Goal: Answer question/provide support: Share knowledge or assist other users

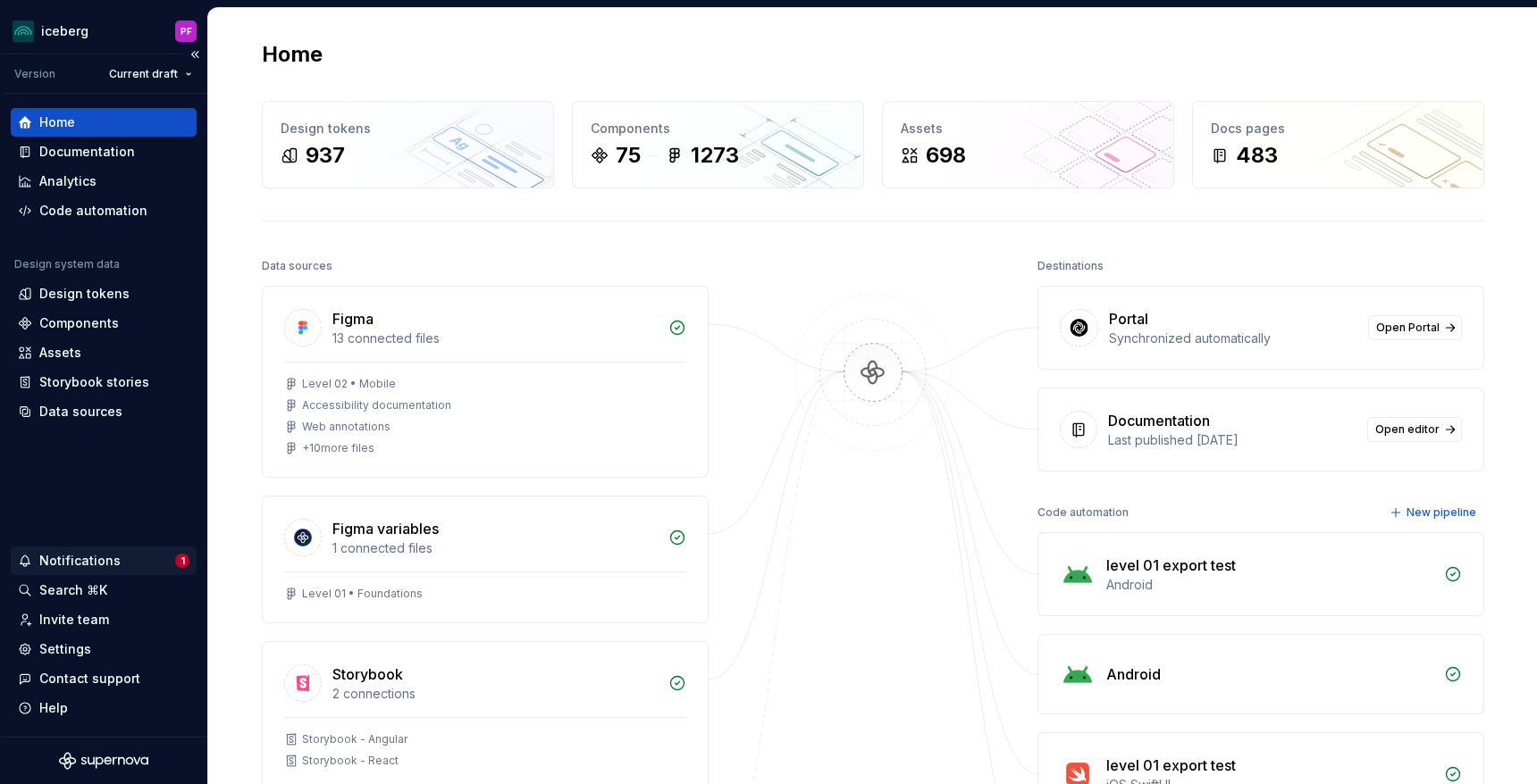
click at [79, 567] on div "Notifications" at bounding box center [80, 560] width 82 height 18
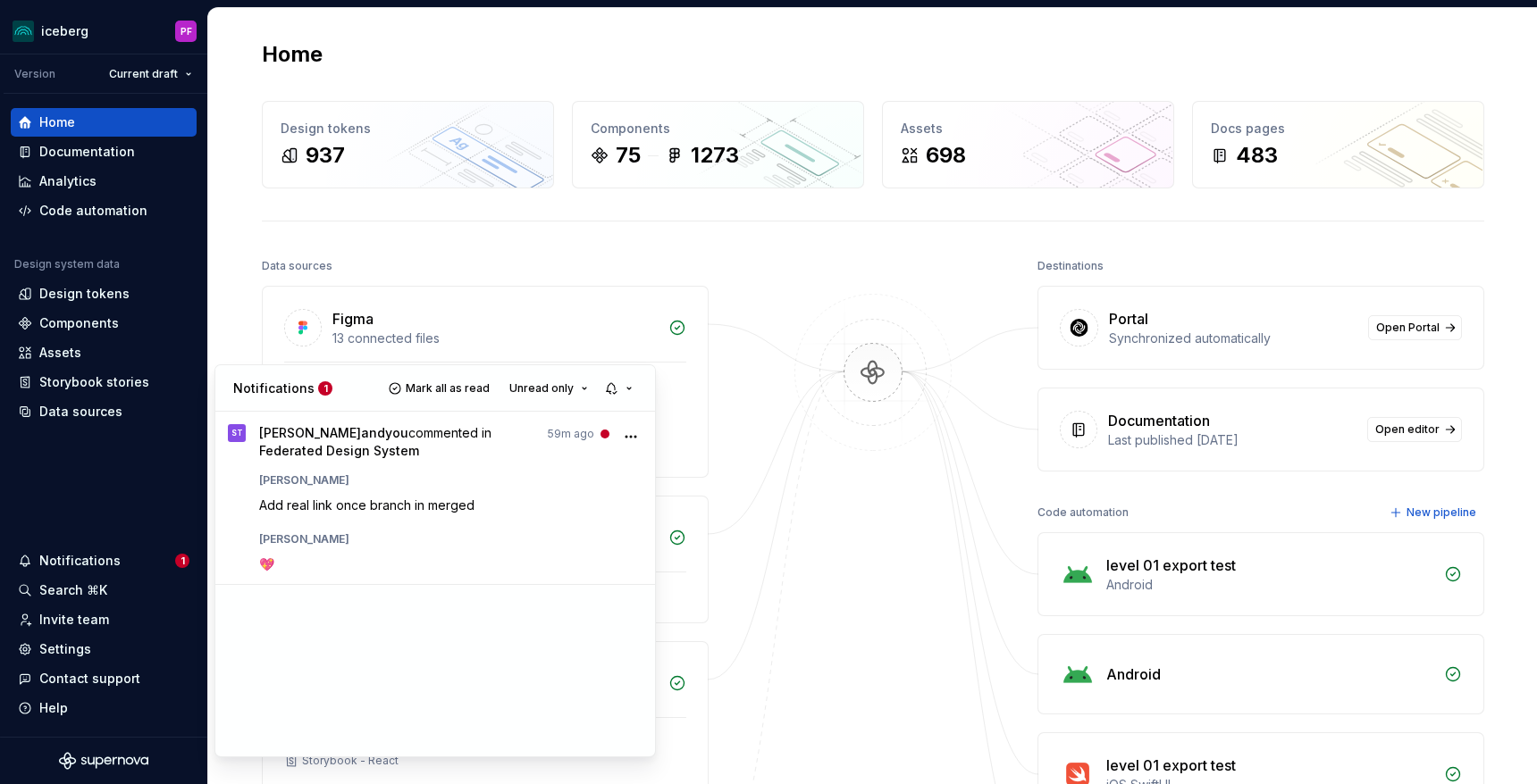
click at [324, 249] on html "iceberg PF Version Current draft Home Documentation Analytics Code automation D…" at bounding box center [768, 392] width 1537 height 784
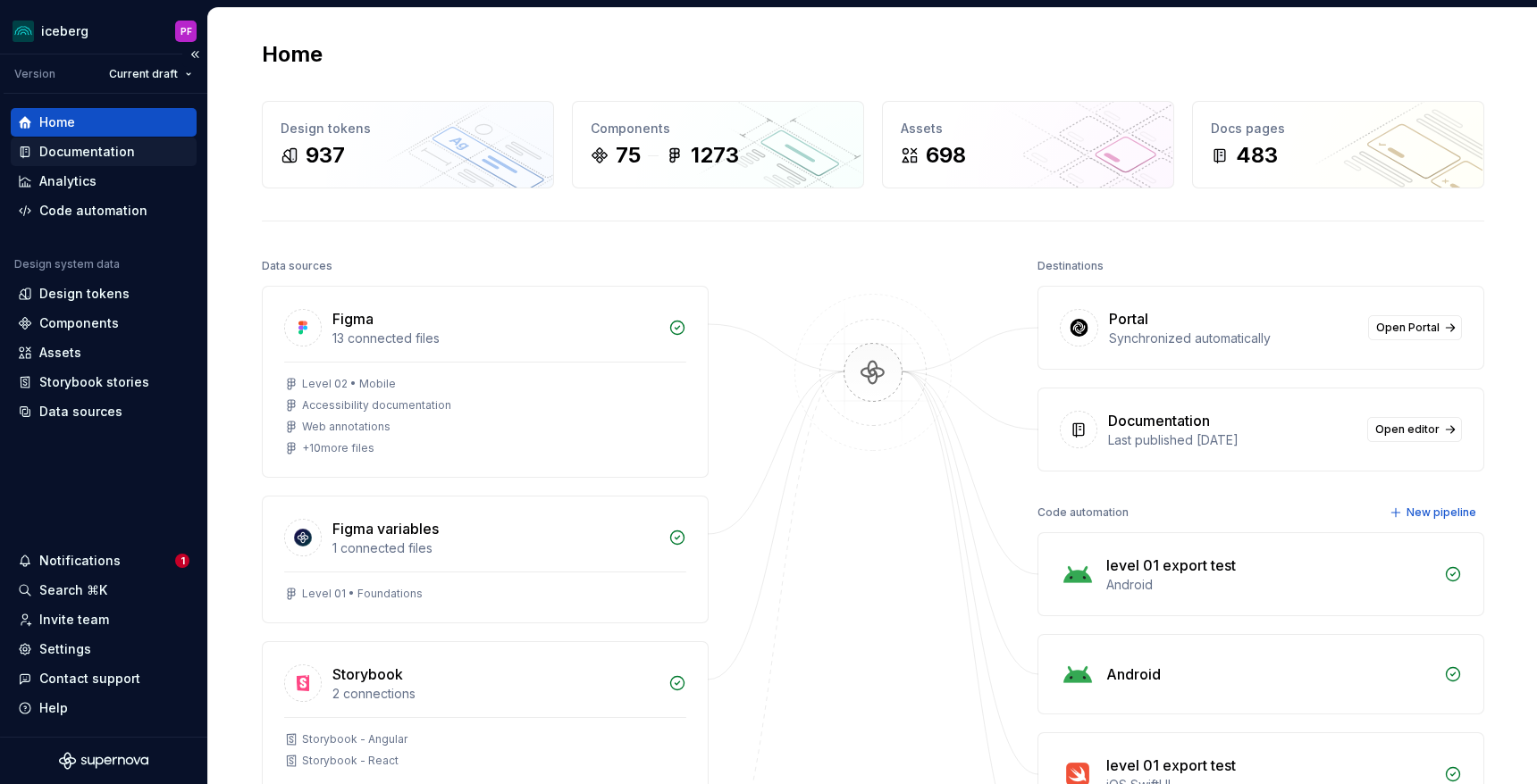
click at [152, 149] on div "Documentation" at bounding box center [104, 152] width 172 height 18
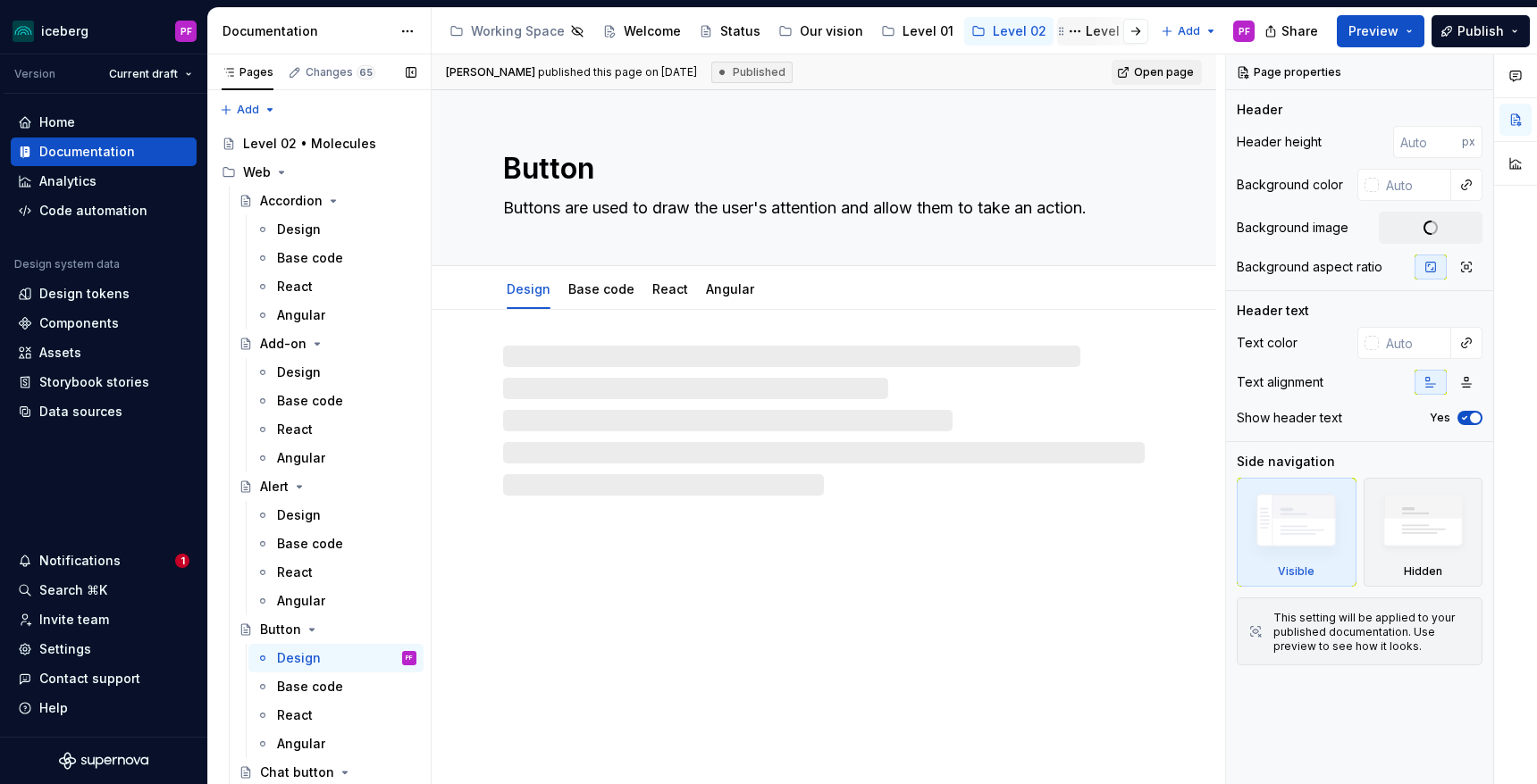
click at [1072, 41] on div "Level 03" at bounding box center [1102, 31] width 75 height 21
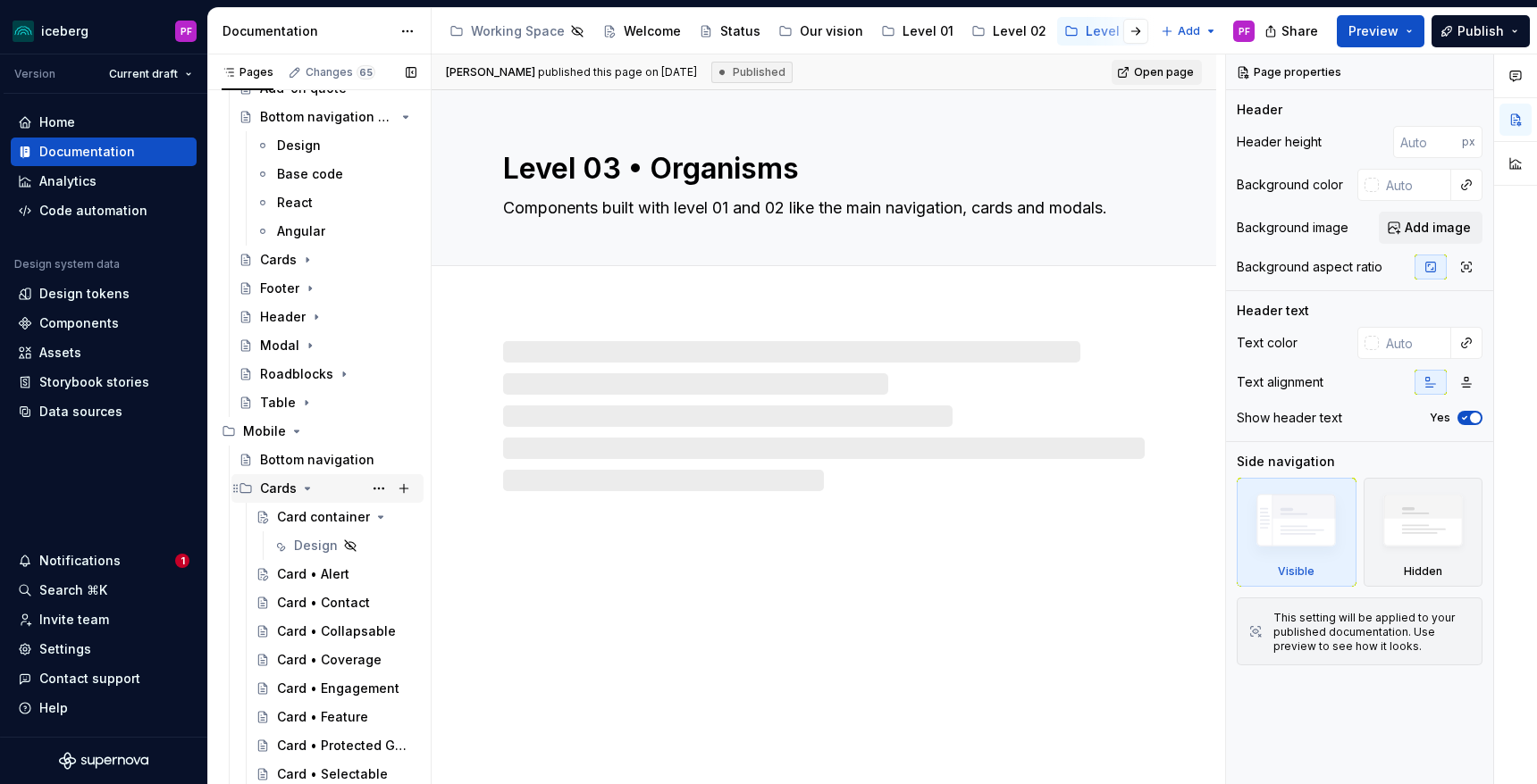
scroll to position [113, 0]
click at [311, 266] on div "Cards" at bounding box center [338, 259] width 156 height 25
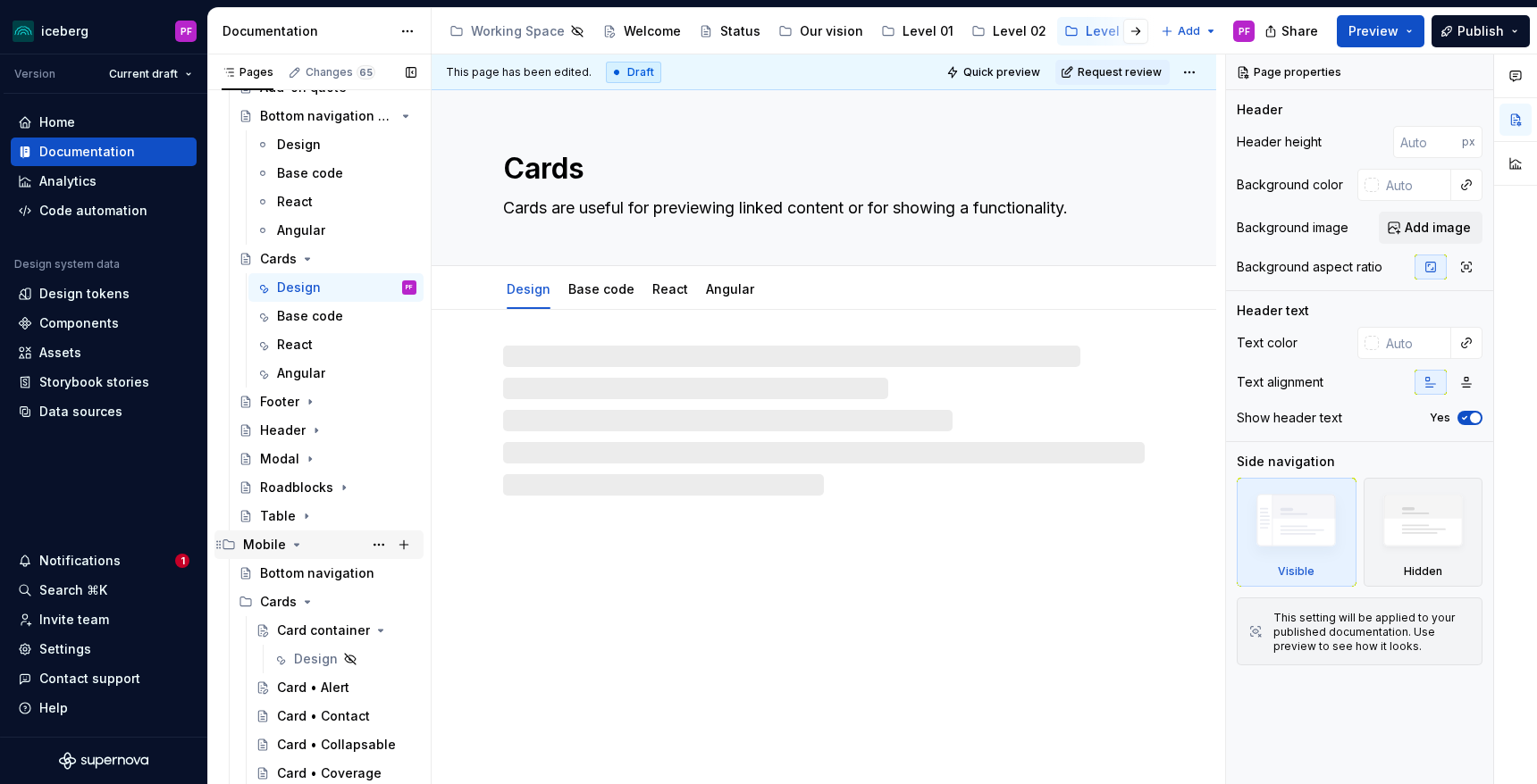
scroll to position [313, 0]
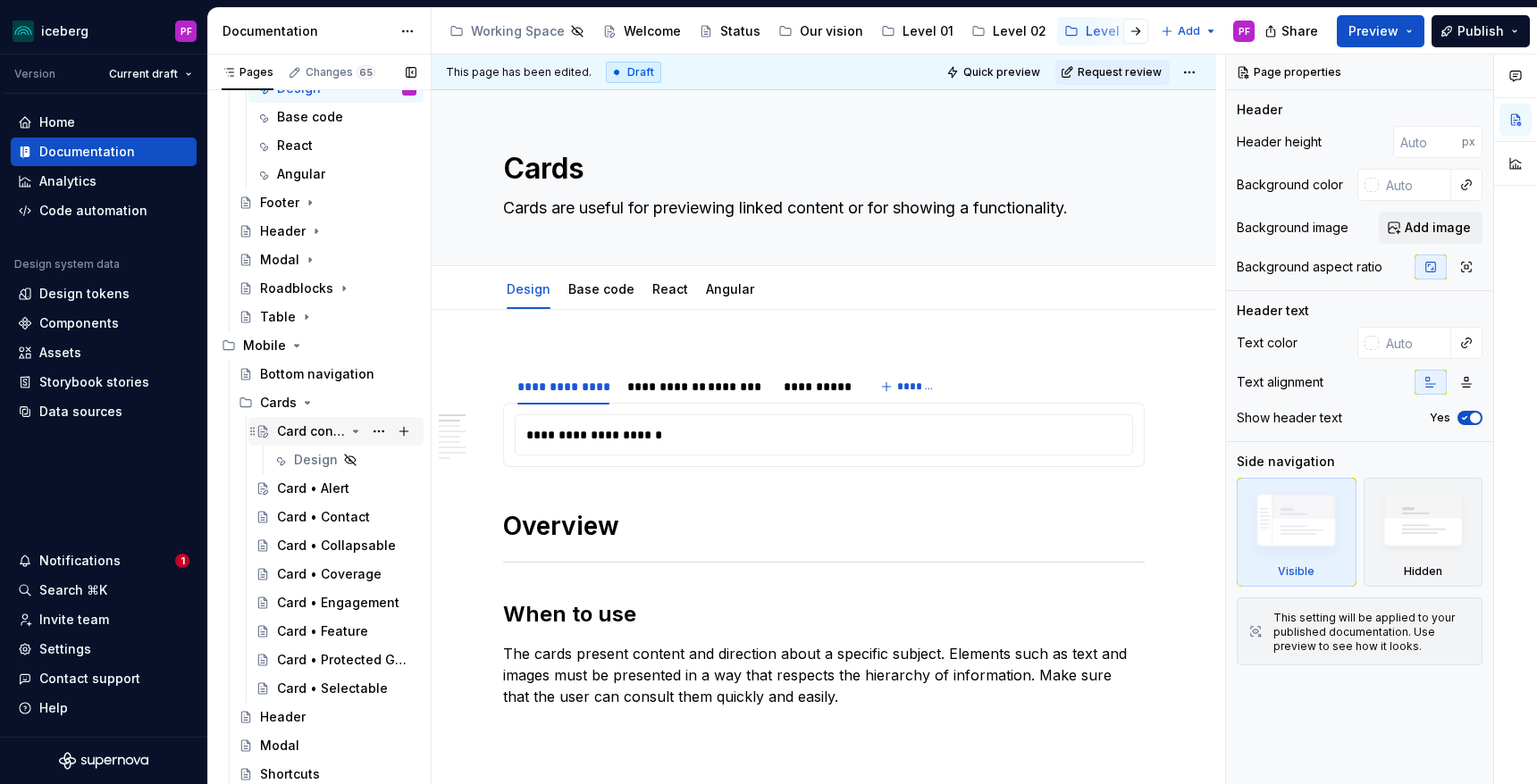
click at [301, 428] on div "Card container" at bounding box center [311, 431] width 68 height 18
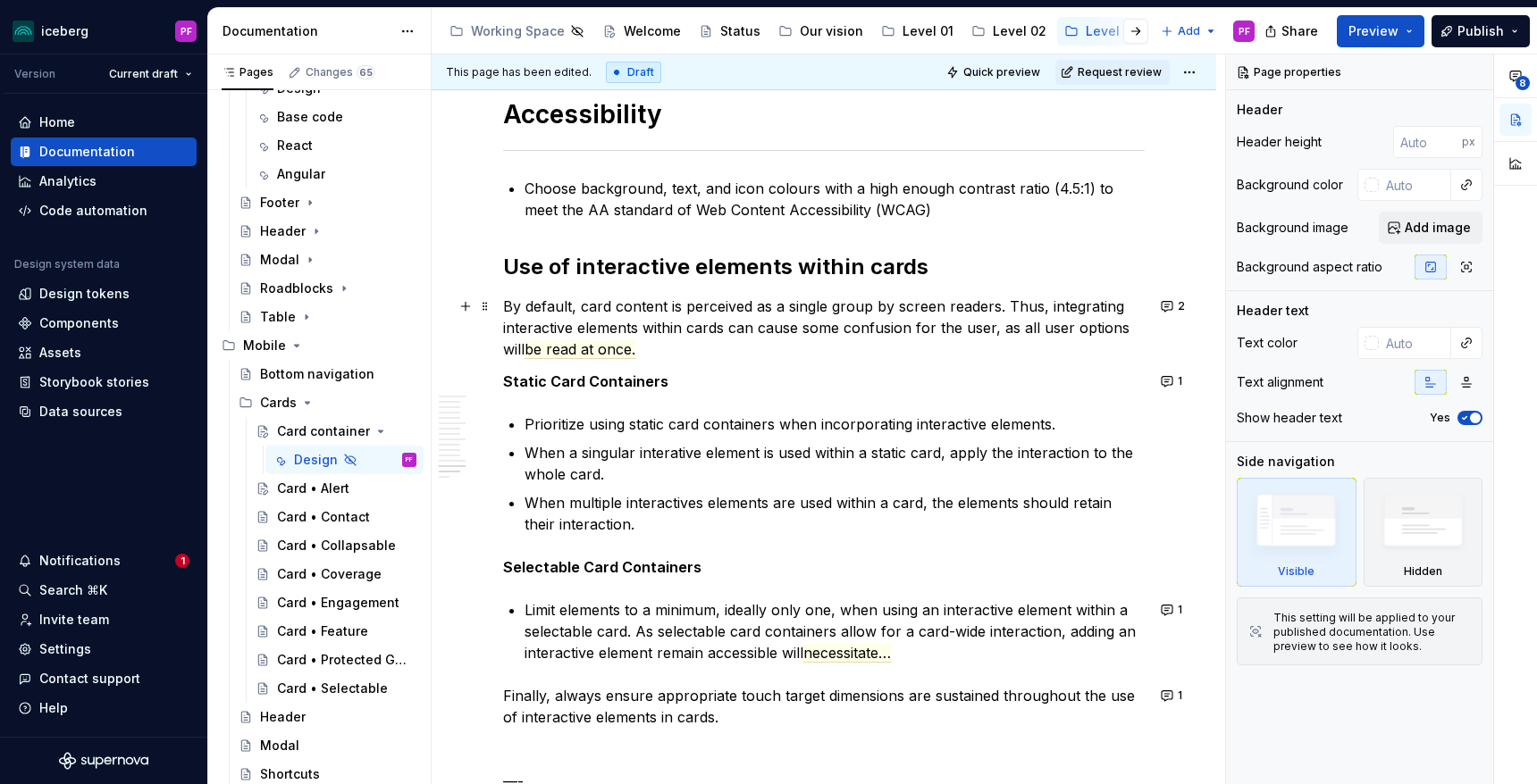
scroll to position [6507, 0]
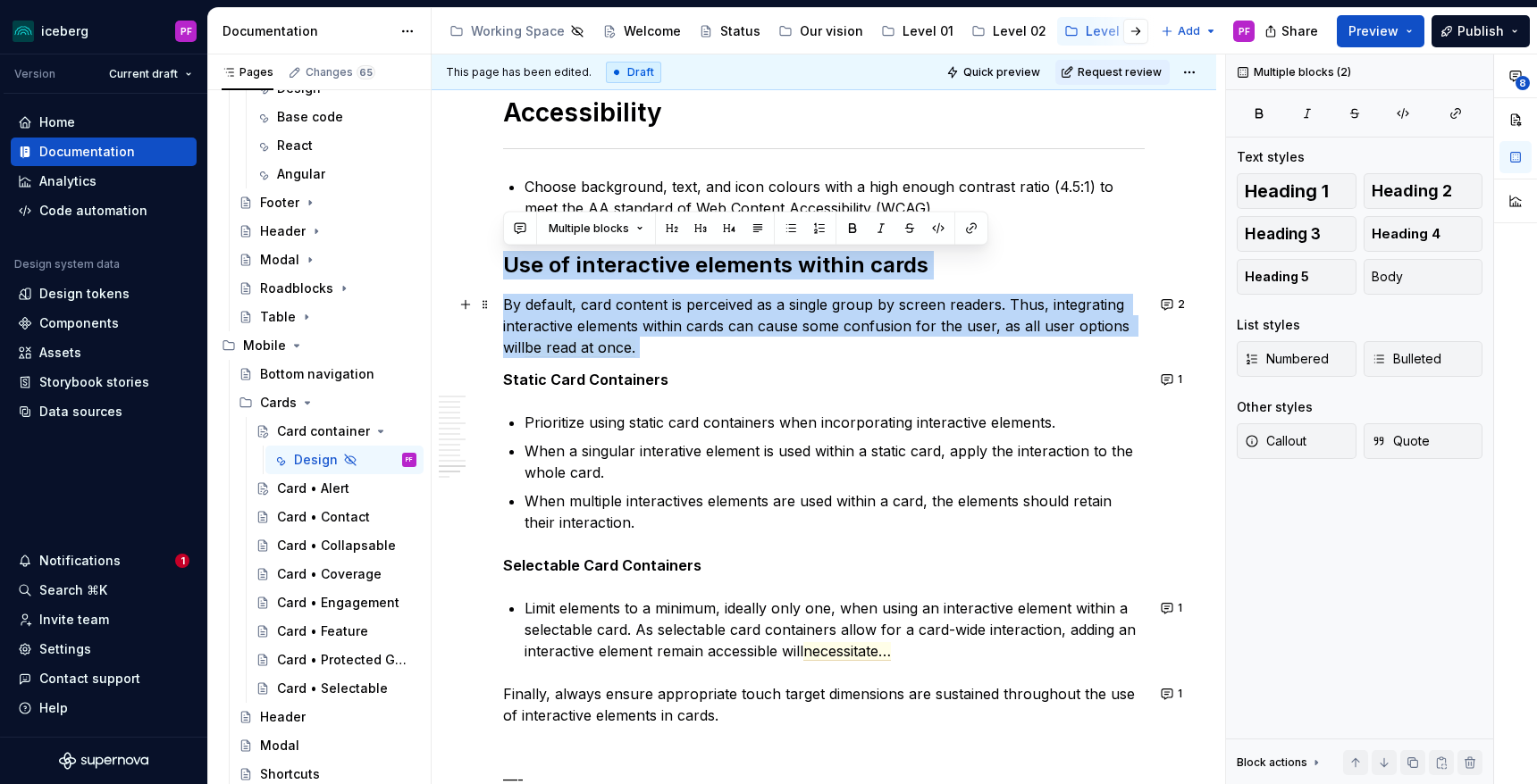
drag, startPoint x: 507, startPoint y: 266, endPoint x: 715, endPoint y: 355, distance: 226.2
click at [696, 357] on p "By default, card content is perceived as a single group by screen readers. Thus…" at bounding box center [824, 325] width 641 height 64
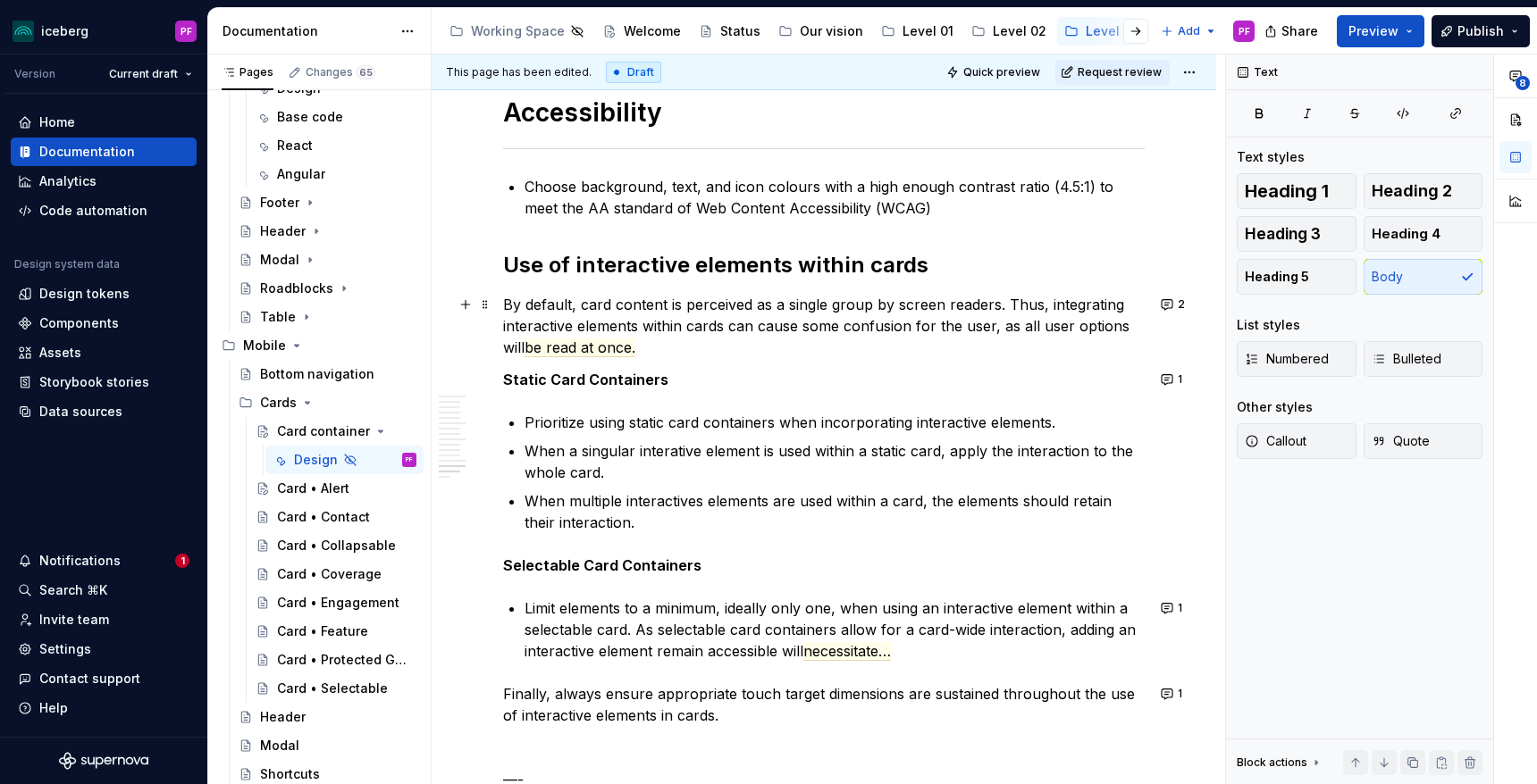
type textarea "*"
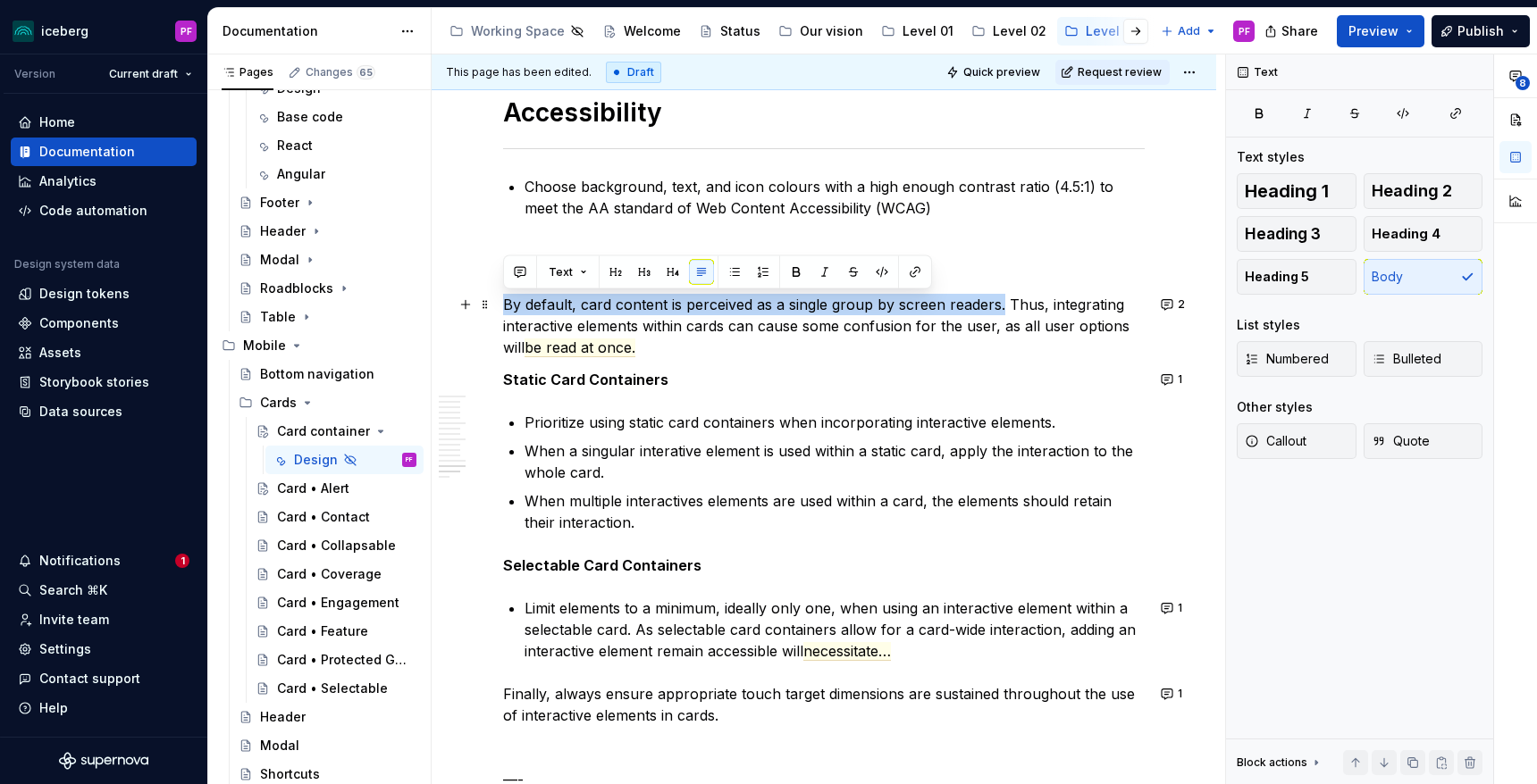
drag, startPoint x: 502, startPoint y: 304, endPoint x: 1002, endPoint y: 302, distance: 500.0
click at [1002, 302] on commenthighlight "By default, card content is perceived as a single group by screen readers. Thus…" at bounding box center [818, 325] width 631 height 60
copy commenthighlight "By default, card content is perceived as a single group by screen readers."
click at [606, 311] on commenthighlight "By default, card content is perceived as a single group by screen readers. Thus…" at bounding box center [818, 325] width 631 height 60
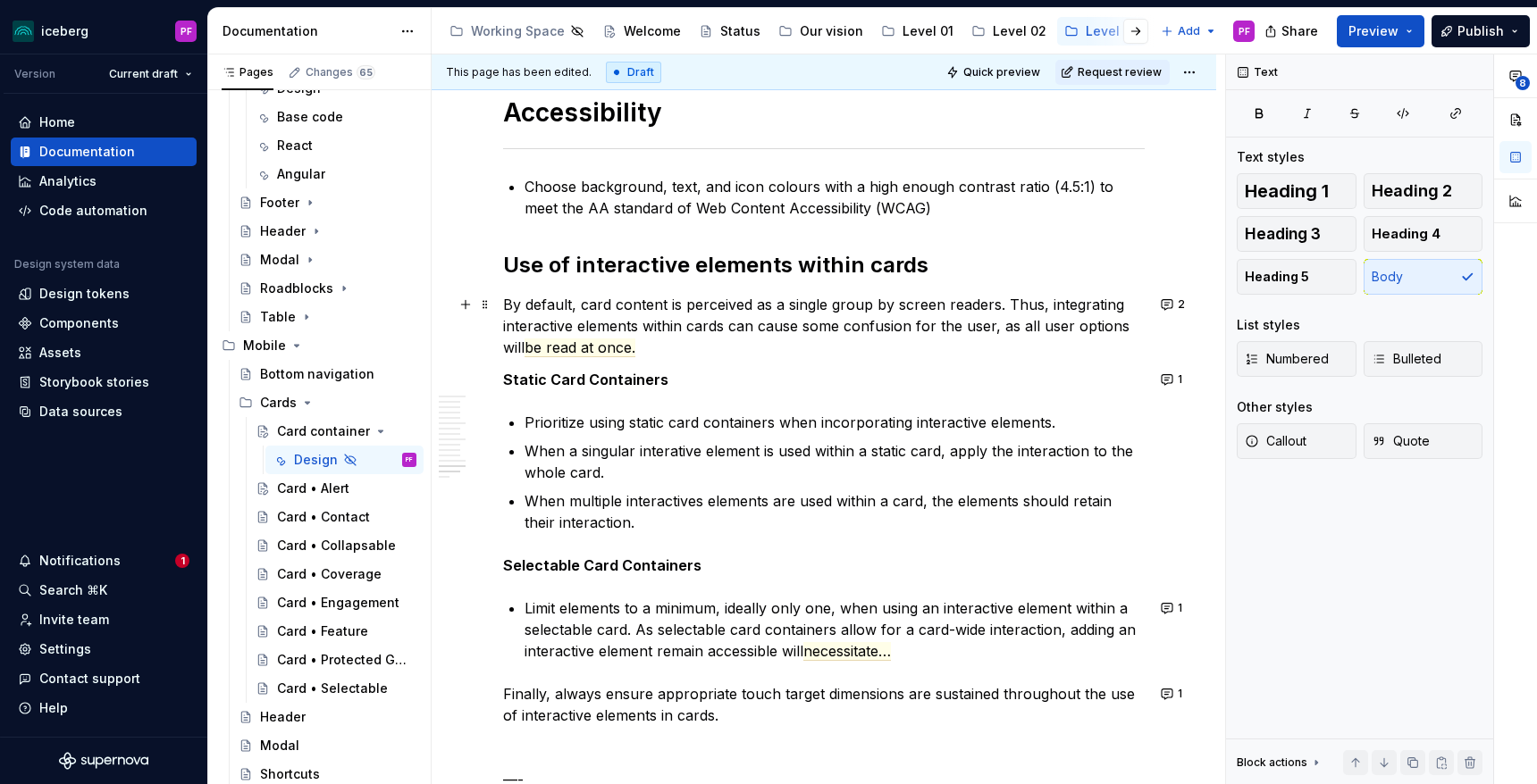
click at [671, 304] on commenthighlight "By default, card content is perceived as a single group by screen readers. Thus…" at bounding box center [818, 325] width 631 height 60
click at [636, 304] on commenthighlight "By default, card content is perceived as a single group by screen readers. Thus…" at bounding box center [818, 325] width 631 height 60
click at [686, 303] on commenthighlight "By default, card elements is perceived as a single group by screen readers. Thu…" at bounding box center [820, 325] width 635 height 60
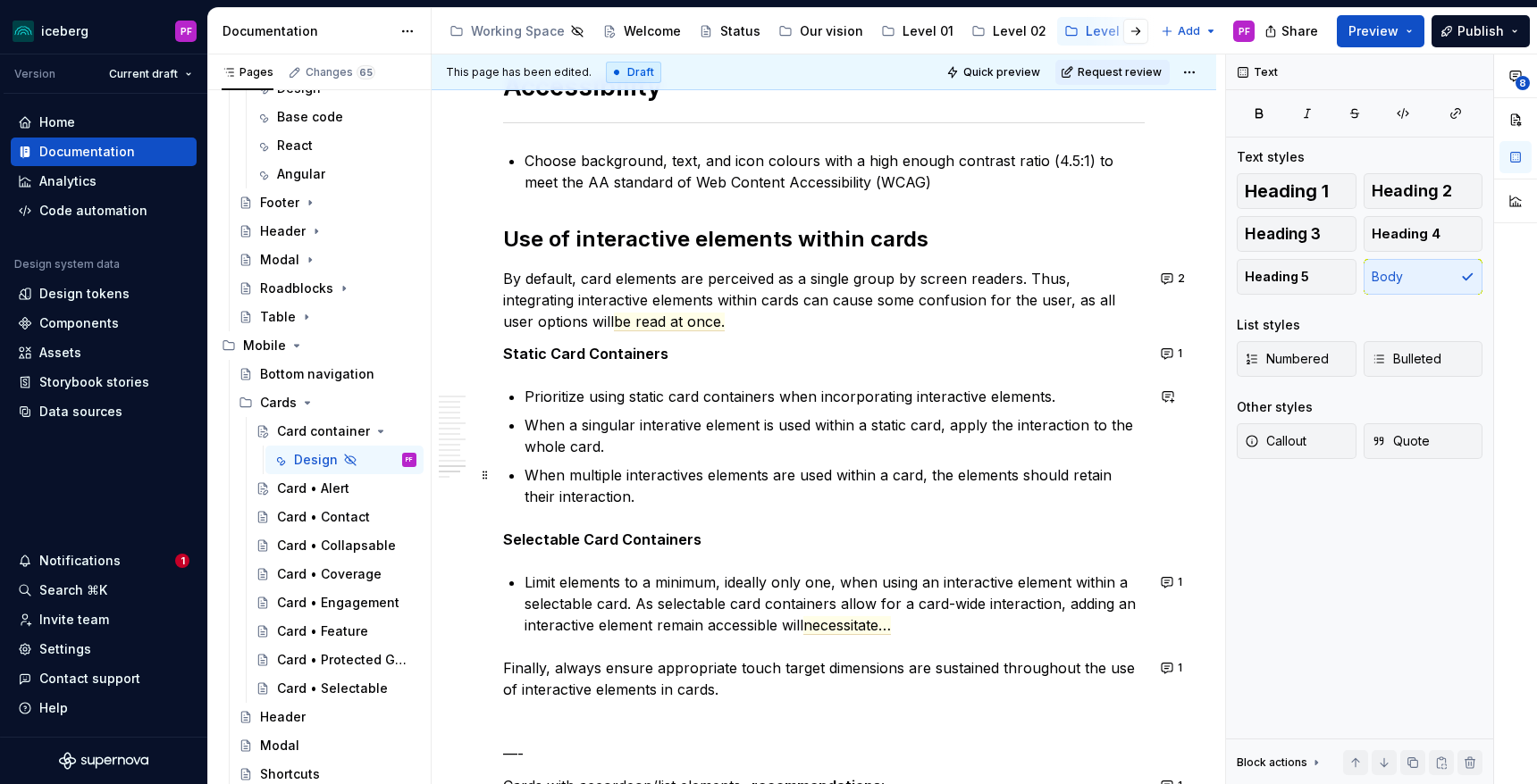
scroll to position [6408, 0]
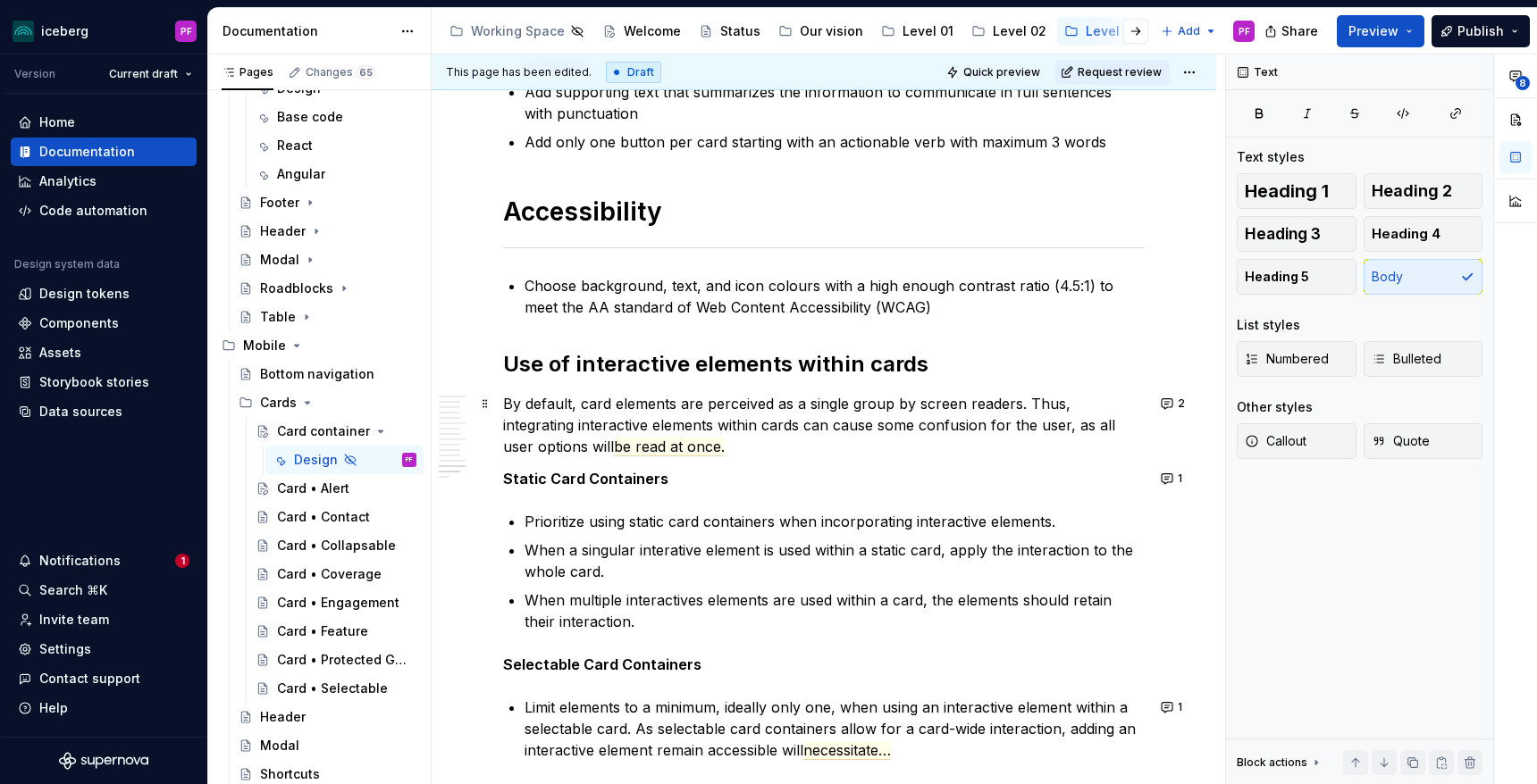
click at [821, 405] on commenthighlight "By default, card elements are perceived as a single group by screen readers. Th…" at bounding box center [811, 424] width 616 height 60
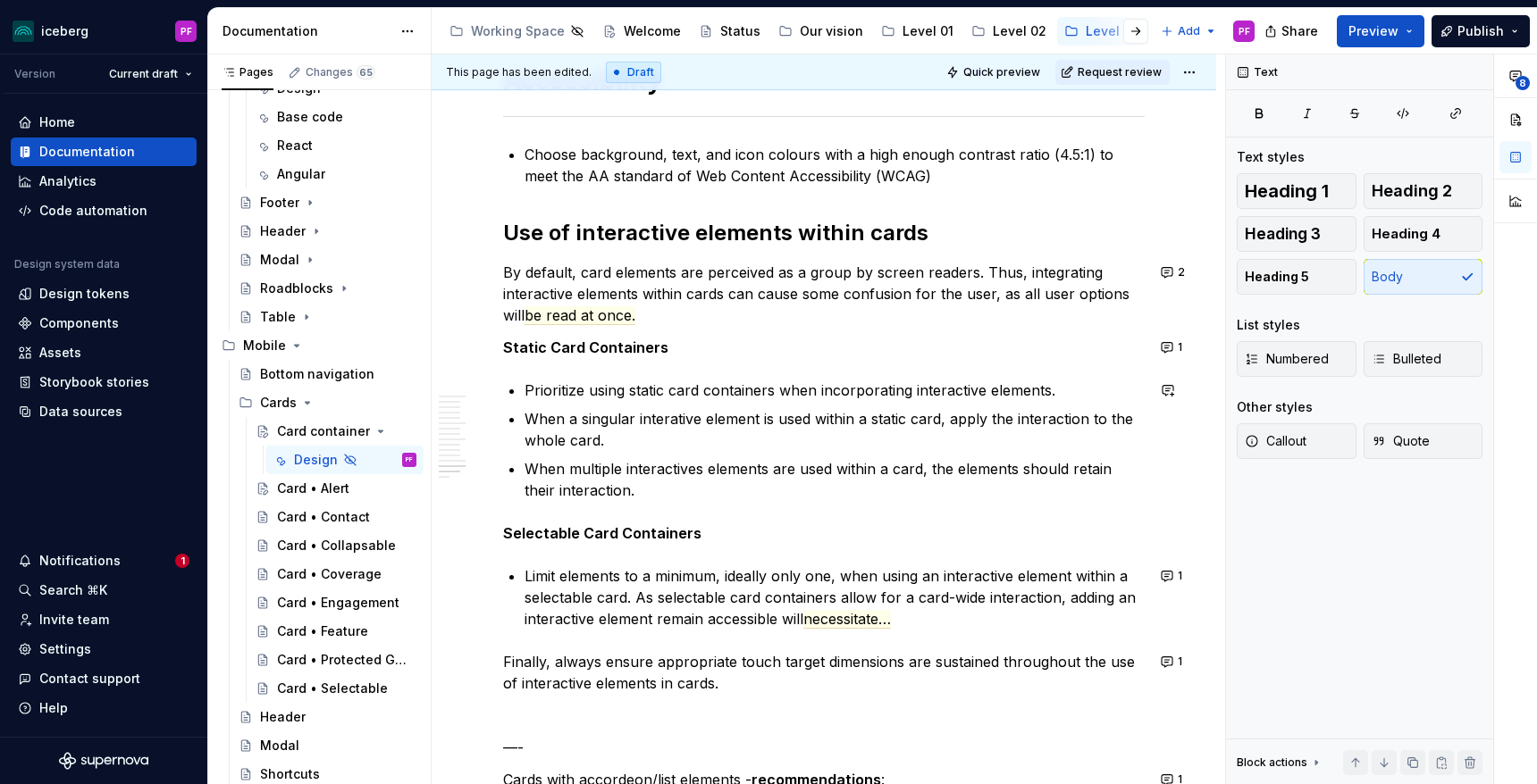
scroll to position [6542, 0]
click at [1184, 345] on button "1" at bounding box center [1173, 345] width 35 height 25
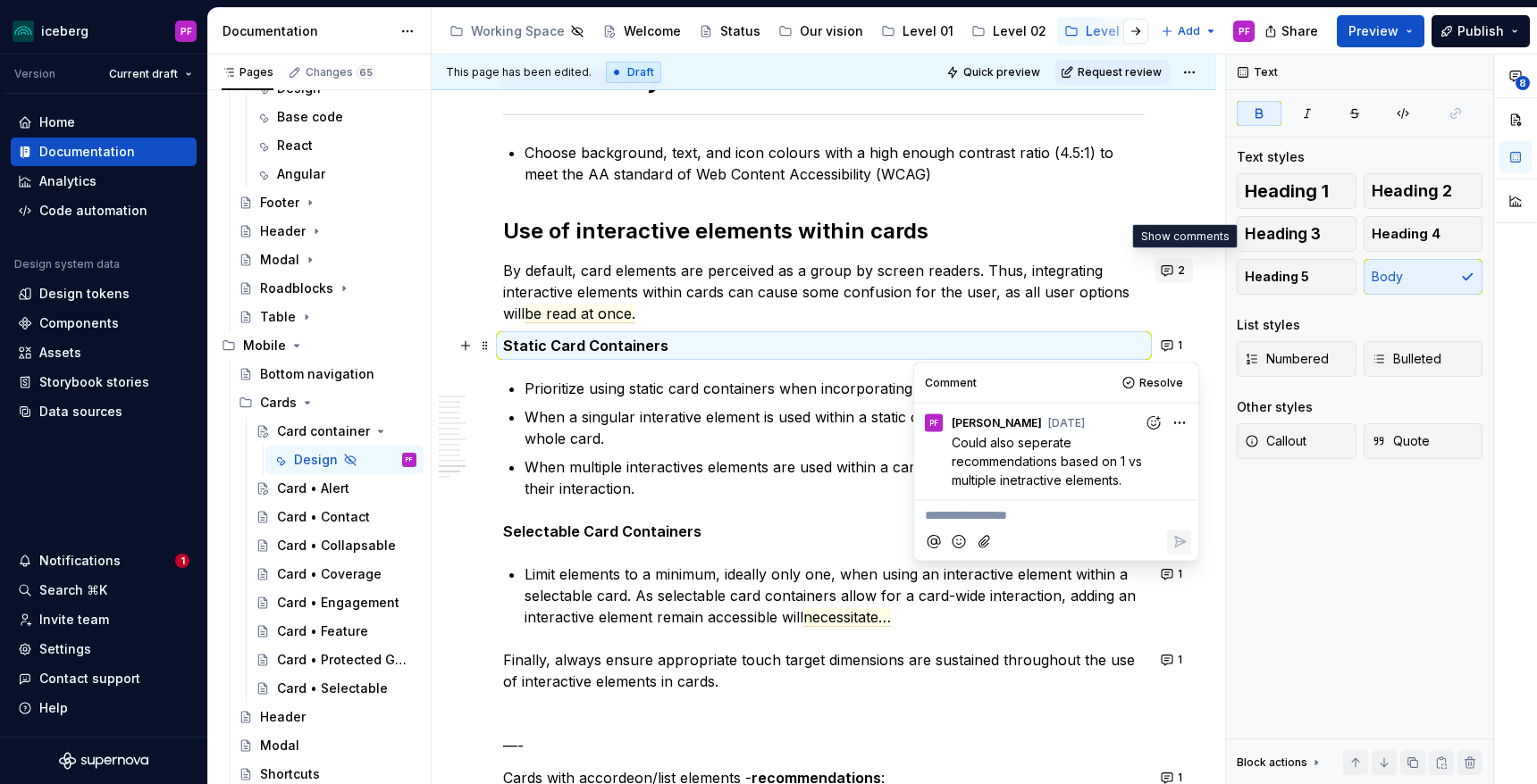
click at [1184, 271] on button "2" at bounding box center [1174, 271] width 37 height 25
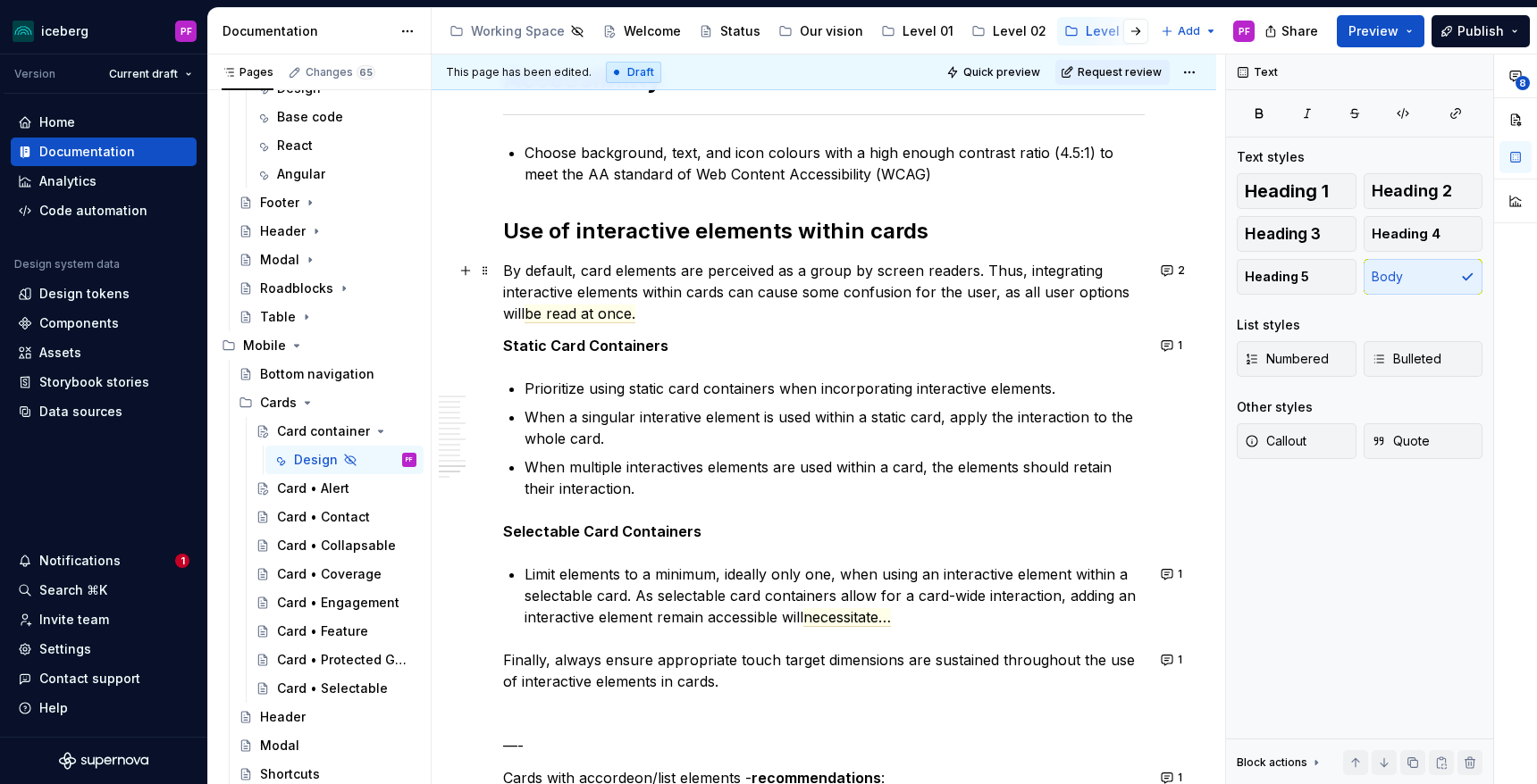
click at [1091, 271] on commenthighlight "By default, card elements are perceived as a group by screen readers. Thus, int…" at bounding box center [818, 292] width 631 height 60
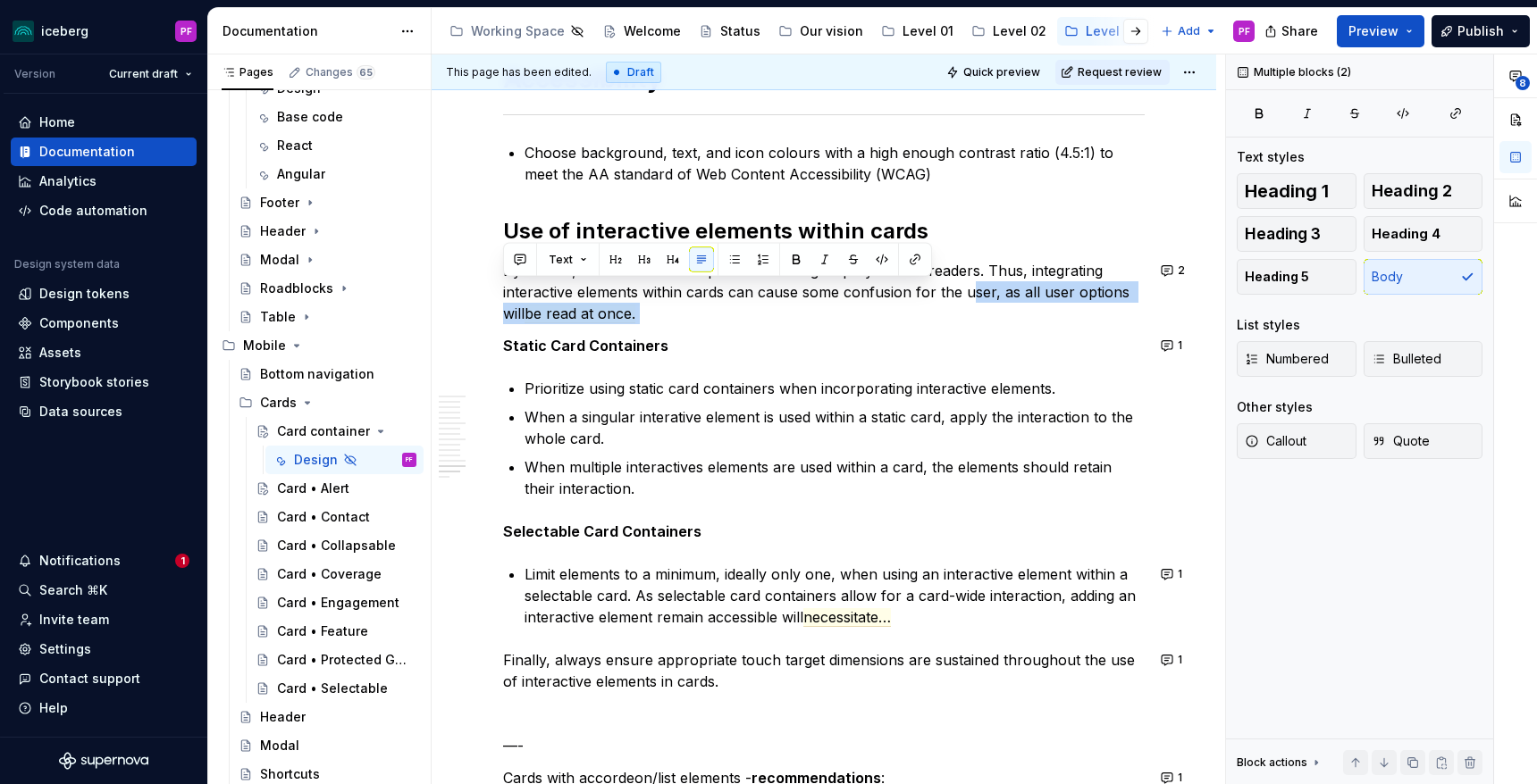
drag, startPoint x: 973, startPoint y: 292, endPoint x: 1006, endPoint y: 333, distance: 52.6
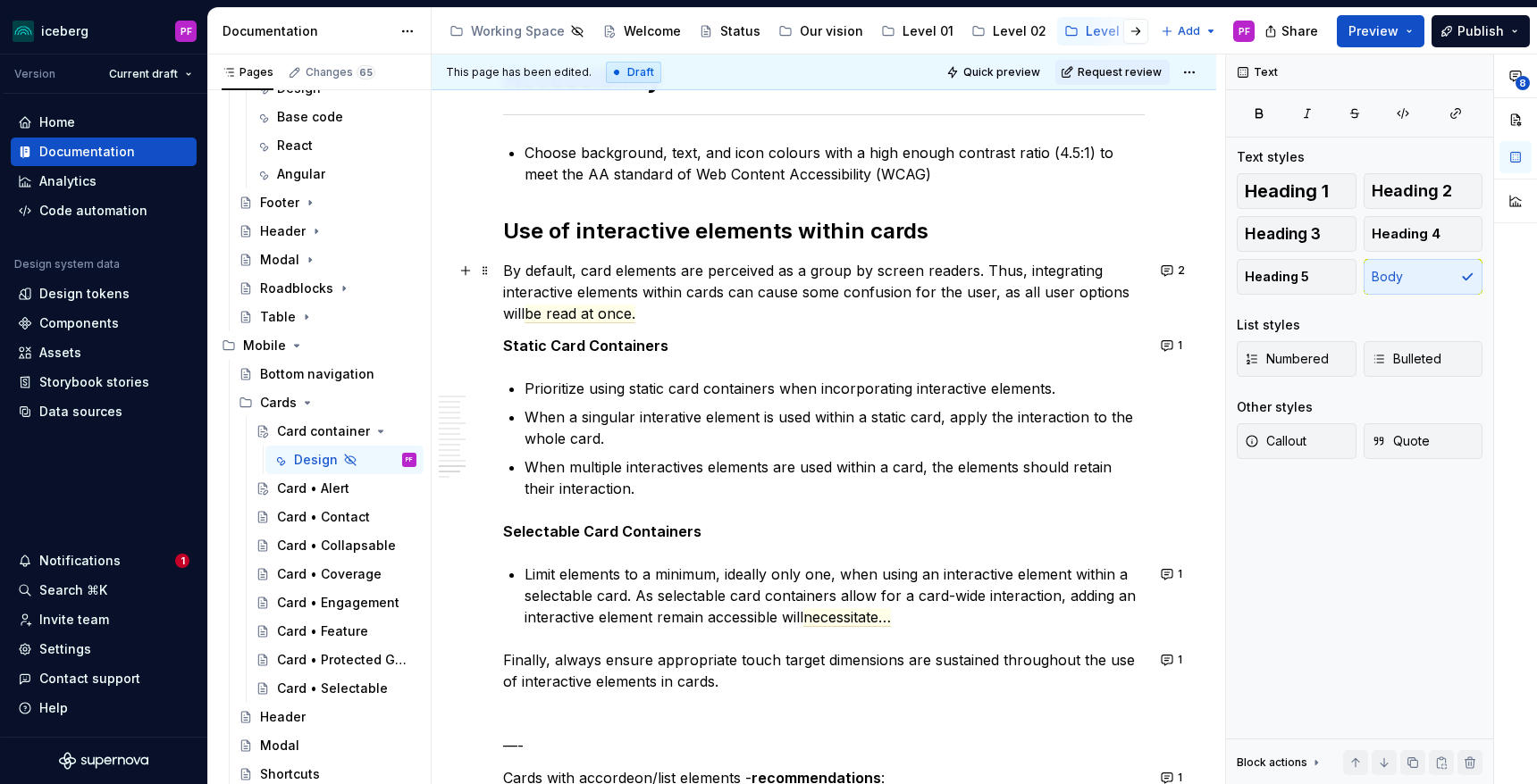
click at [1003, 321] on p "By default, card elements are perceived as a group by screen readers. Thus, int…" at bounding box center [824, 292] width 641 height 64
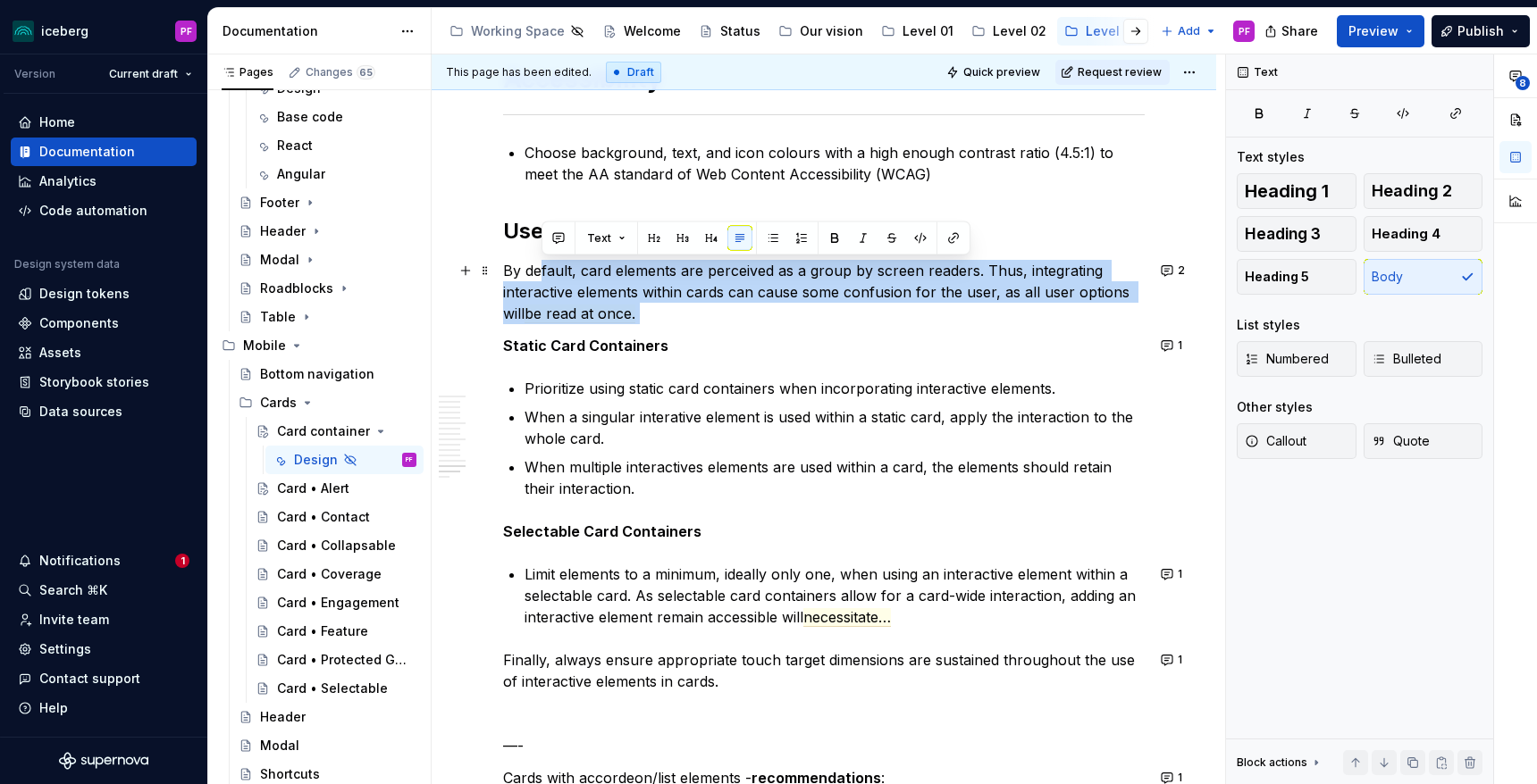
drag, startPoint x: 1018, startPoint y: 318, endPoint x: 540, endPoint y: 279, distance: 479.6
click at [540, 279] on p "By default, card elements are perceived as a group by screen readers. Thus, int…" at bounding box center [824, 292] width 641 height 64
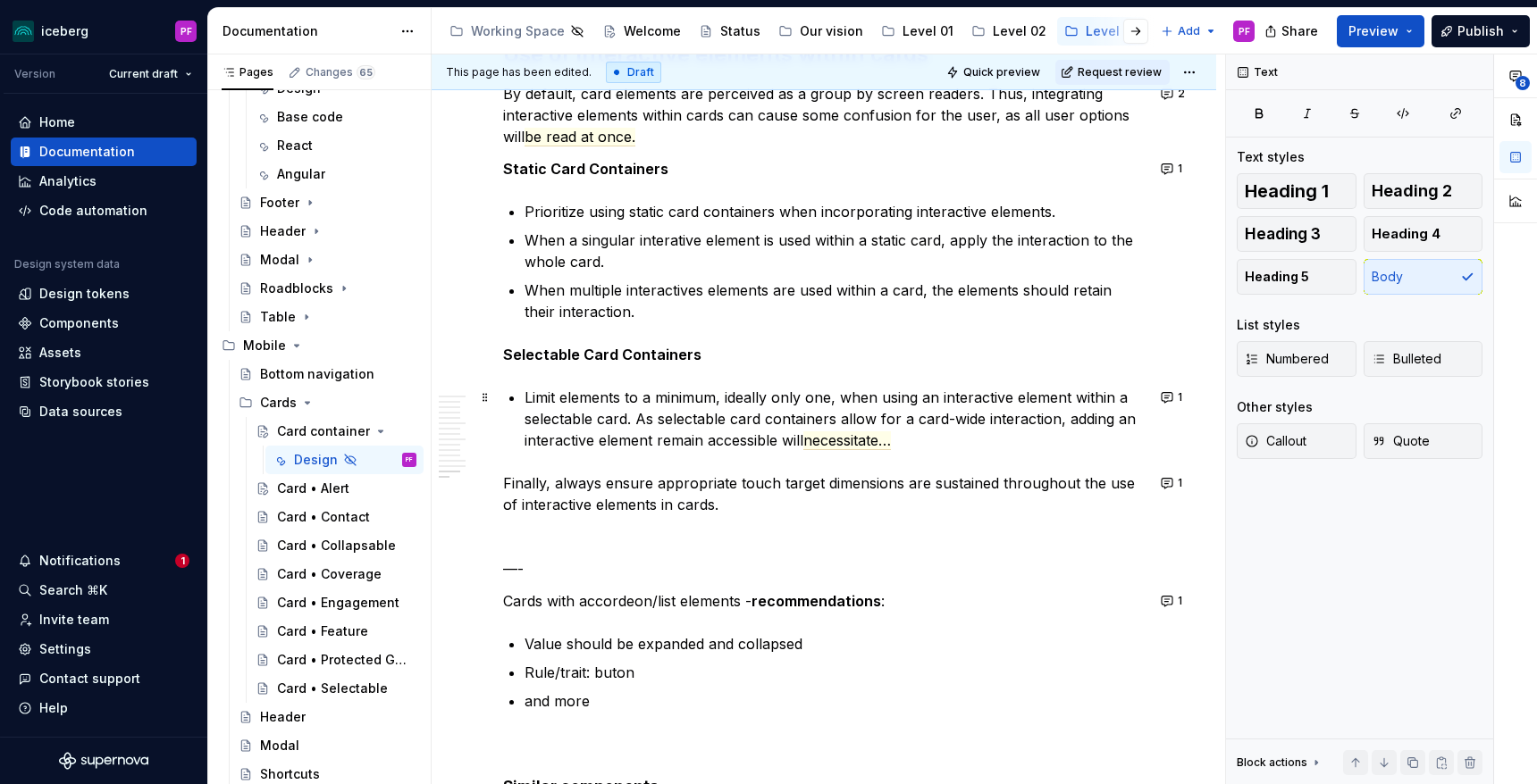
scroll to position [6720, 0]
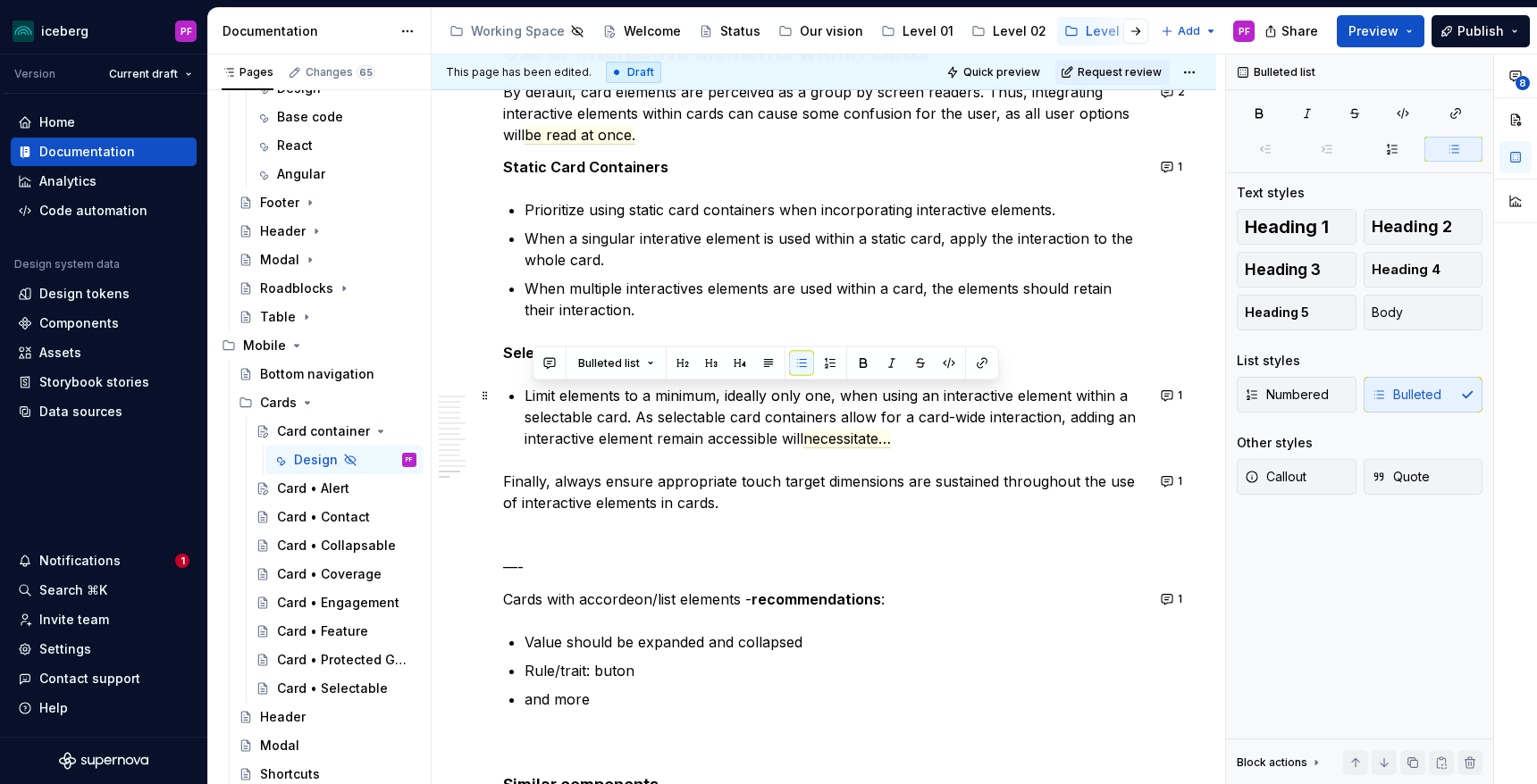
drag, startPoint x: 532, startPoint y: 388, endPoint x: 960, endPoint y: 448, distance: 432.2
click at [960, 448] on p "Limit elements to a minimum, ideally only one, when using an interactive elemen…" at bounding box center [834, 416] width 620 height 64
click at [958, 447] on p "Limit elements to a minimum, ideally only one, when using an interactive elemen…" at bounding box center [834, 416] width 620 height 64
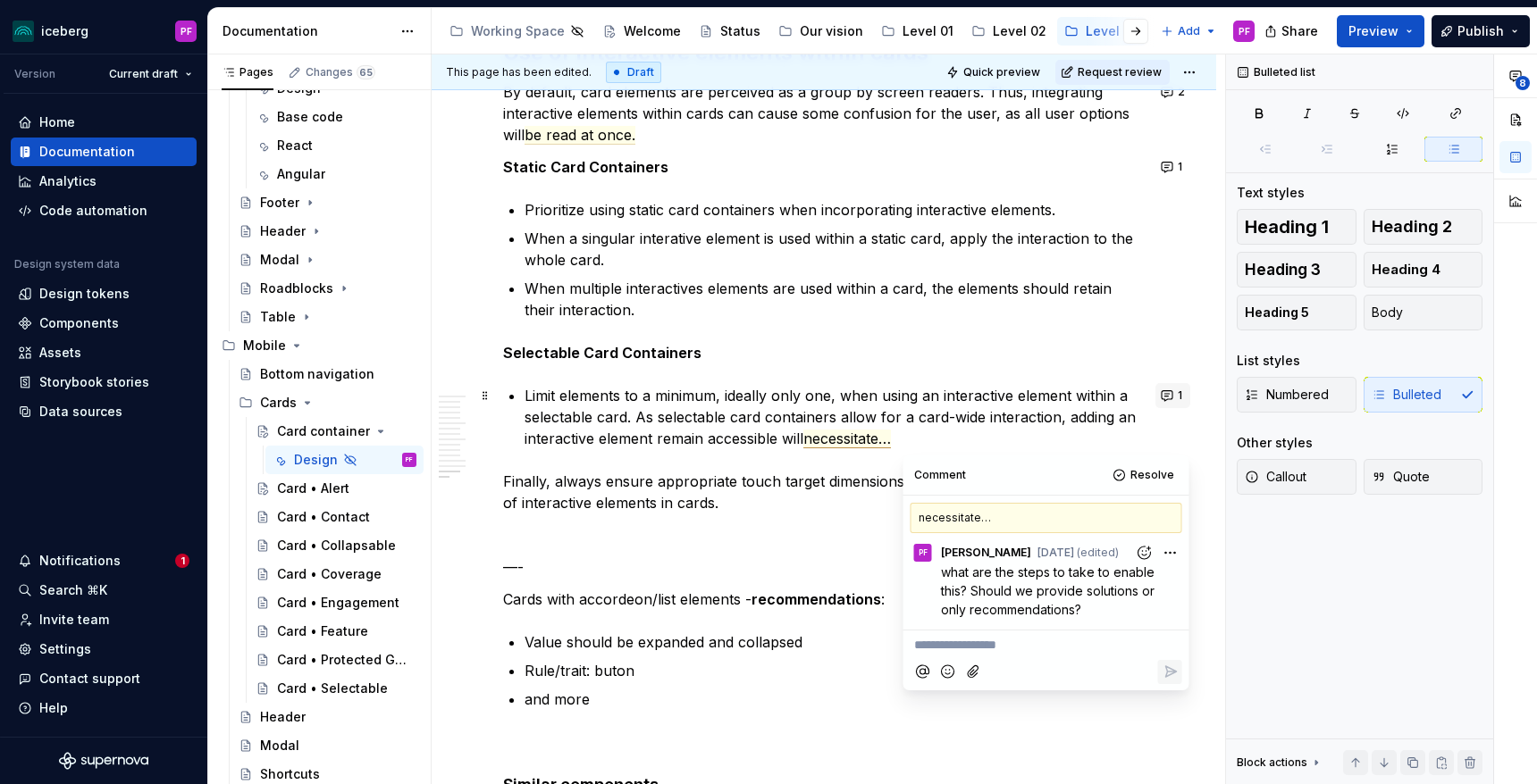
click at [1181, 392] on button "1" at bounding box center [1173, 395] width 35 height 25
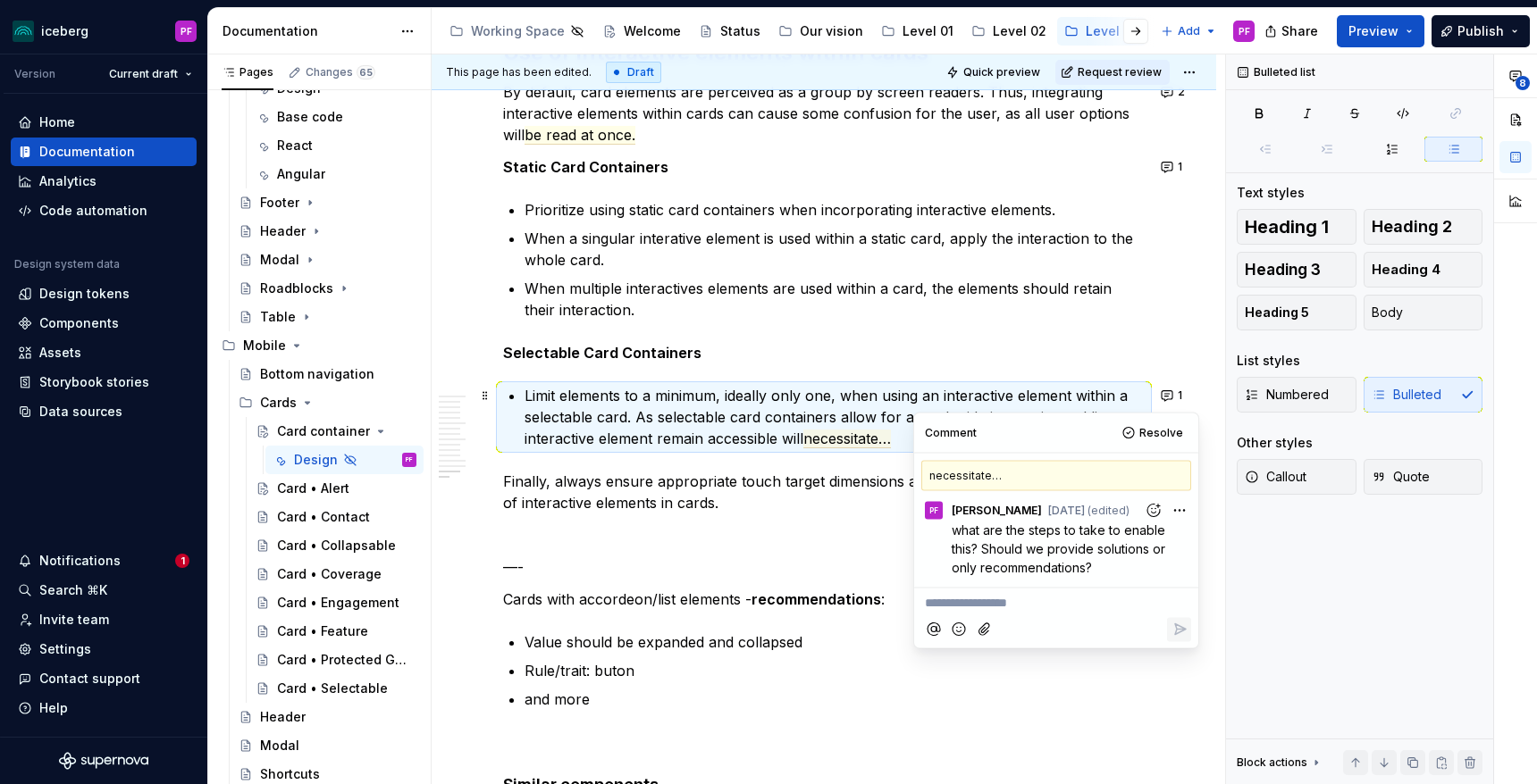
click at [864, 405] on p "Limit elements to a minimum, ideally only one, when using an interactive elemen…" at bounding box center [834, 416] width 620 height 64
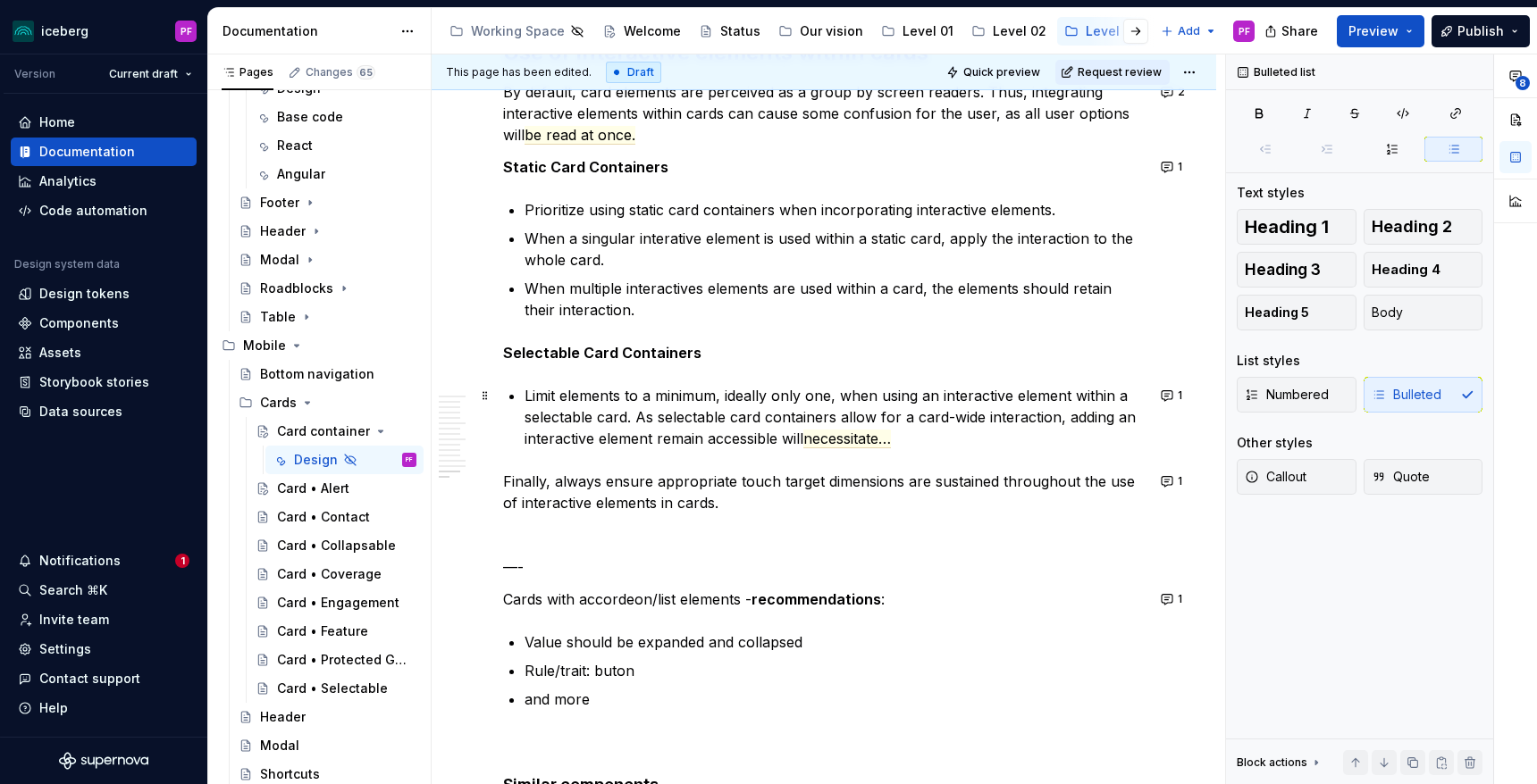
click at [702, 434] on p "Limit elements to a minimum, ideally only one, when using an interactive elemen…" at bounding box center [834, 416] width 620 height 64
click at [655, 439] on p "Limit elements to a minimum, ideally only one, when using an interactive elemen…" at bounding box center [834, 416] width 620 height 64
click at [733, 437] on p "Limit elements to a minimum, ideally only one, when using an interactive elemen…" at bounding box center [834, 416] width 620 height 64
click at [928, 434] on span "necessitate…" at bounding box center [884, 440] width 87 height 19
click at [663, 420] on p "Limit elements to a minimum, ideally only one, when using an interactive elemen…" at bounding box center [834, 416] width 620 height 64
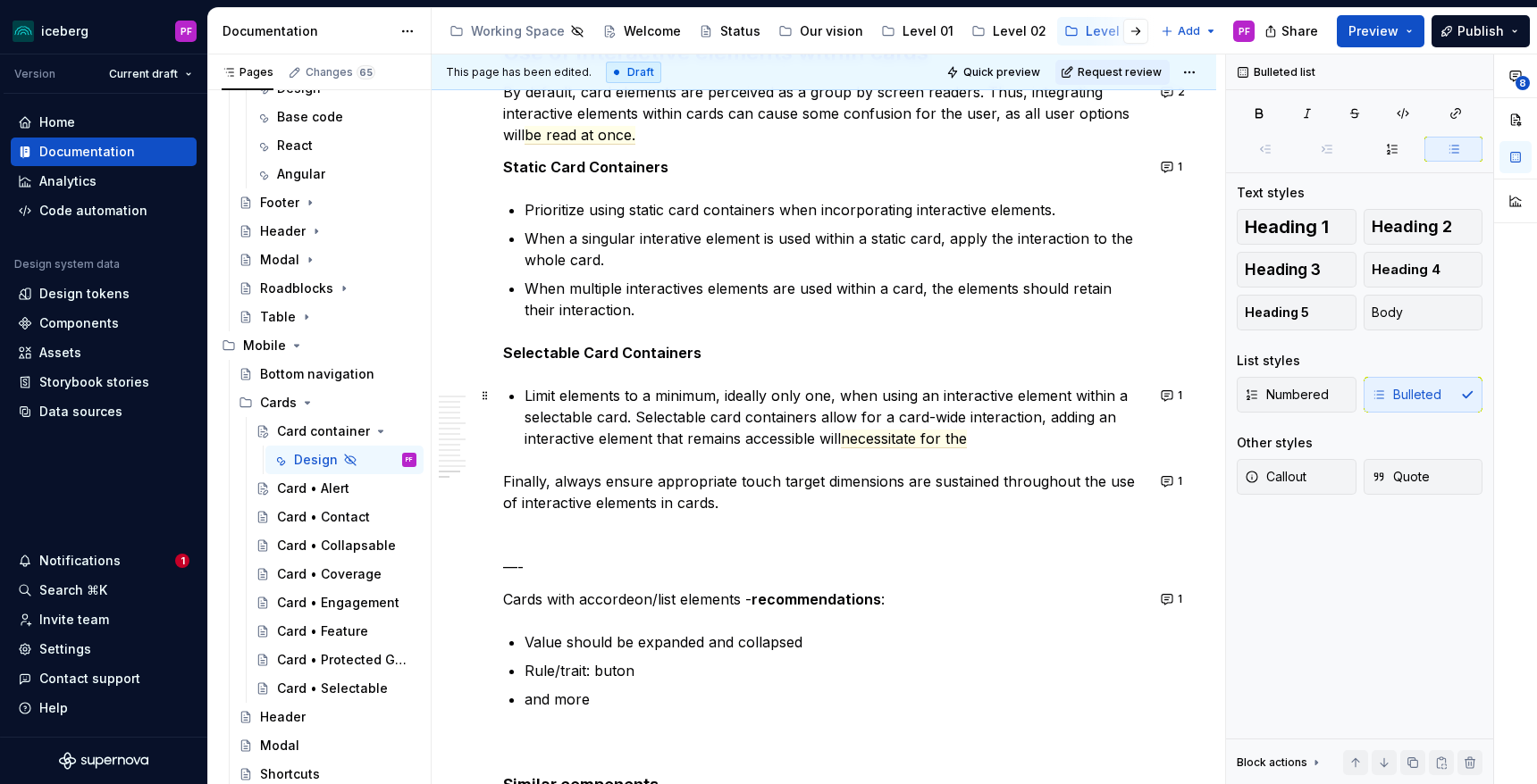
click at [1045, 416] on p "Limit elements to a minimum, ideally only one, when using an interactive elemen…" at bounding box center [834, 416] width 620 height 64
drag, startPoint x: 1081, startPoint y: 414, endPoint x: 1097, endPoint y: 434, distance: 25.6
click at [1097, 434] on p "Limit elements to a minimum, ideally only one, when using an interactive elemen…" at bounding box center [834, 416] width 620 height 64
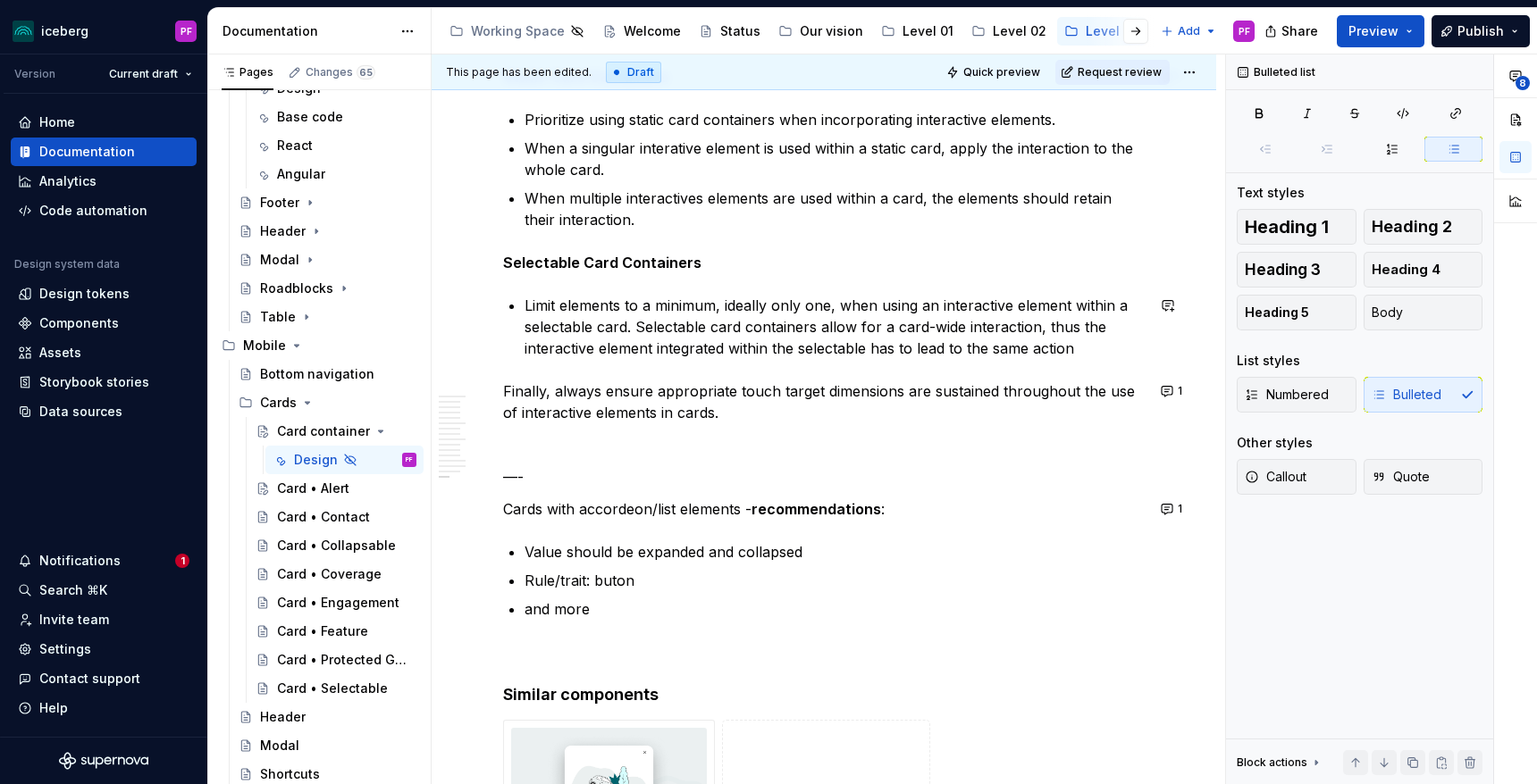
scroll to position [6809, 0]
drag, startPoint x: 634, startPoint y: 329, endPoint x: 1080, endPoint y: 347, distance: 446.4
click at [1080, 347] on p "Limit elements to a minimum, ideally only one, when using an interactive elemen…" at bounding box center [834, 327] width 620 height 64
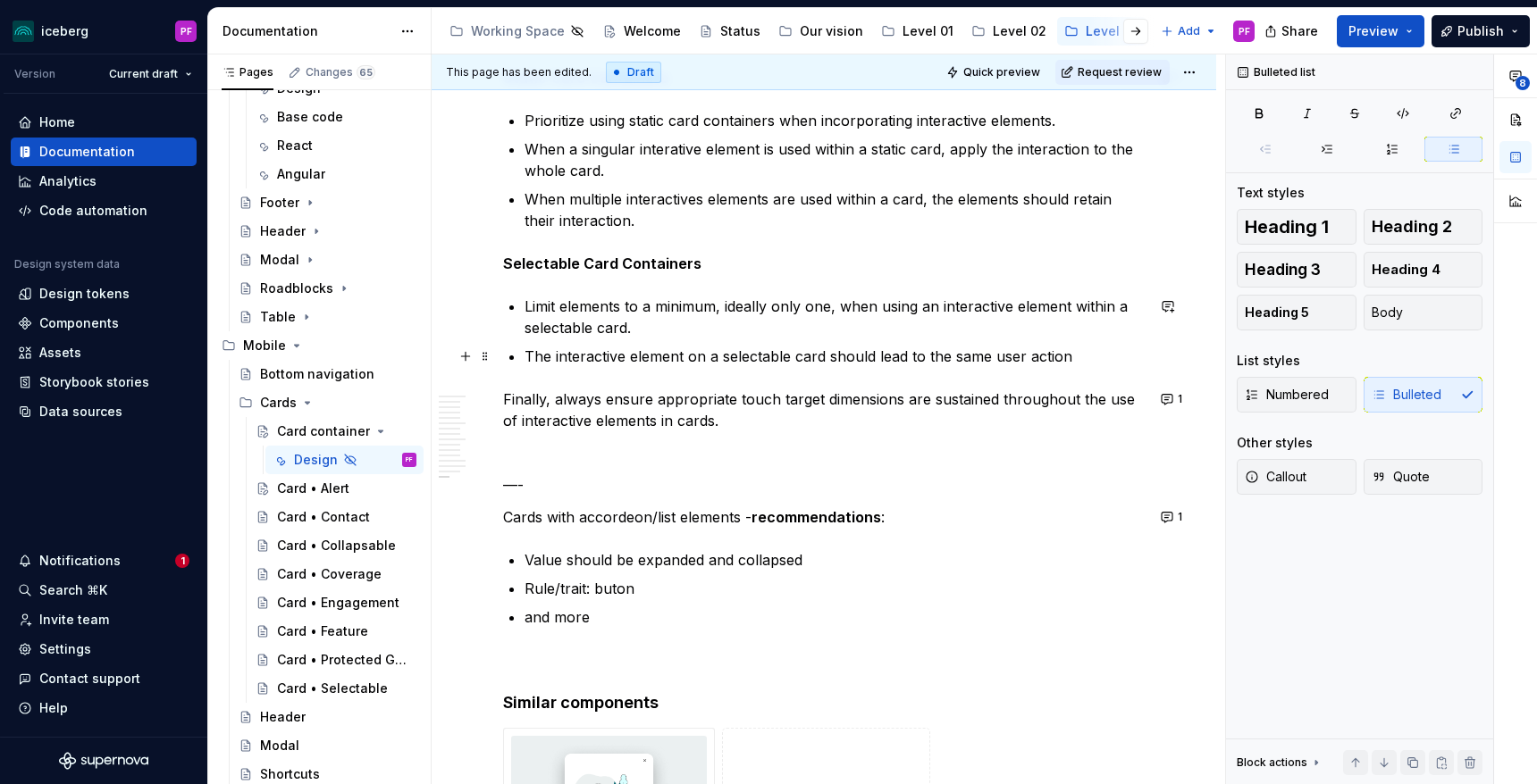
click at [896, 364] on p "The interactive element on a selectable card should lead to the same user action" at bounding box center [834, 356] width 620 height 21
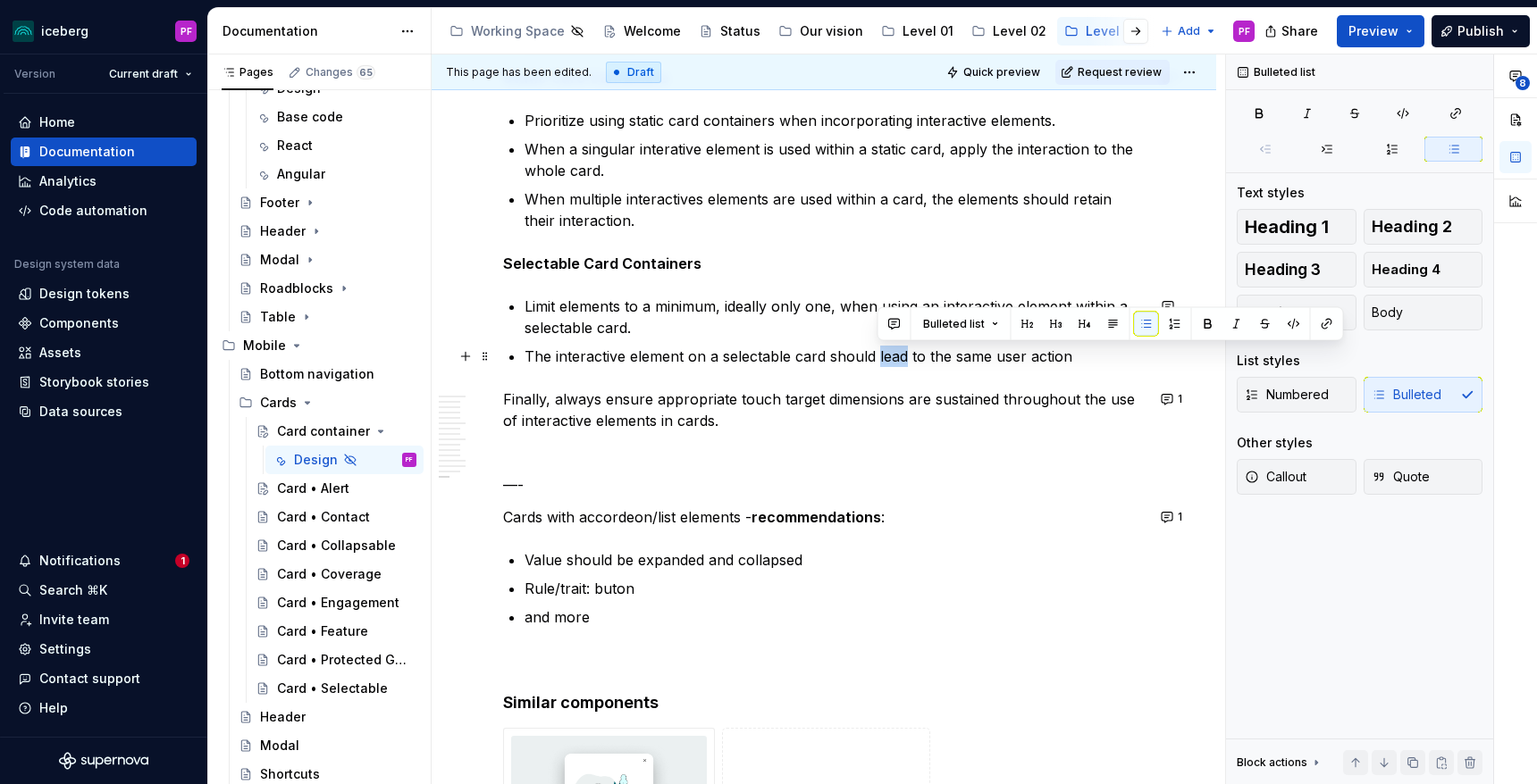
click at [896, 364] on p "The interactive element on a selectable card should lead to the same user action" at bounding box center [834, 356] width 620 height 21
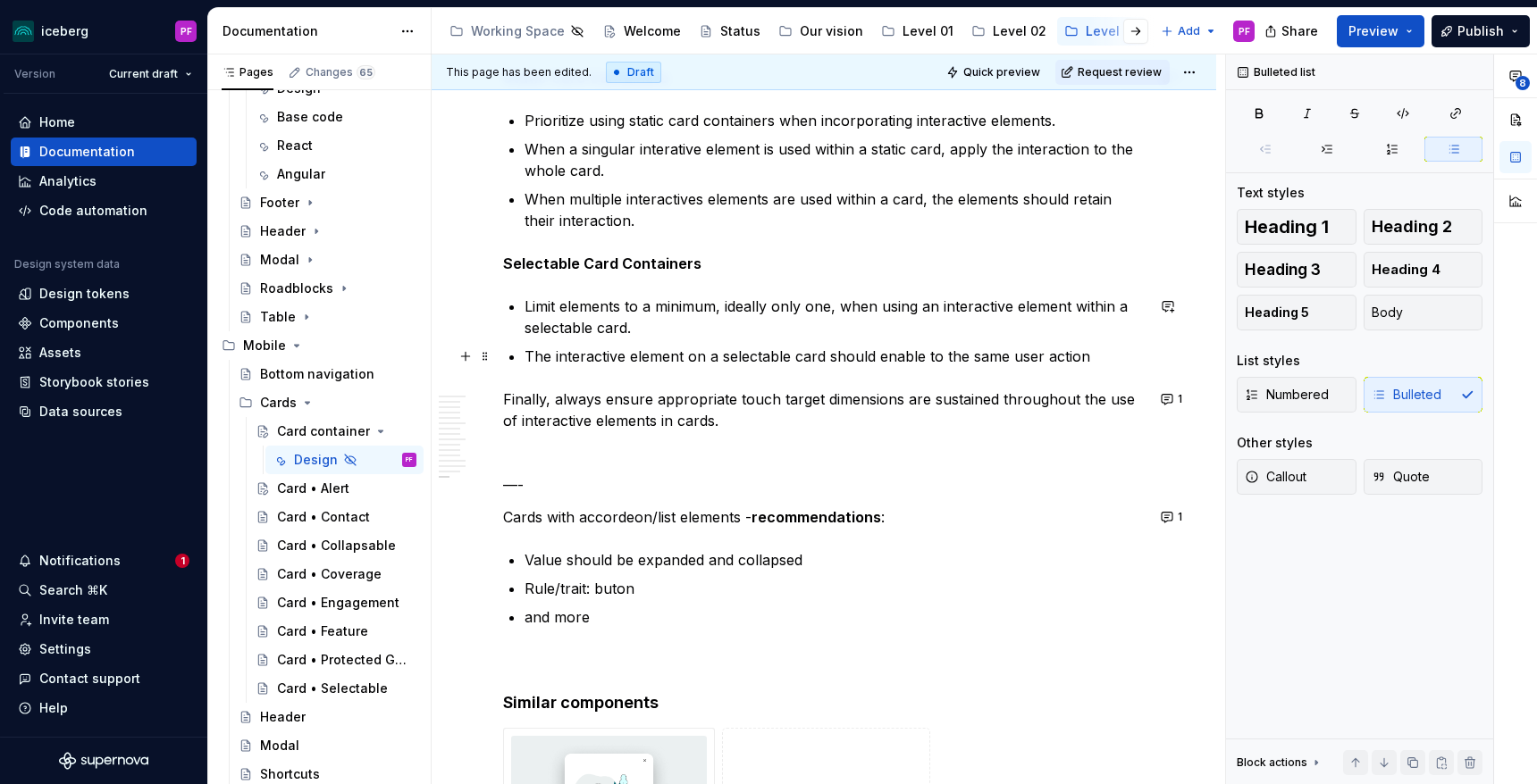
click at [930, 357] on p "The interactive element on a selectable card should enable to the same user act…" at bounding box center [834, 356] width 620 height 21
click at [1069, 354] on p "The interactive element on a selectable card should enable the same user action" at bounding box center [834, 356] width 620 height 21
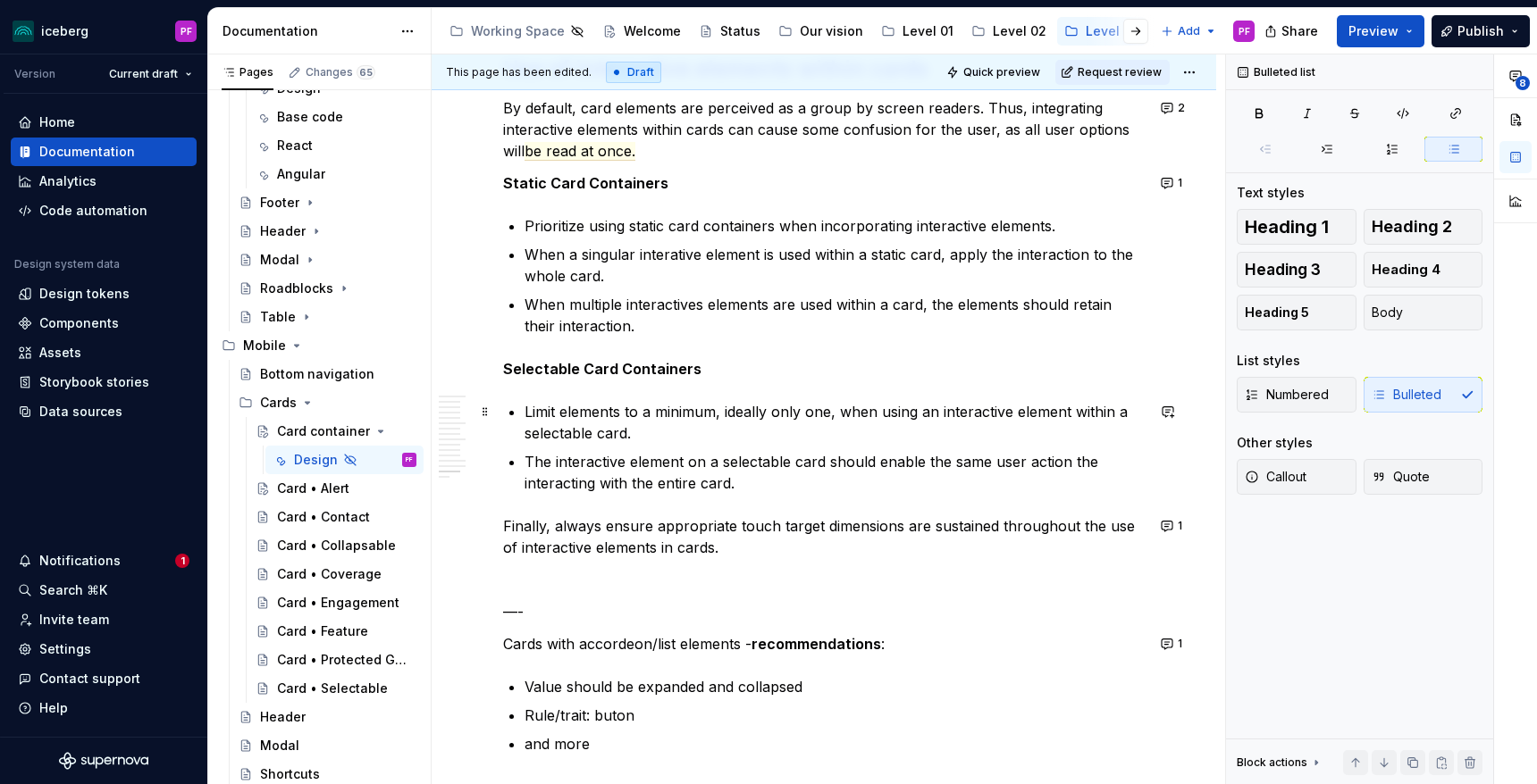
scroll to position [6663, 0]
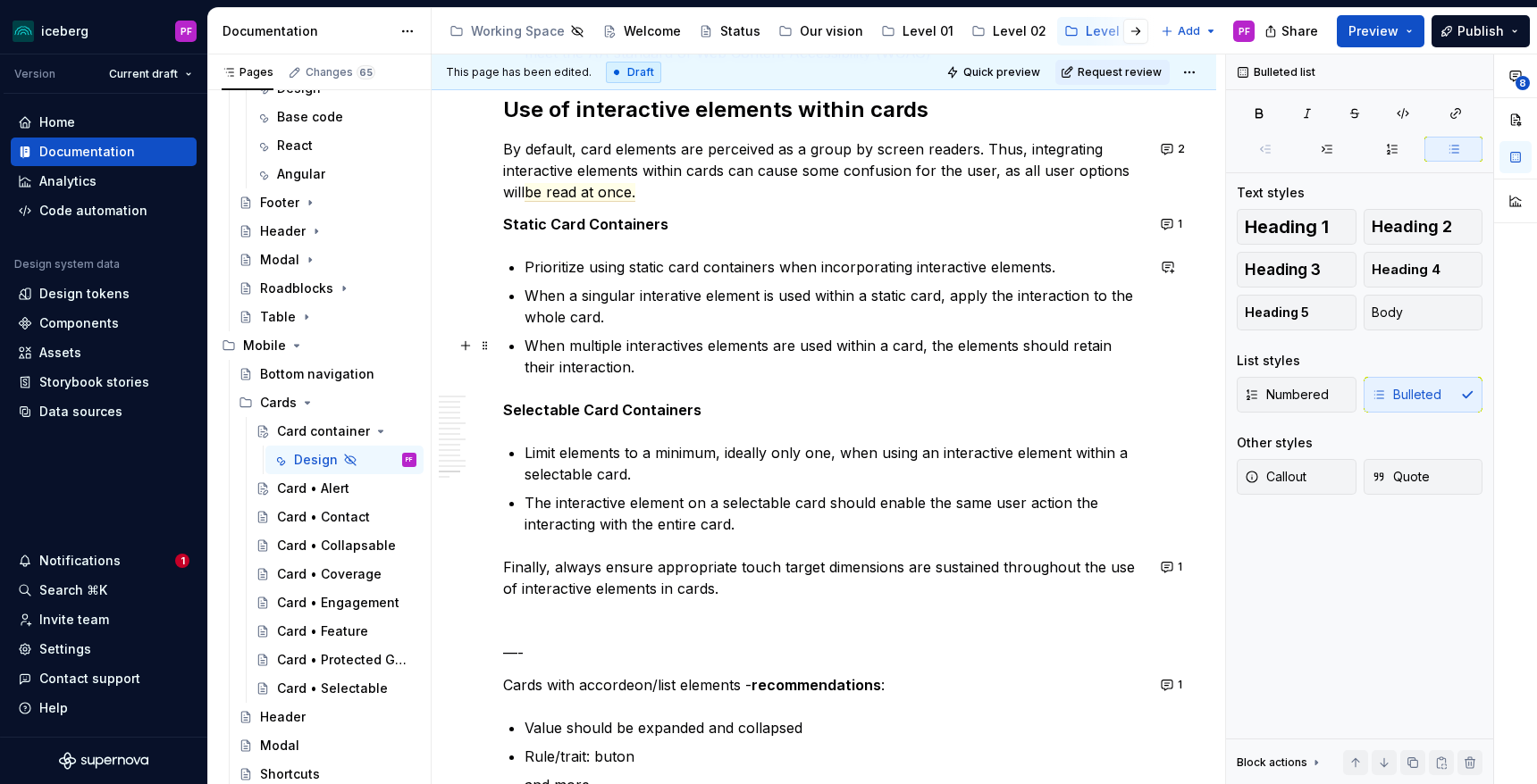
click at [525, 368] on p "When multiple interactives elements are used within a card, the elements should…" at bounding box center [834, 356] width 620 height 43
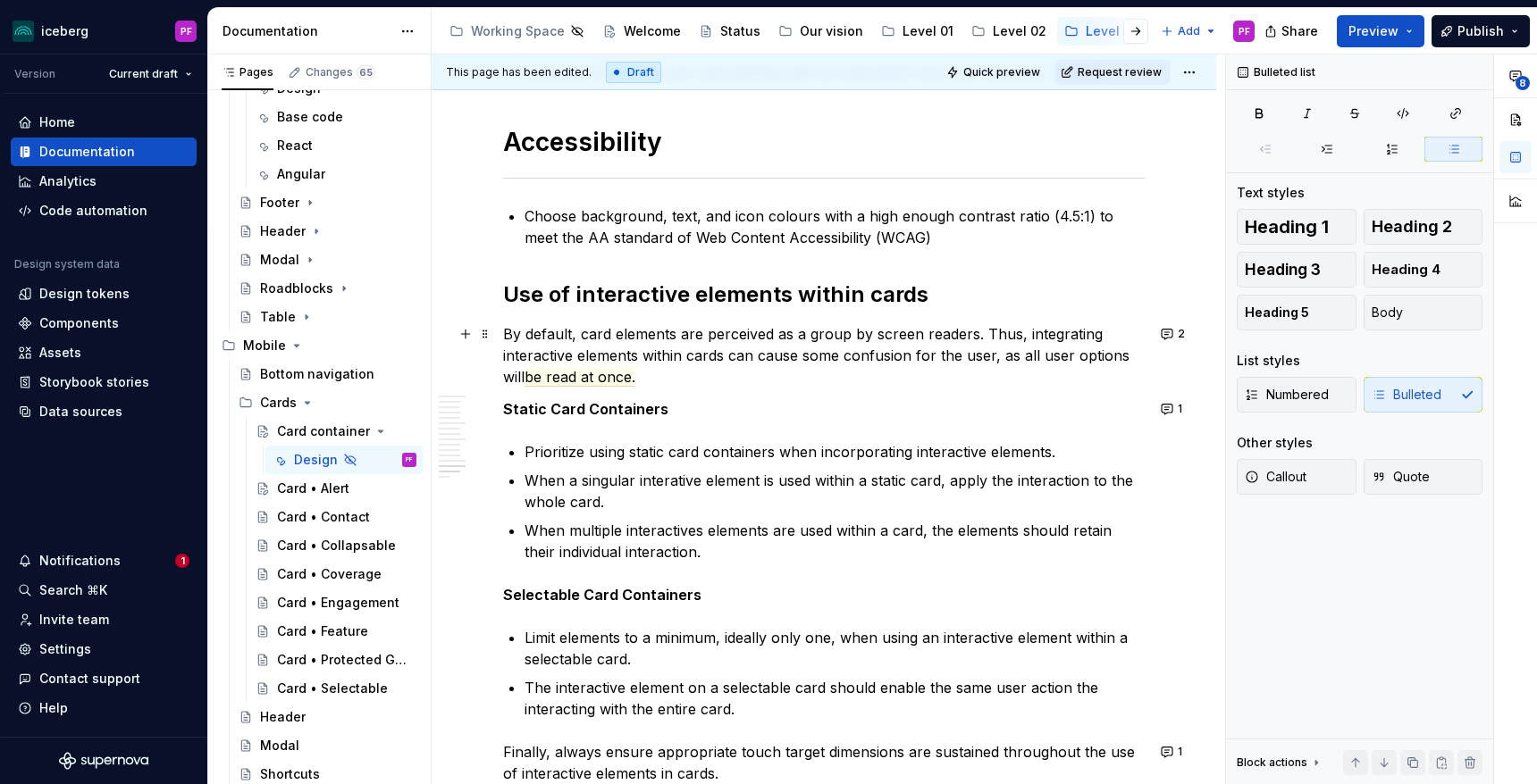
scroll to position [6479, 0]
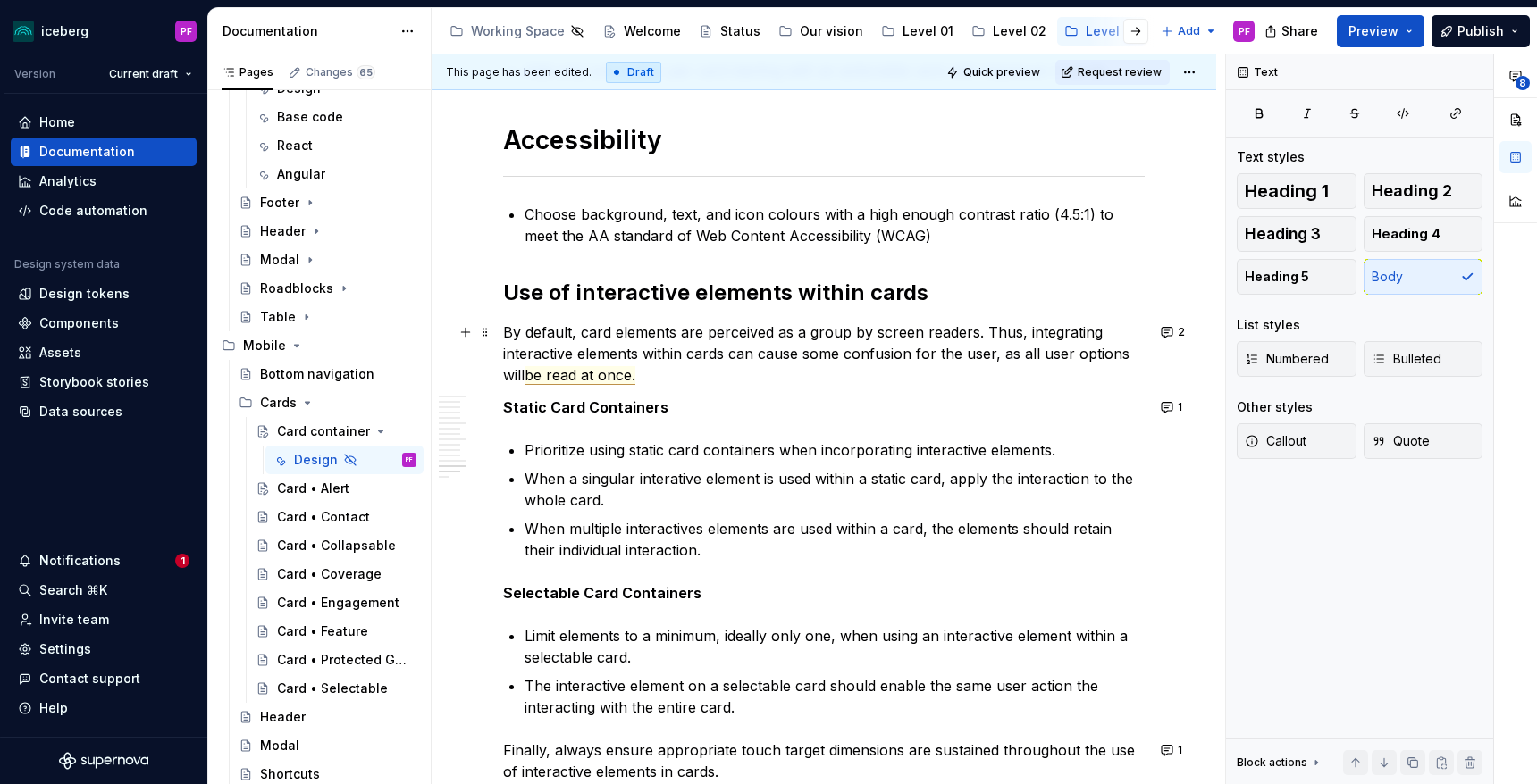
click at [600, 375] on span "be read at once." at bounding box center [579, 376] width 110 height 19
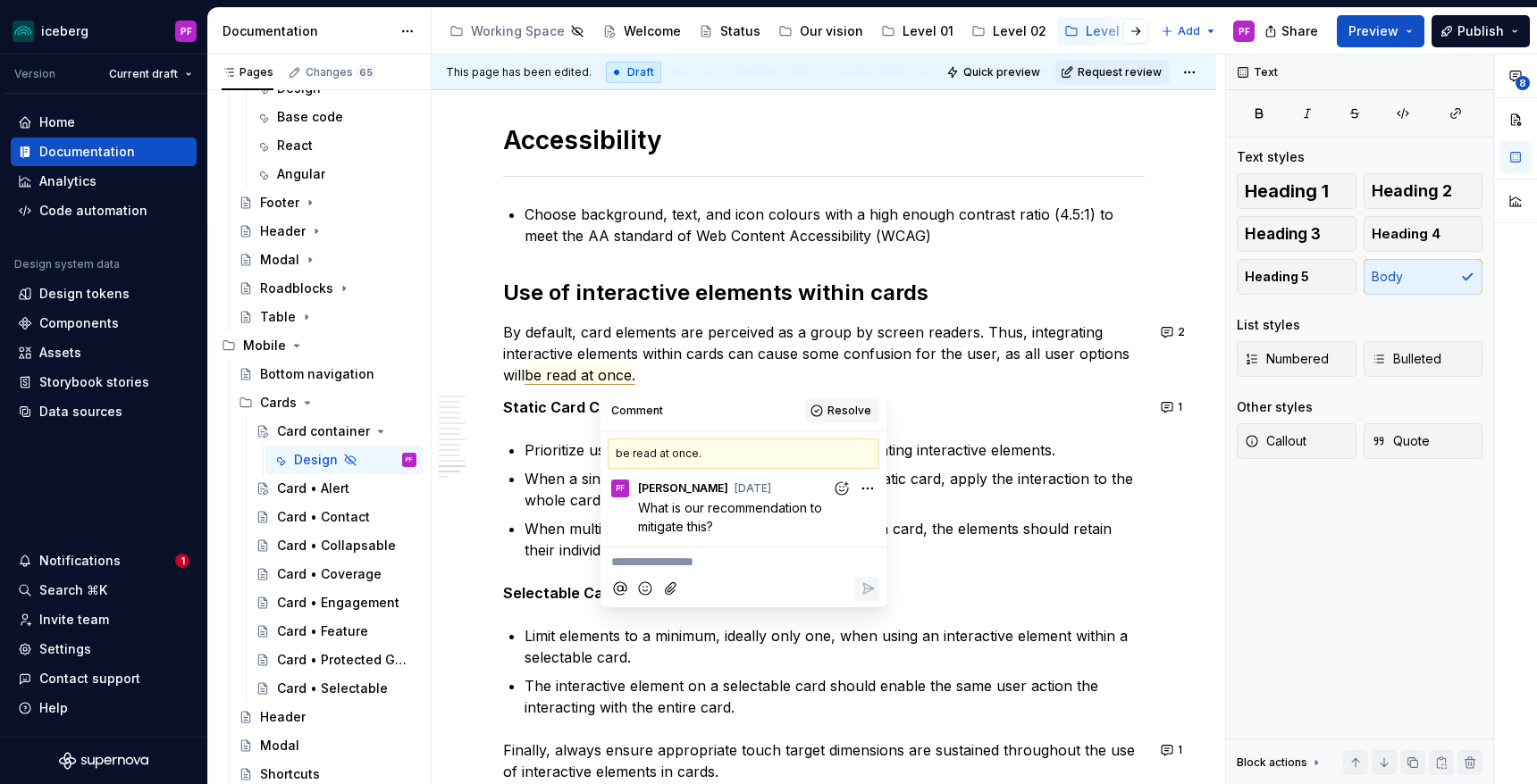
click at [851, 415] on span "Resolve" at bounding box center [850, 411] width 44 height 14
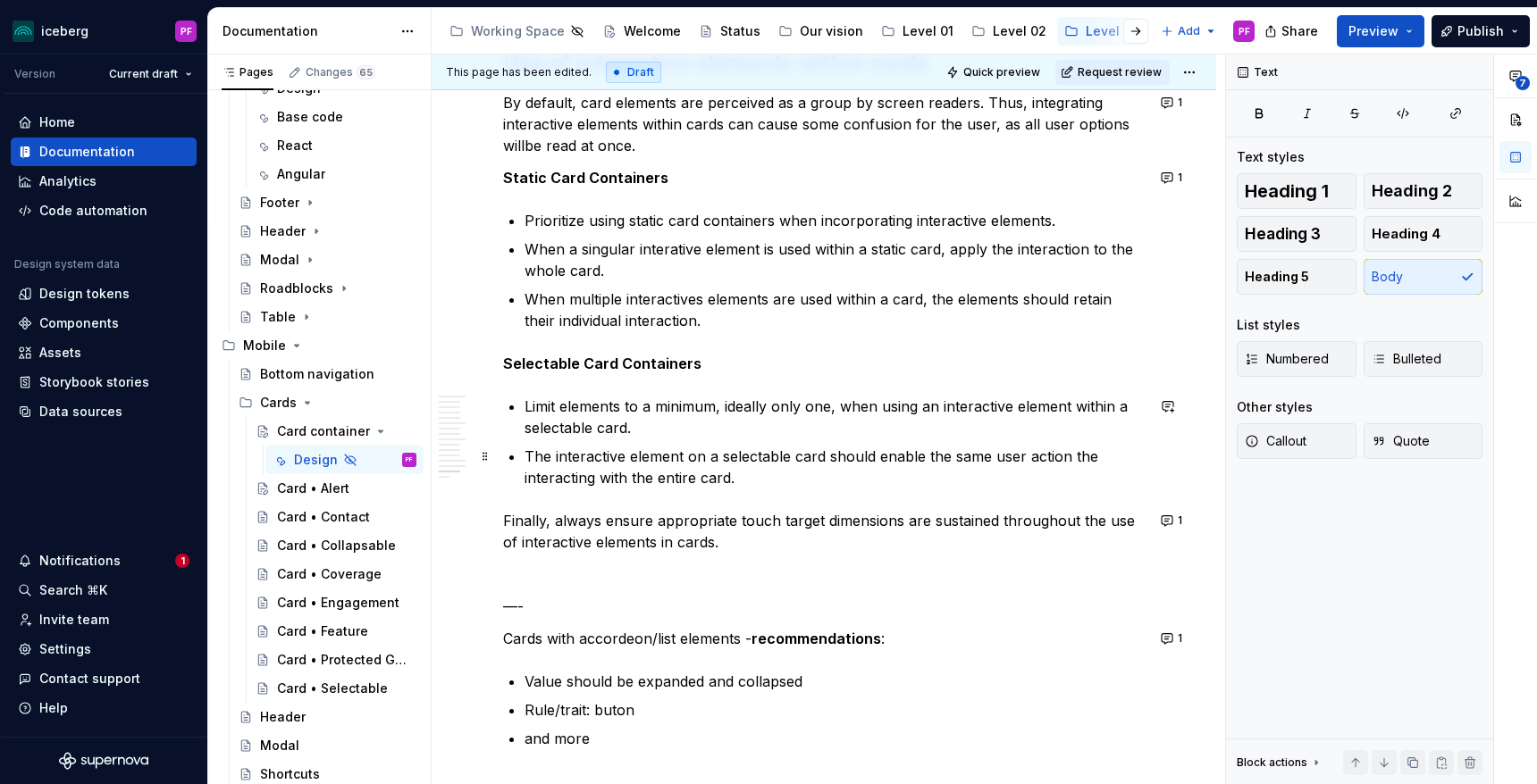
scroll to position [6716, 0]
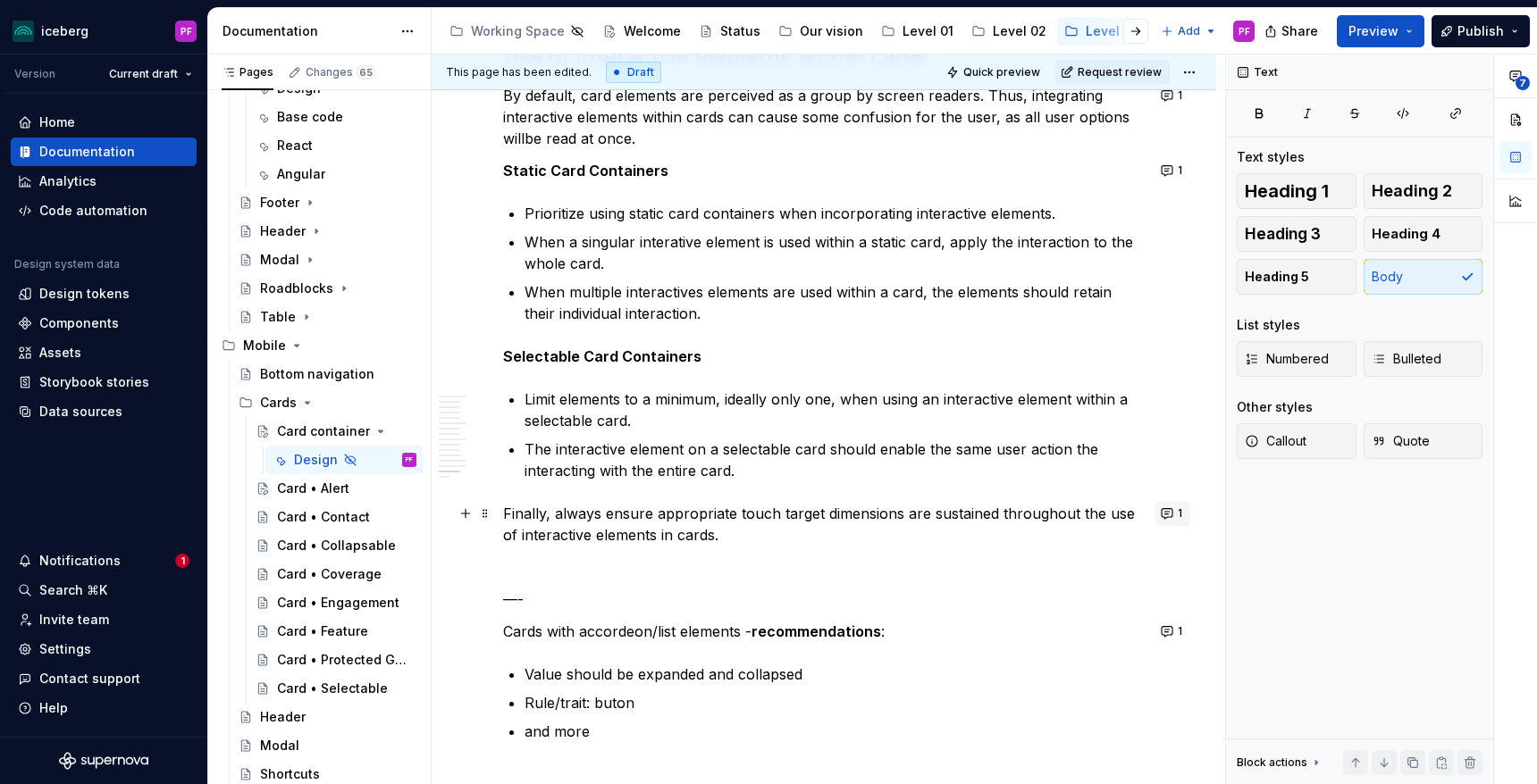
click at [1174, 522] on button "1" at bounding box center [1173, 513] width 35 height 25
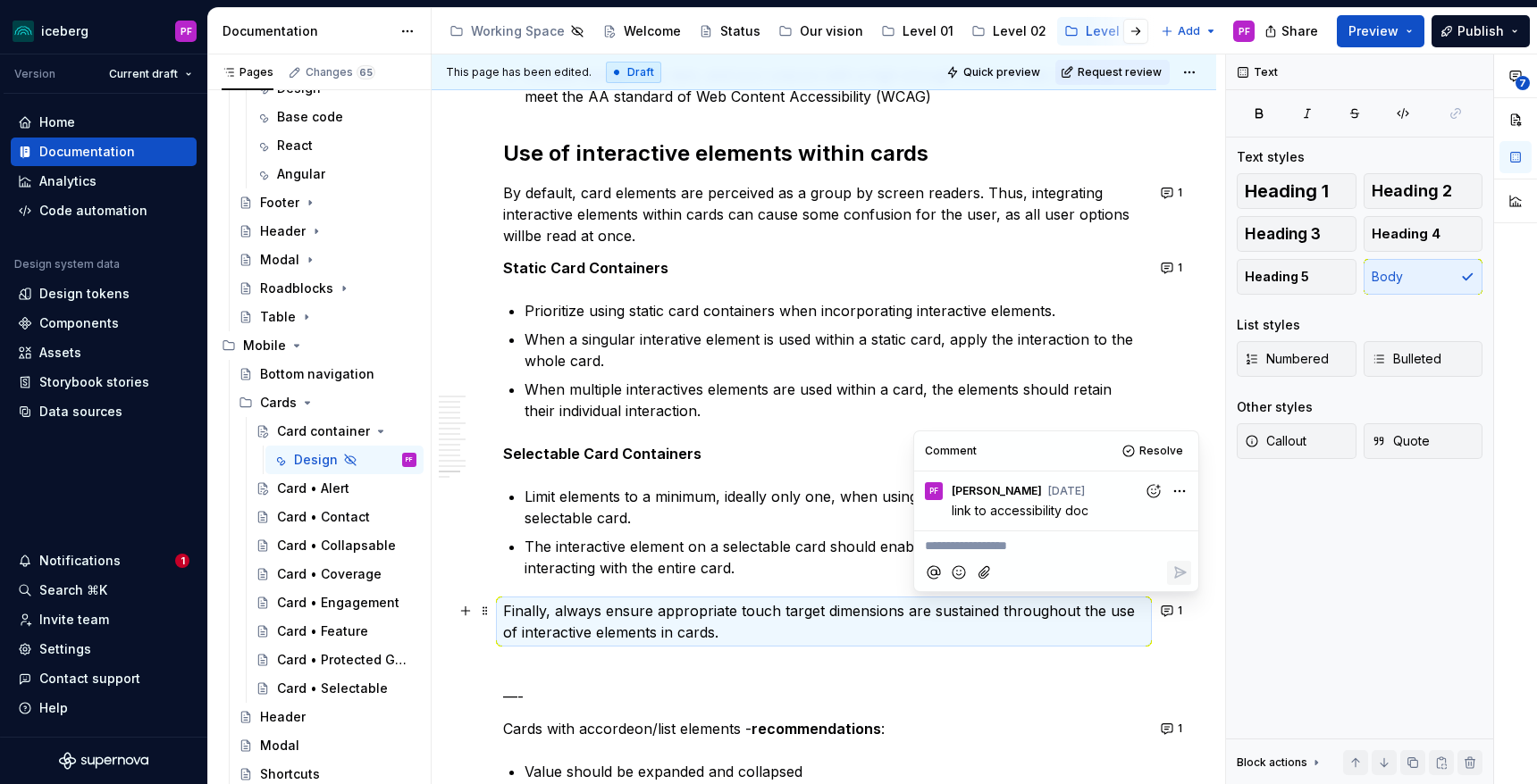
scroll to position [6605, 0]
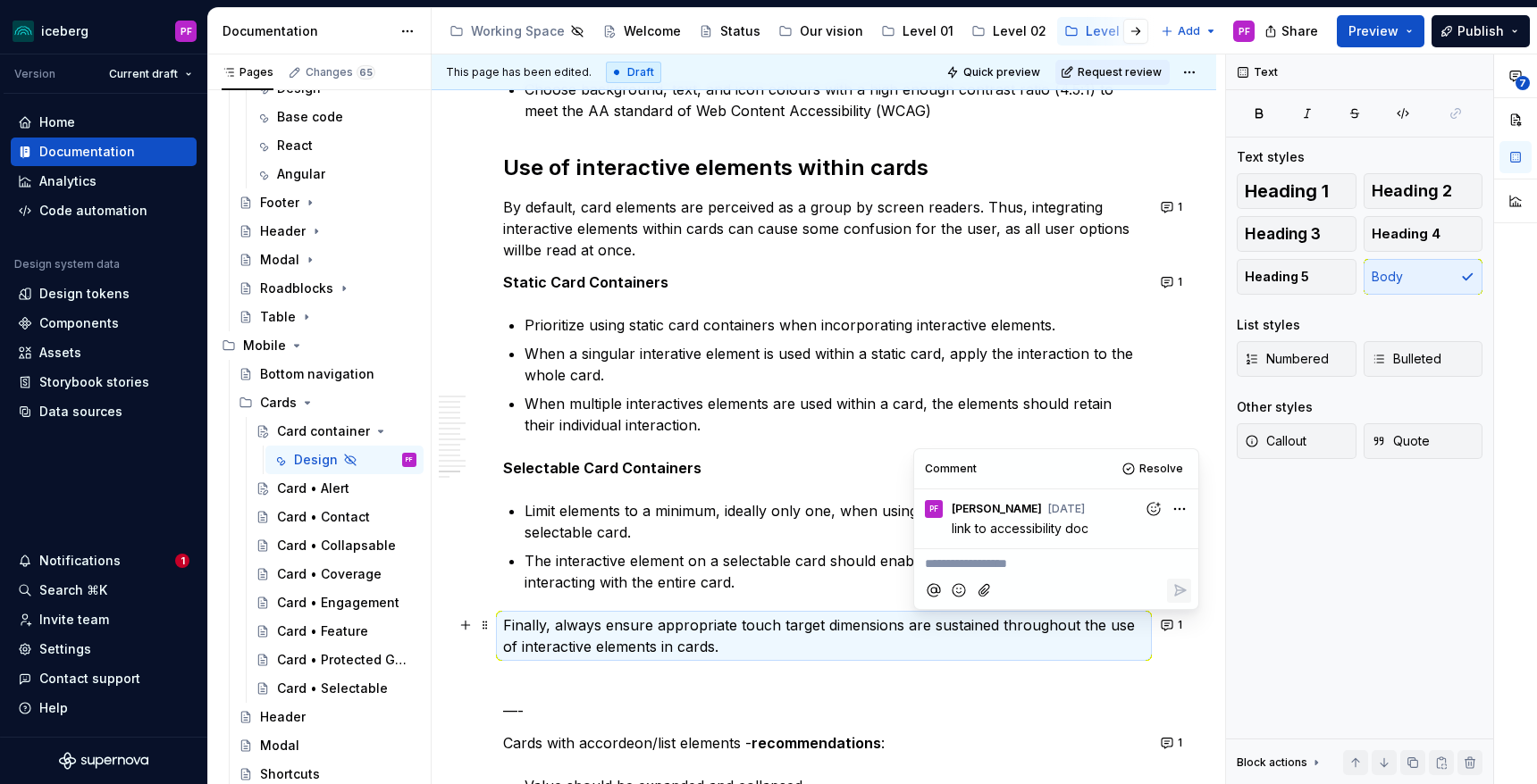
click at [625, 527] on p "Limit elements to a minimum, ideally only one, when using an interactive elemen…" at bounding box center [834, 521] width 620 height 43
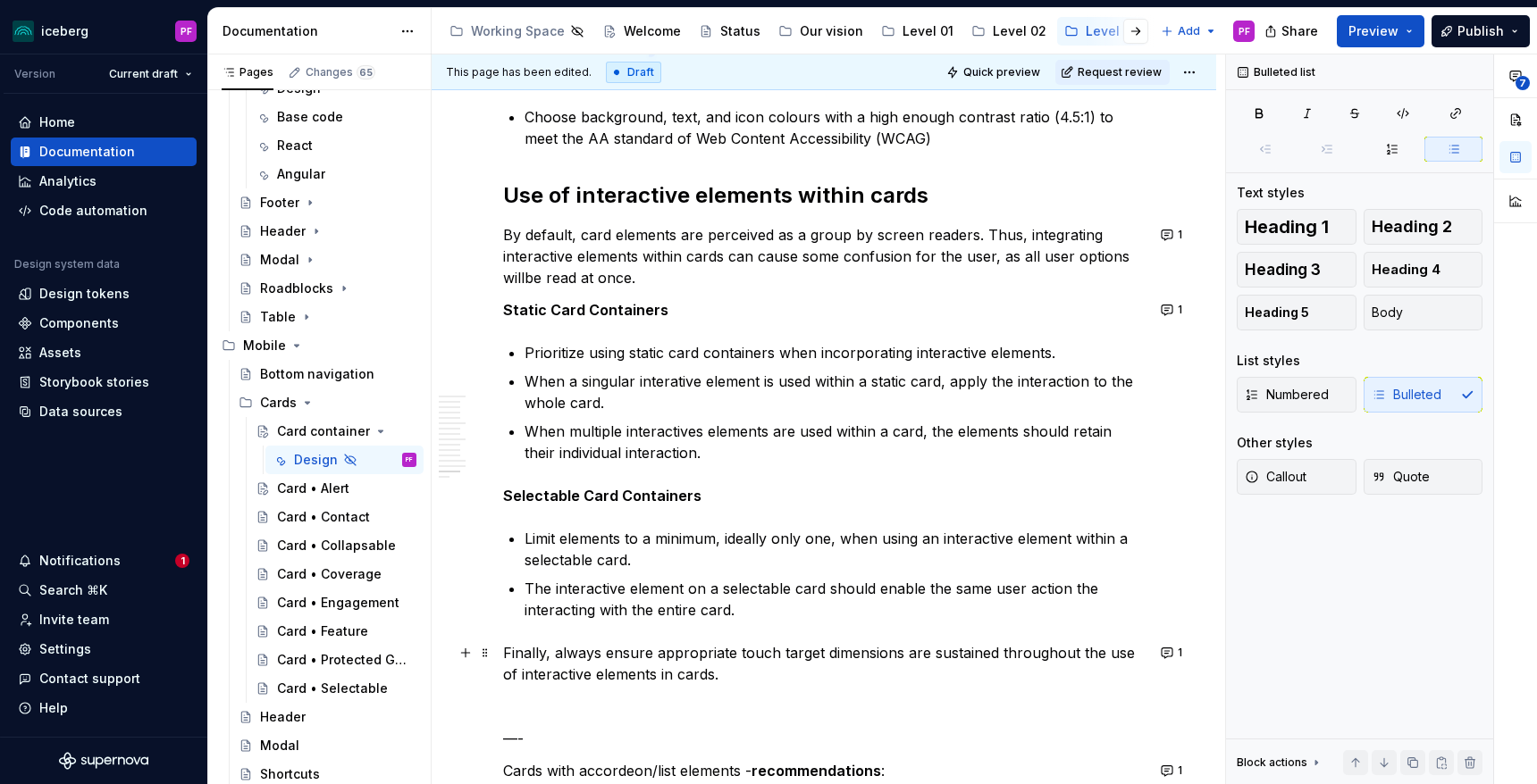
scroll to position [6582, 0]
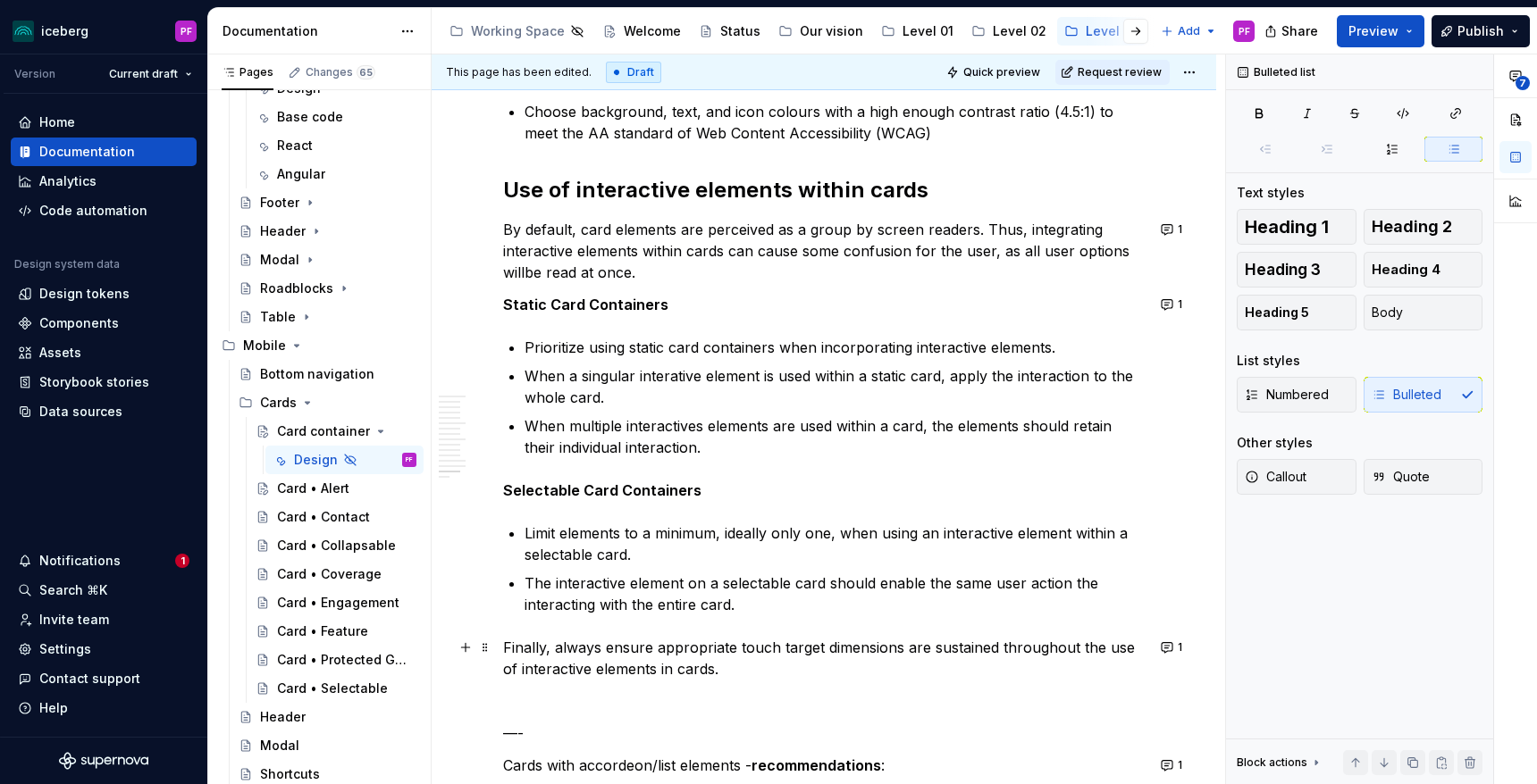
click at [733, 673] on p "Finally, always ensure appropriate touch target dimensions are sustained throug…" at bounding box center [824, 658] width 641 height 43
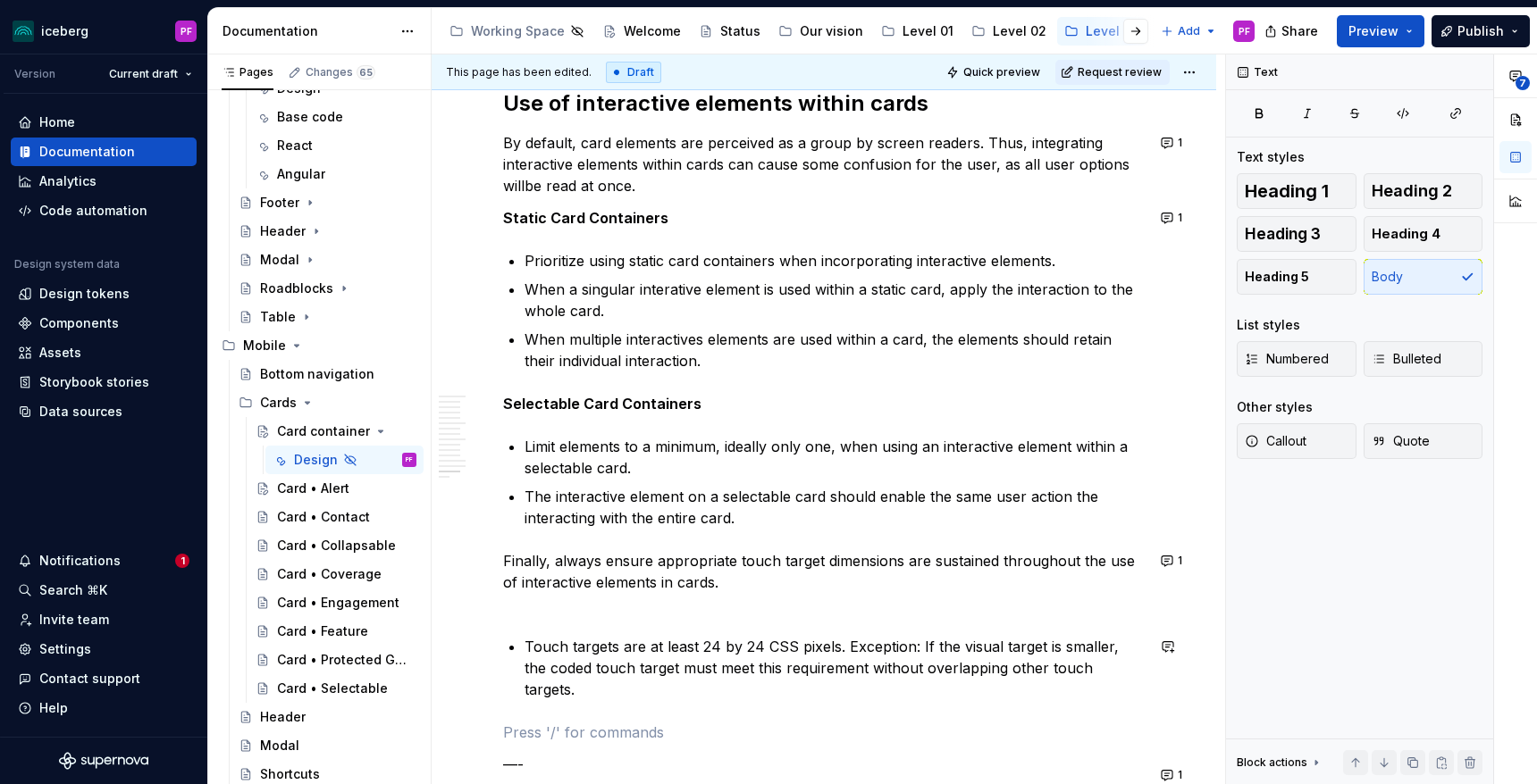
scroll to position [6671, 0]
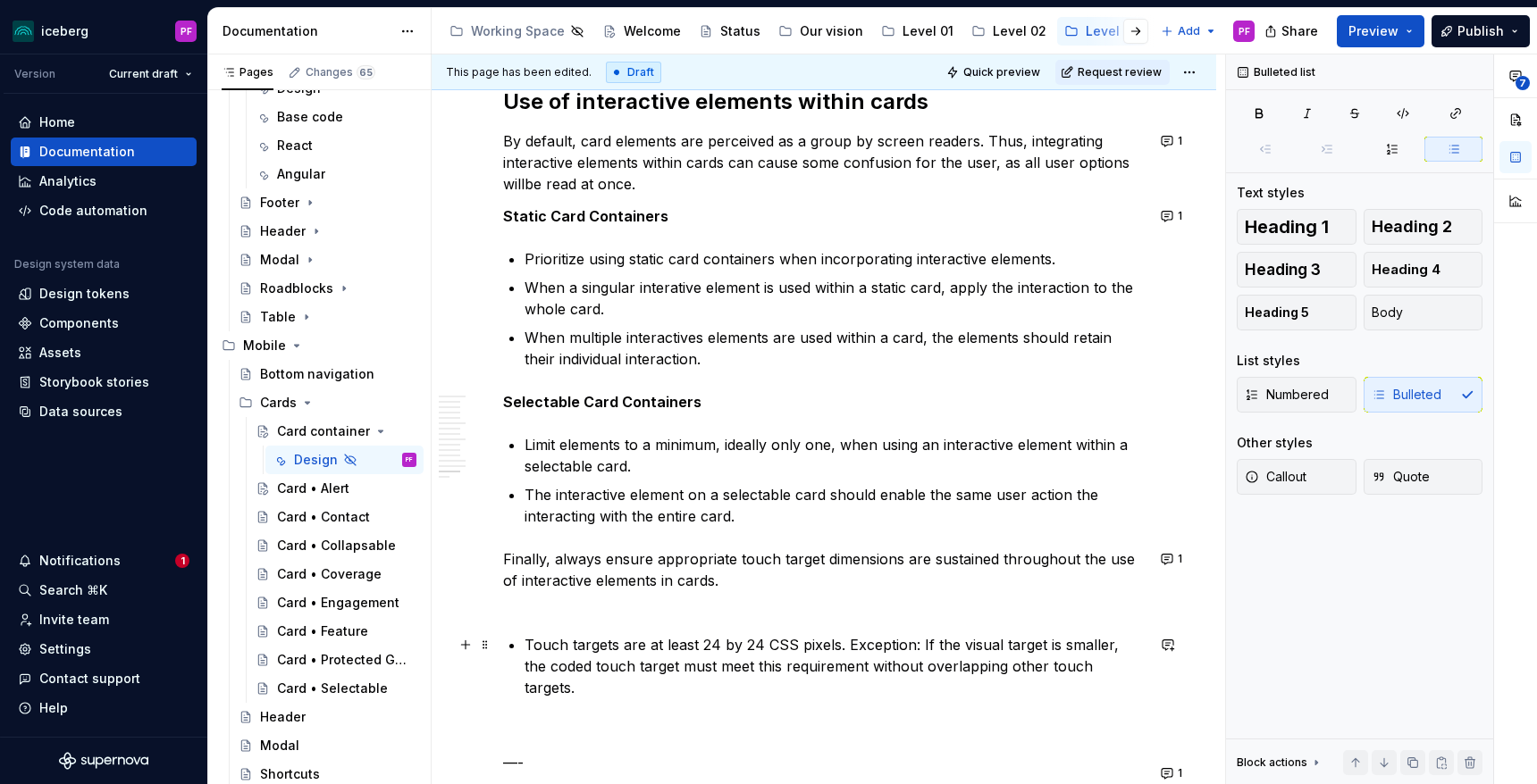
click at [524, 639] on p "Touch targets are at least 24 by 24 CSS pixels. Exception: If the visual target…" at bounding box center [834, 666] width 620 height 64
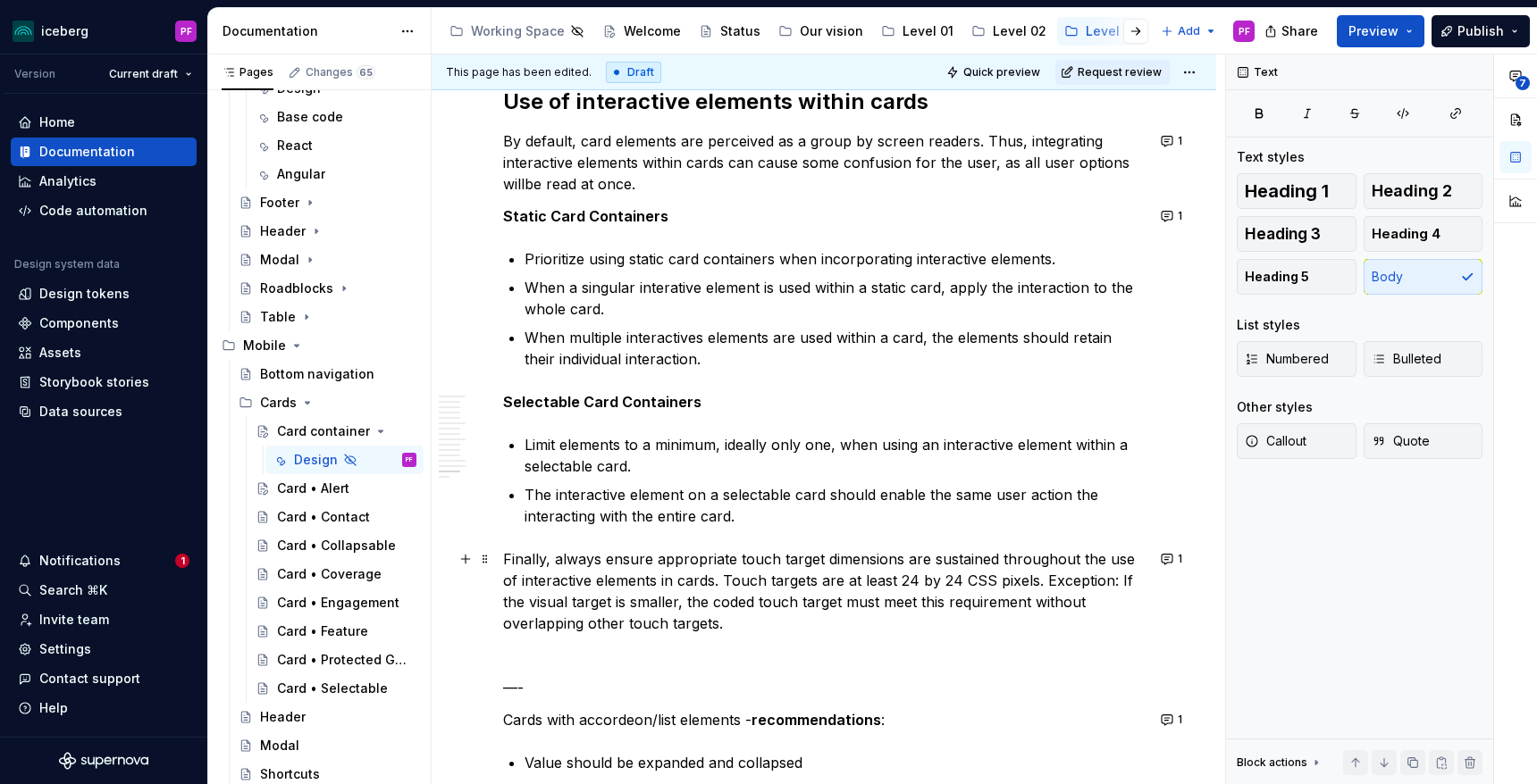
click at [808, 585] on p "Finally, always ensure appropriate touch target dimensions are sustained throug…" at bounding box center [824, 591] width 641 height 85
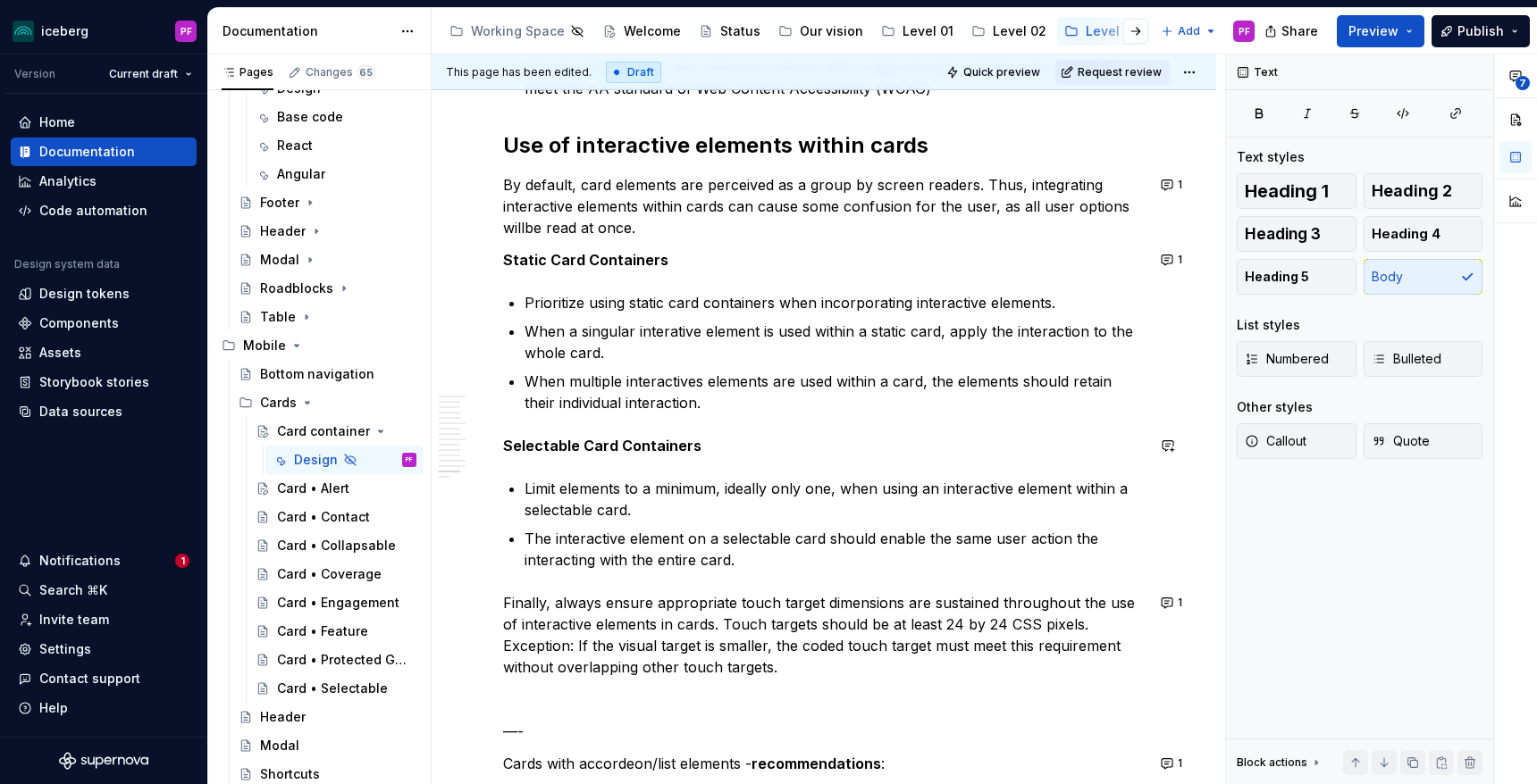
scroll to position [6629, 0]
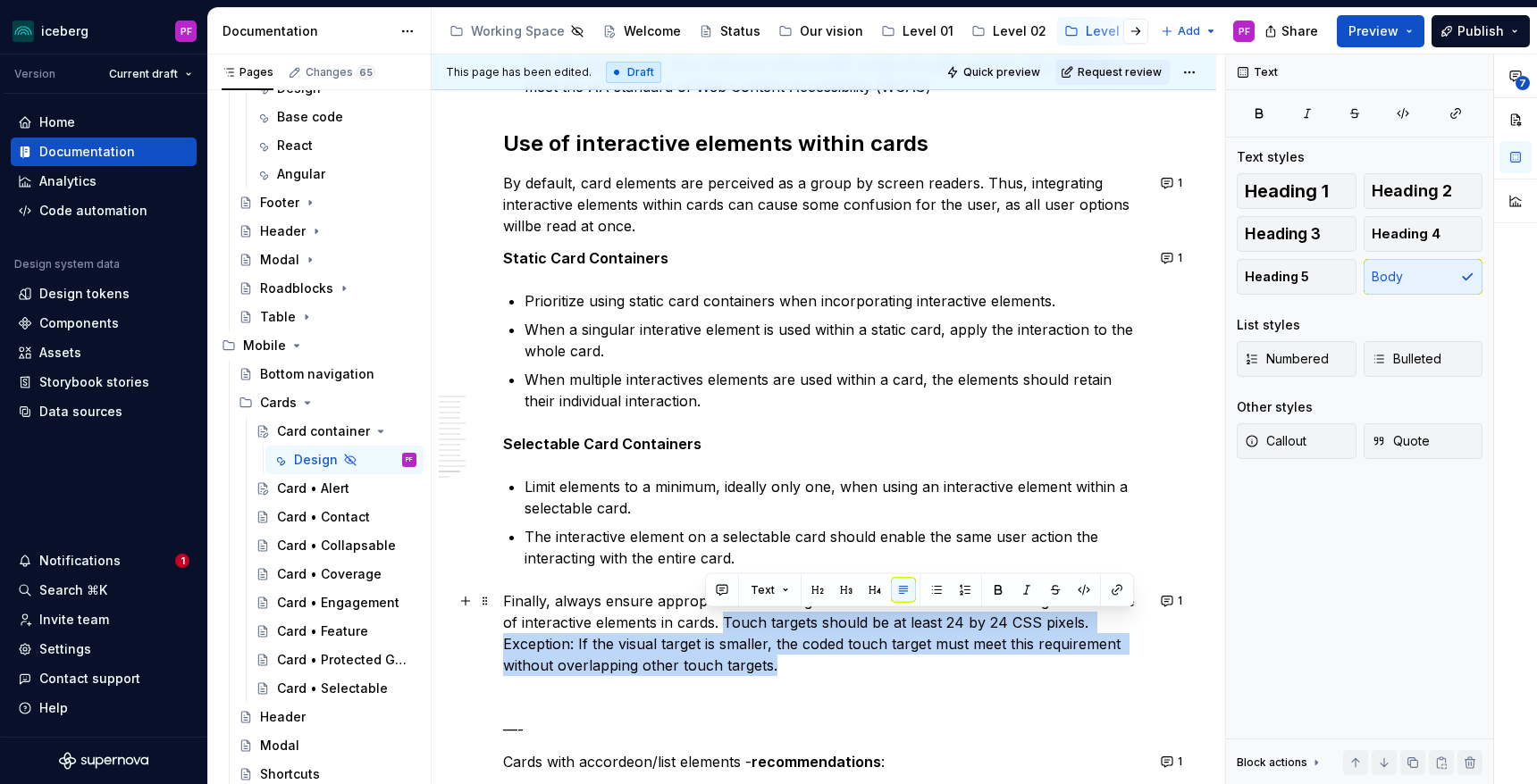
drag, startPoint x: 734, startPoint y: 665, endPoint x: 707, endPoint y: 628, distance: 45.8
click at [707, 628] on p "Finally, always ensure appropriate touch target dimensions are sustained throug…" at bounding box center [824, 632] width 641 height 85
copy p "Touch targets should be at least 24 by 24 CSS pixels. Exception: If the visual …"
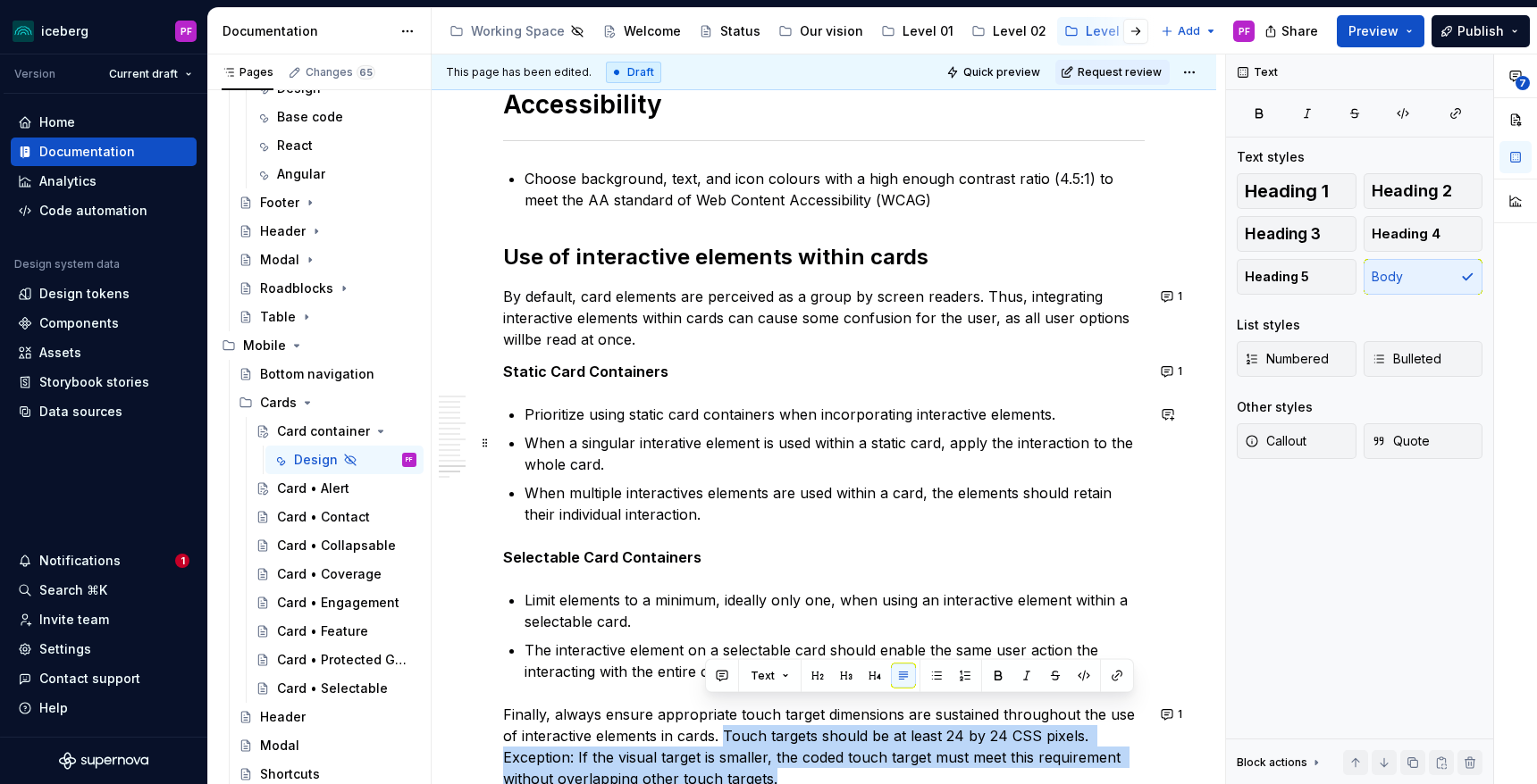
scroll to position [6506, 0]
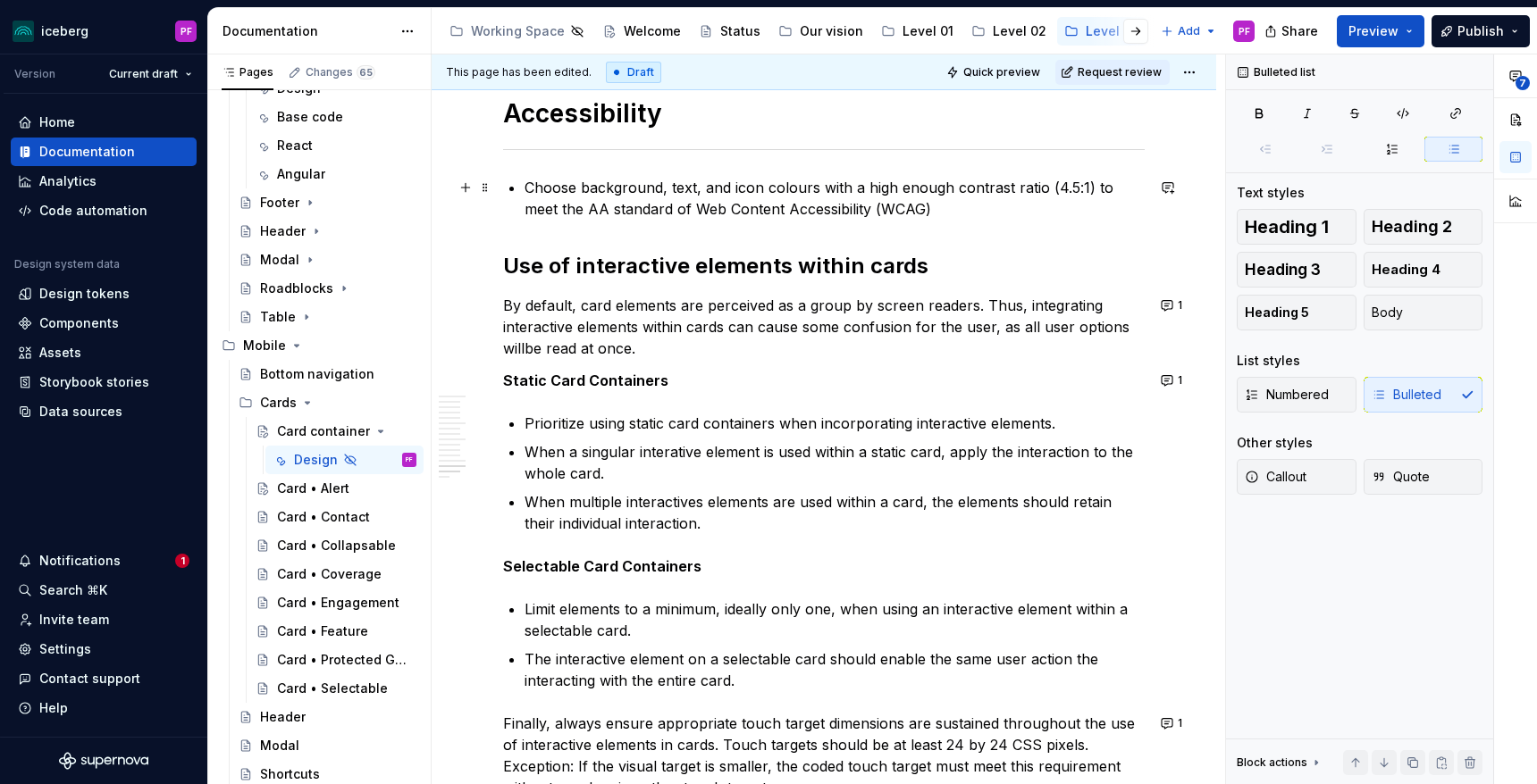
click at [915, 203] on p "Choose background, text, and icon colours with a high enough contrast ratio (4.…" at bounding box center [834, 198] width 620 height 43
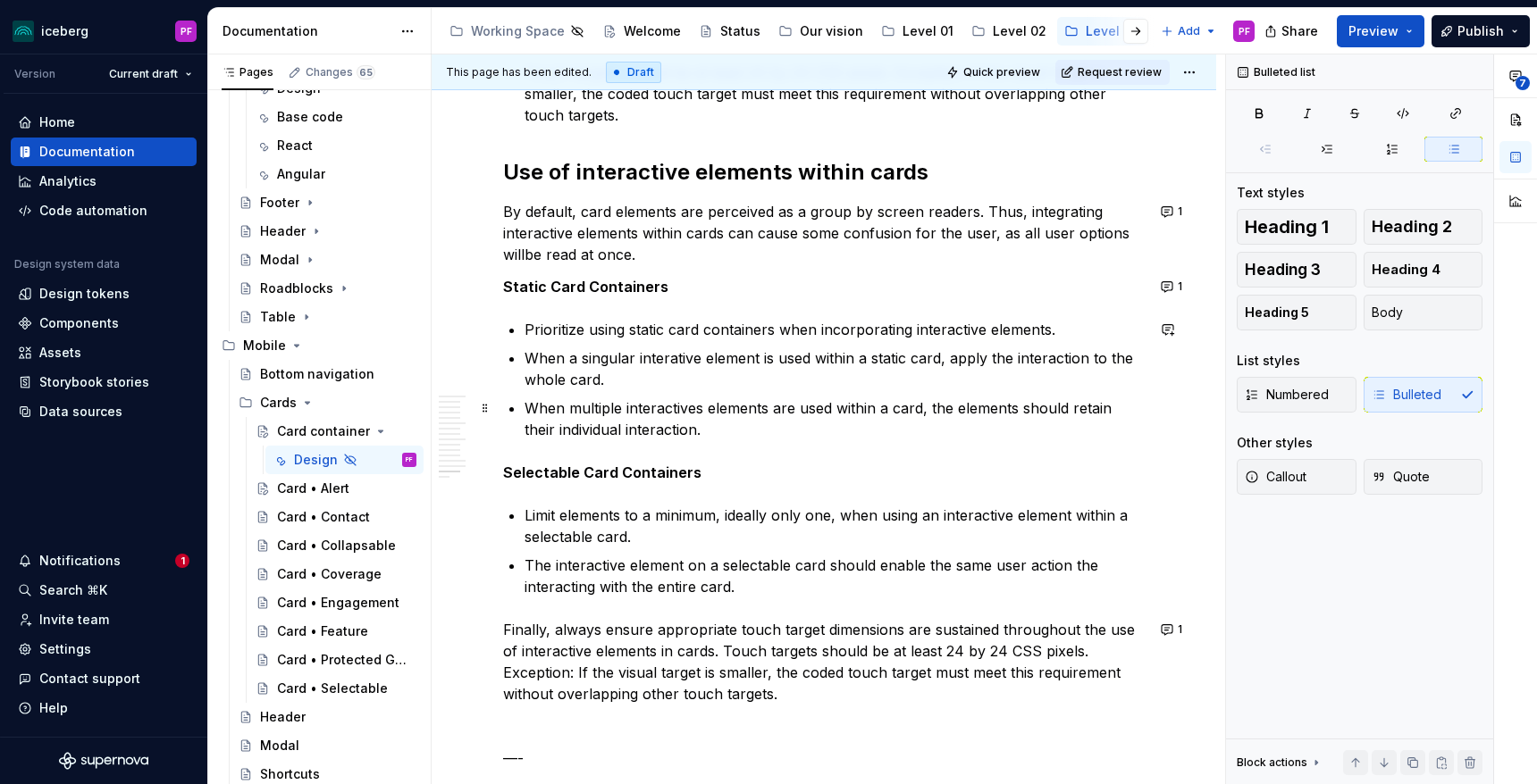
scroll to position [6673, 0]
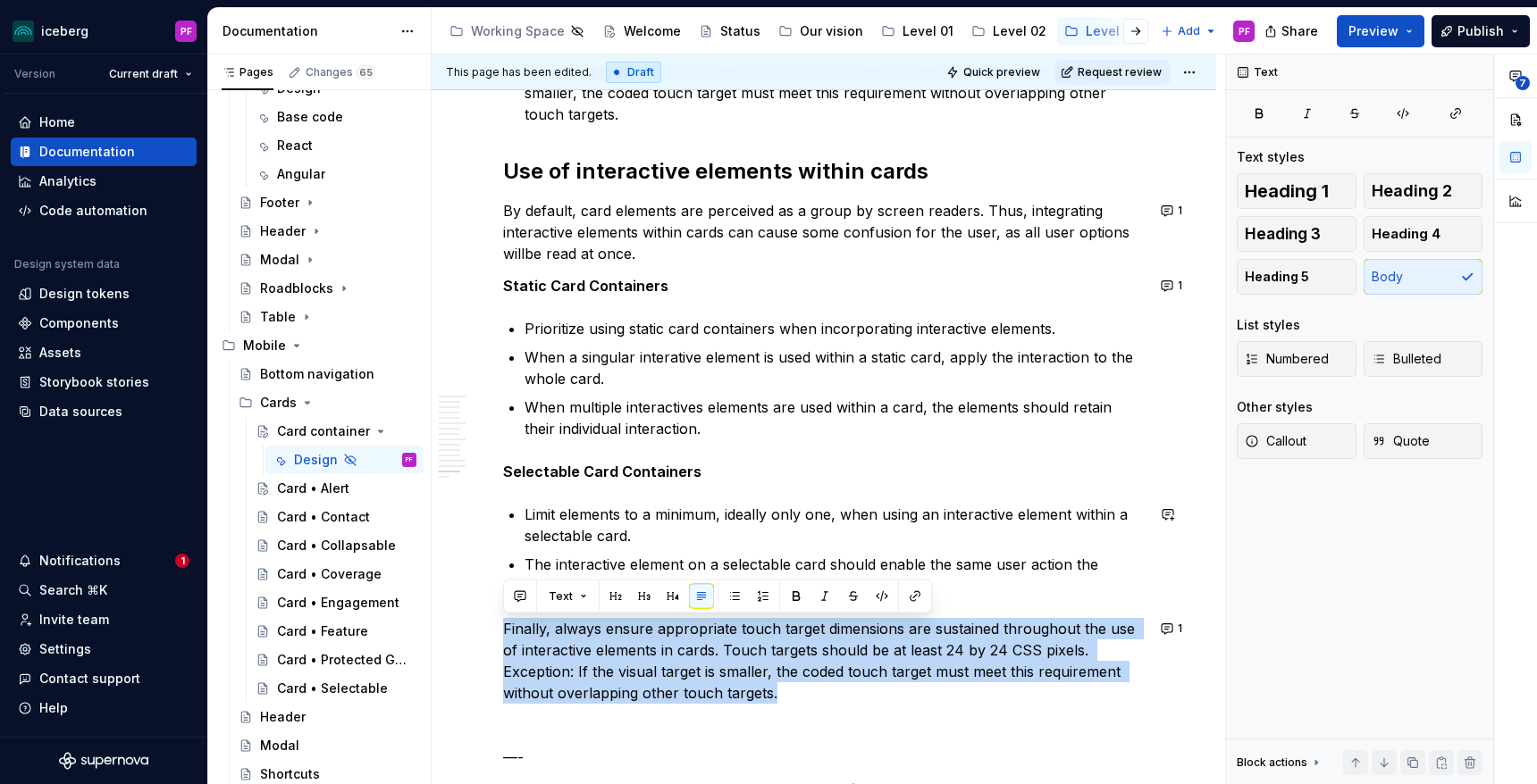
drag, startPoint x: 725, startPoint y: 694, endPoint x: 469, endPoint y: 615, distance: 267.9
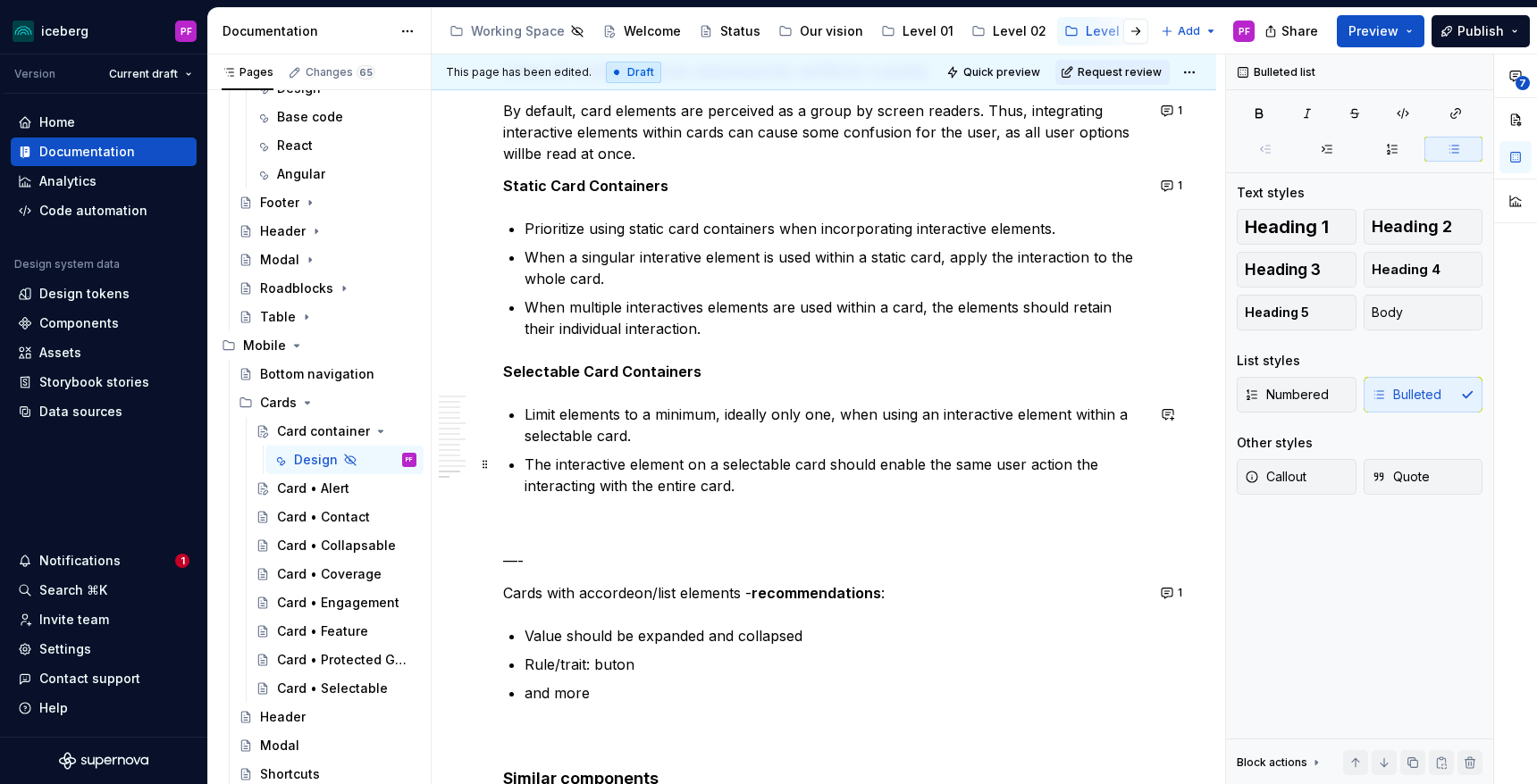
scroll to position [6750, 0]
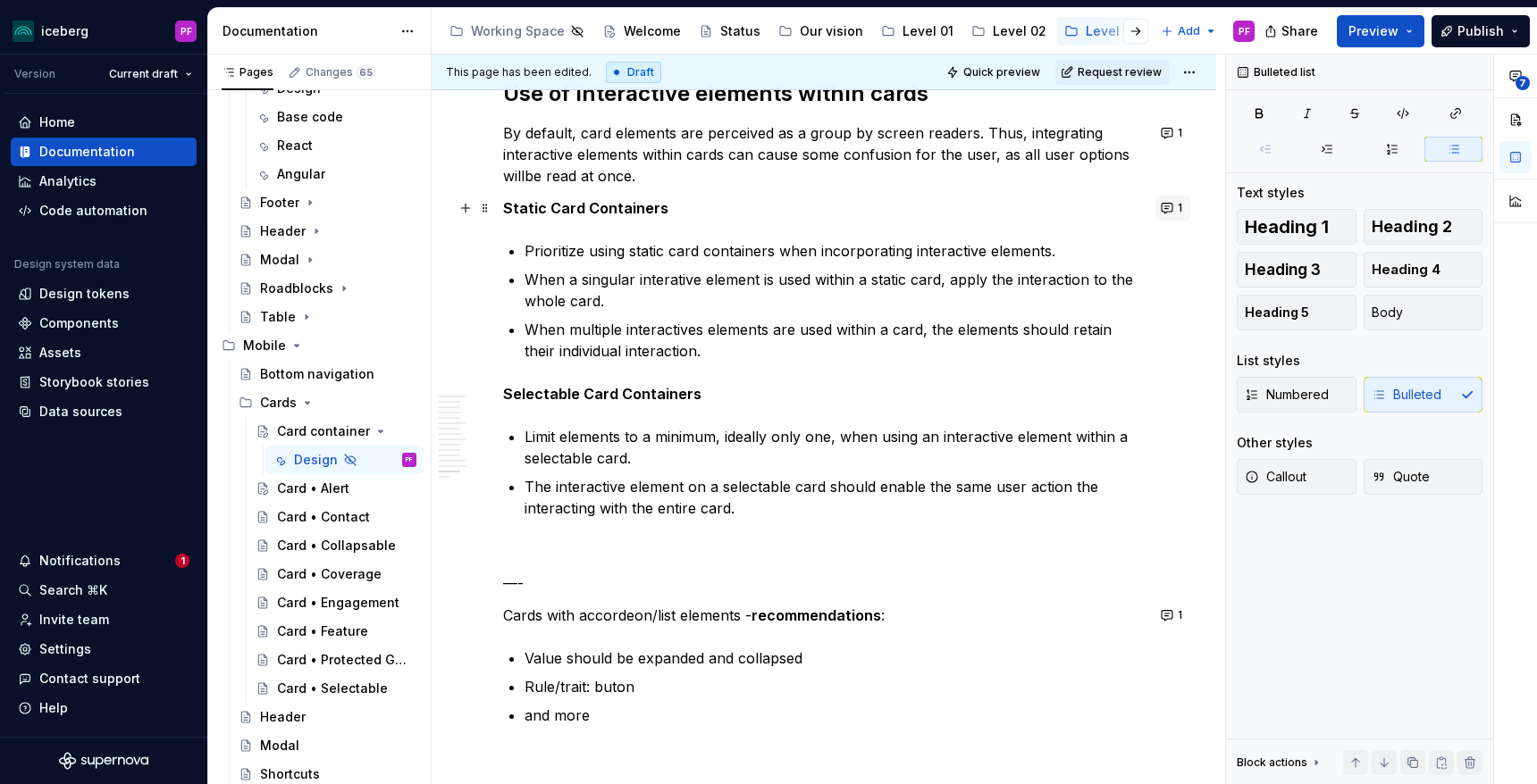
click at [1184, 207] on button "1" at bounding box center [1173, 208] width 35 height 25
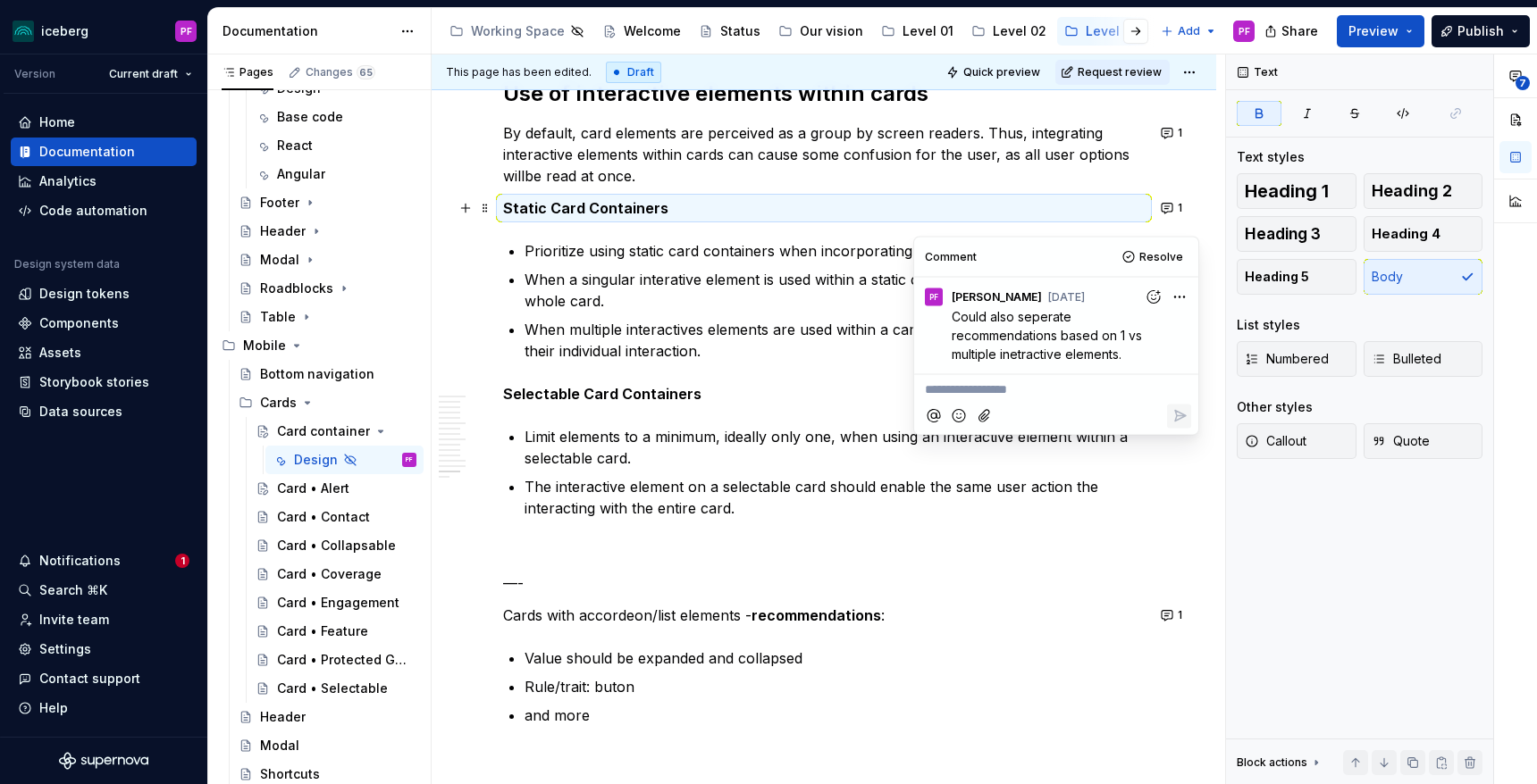
scroll to position [6705, 0]
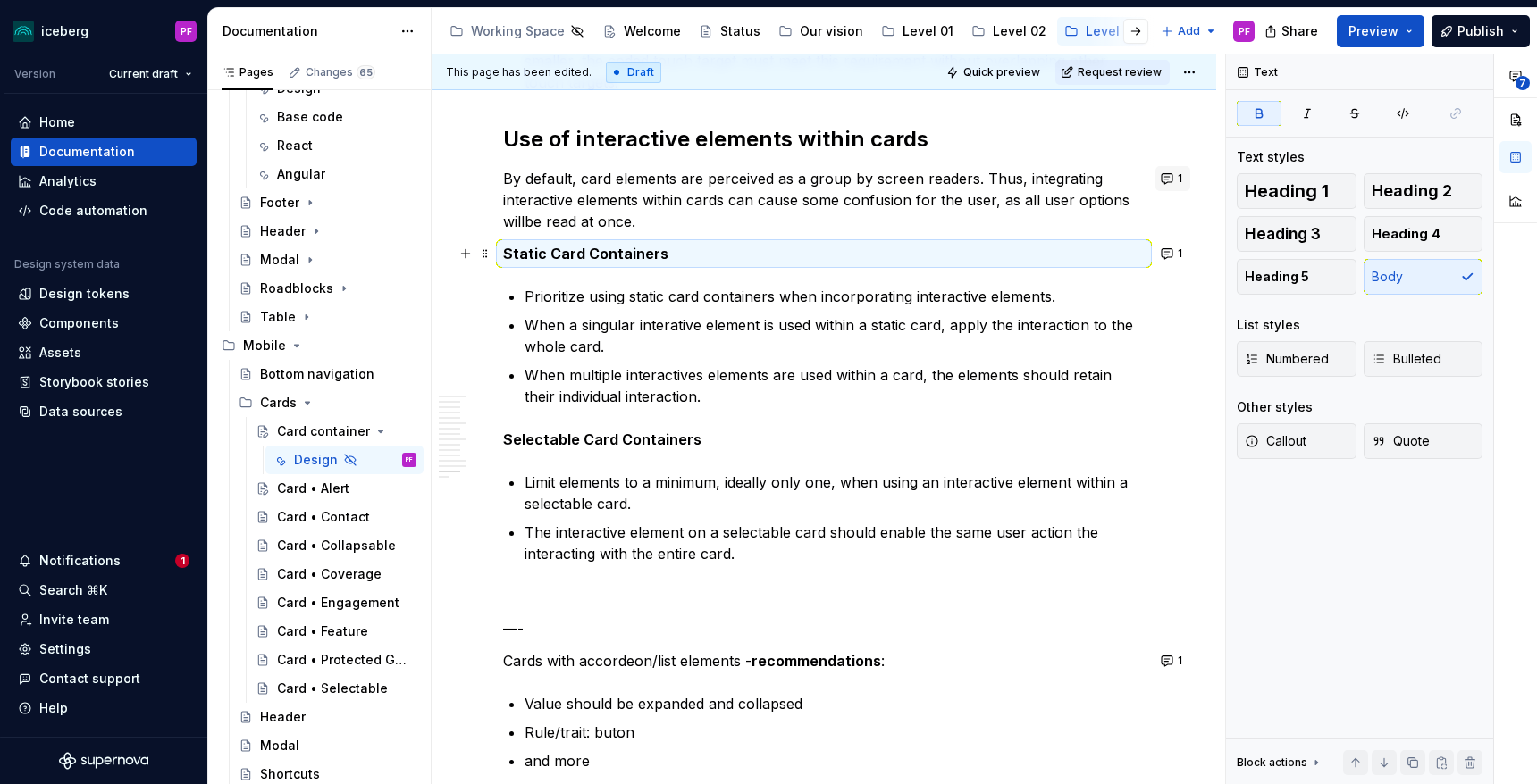
click at [1176, 181] on button "1" at bounding box center [1173, 178] width 35 height 25
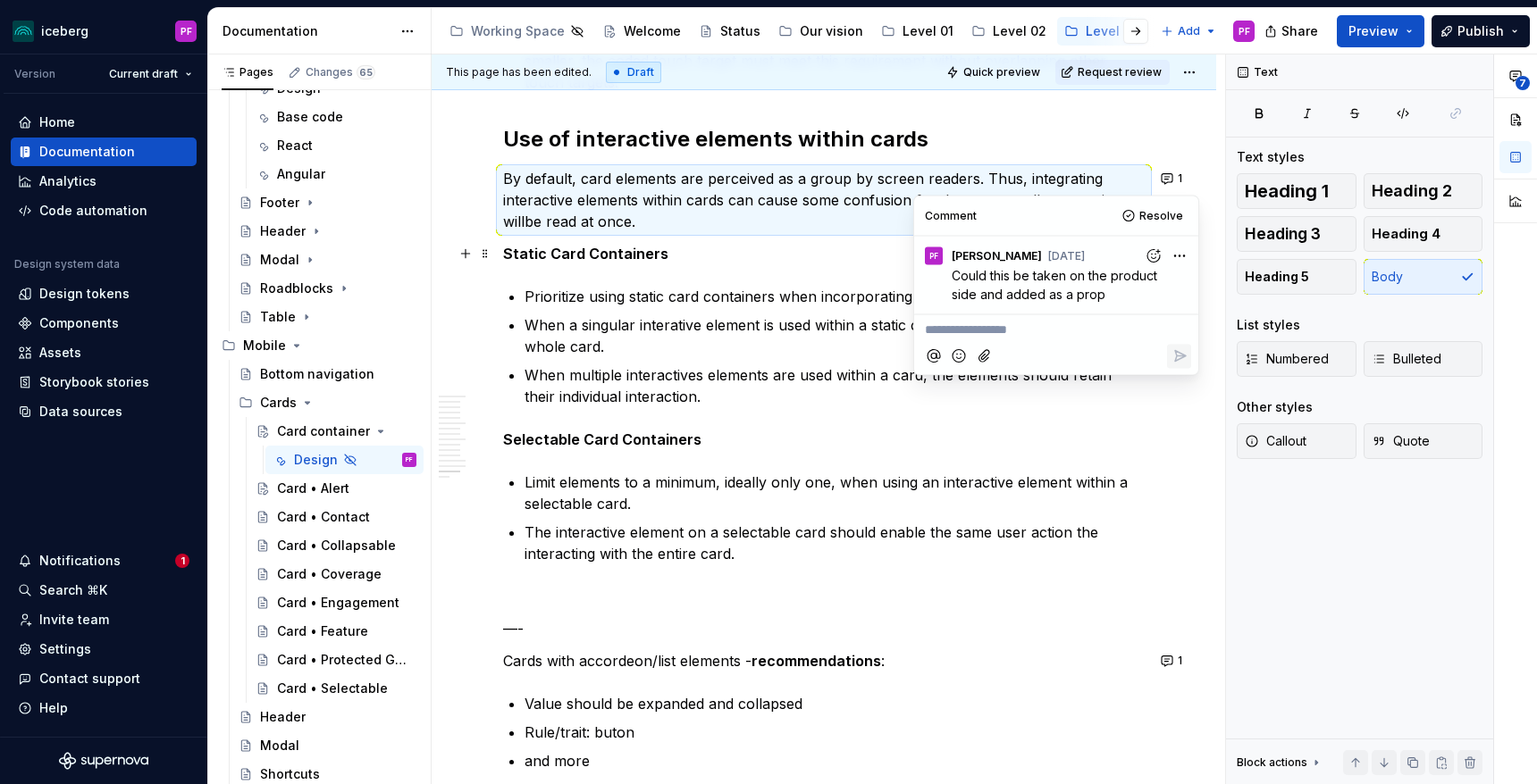
click at [1088, 179] on commenthighlight "By default, card elements are perceived as a group by screen readers. Thus, int…" at bounding box center [818, 200] width 631 height 60
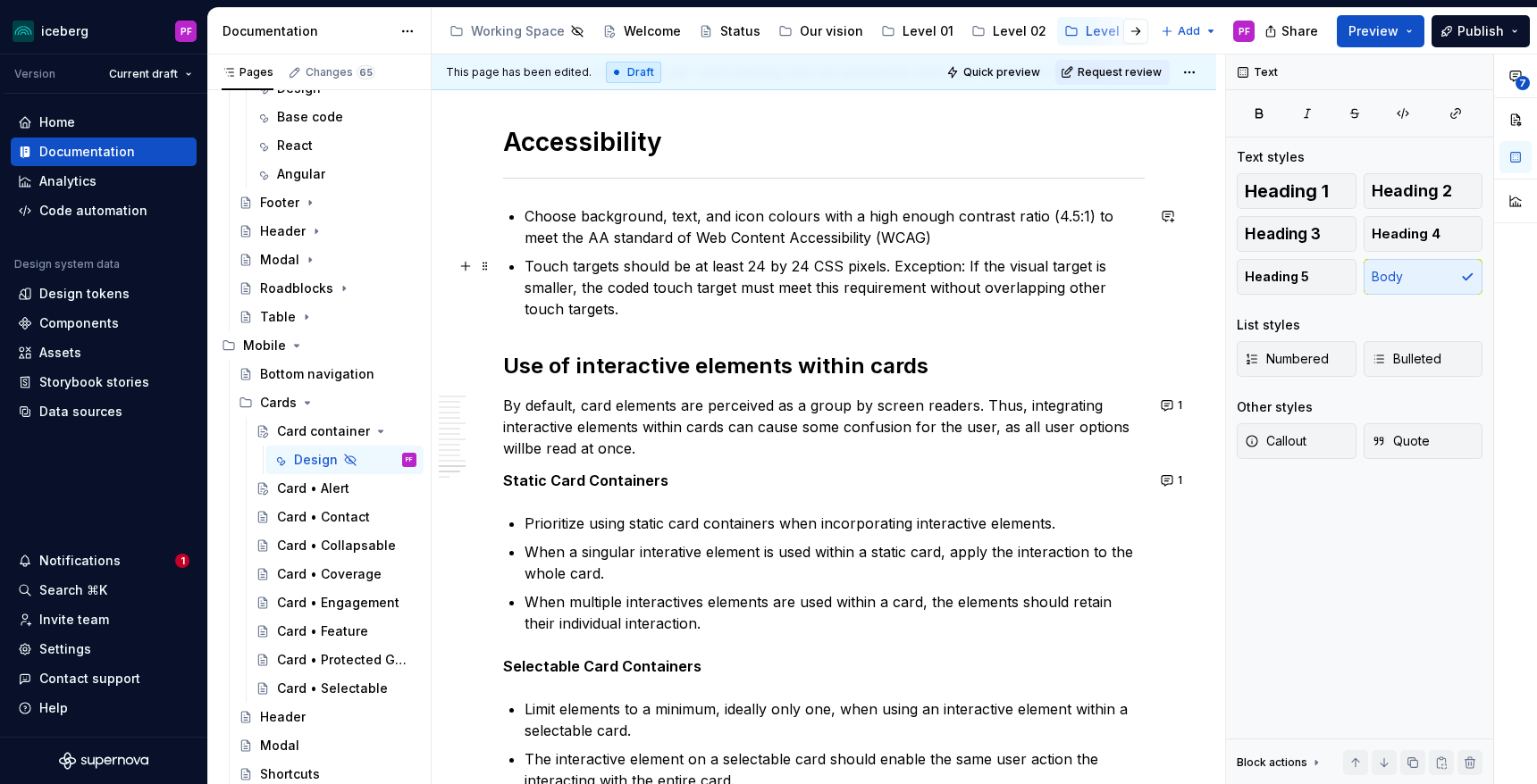
scroll to position [6474, 0]
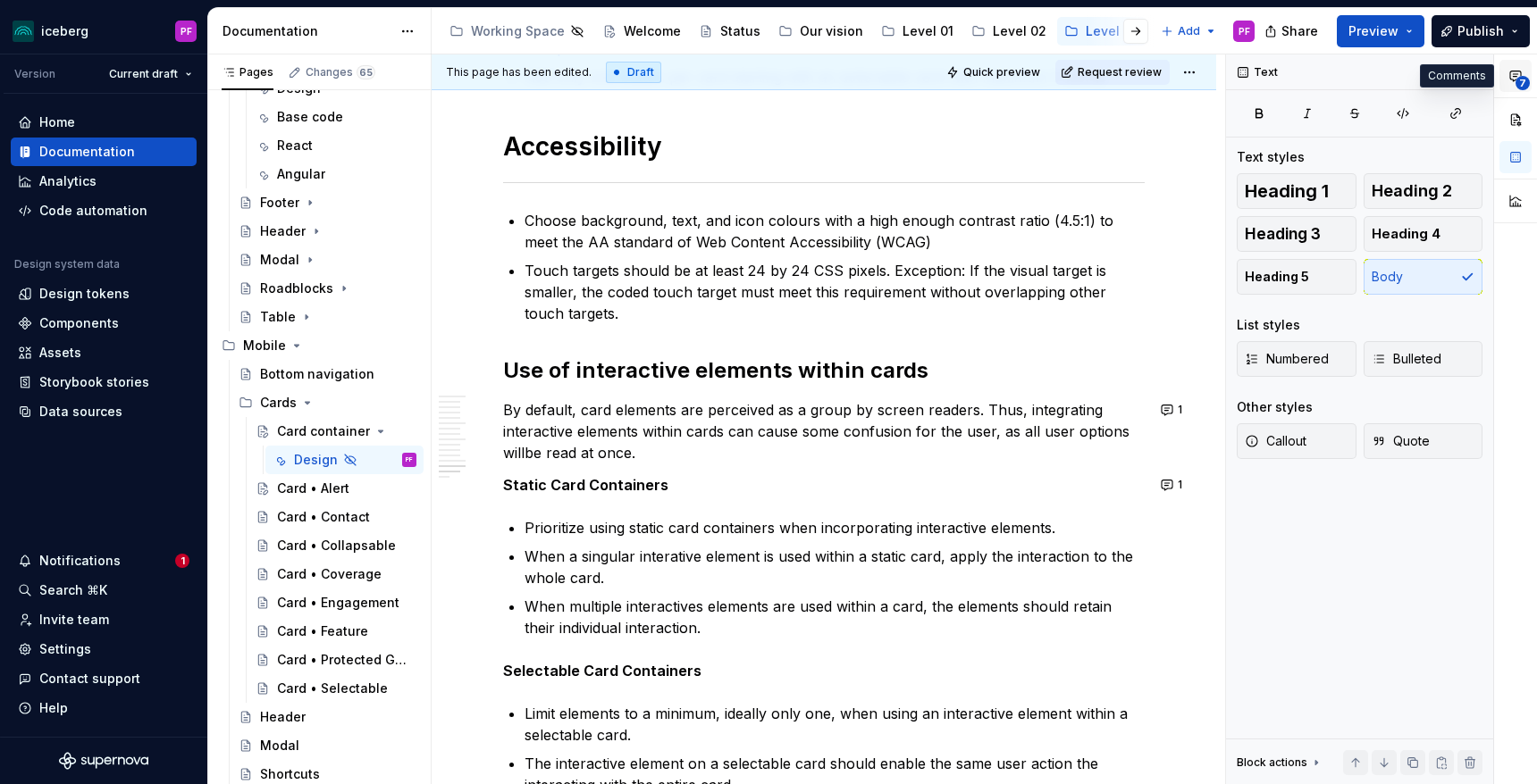
click at [1513, 73] on icon "button" at bounding box center [1515, 76] width 14 height 14
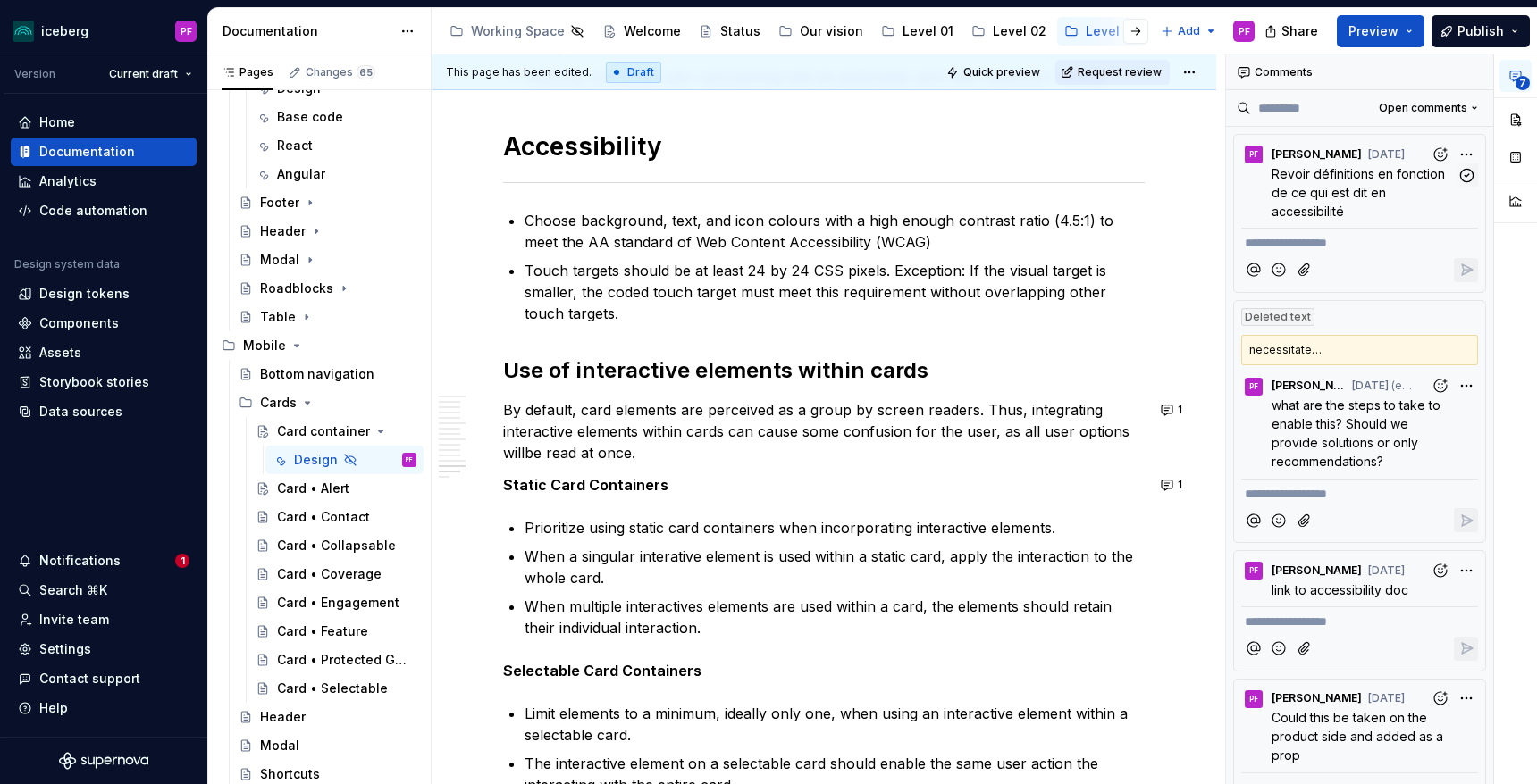
click at [1388, 199] on p "Revoir définitions en fonction de ce qui est dit en accessibilité" at bounding box center [1364, 192] width 185 height 57
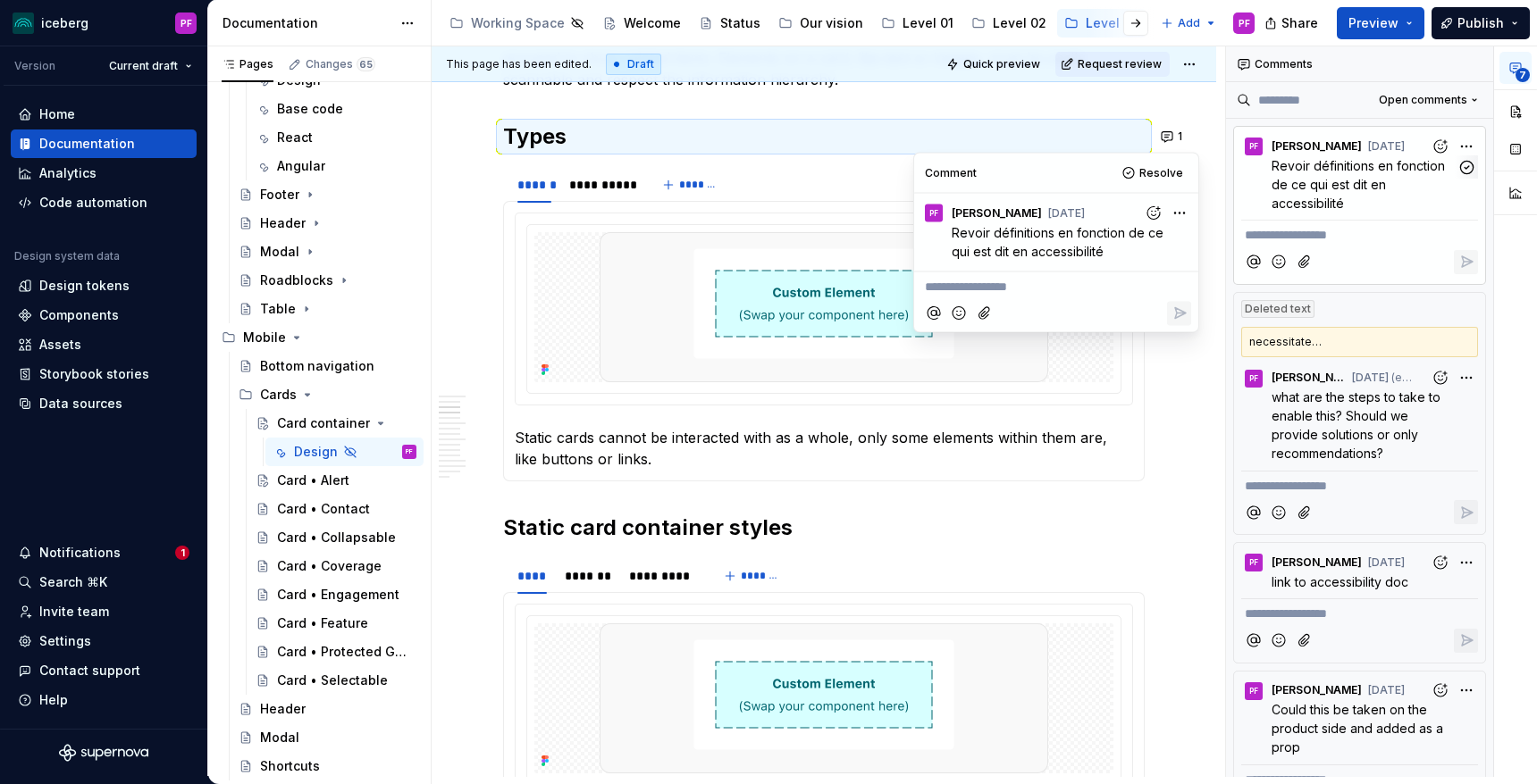
scroll to position [867, 0]
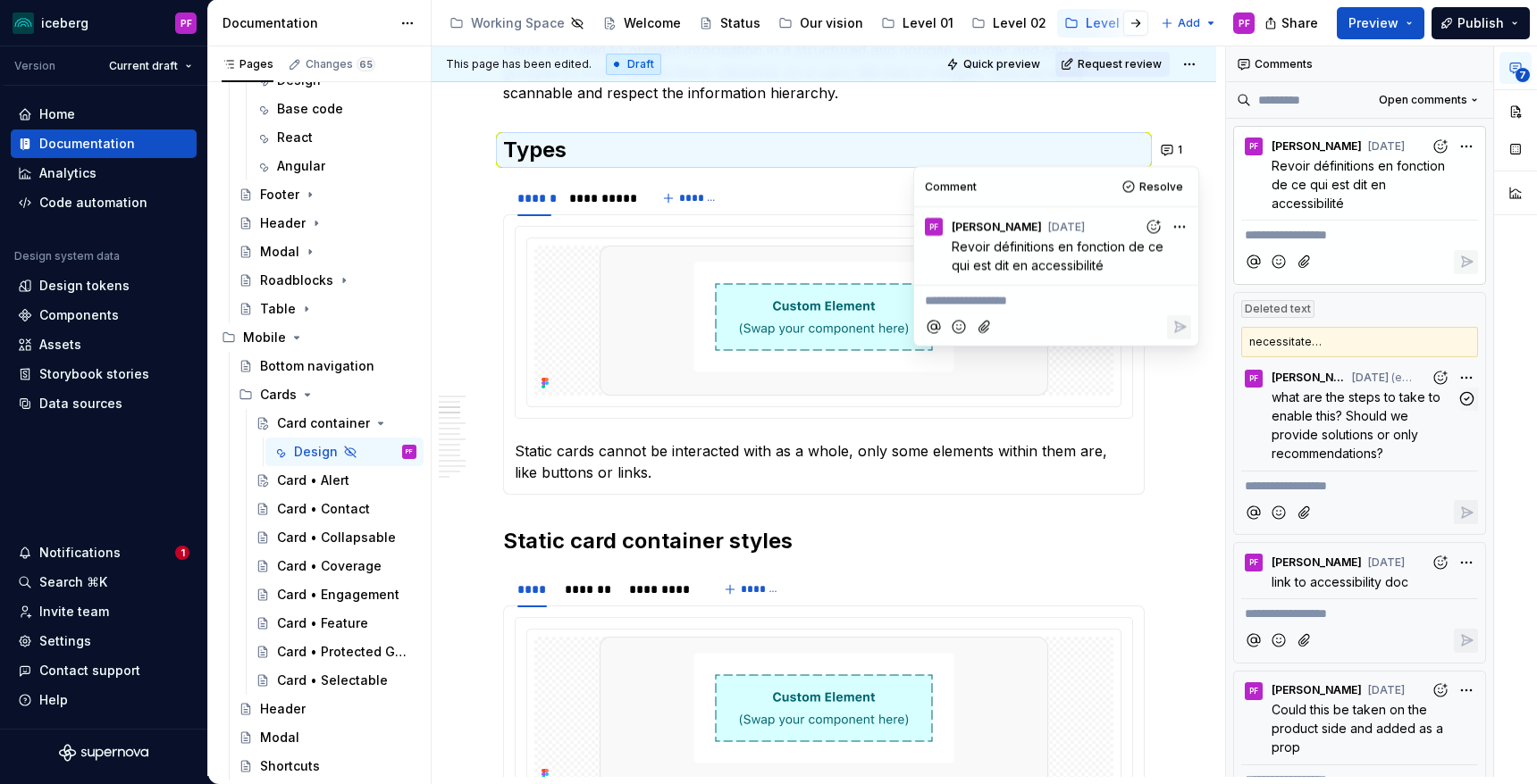
click at [1394, 406] on p "what are the steps to take to enable this? Should we provide solutions or only …" at bounding box center [1364, 425] width 185 height 75
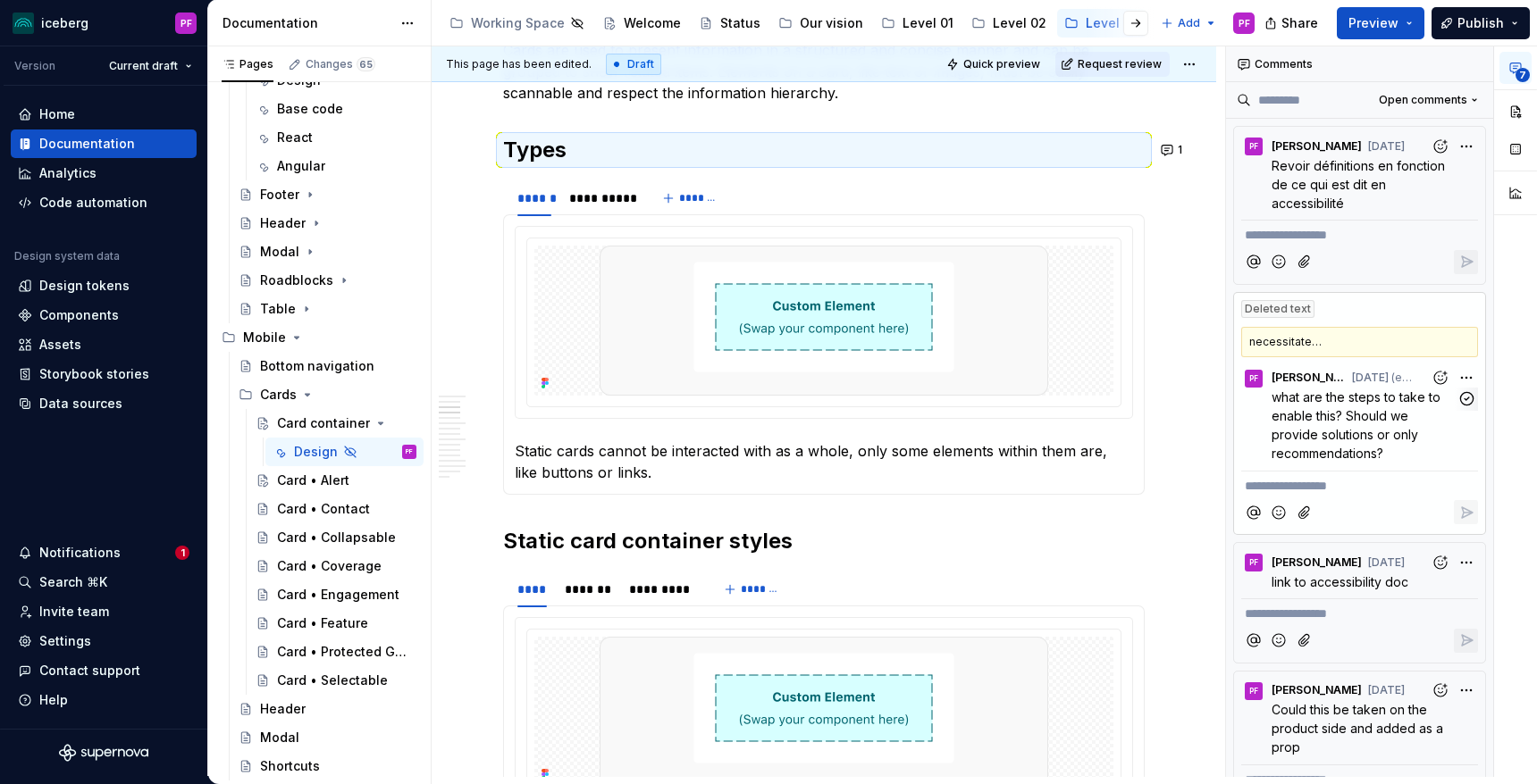
click at [1392, 422] on span "what are the steps to take to enable this? Should we provide solutions or only …" at bounding box center [1358, 425] width 173 height 71
click at [1350, 582] on span "link to accessibility doc" at bounding box center [1340, 582] width 136 height 15
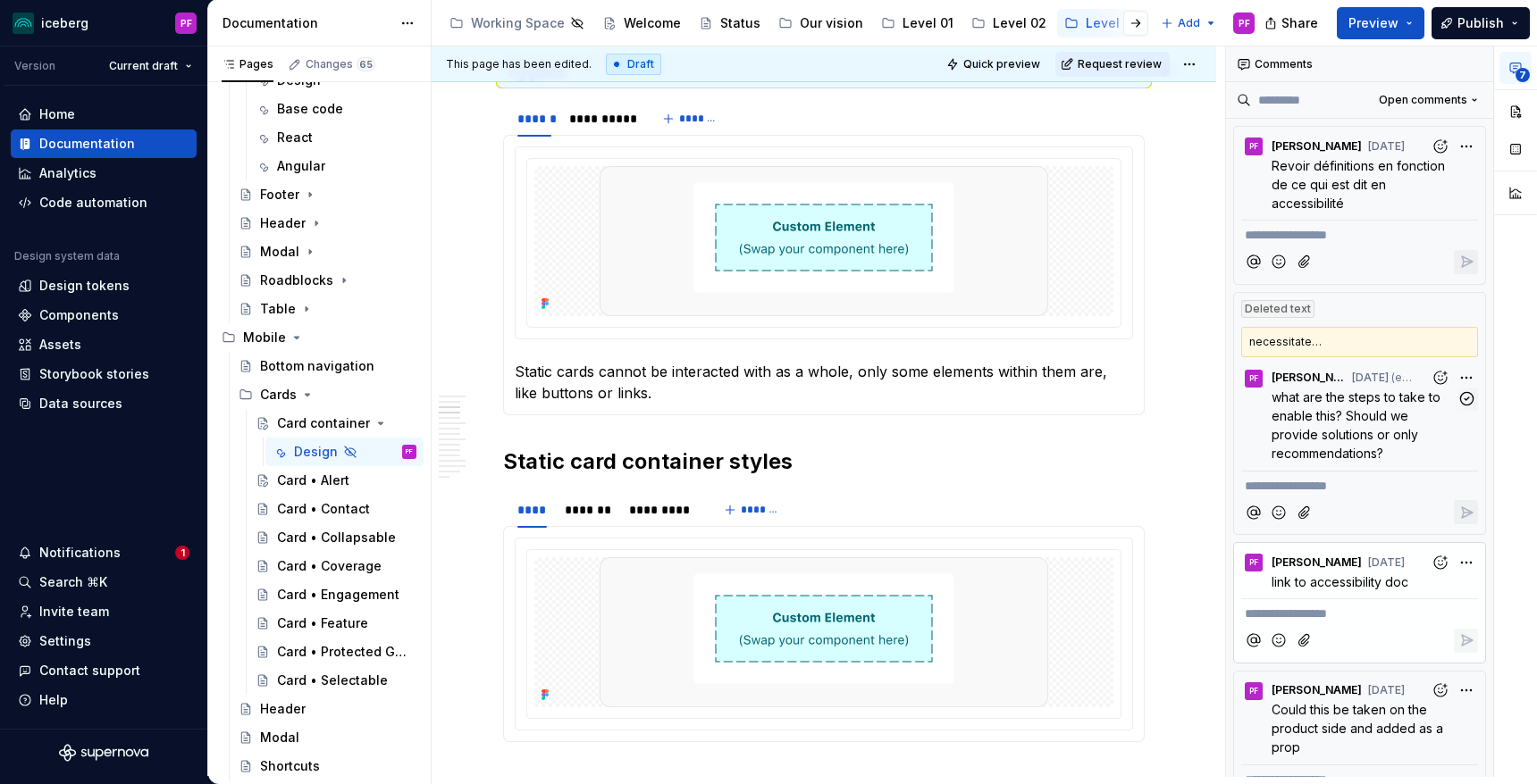
click at [0, 0] on span "(edited)" at bounding box center [0, 0] width 0 height 0
click at [1319, 313] on div "Deleted text" at bounding box center [1360, 305] width 252 height 25
click at [1344, 415] on span "what are the steps to take to enable this? Should we provide solutions or only …" at bounding box center [1358, 425] width 173 height 71
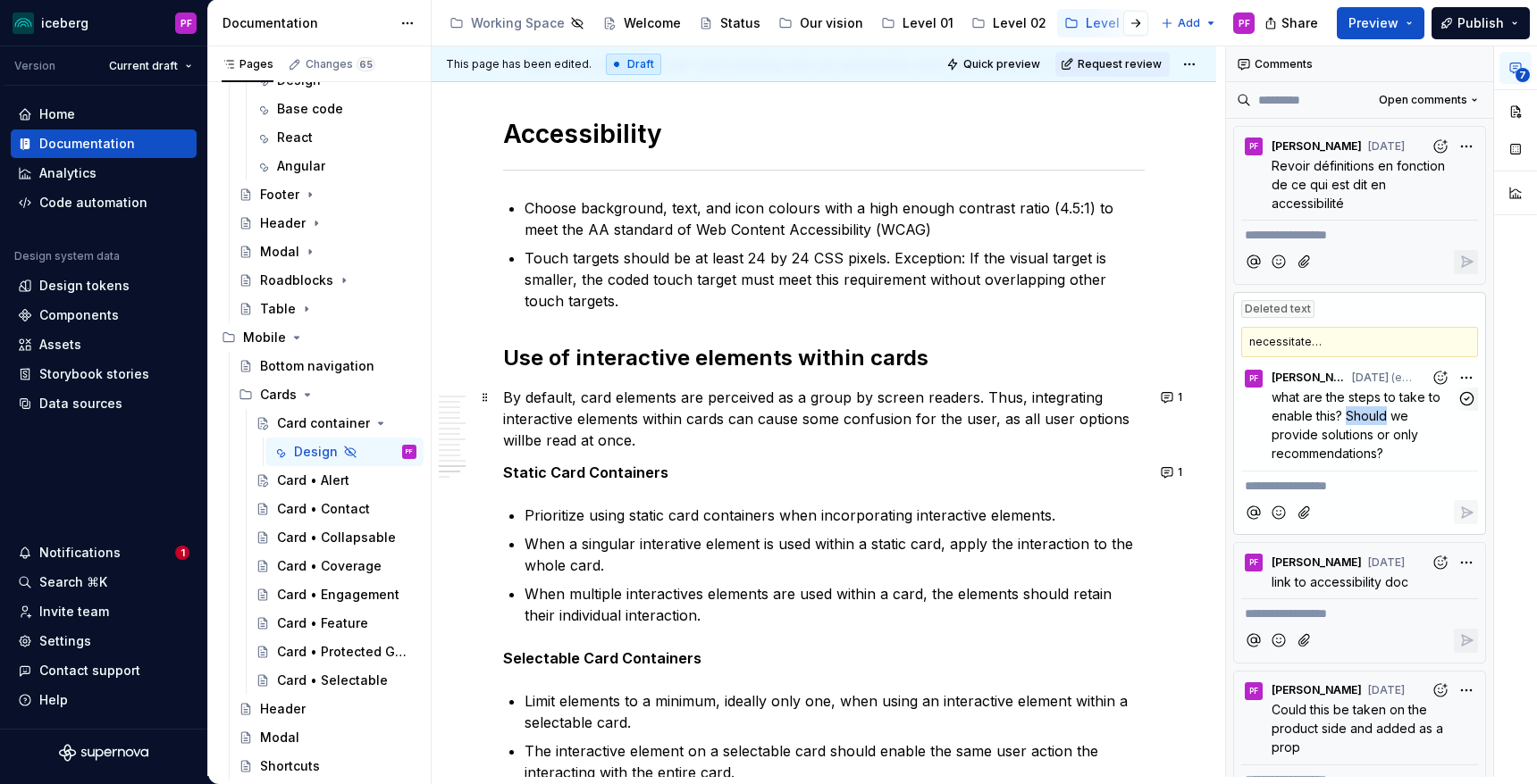
scroll to position [6487, 0]
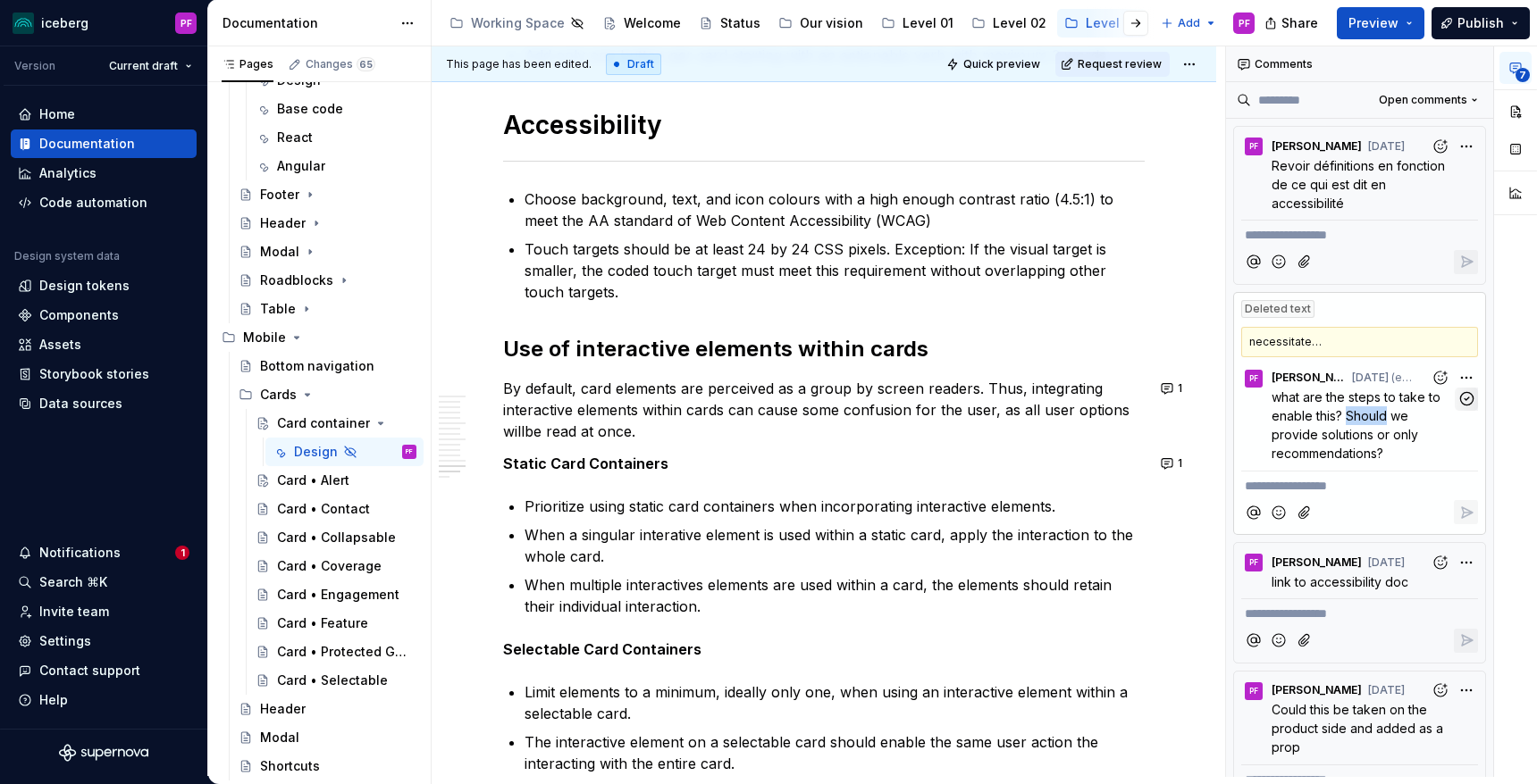
click at [1470, 394] on icon "button" at bounding box center [1467, 399] width 17 height 17
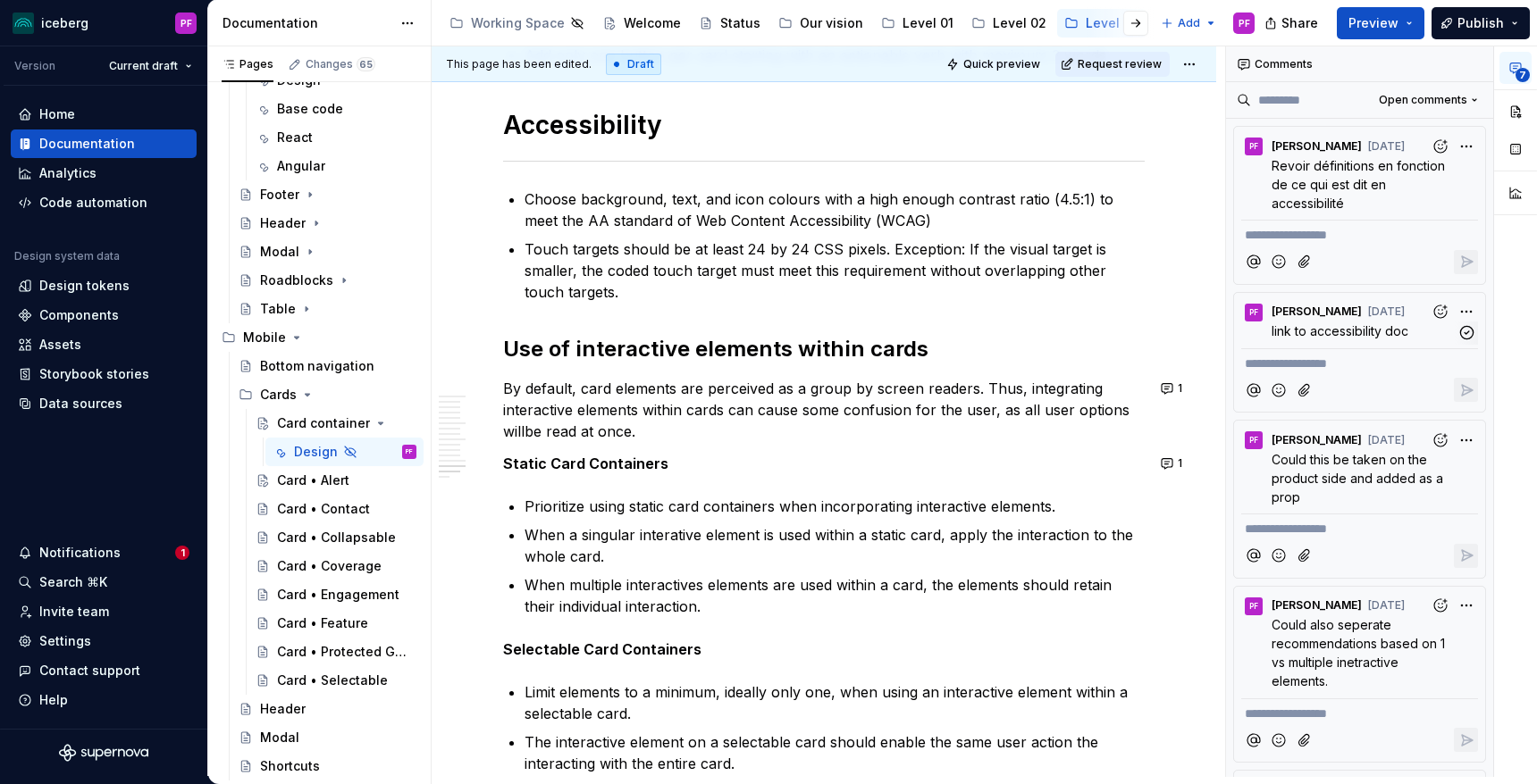
click at [1338, 332] on span "link to accessibility doc" at bounding box center [1340, 331] width 136 height 15
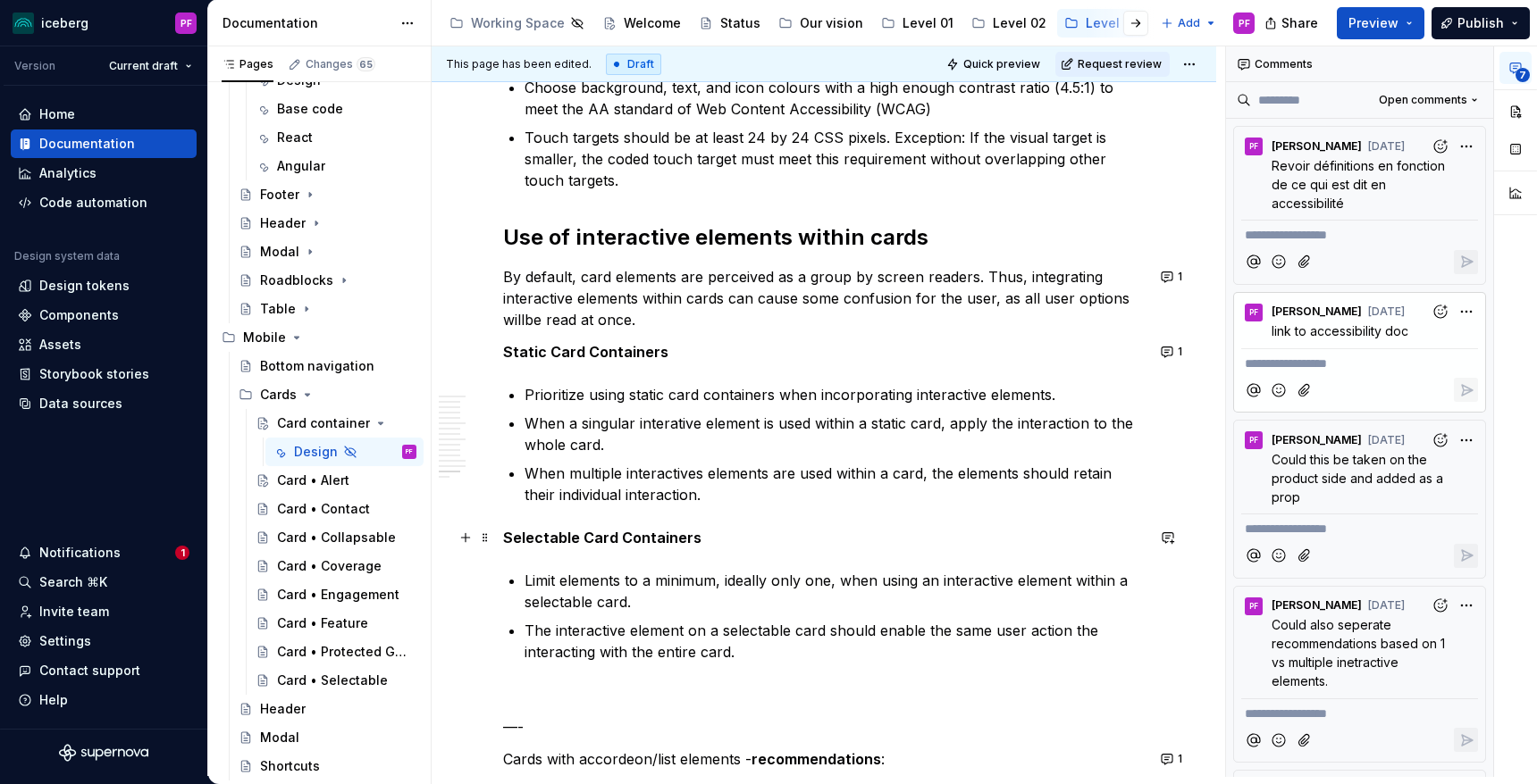
scroll to position [6600, 0]
click at [1470, 330] on icon "button" at bounding box center [1467, 333] width 17 height 17
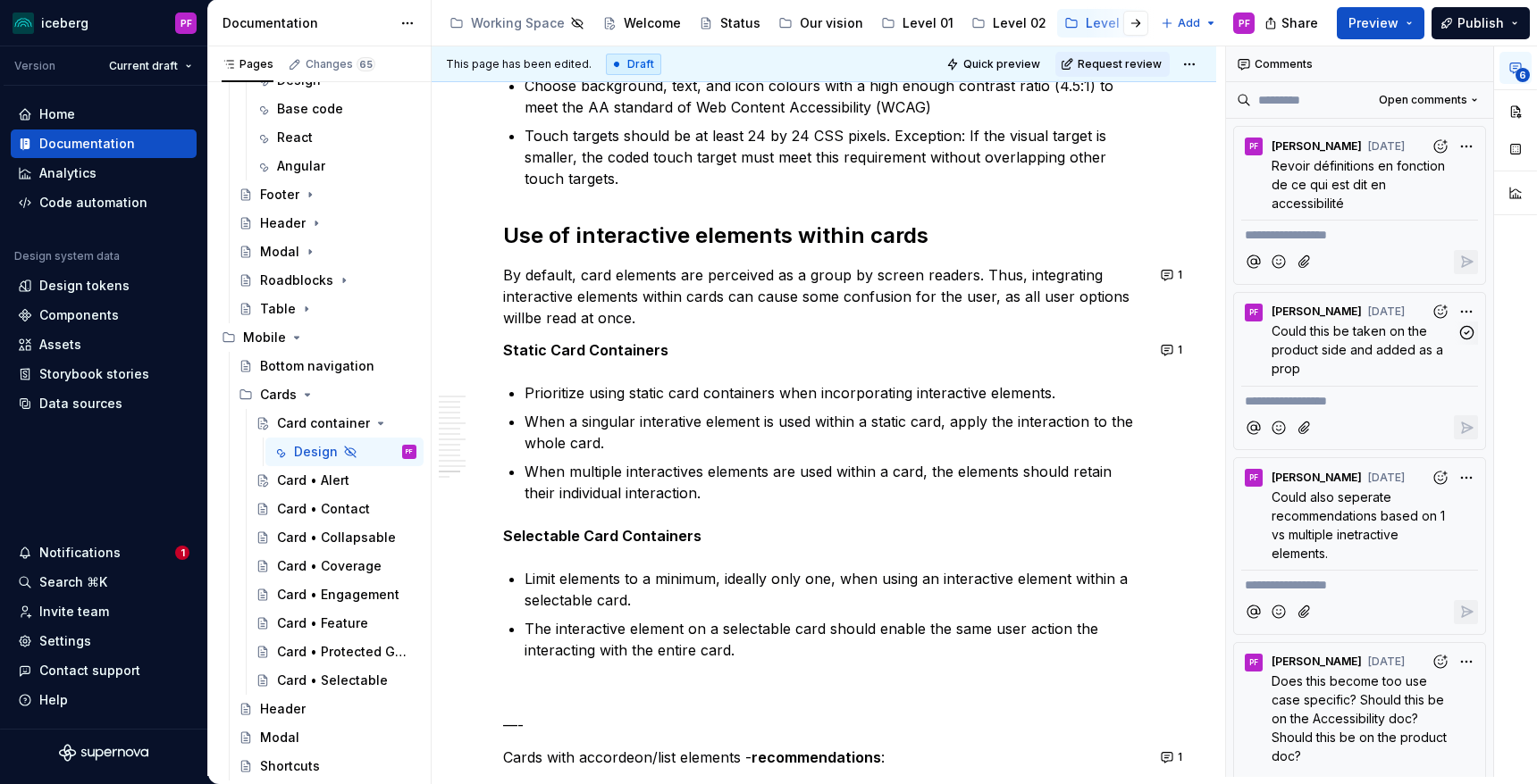
click at [1423, 347] on span "Could this be taken on the product side and added as a prop" at bounding box center [1359, 349] width 175 height 53
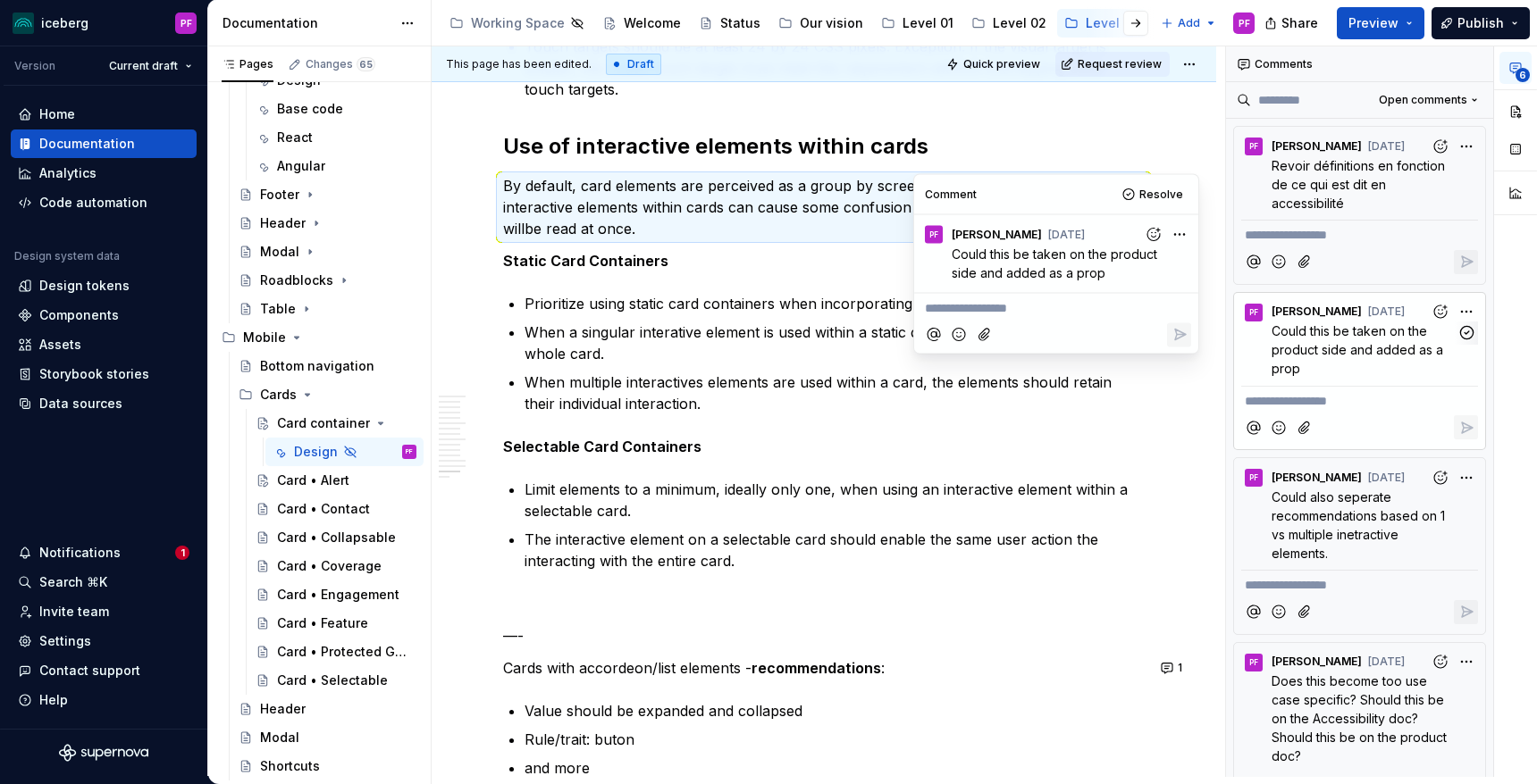
scroll to position [6729, 0]
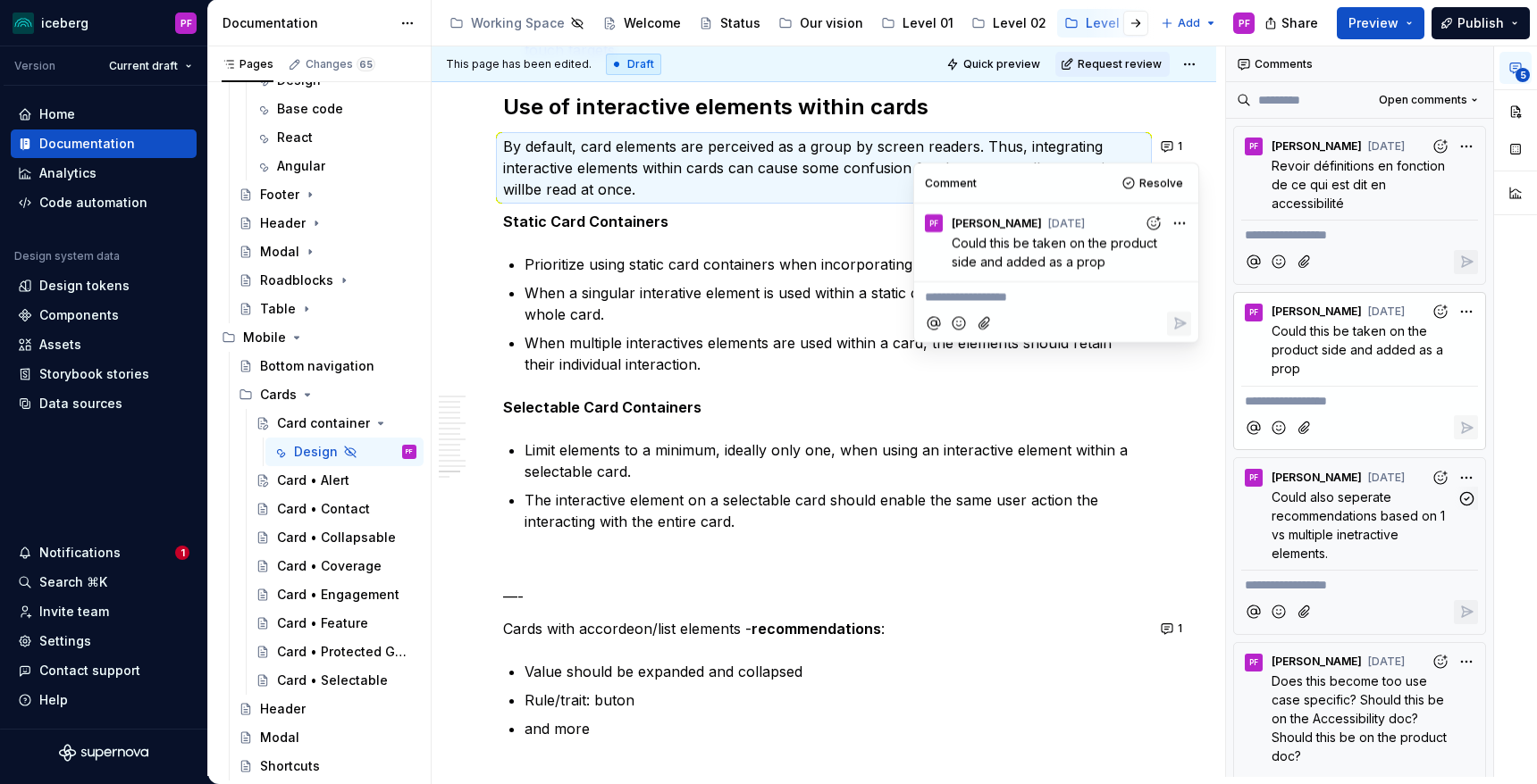
click at [1364, 499] on span "Could also seperate recommendations based on 1 vs multiple inetractive elements." at bounding box center [1360, 525] width 177 height 71
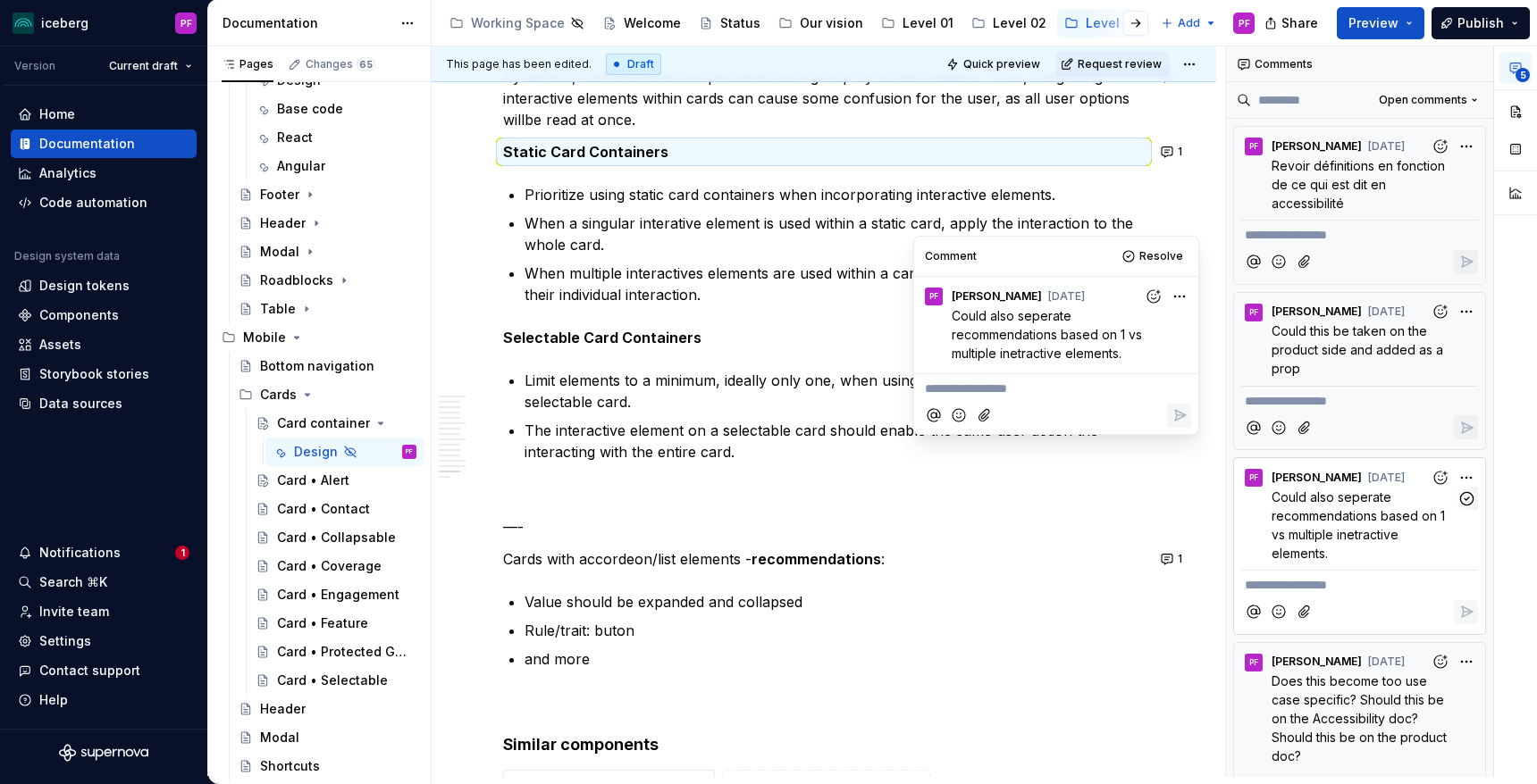
scroll to position [6804, 0]
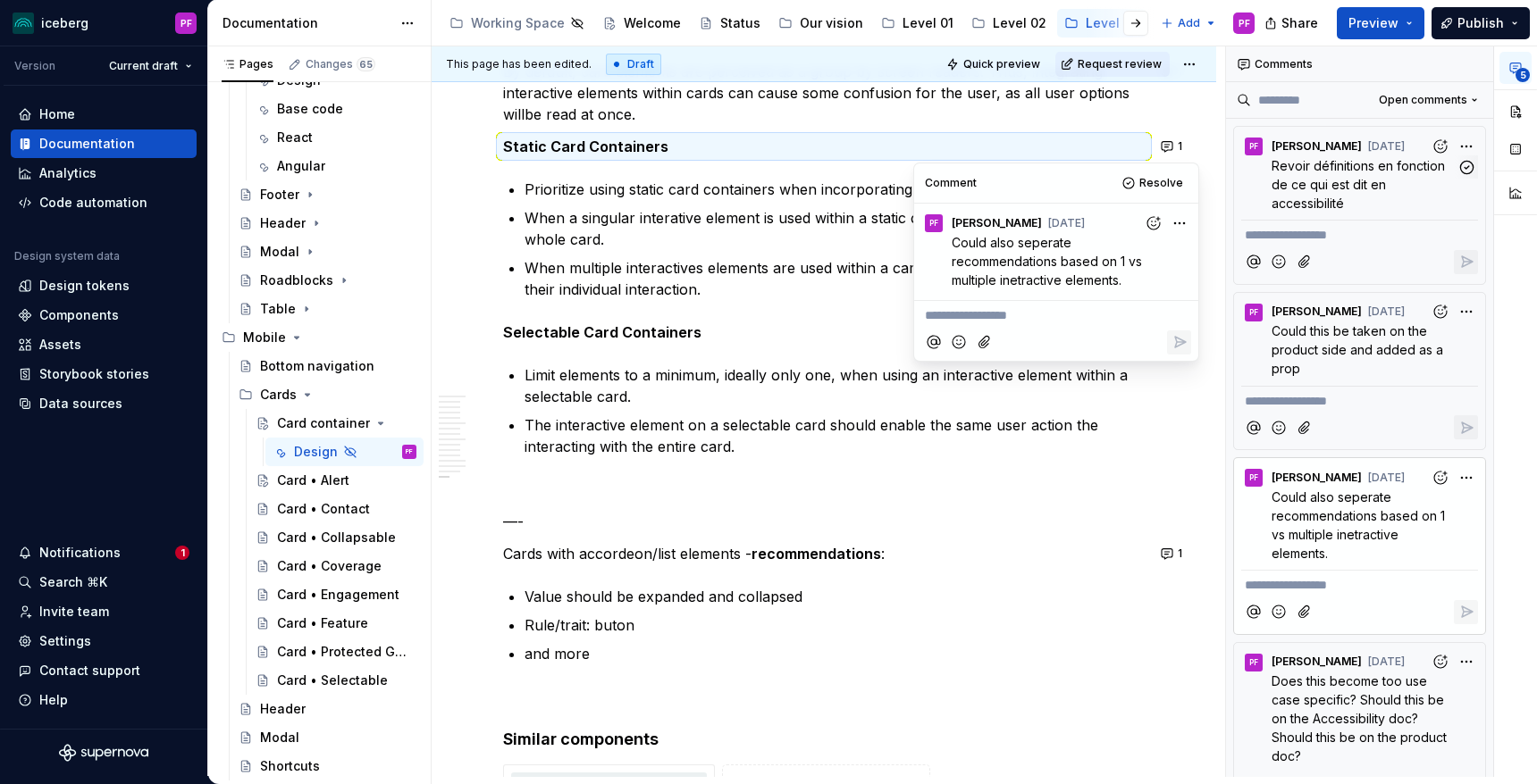
click at [1392, 175] on p "Revoir définitions en fonction de ce qui est dit en accessibilité" at bounding box center [1364, 184] width 185 height 57
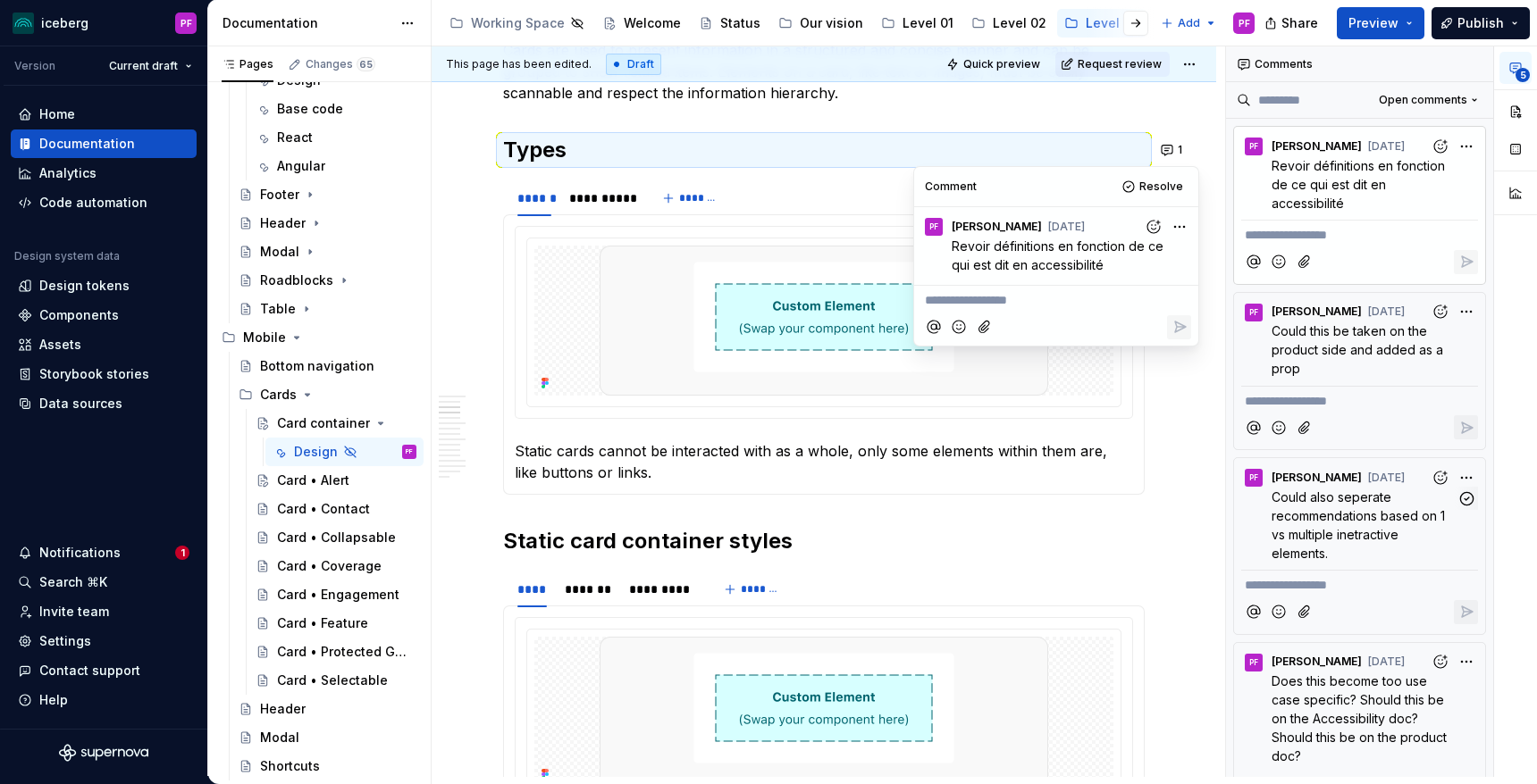
click at [1347, 541] on p "Could also seperate recommendations based on 1 vs multiple inetractive elements." at bounding box center [1364, 525] width 185 height 75
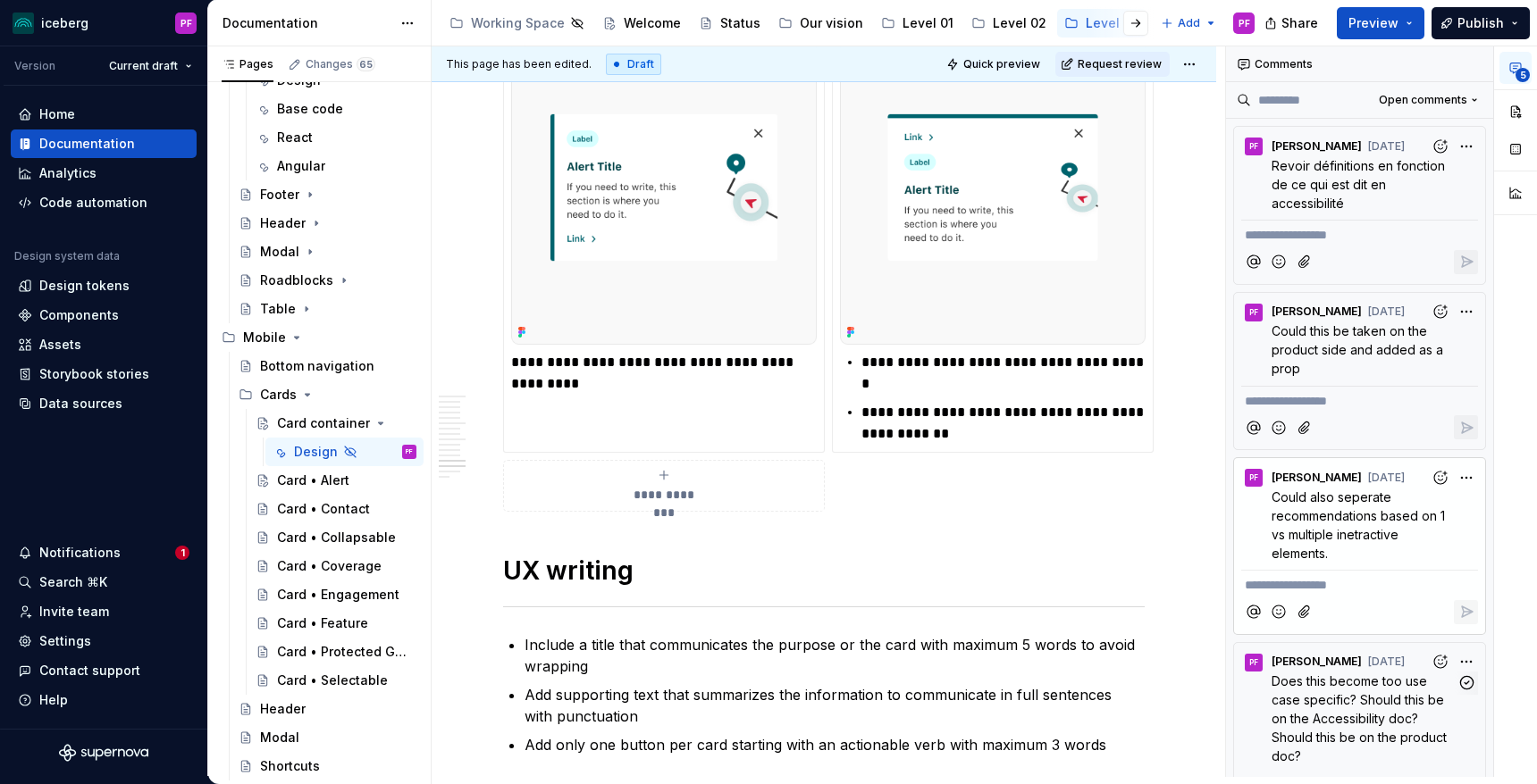
click at [1356, 716] on span "Does this become too use case specific? Should this be on the Accessibility doc…" at bounding box center [1361, 719] width 179 height 90
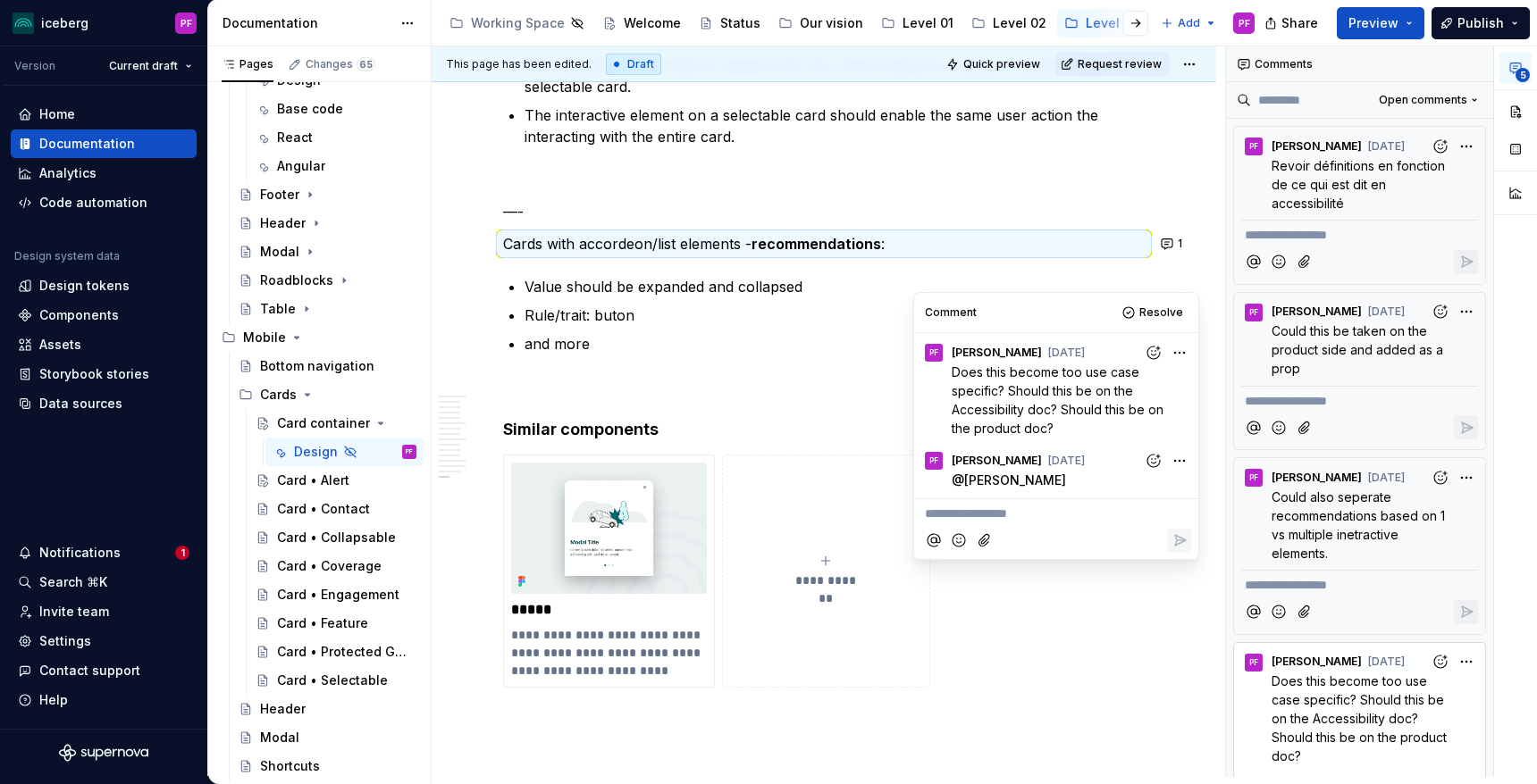
scroll to position [7054, 0]
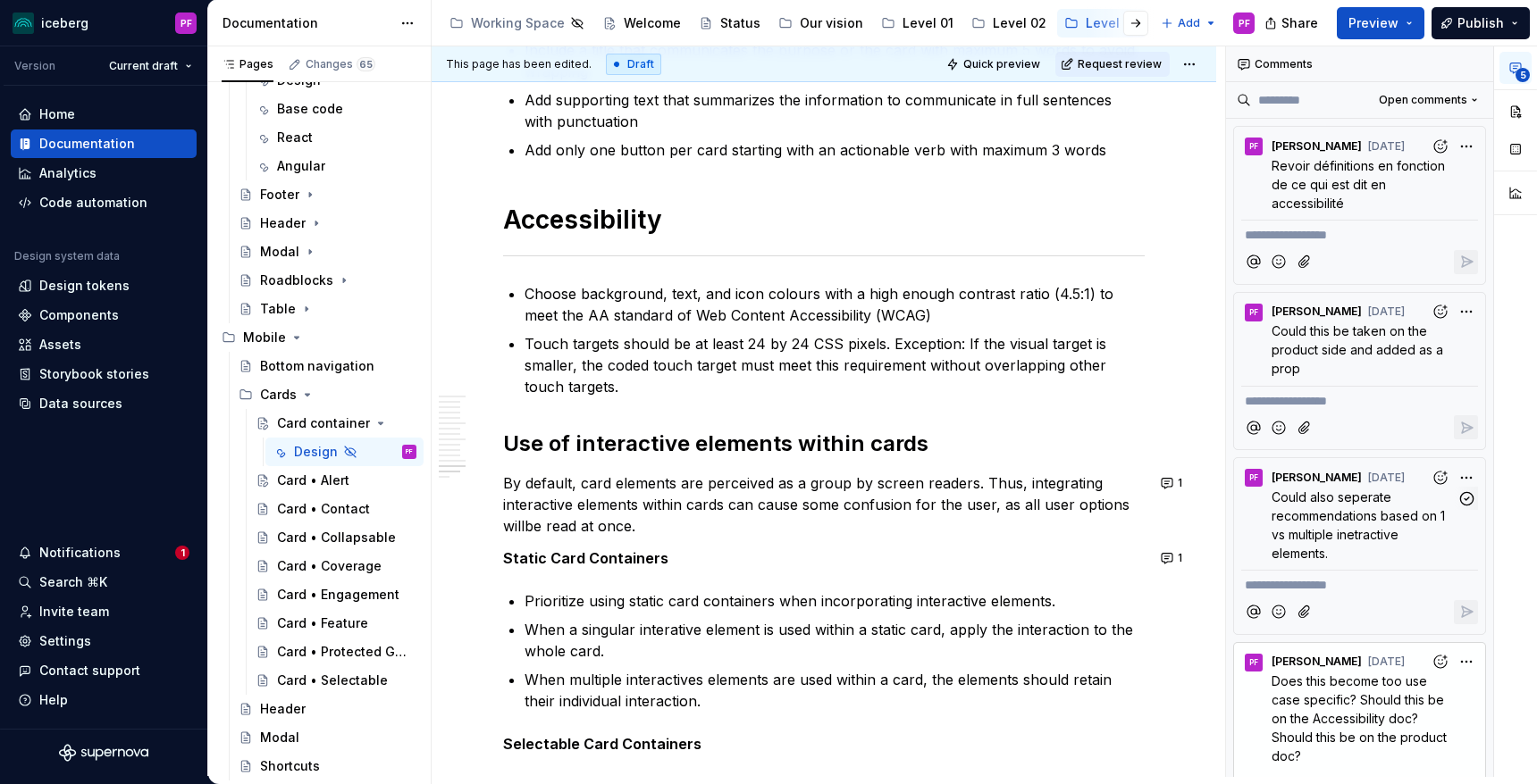
click at [1388, 520] on span "Could also seperate recommendations based on 1 vs multiple inetractive elements." at bounding box center [1360, 525] width 177 height 71
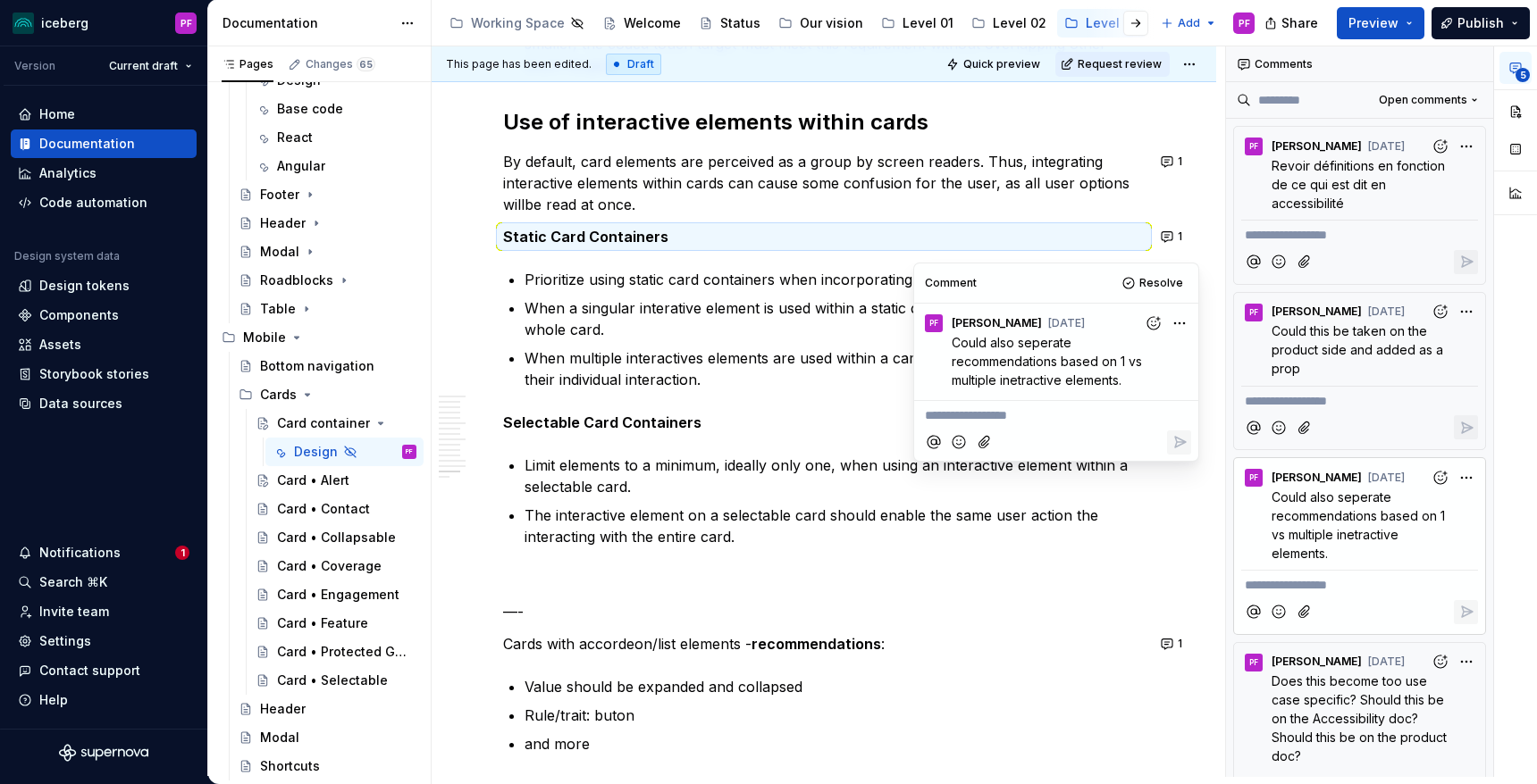
scroll to position [6804, 0]
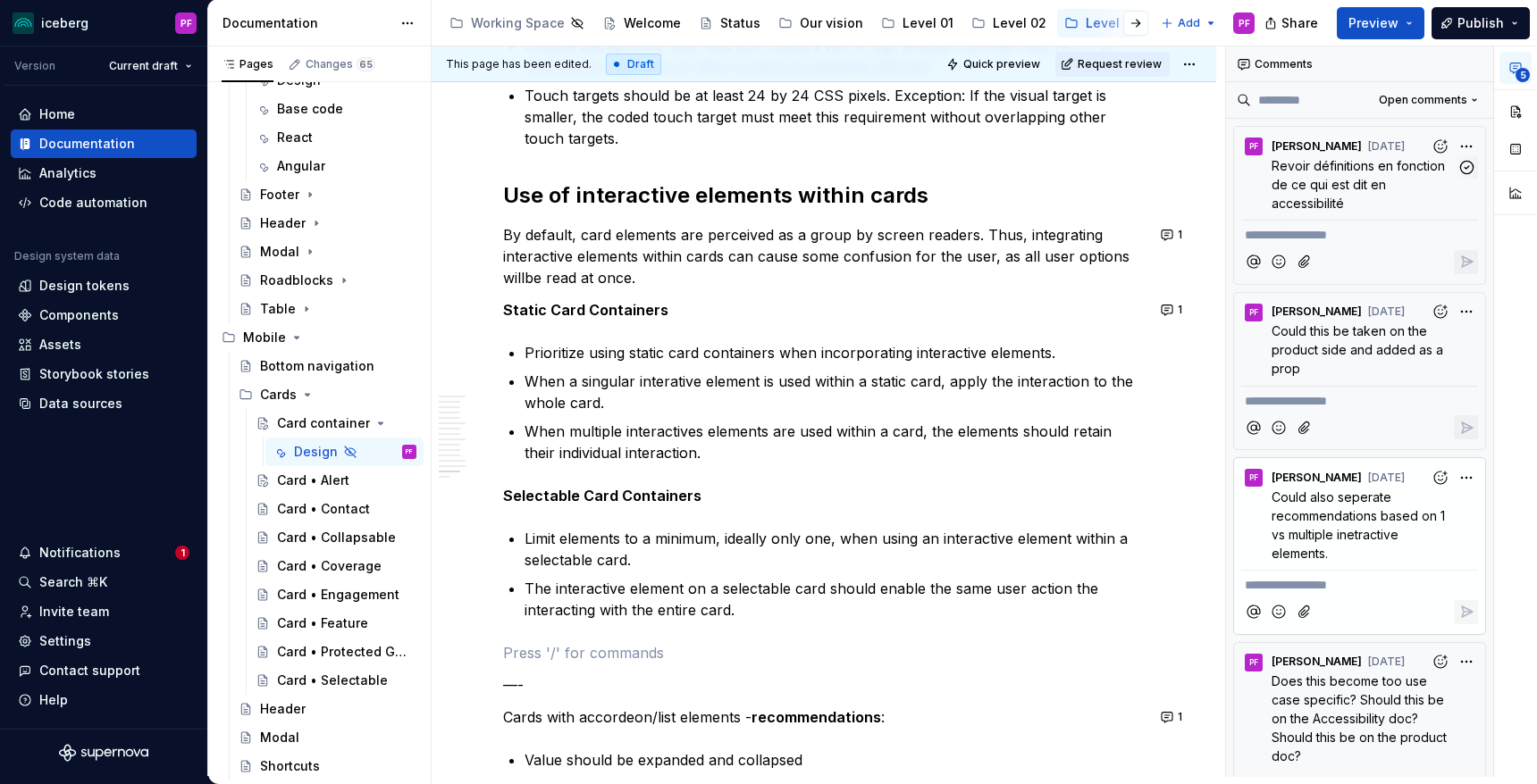
click at [1316, 177] on span "Revoir définitions en fonction de ce qui est dit en accessibilité" at bounding box center [1360, 184] width 177 height 53
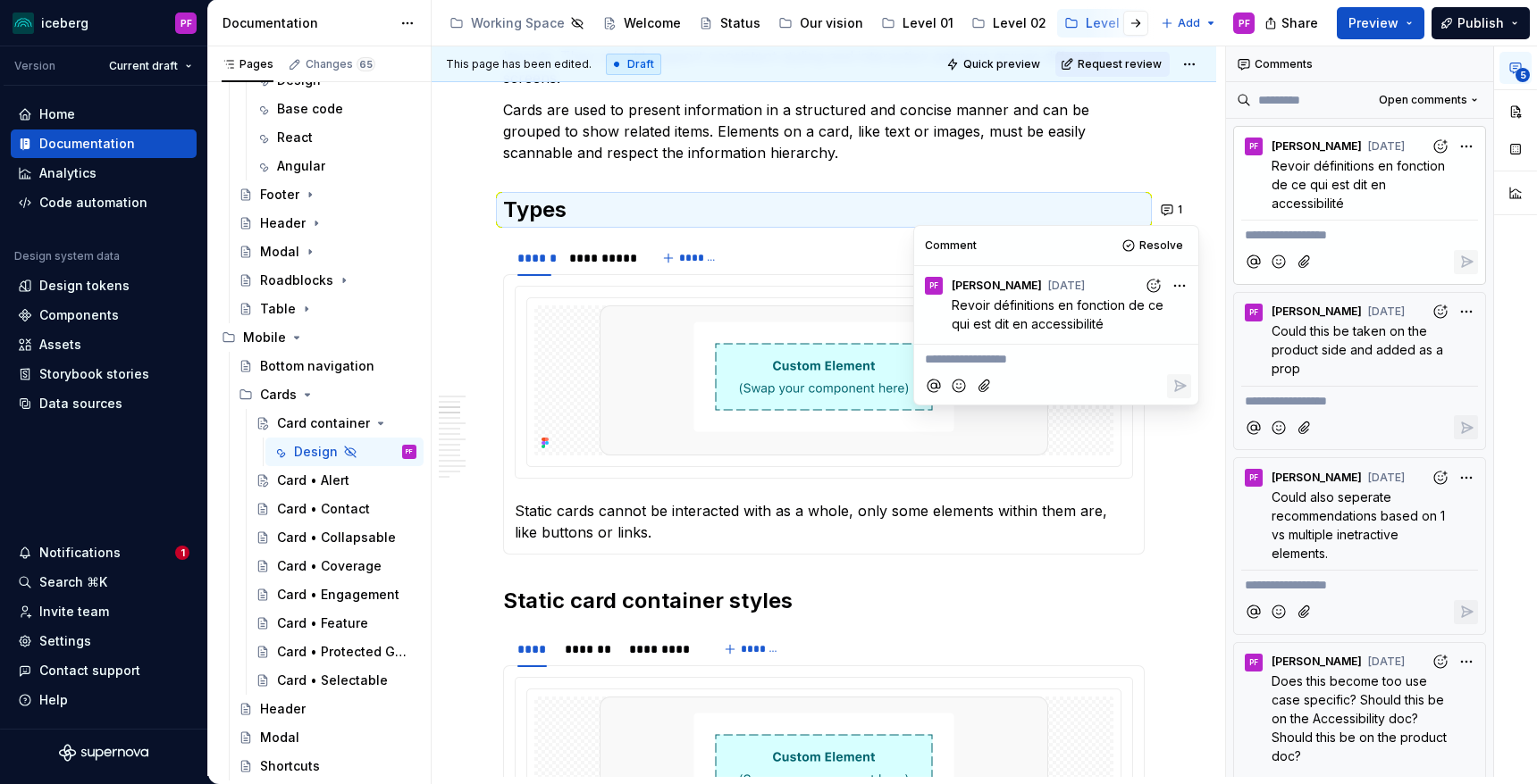
scroll to position [809, 0]
click at [666, 530] on p "Static cards cannot be interacted with as a whole, only some elements within th…" at bounding box center [824, 520] width 618 height 43
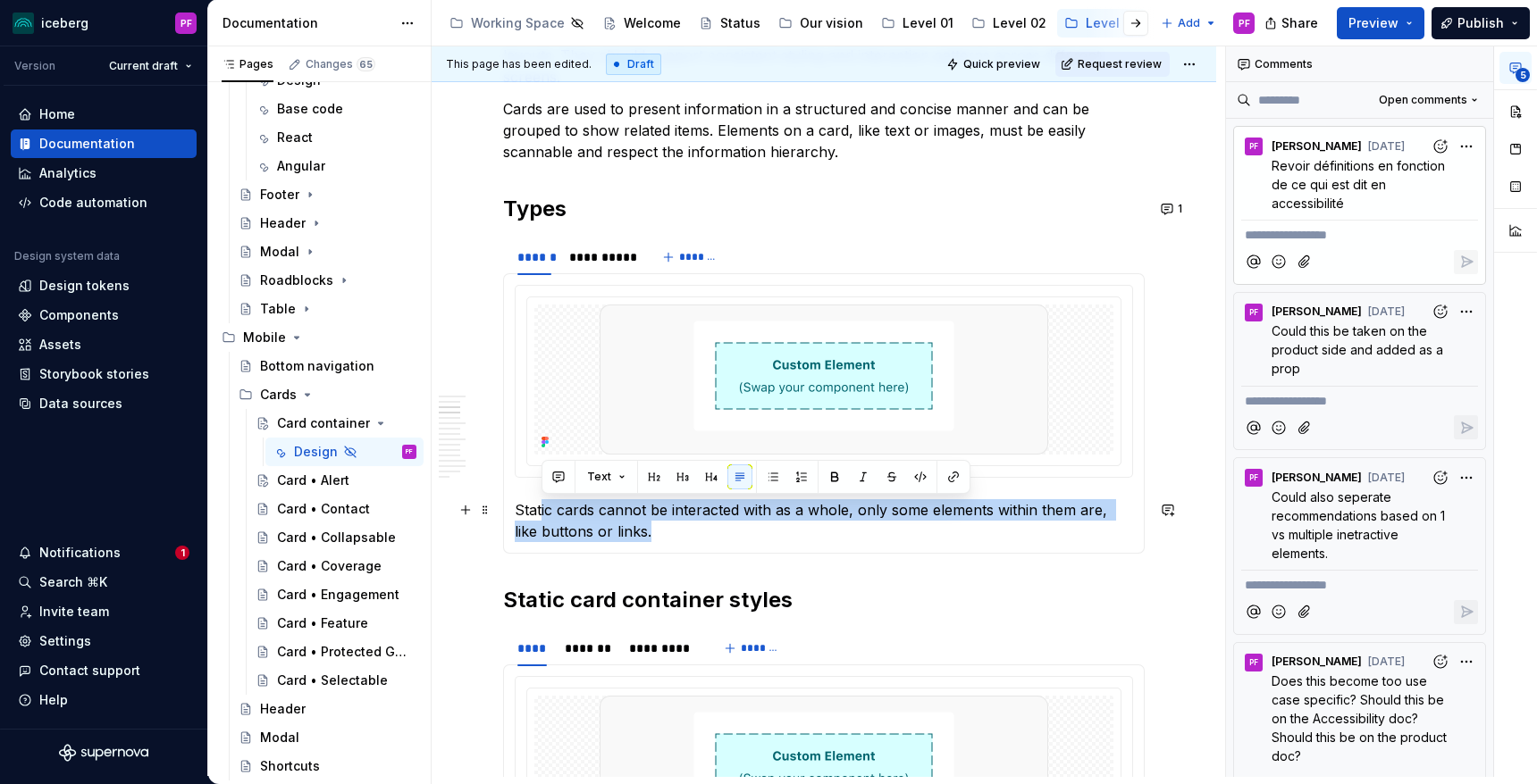
drag, startPoint x: 691, startPoint y: 536, endPoint x: 540, endPoint y: 503, distance: 154.6
click at [540, 503] on p "Static cards cannot be interacted with as a whole, only some elements within th…" at bounding box center [824, 520] width 618 height 43
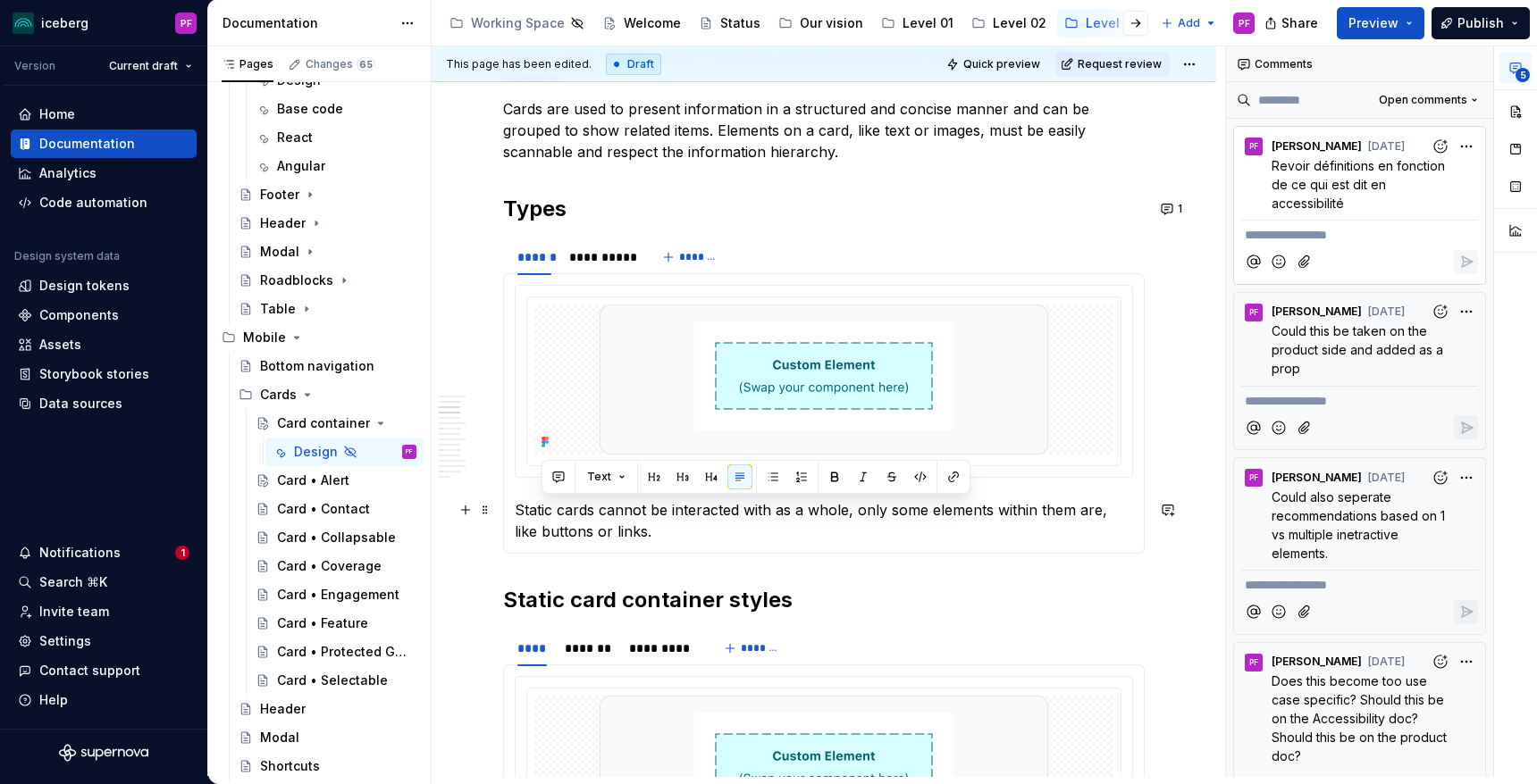
click at [542, 509] on p "Static cards cannot be interacted with as a whole, only some elements within th…" at bounding box center [824, 520] width 618 height 43
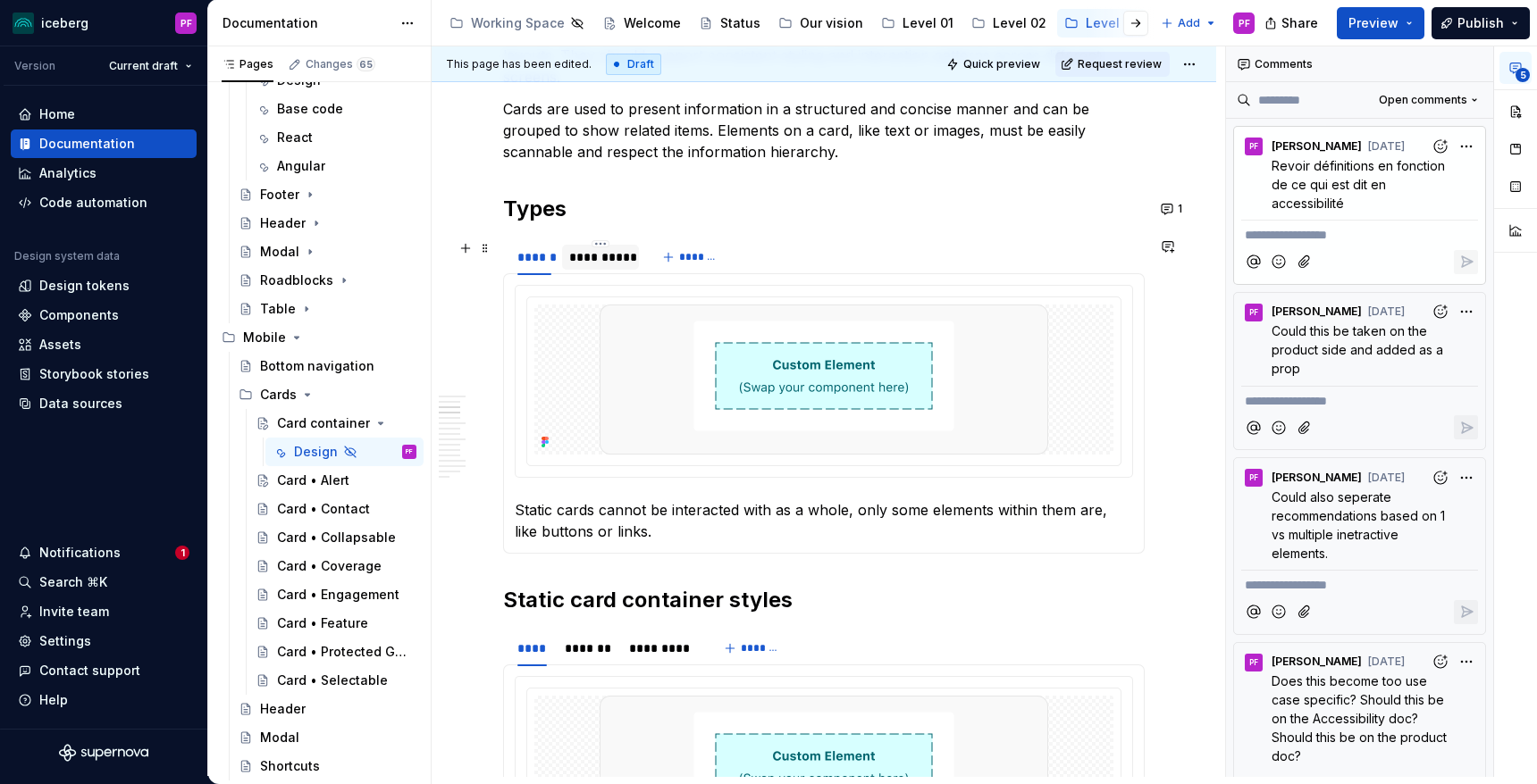
click at [588, 262] on div "**********" at bounding box center [600, 257] width 62 height 18
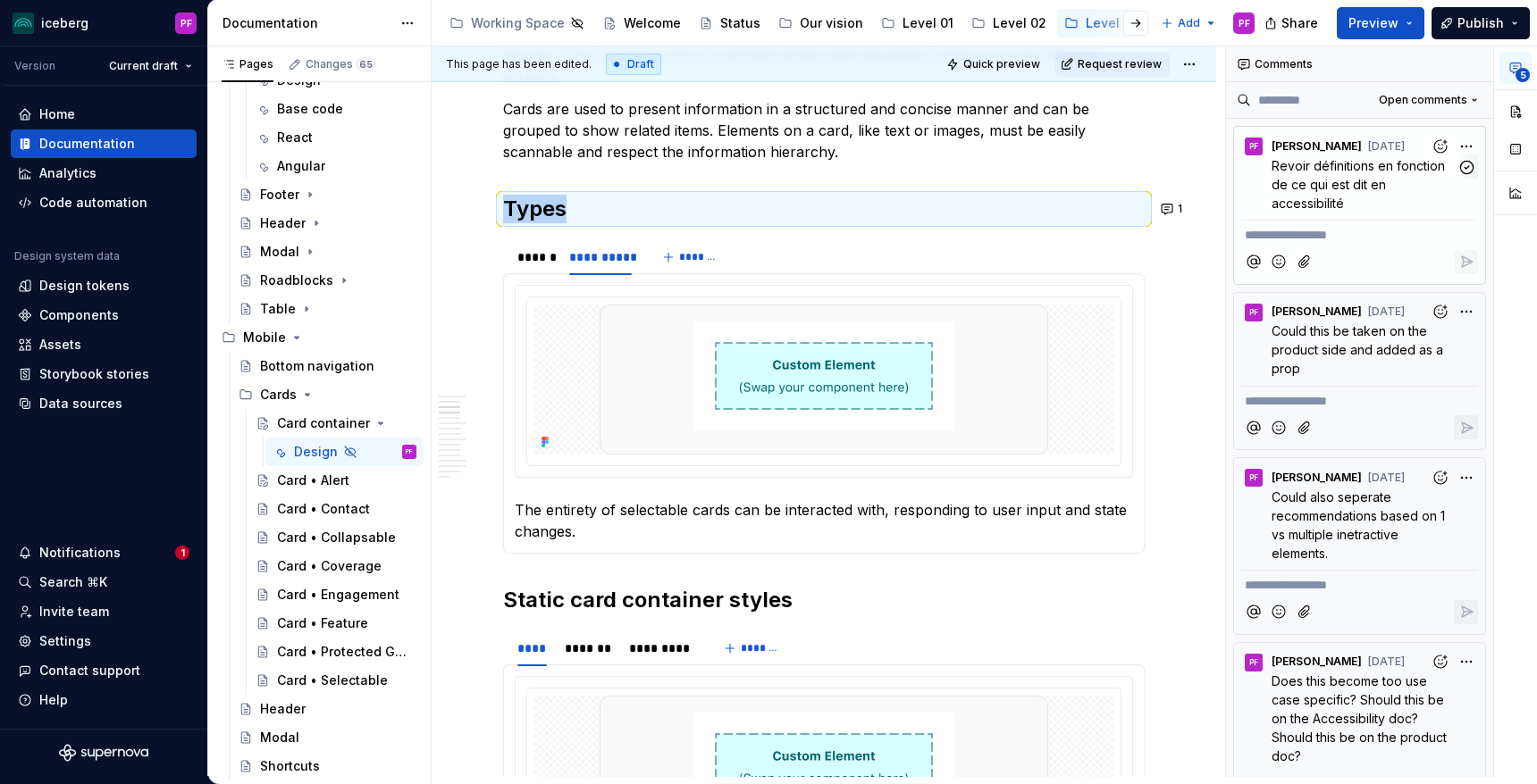
click at [1446, 146] on icon "Add reaction" at bounding box center [1440, 145] width 12 height 12
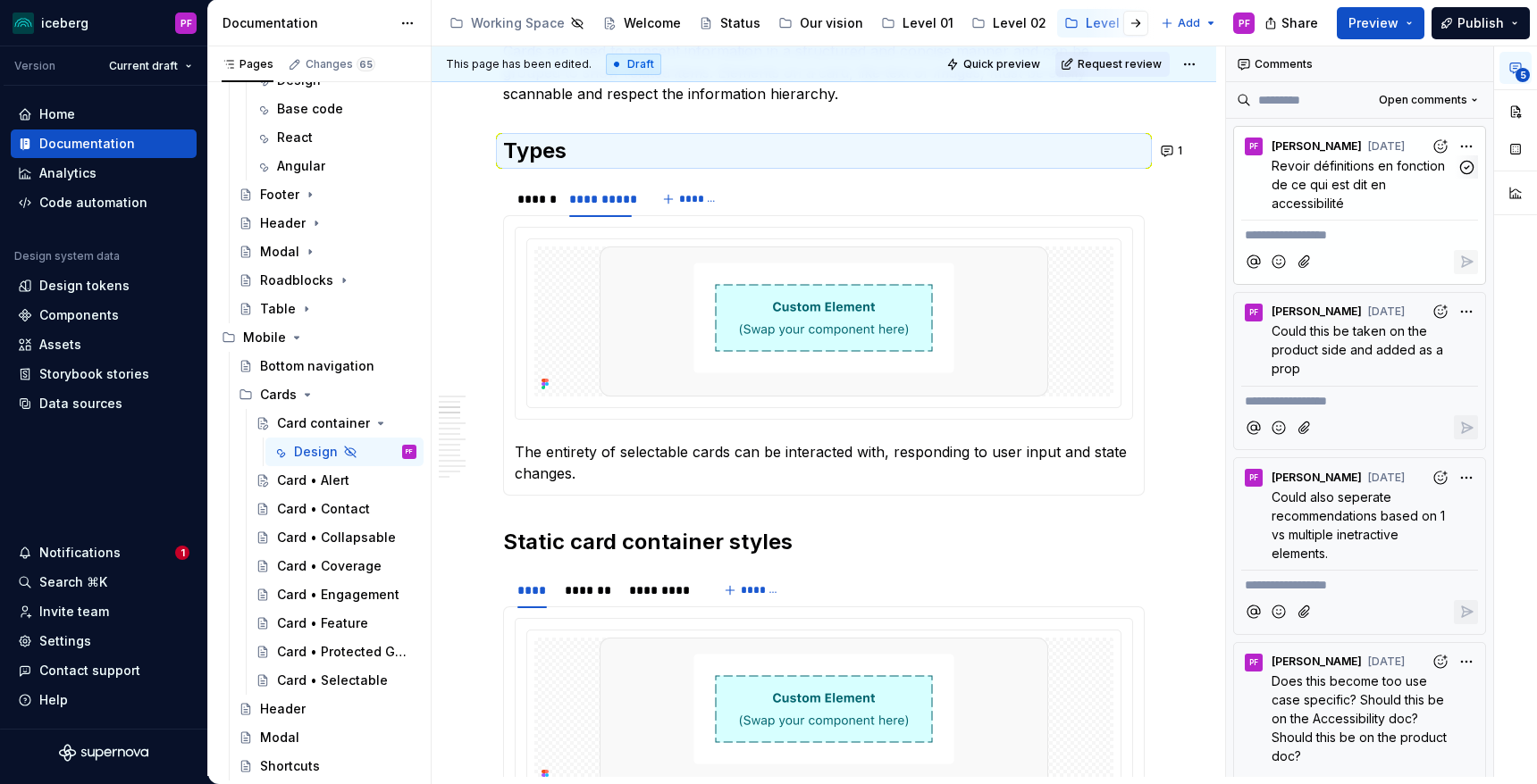
scroll to position [867, 0]
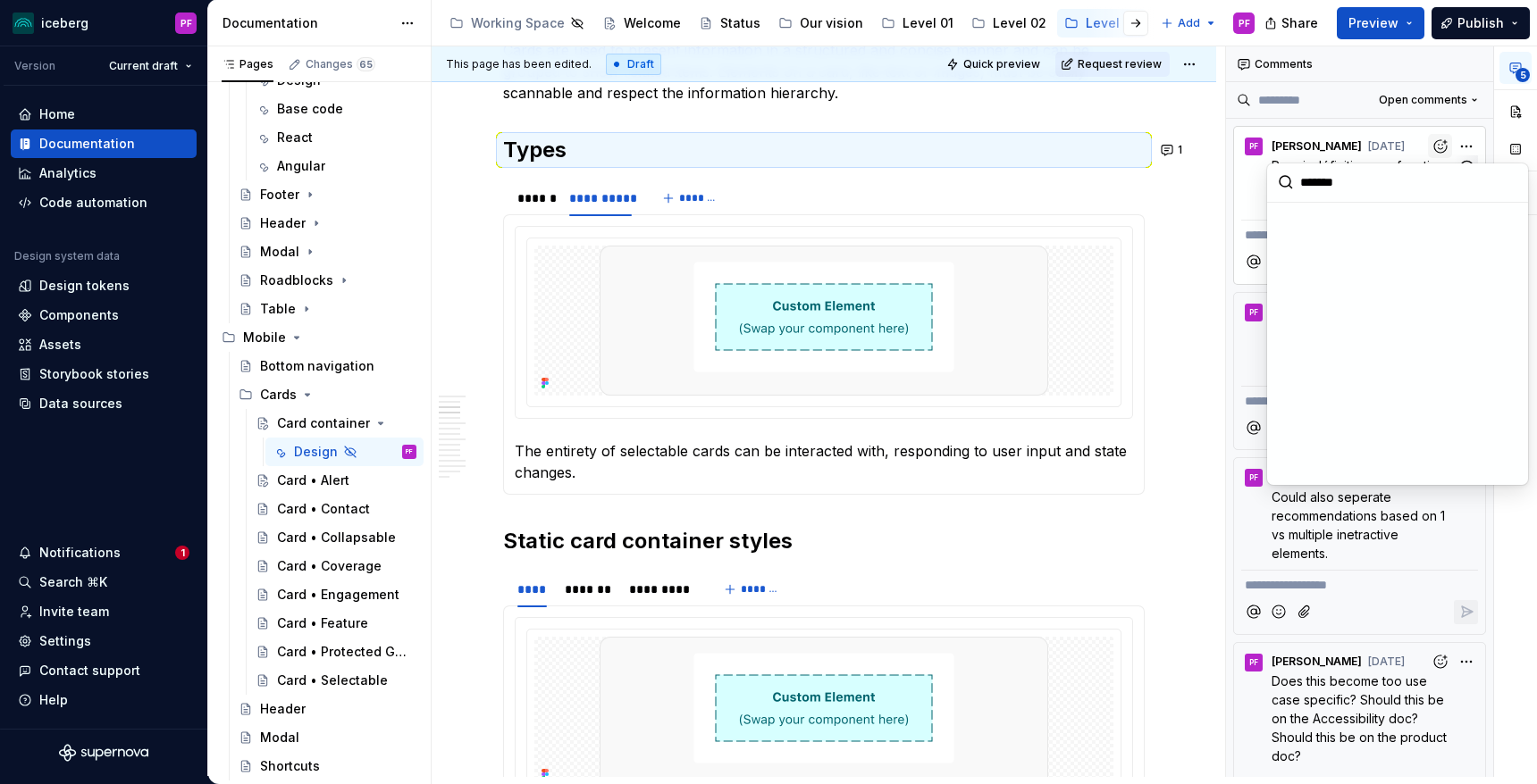
click at [1444, 146] on icon "Add reaction" at bounding box center [1440, 146] width 18 height 18
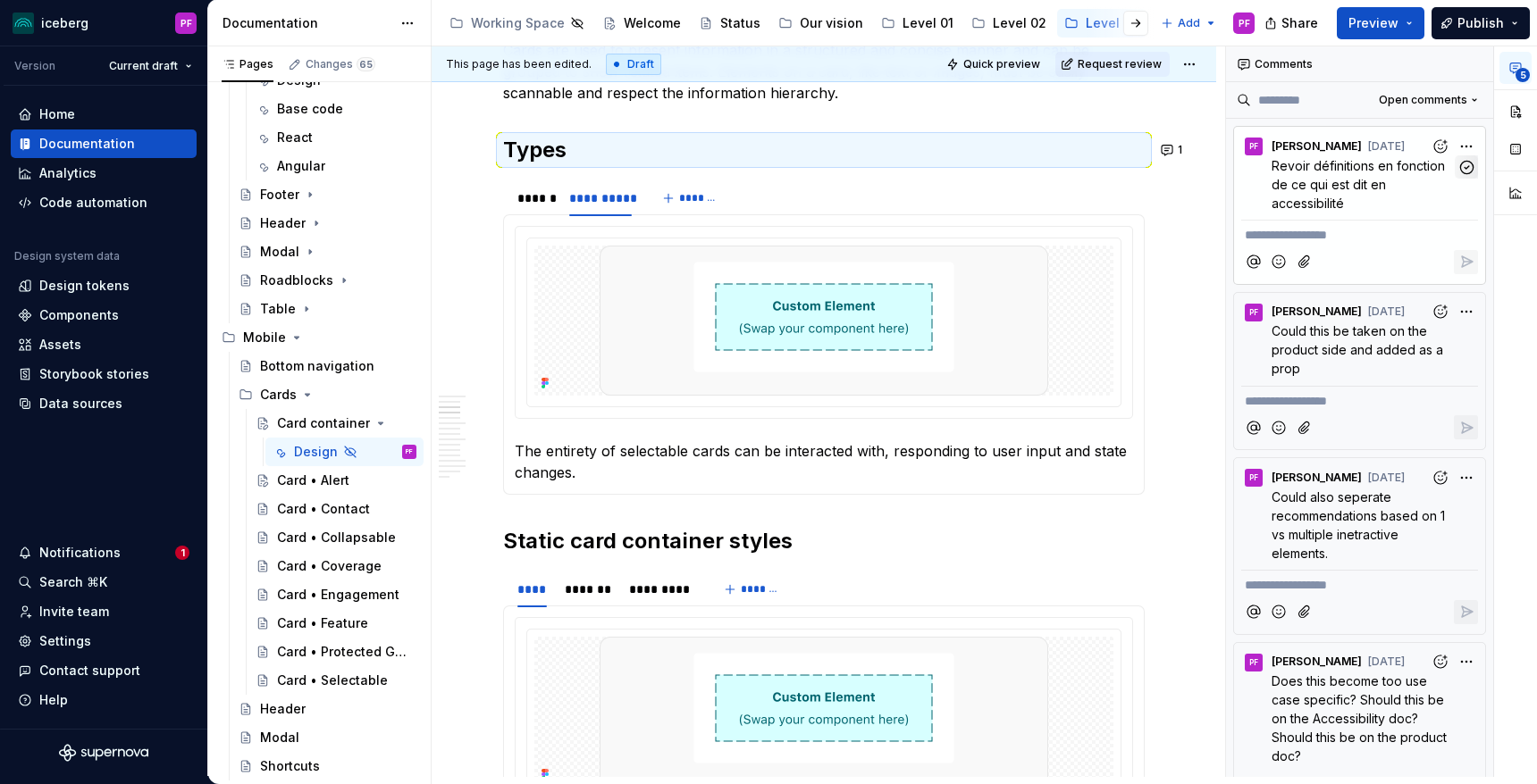
click at [1465, 160] on icon "button" at bounding box center [1467, 168] width 17 height 17
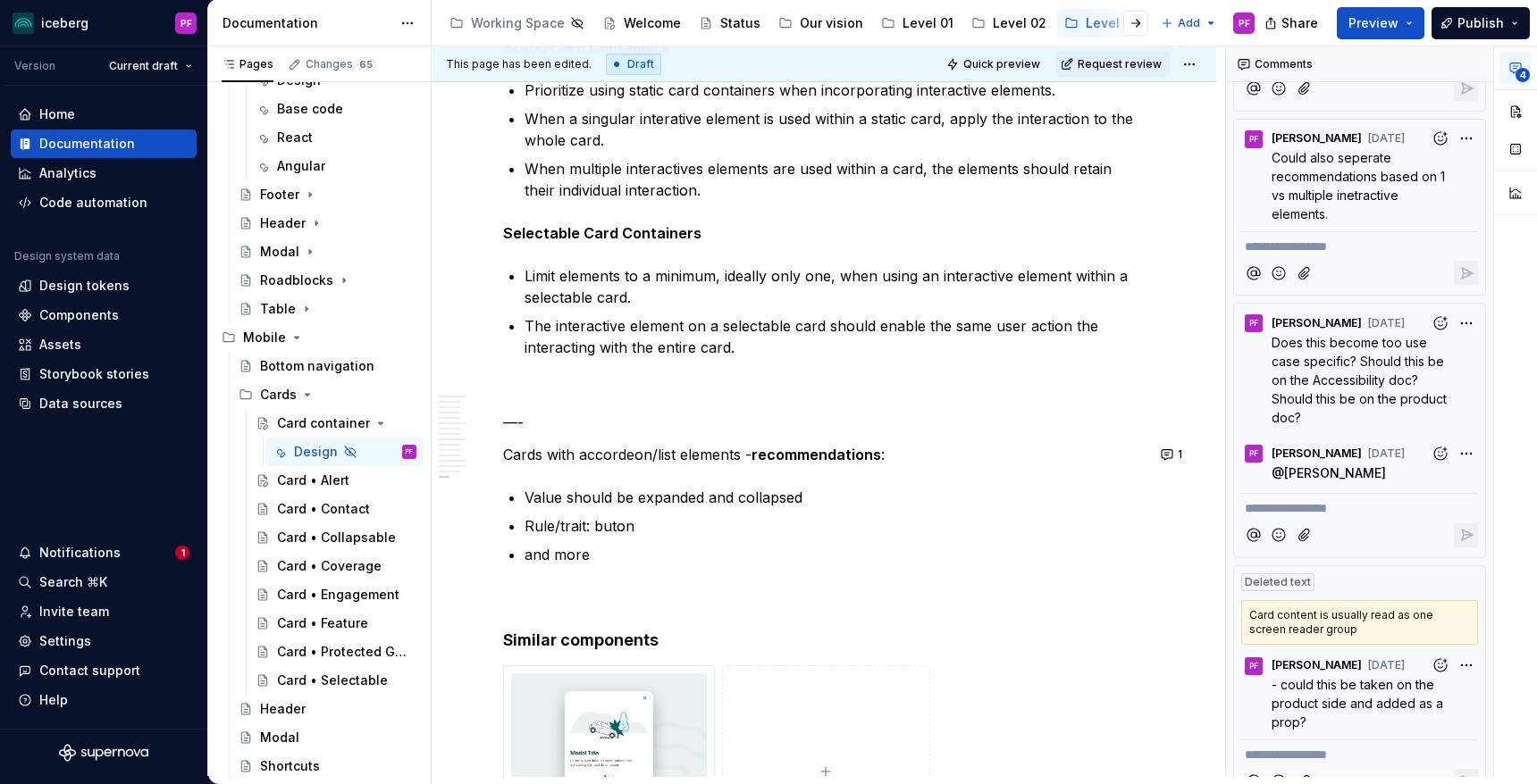
scroll to position [207, 0]
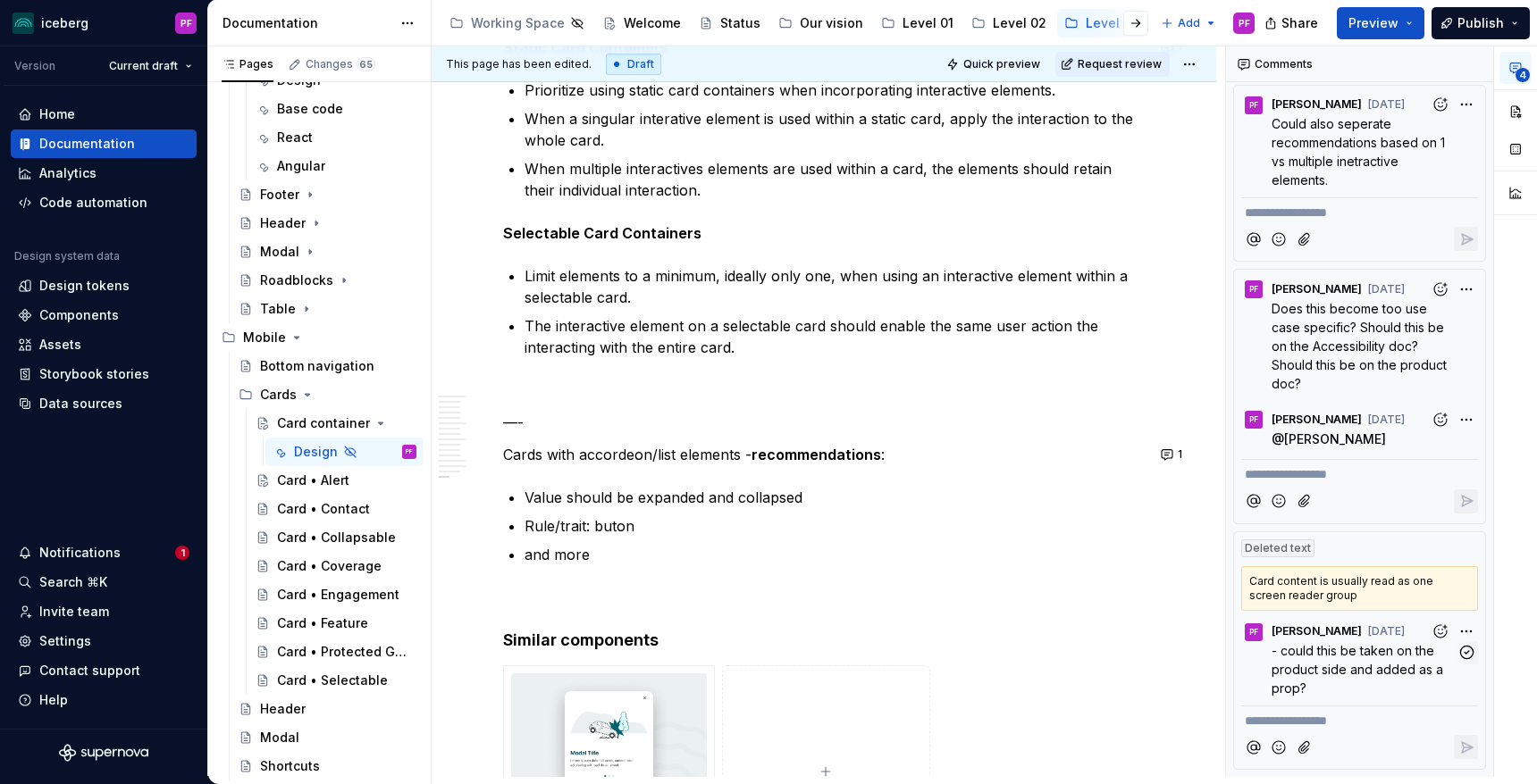
click at [1326, 653] on span "- could this be taken on the product side and added as a prop?" at bounding box center [1359, 669] width 175 height 53
click at [1366, 658] on p "- could this be taken on the product side and added as a prop?" at bounding box center [1364, 669] width 185 height 57
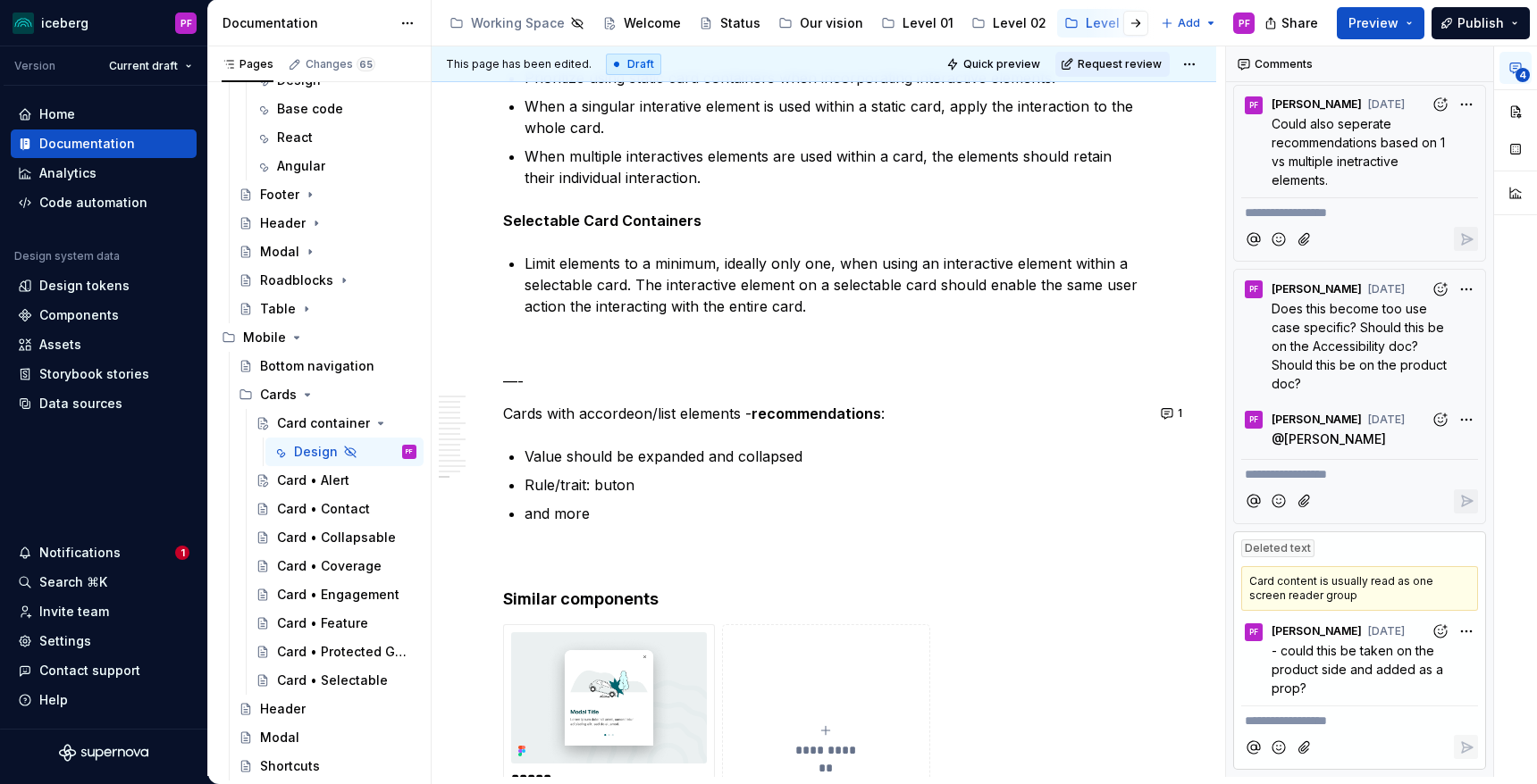
click at [589, 304] on p "Limit elements to a minimum, ideally only one, when using an interactive elemen…" at bounding box center [834, 284] width 620 height 64
click at [579, 303] on p "Limit elements to a minimum, ideally only one, when using an interactive elemen…" at bounding box center [834, 284] width 620 height 64
click at [818, 305] on p "Limit elements to a minimum, ideally only one, when using an interactive elemen…" at bounding box center [834, 284] width 620 height 64
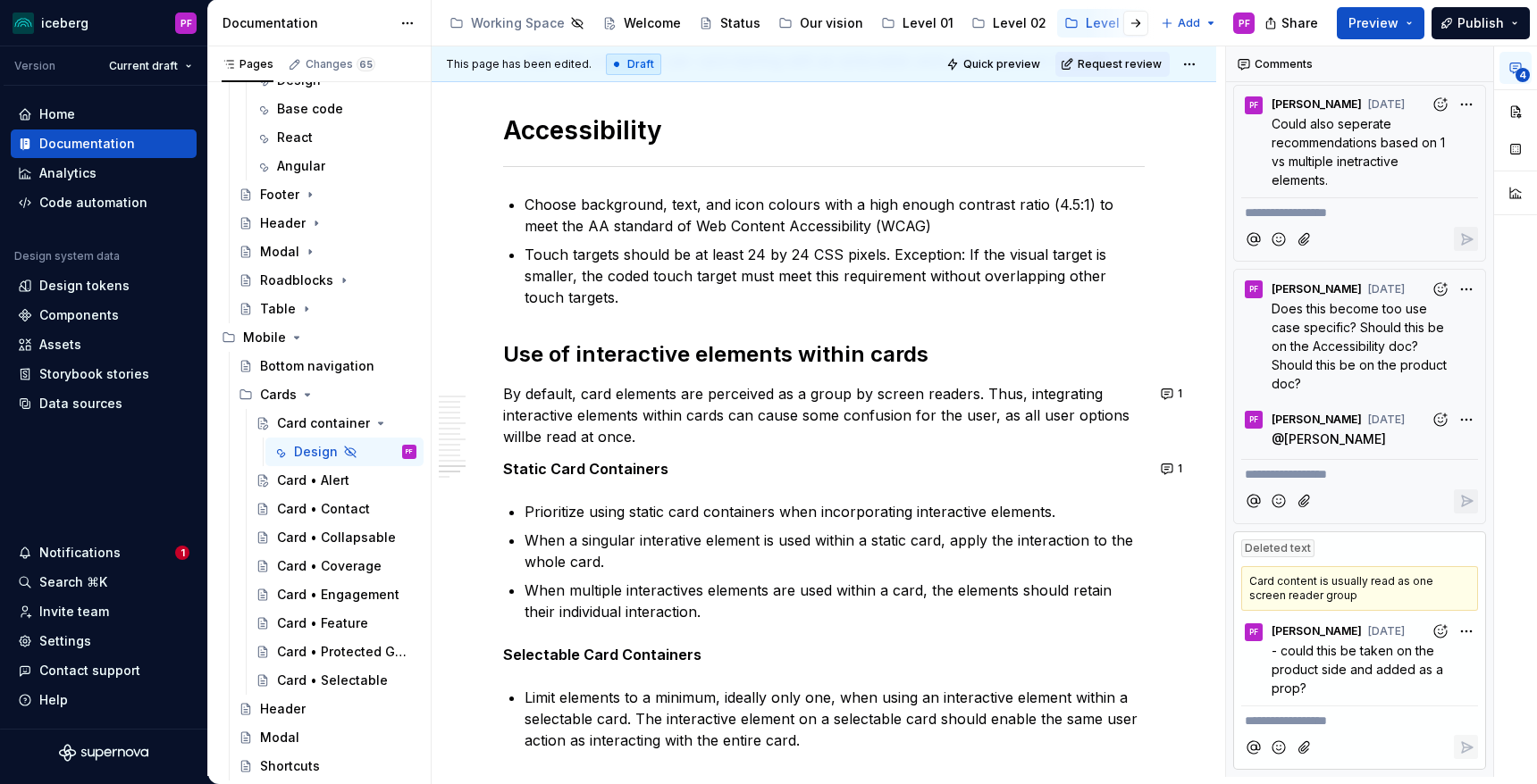
scroll to position [6452, 0]
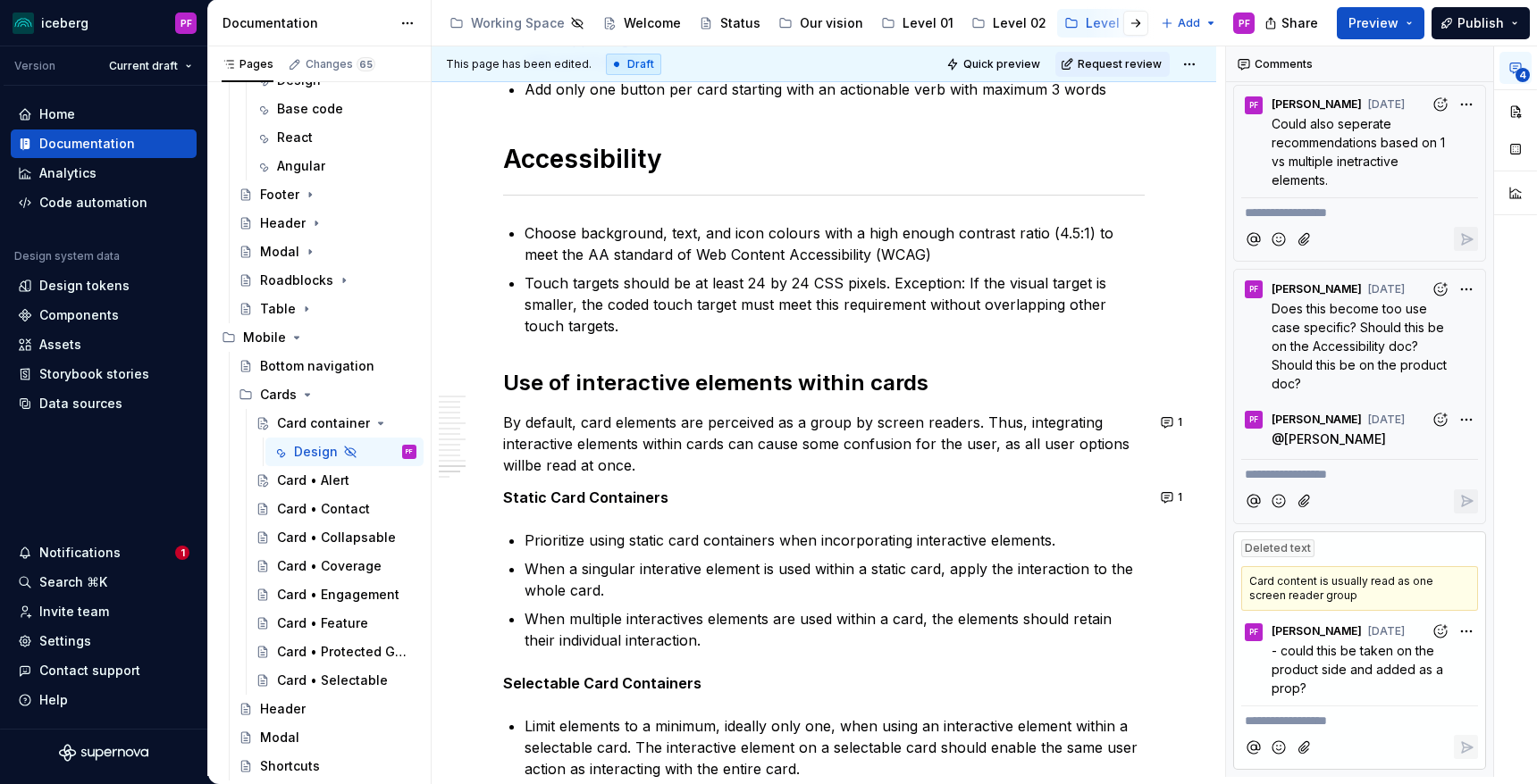
type textarea "*"
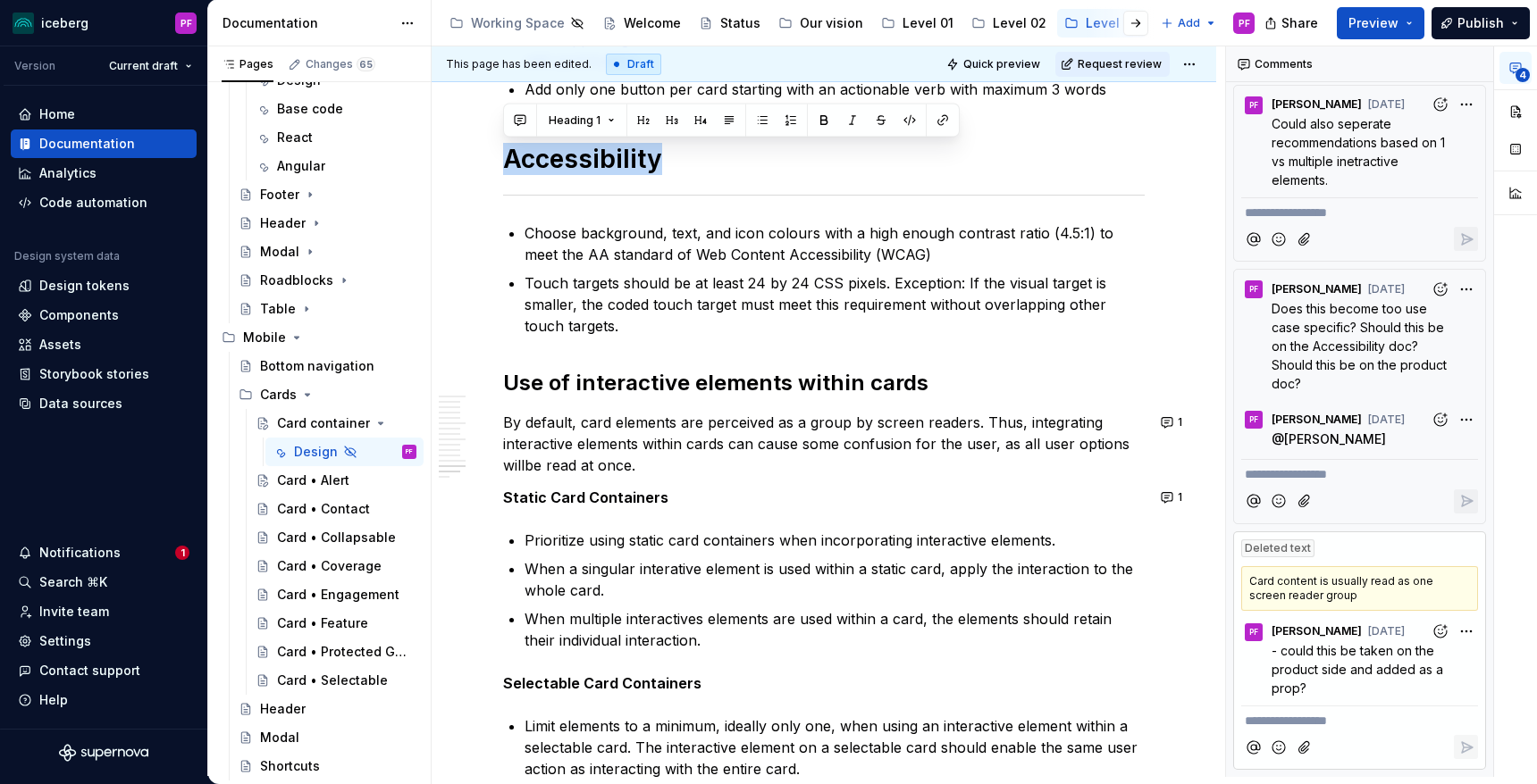
drag, startPoint x: 504, startPoint y: 162, endPoint x: 652, endPoint y: 156, distance: 148.1
click at [653, 159] on h1 "Accessibility" at bounding box center [824, 159] width 641 height 33
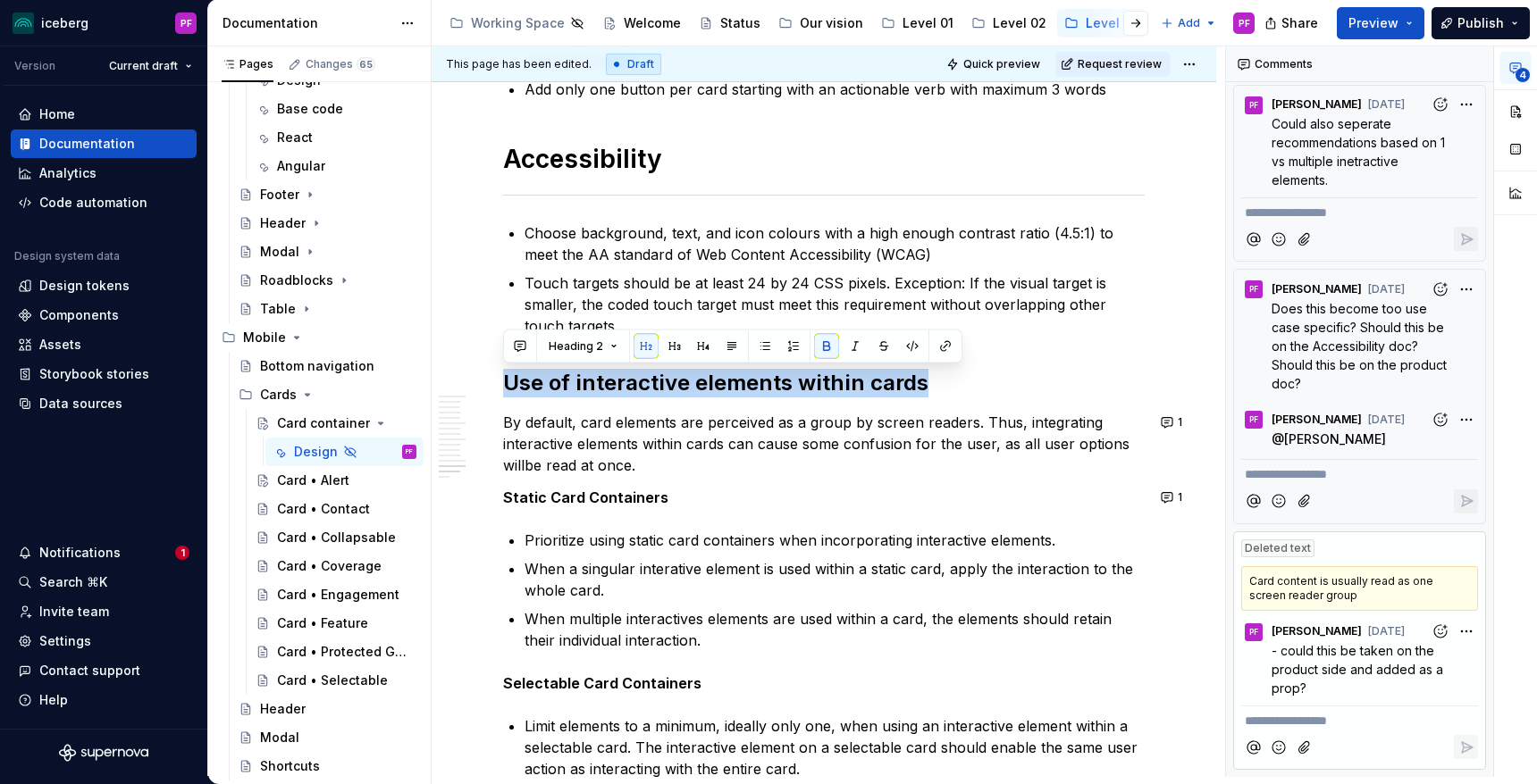
drag, startPoint x: 503, startPoint y: 385, endPoint x: 939, endPoint y: 386, distance: 436.0
click at [939, 386] on h2 "Use of interactive elements within cards" at bounding box center [824, 383] width 641 height 29
click at [519, 344] on button "button" at bounding box center [520, 346] width 25 height 25
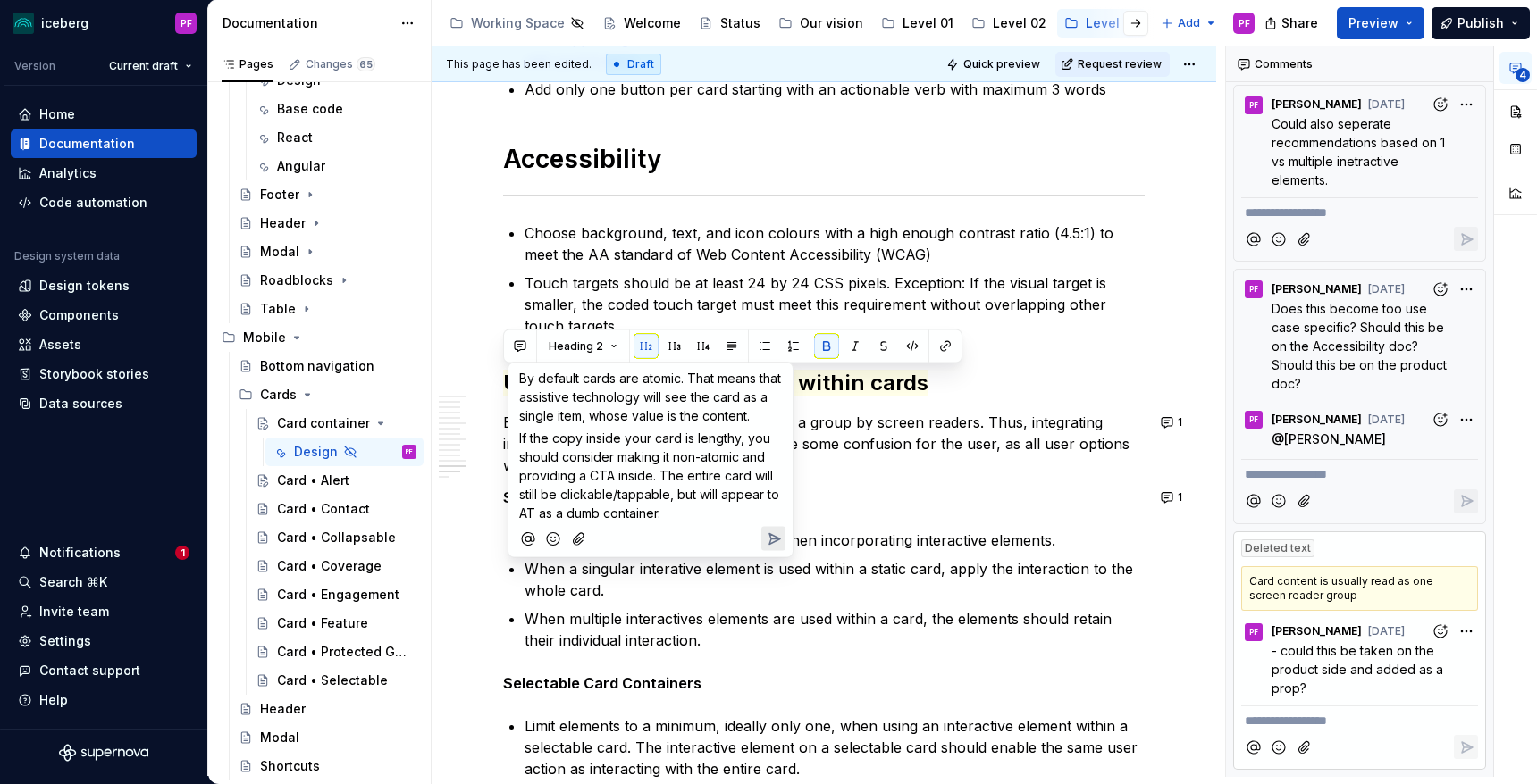
click at [521, 380] on span "By default cards are atomic. That means that assistive technology will see the …" at bounding box center [652, 396] width 266 height 53
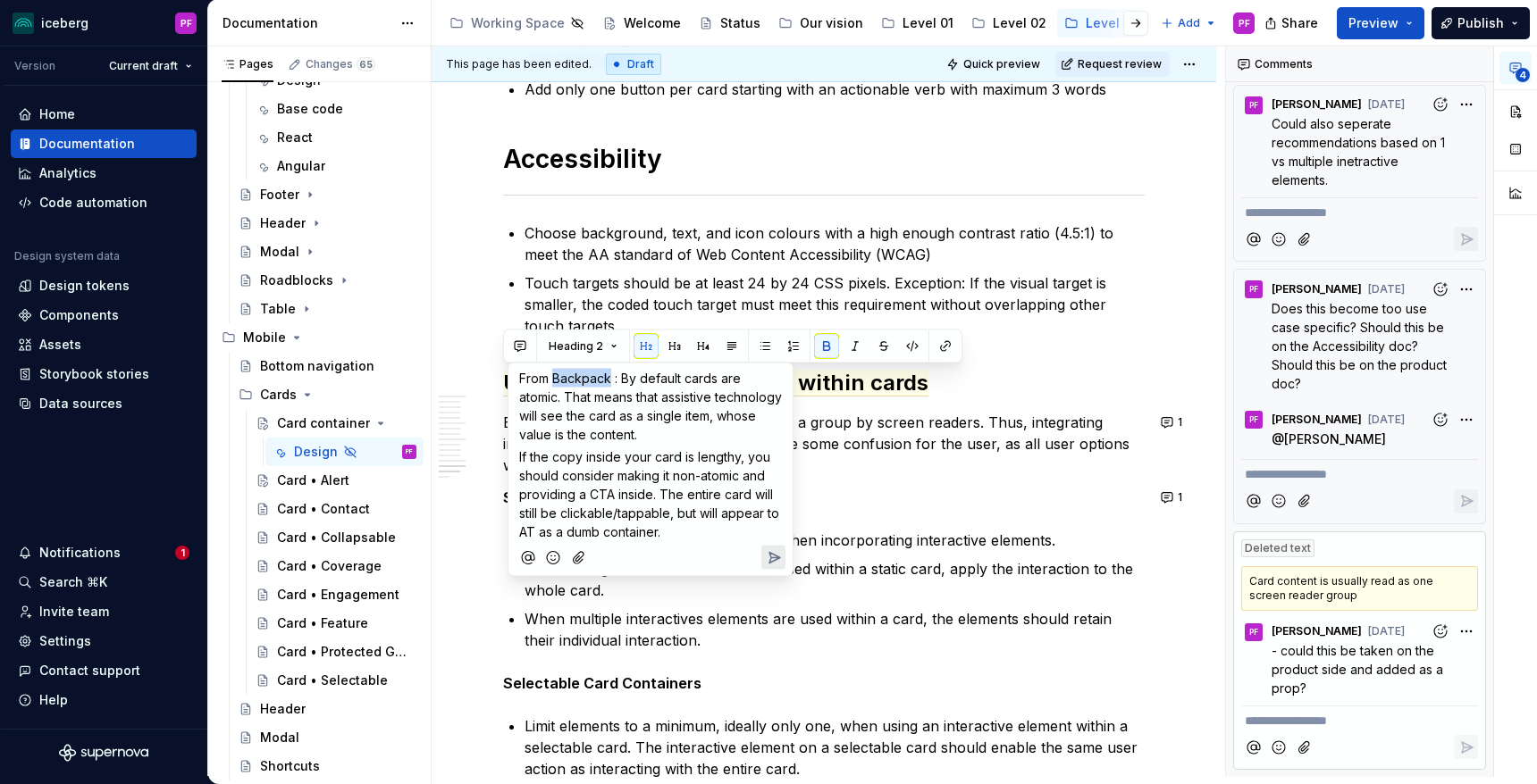
drag, startPoint x: 610, startPoint y: 375, endPoint x: 554, endPoint y: 375, distance: 56.0
click at [554, 375] on span "From Backpack : By default cards are atomic. That means that assistive technolo…" at bounding box center [652, 406] width 266 height 71
click at [780, 555] on icon "Send" at bounding box center [774, 558] width 18 height 18
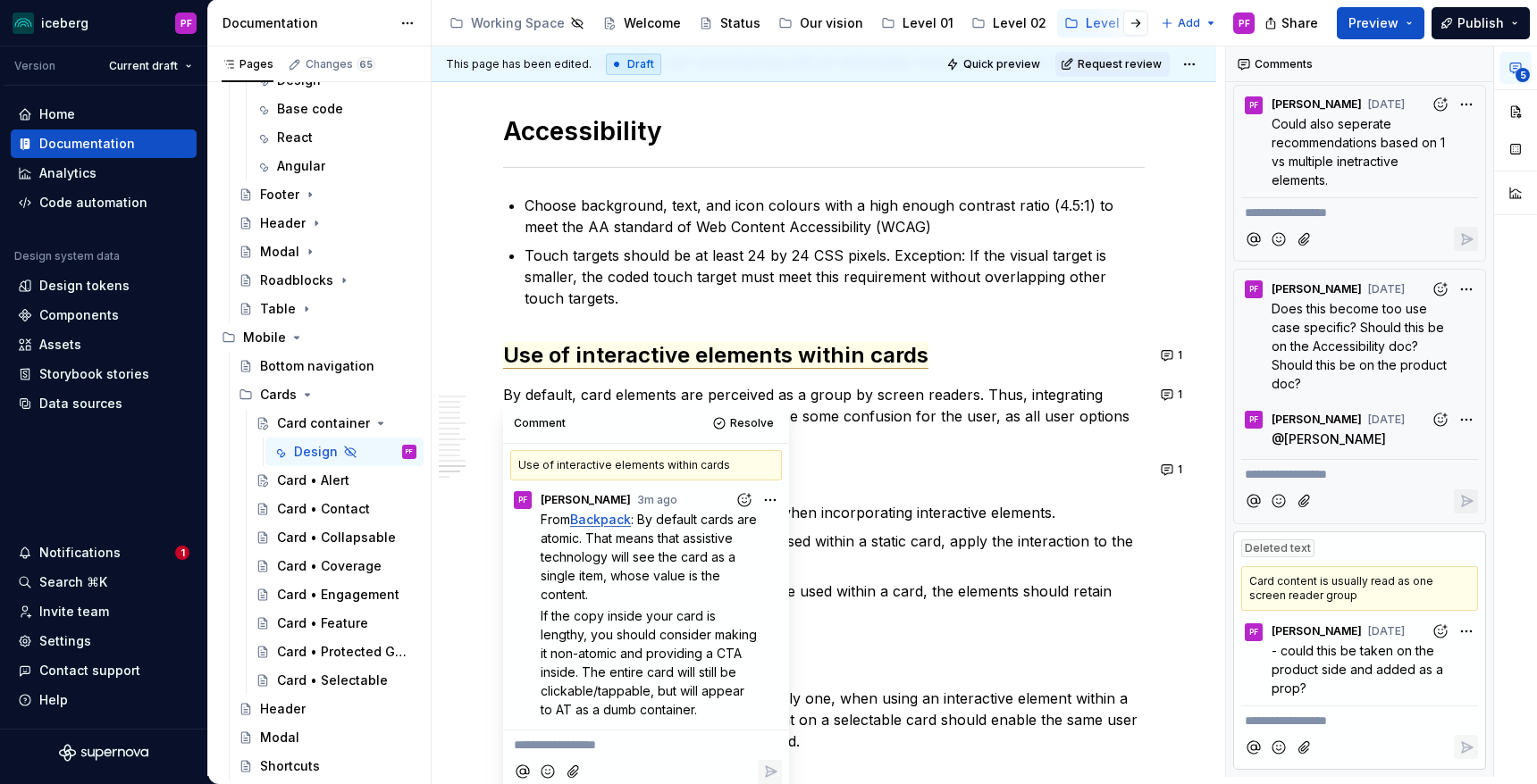
scroll to position [6491, 0]
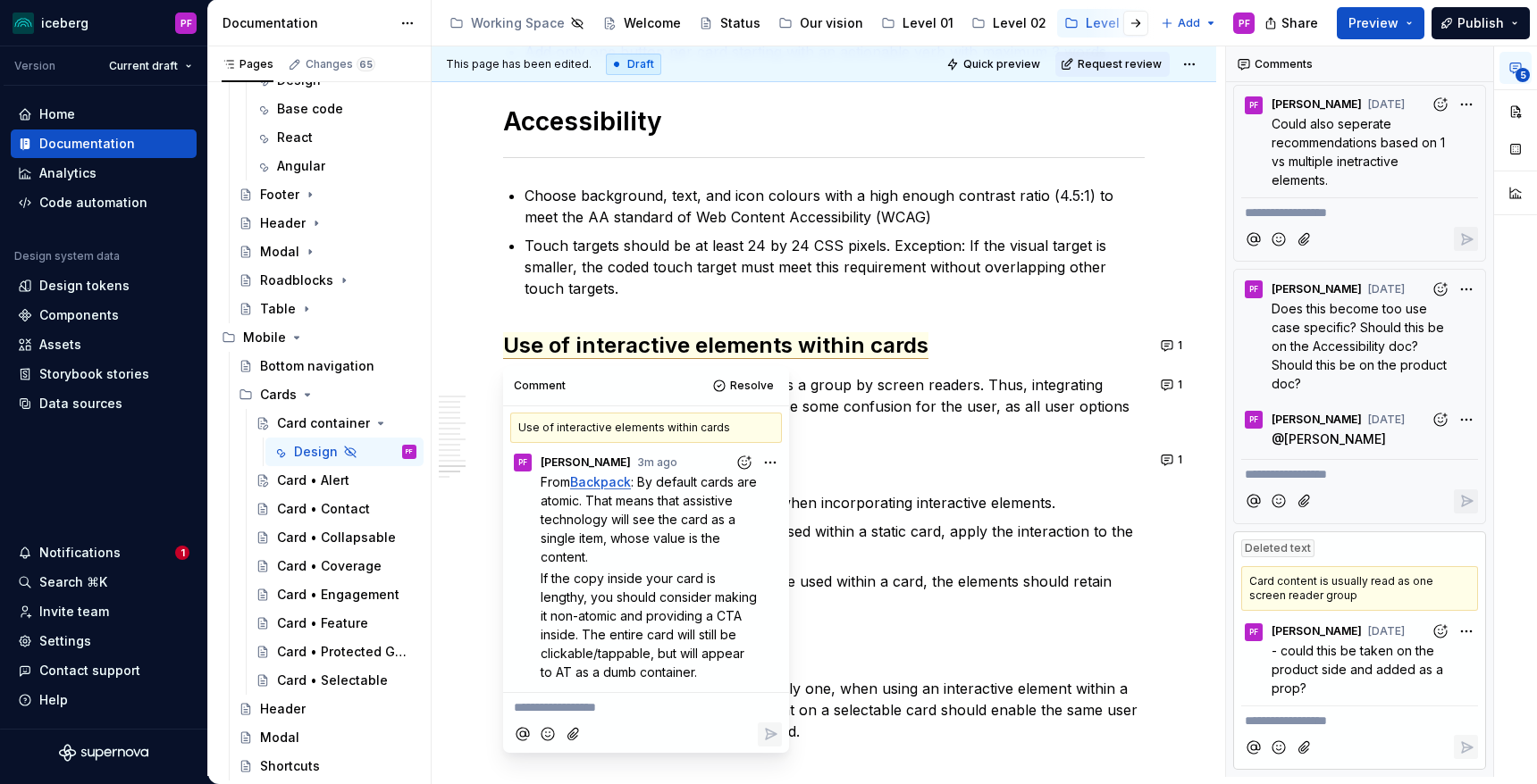
click at [693, 342] on span "Use of interactive elements within cards" at bounding box center [715, 345] width 425 height 27
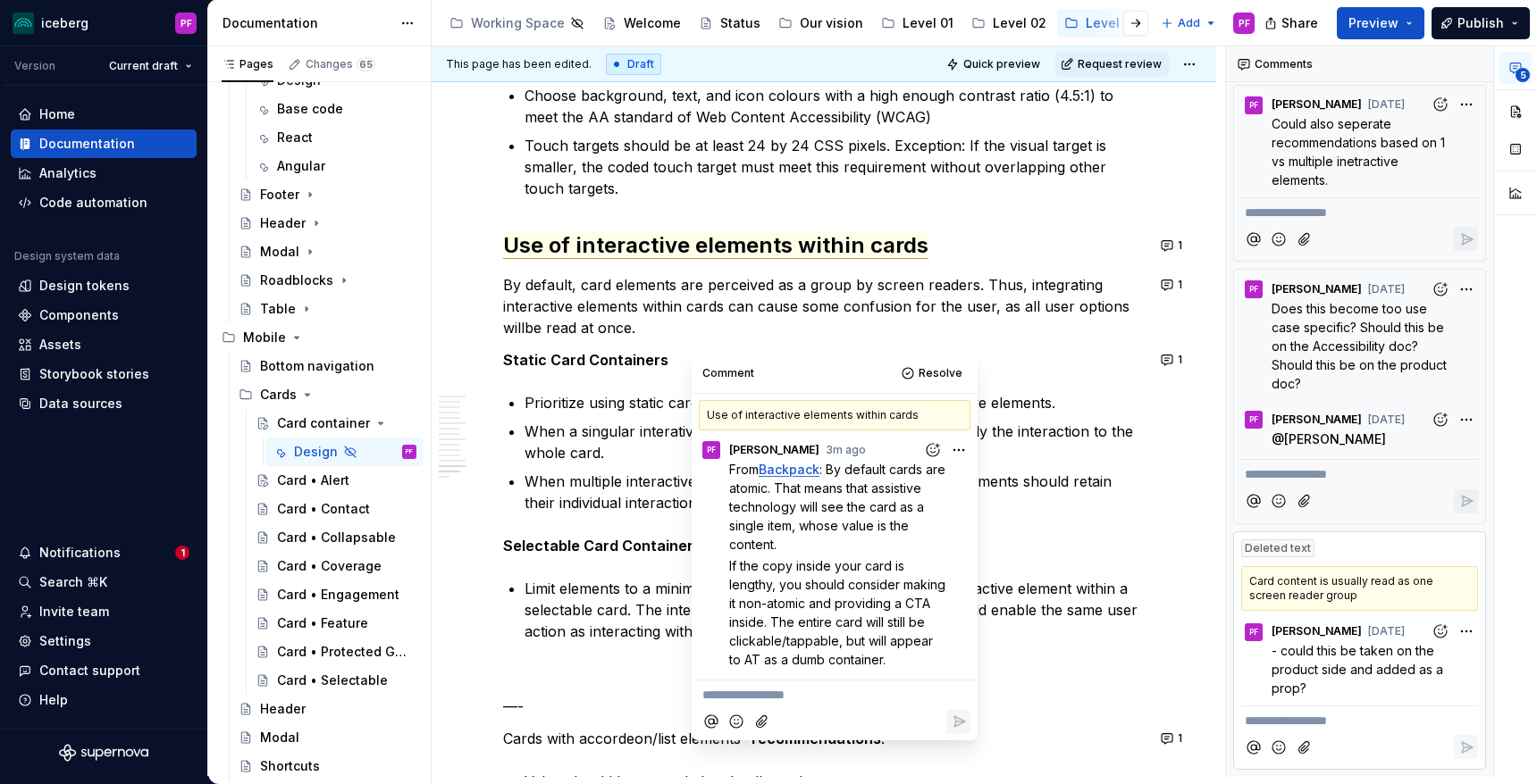
scroll to position [6606, 0]
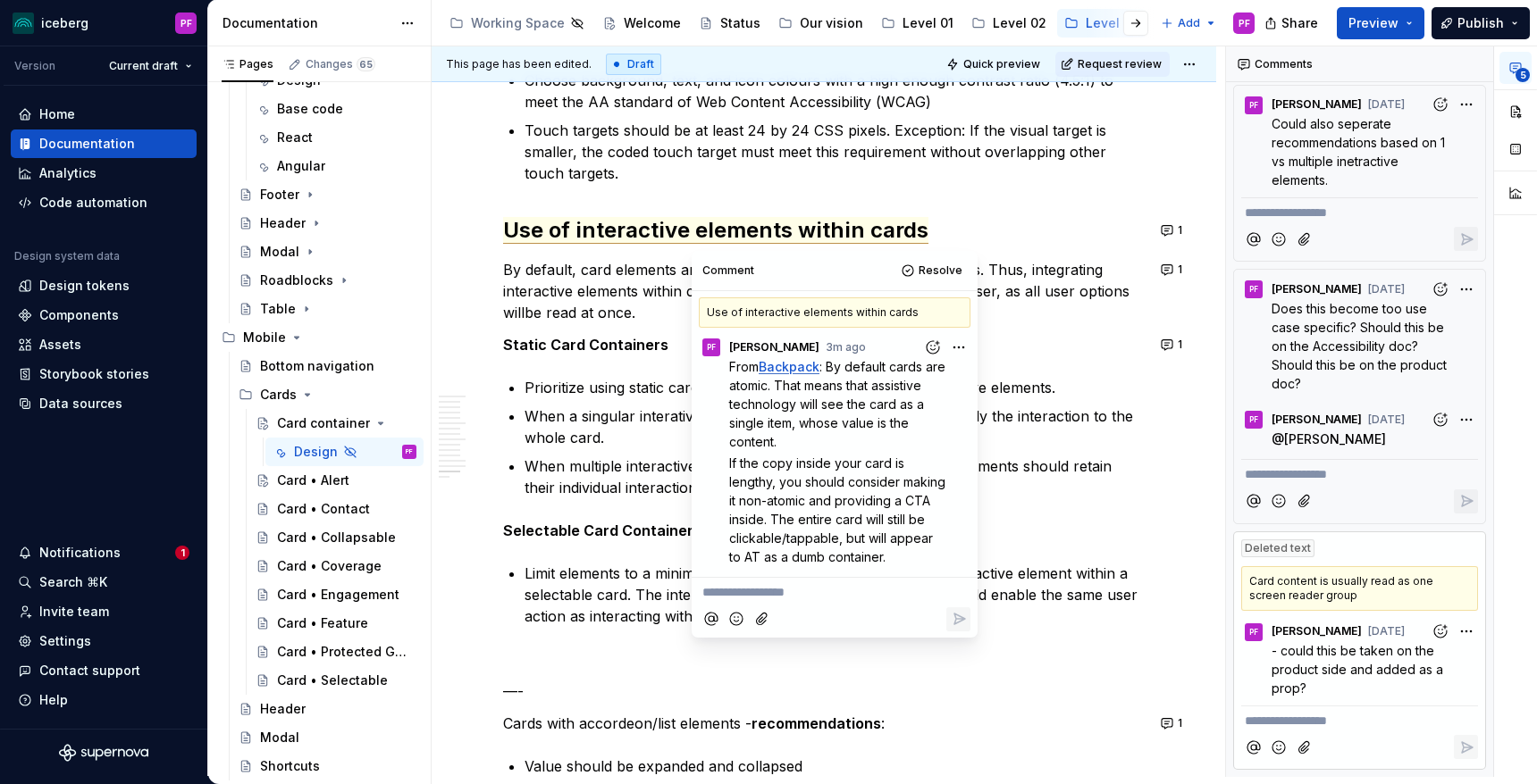
click at [645, 481] on p "When multiple interactives elements are used within a card, the elements should…" at bounding box center [834, 477] width 620 height 43
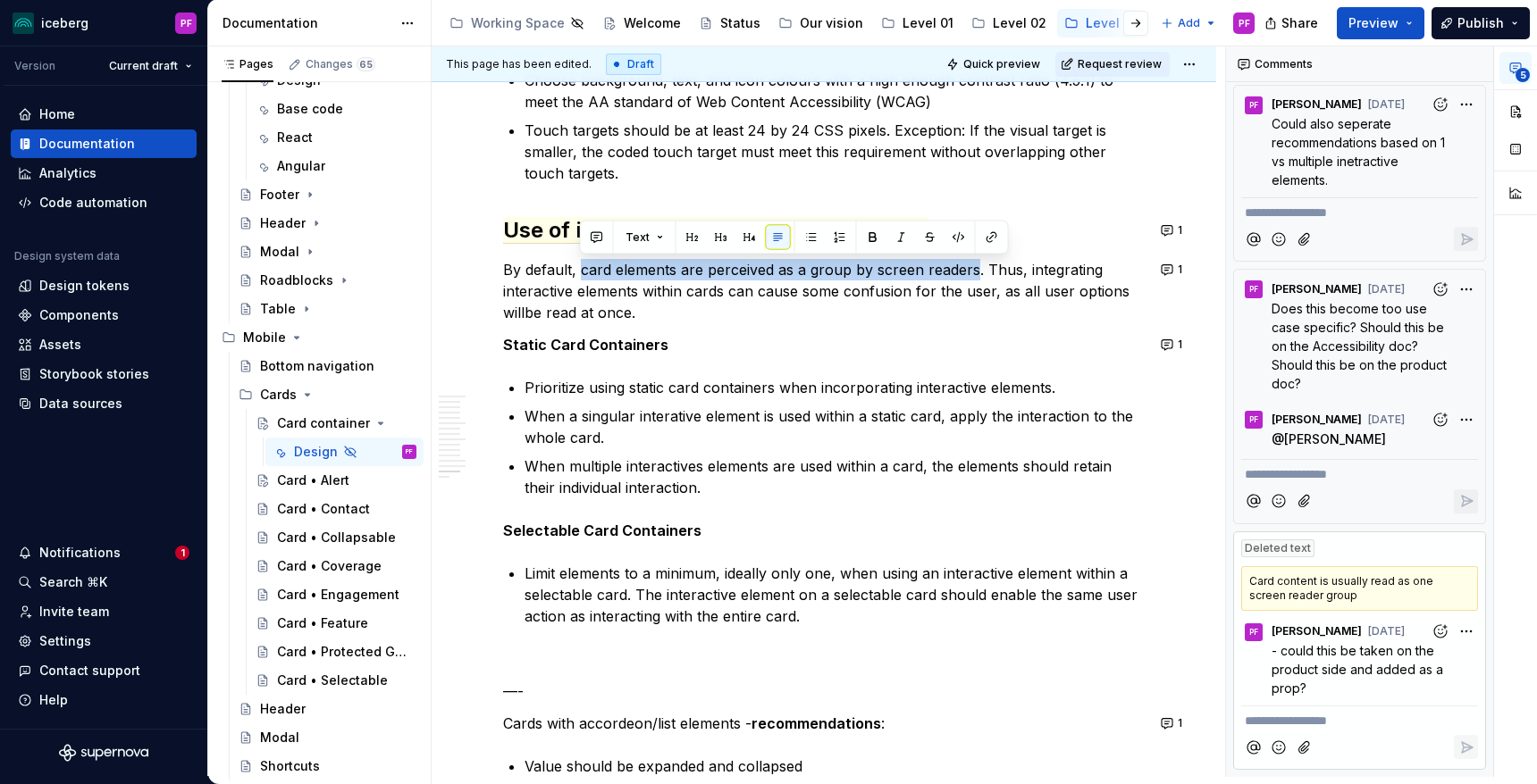
drag, startPoint x: 577, startPoint y: 269, endPoint x: 975, endPoint y: 275, distance: 398.0
click at [975, 275] on commenthighlight "By default, card elements are perceived as a group by screen readers. Thus, int…" at bounding box center [818, 291] width 631 height 60
drag, startPoint x: 977, startPoint y: 275, endPoint x: 580, endPoint y: 272, distance: 397.0
click at [580, 272] on commenthighlight "By default, card elements are perceived as a group by screen readers. Thus, int…" at bounding box center [818, 291] width 631 height 60
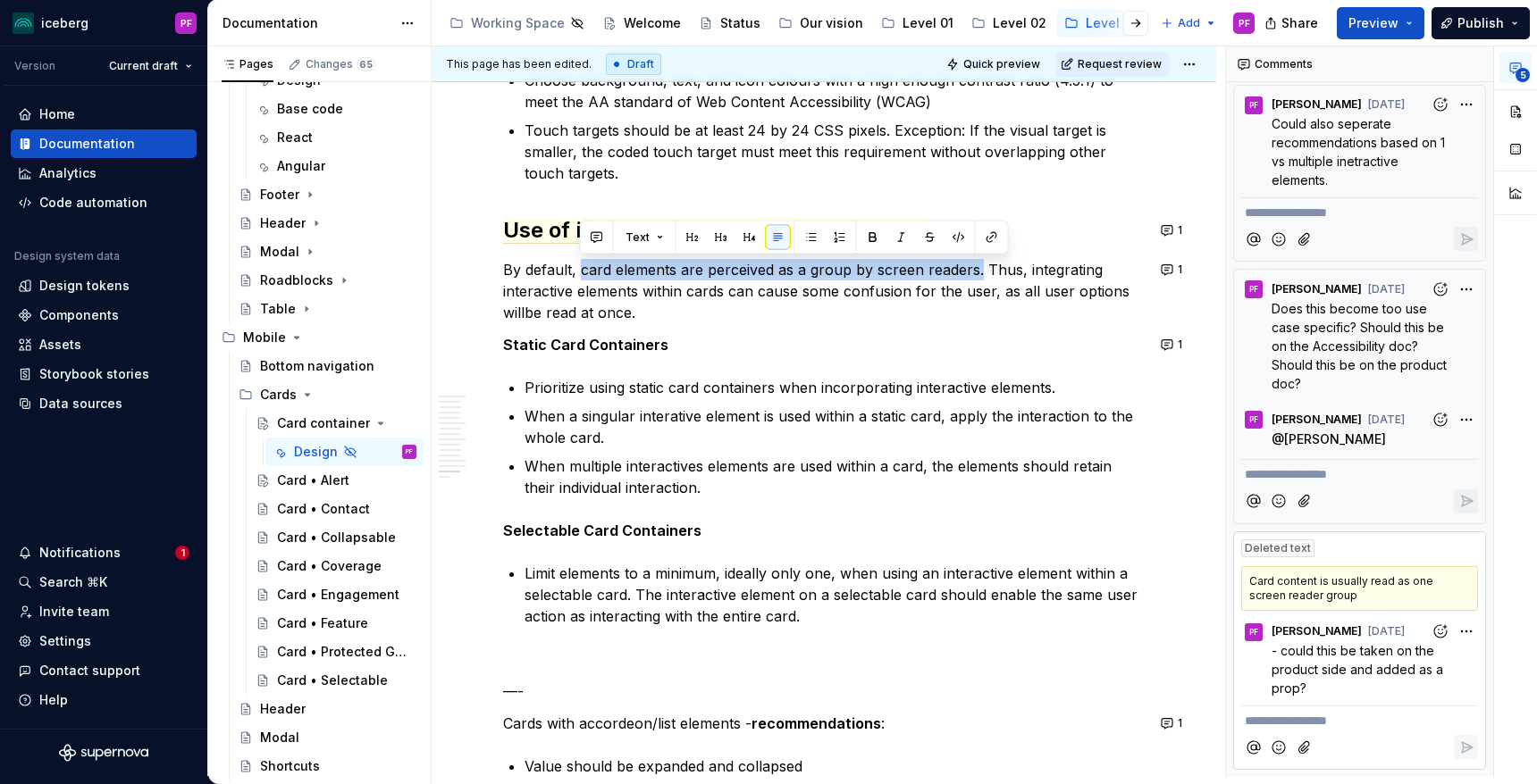
click at [580, 272] on commenthighlight "By default, card elements are perceived as a group by screen readers. Thus, int…" at bounding box center [818, 291] width 631 height 60
drag, startPoint x: 597, startPoint y: 268, endPoint x: 979, endPoint y: 273, distance: 382.0
click at [979, 273] on commenthighlight "By default, card elements are perceived as a group by screen readers. Thus, int…" at bounding box center [818, 291] width 631 height 60
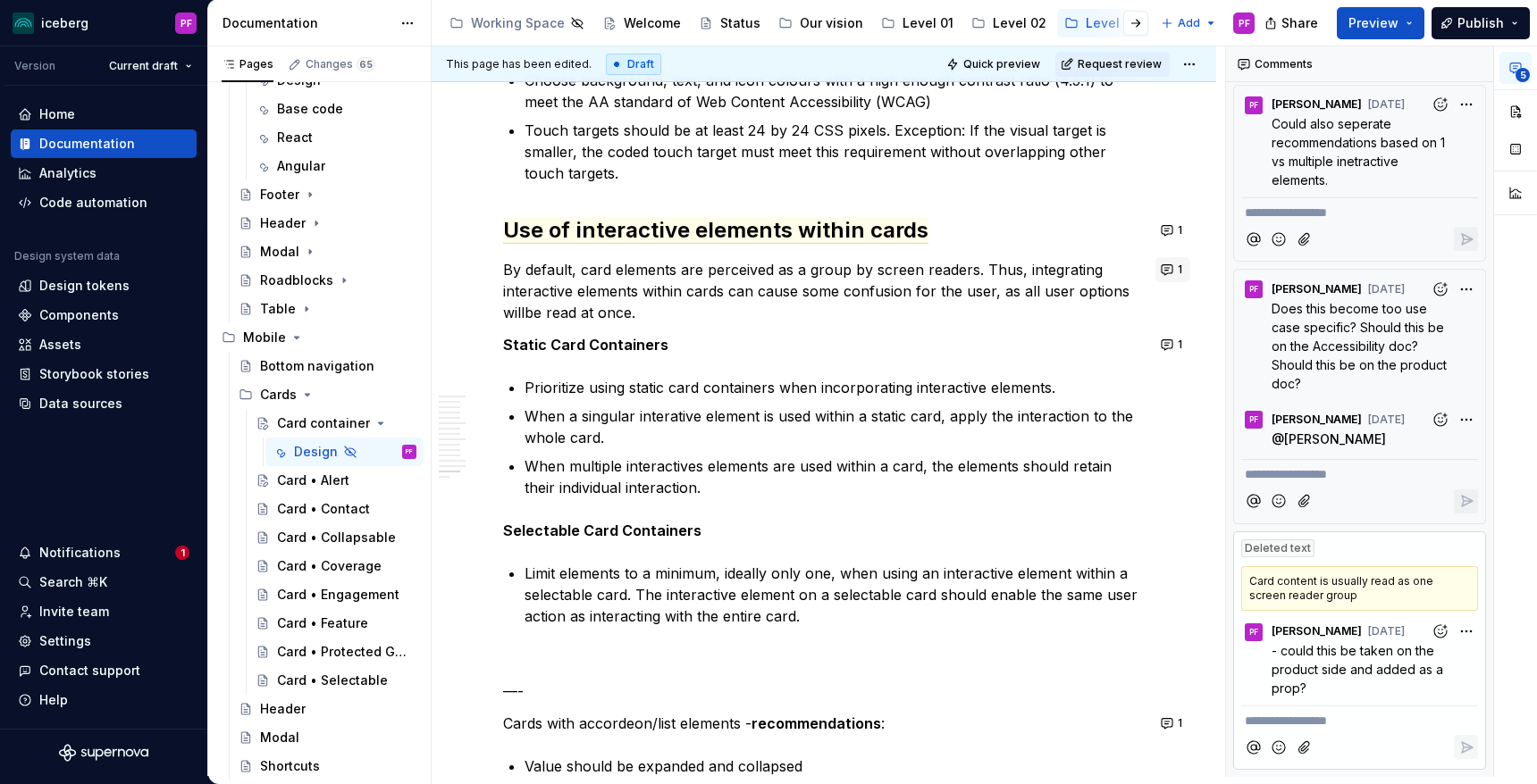
click at [1184, 263] on button "1" at bounding box center [1173, 270] width 35 height 25
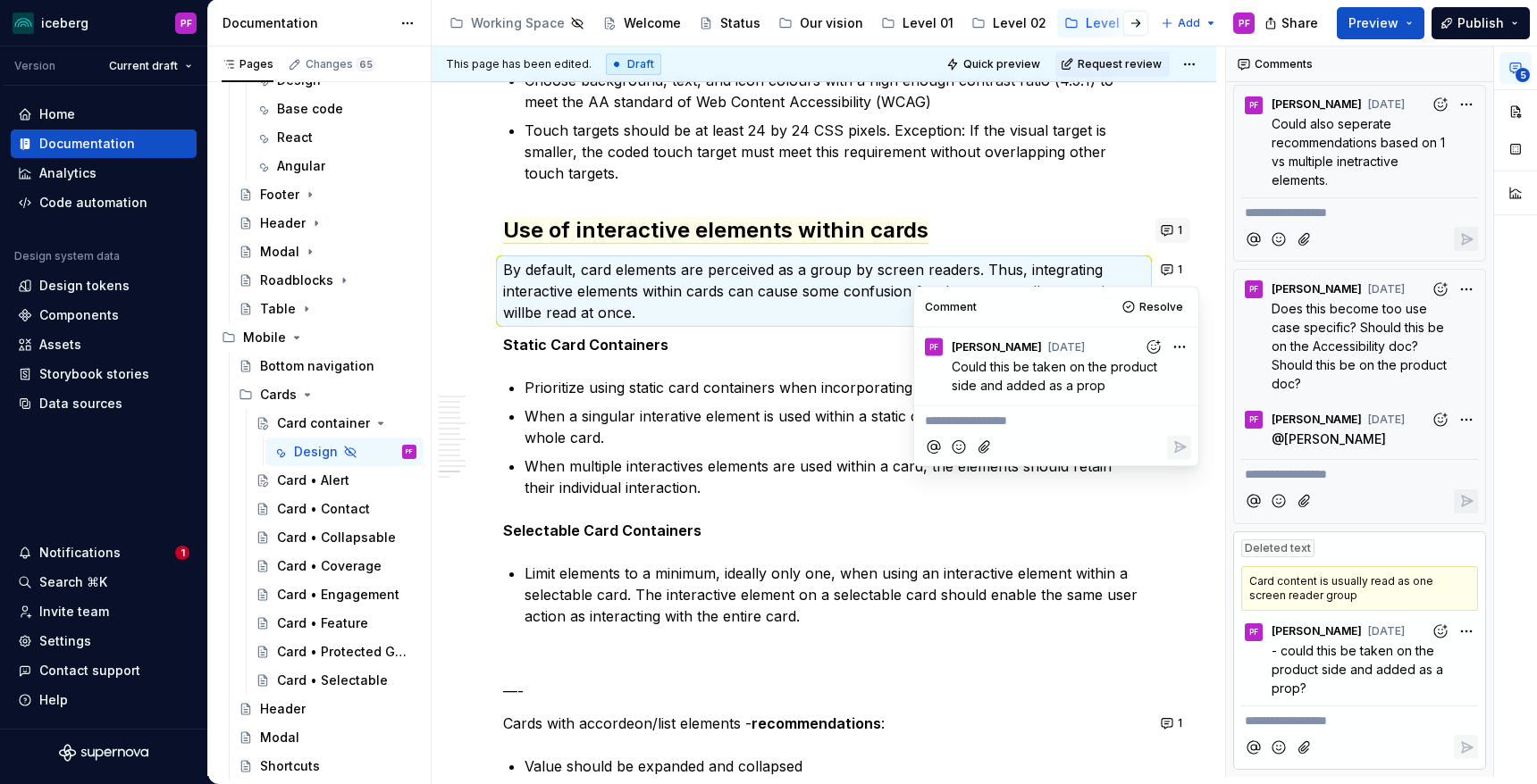
click at [1181, 228] on button "1" at bounding box center [1173, 230] width 35 height 25
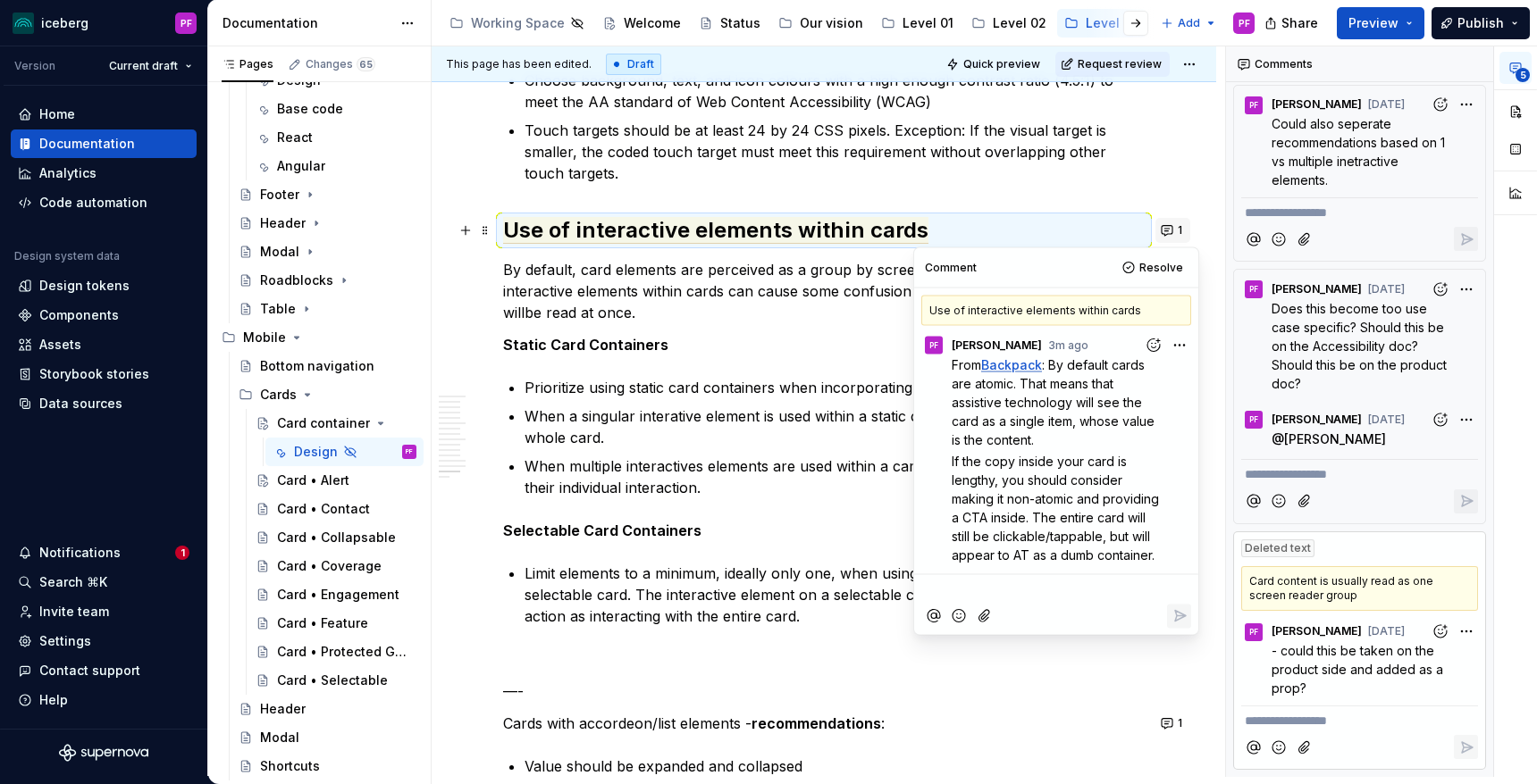
scroll to position [1, 0]
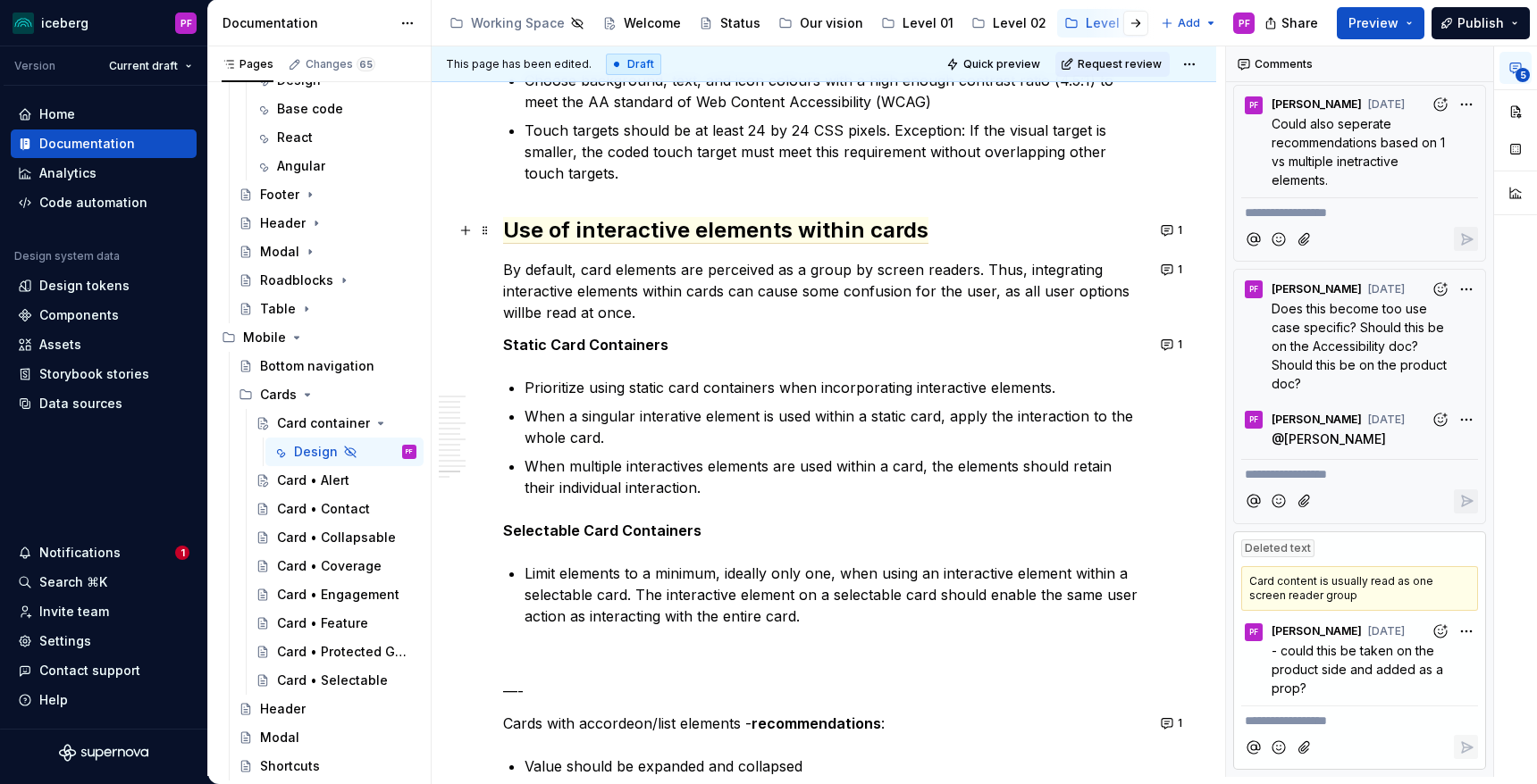
click at [819, 299] on commenthighlight "By default, card elements are perceived as a group by screen readers. Thus, int…" at bounding box center [818, 291] width 631 height 60
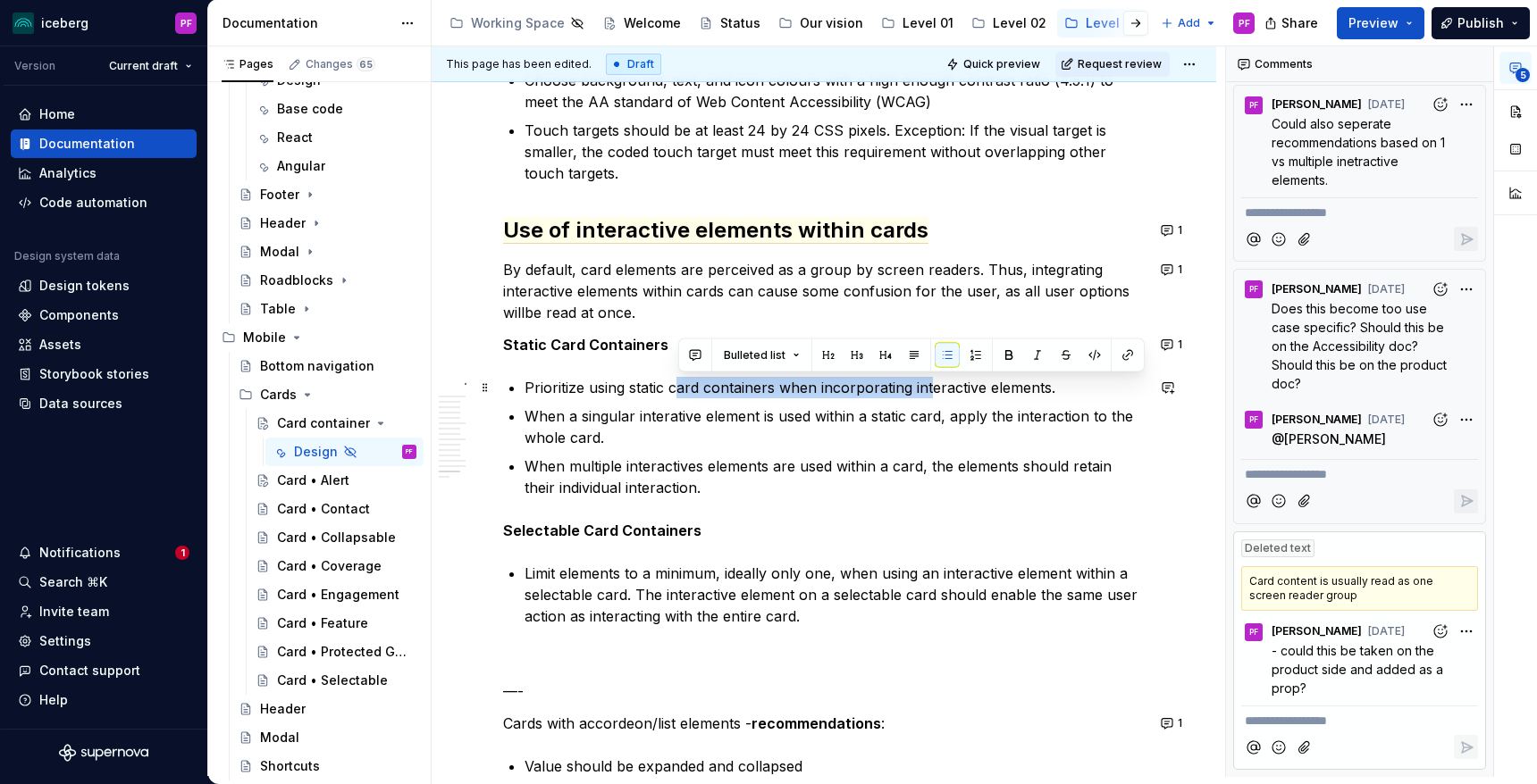
drag, startPoint x: 681, startPoint y: 382, endPoint x: 928, endPoint y: 388, distance: 247.1
click at [928, 388] on p "Prioritize using static card containers when incorporating interactive elements." at bounding box center [834, 388] width 620 height 21
click at [839, 410] on p "When a singular interative element is used within a static card, apply the inte…" at bounding box center [834, 427] width 620 height 43
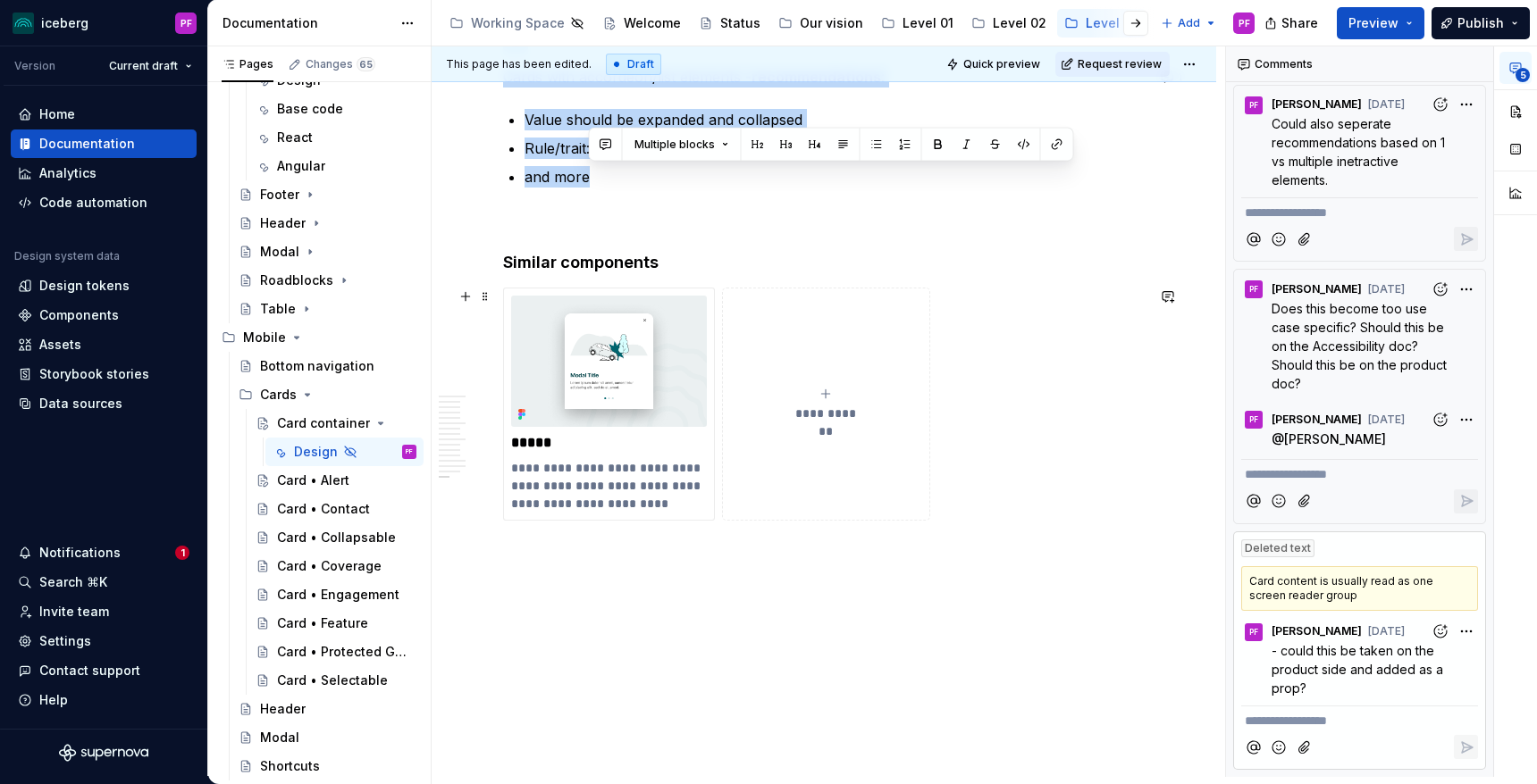
scroll to position [6242, 0]
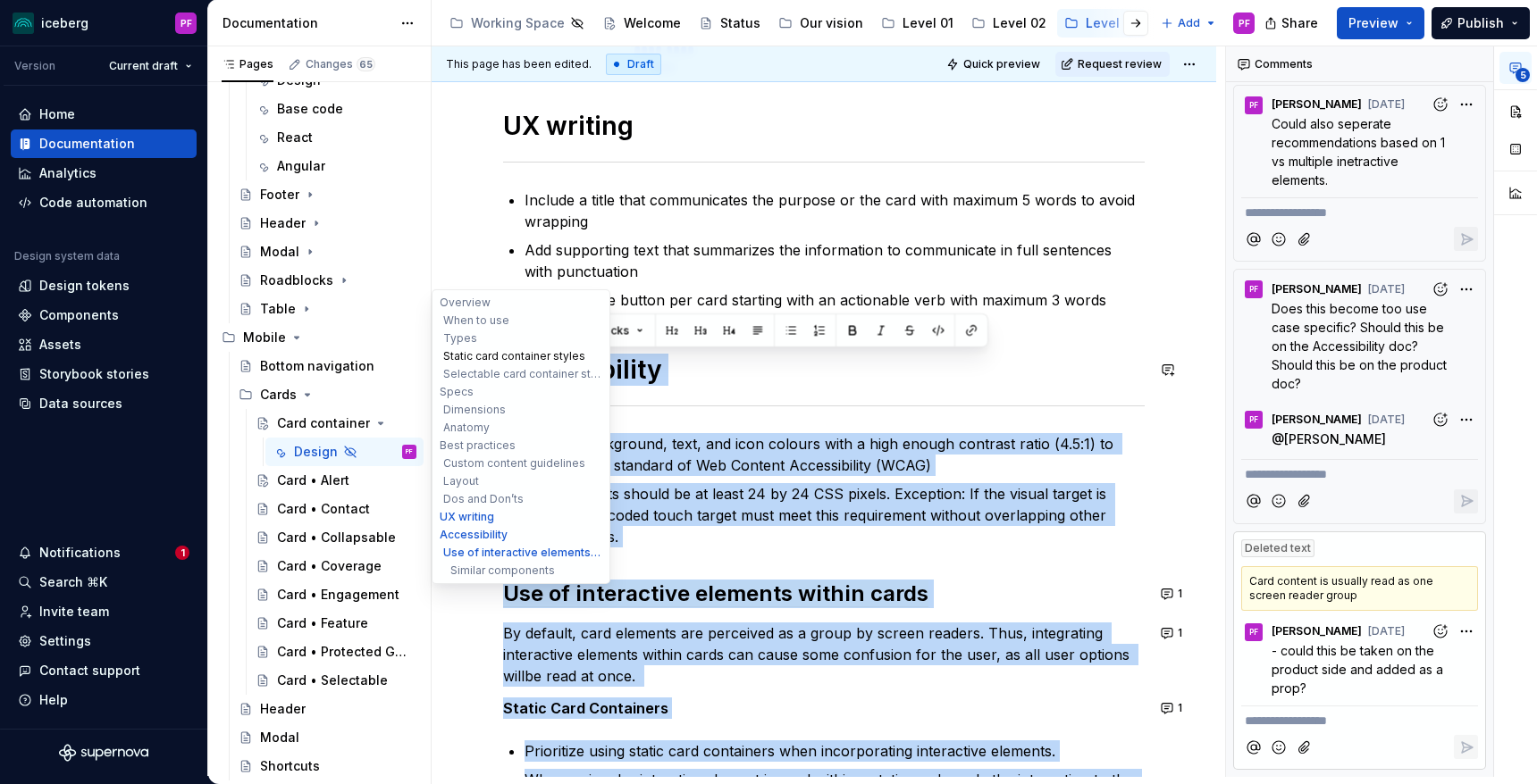
drag, startPoint x: 599, startPoint y: 631, endPoint x: 490, endPoint y: 351, distance: 300.5
copy div "Accessibility Choose background, text, and icon colours with a high enough cont…"
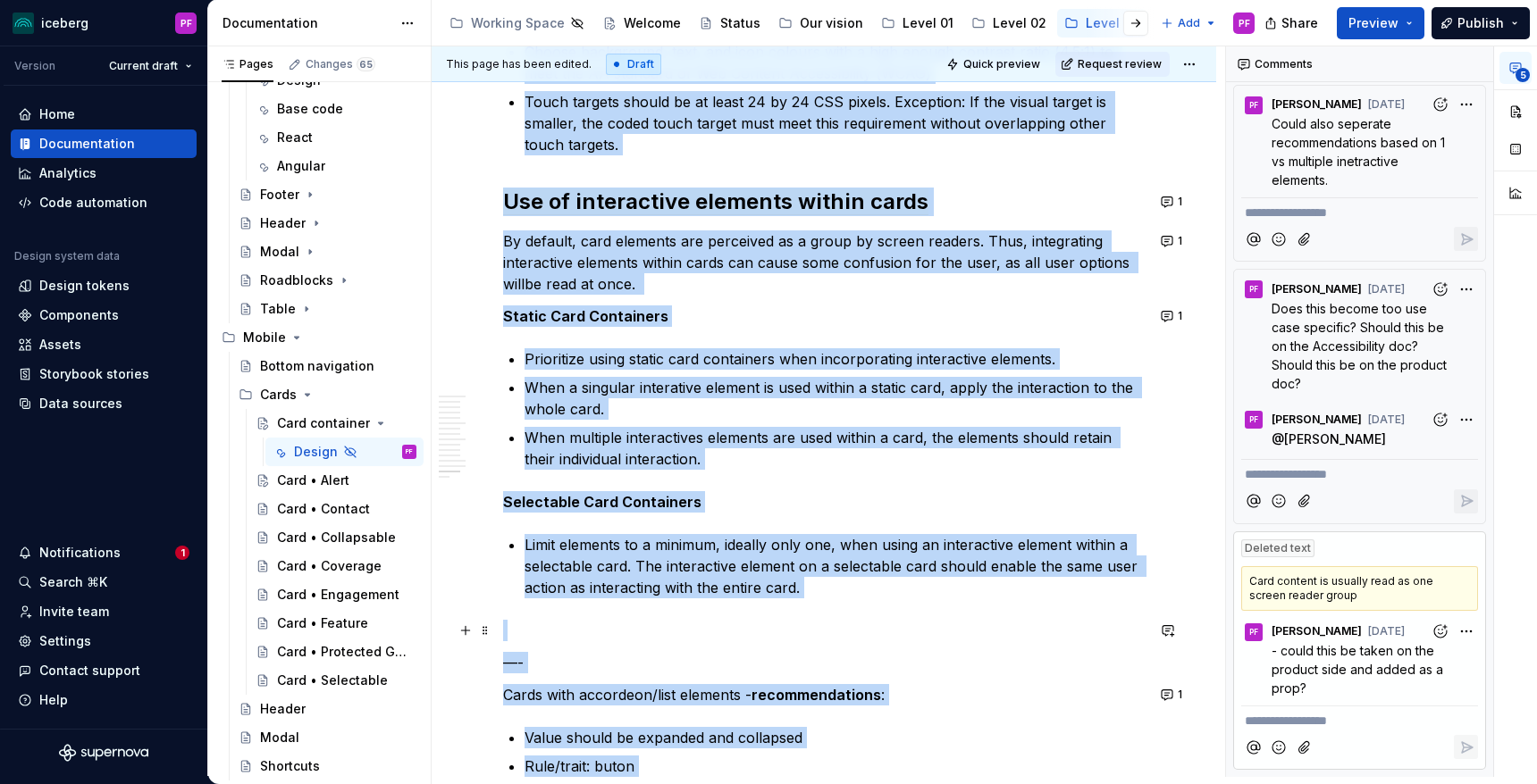
scroll to position [6652, 0]
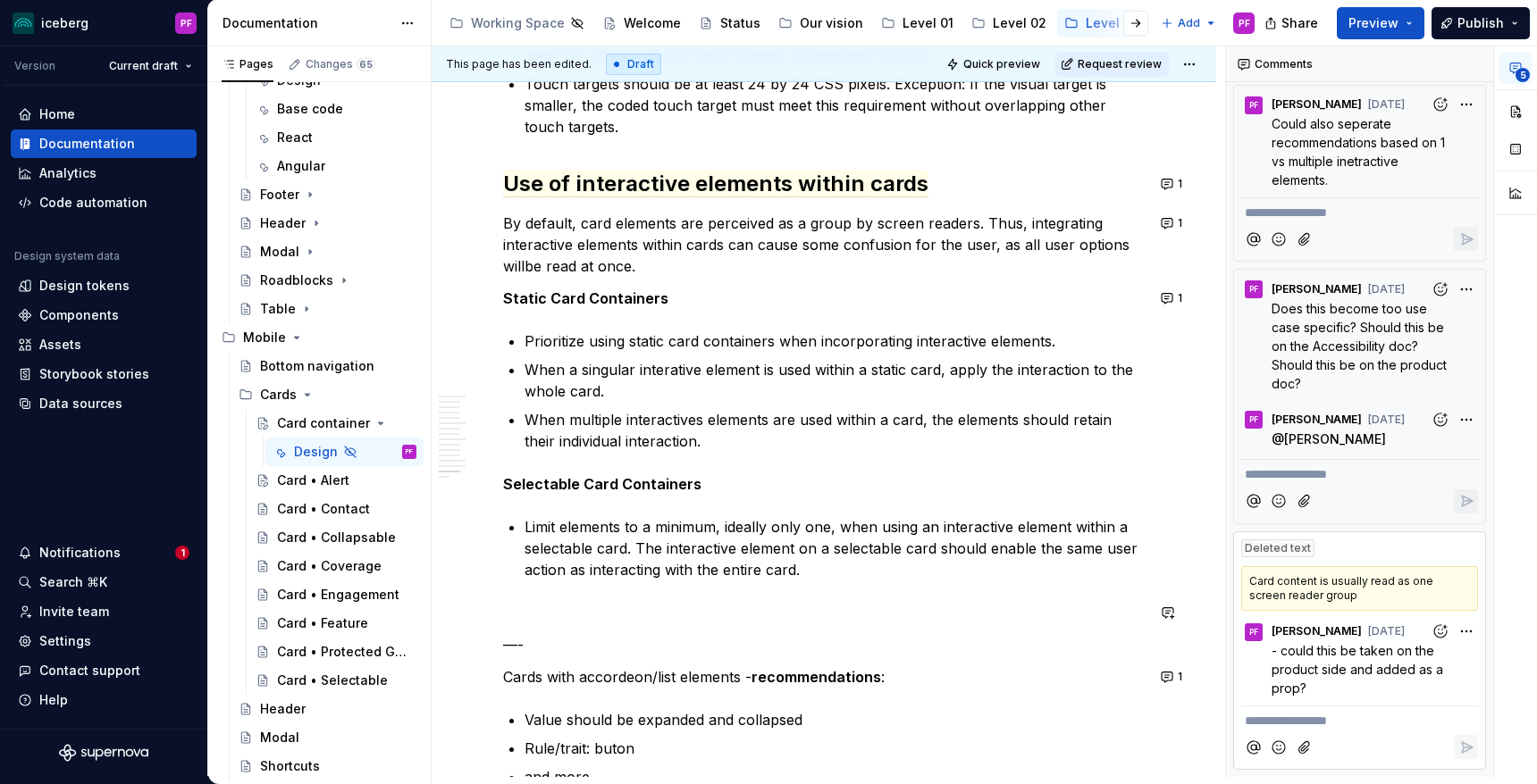
click at [745, 561] on p "Limit elements to a minimum, ideally only one, when using an interactive elemen…" at bounding box center [834, 548] width 620 height 64
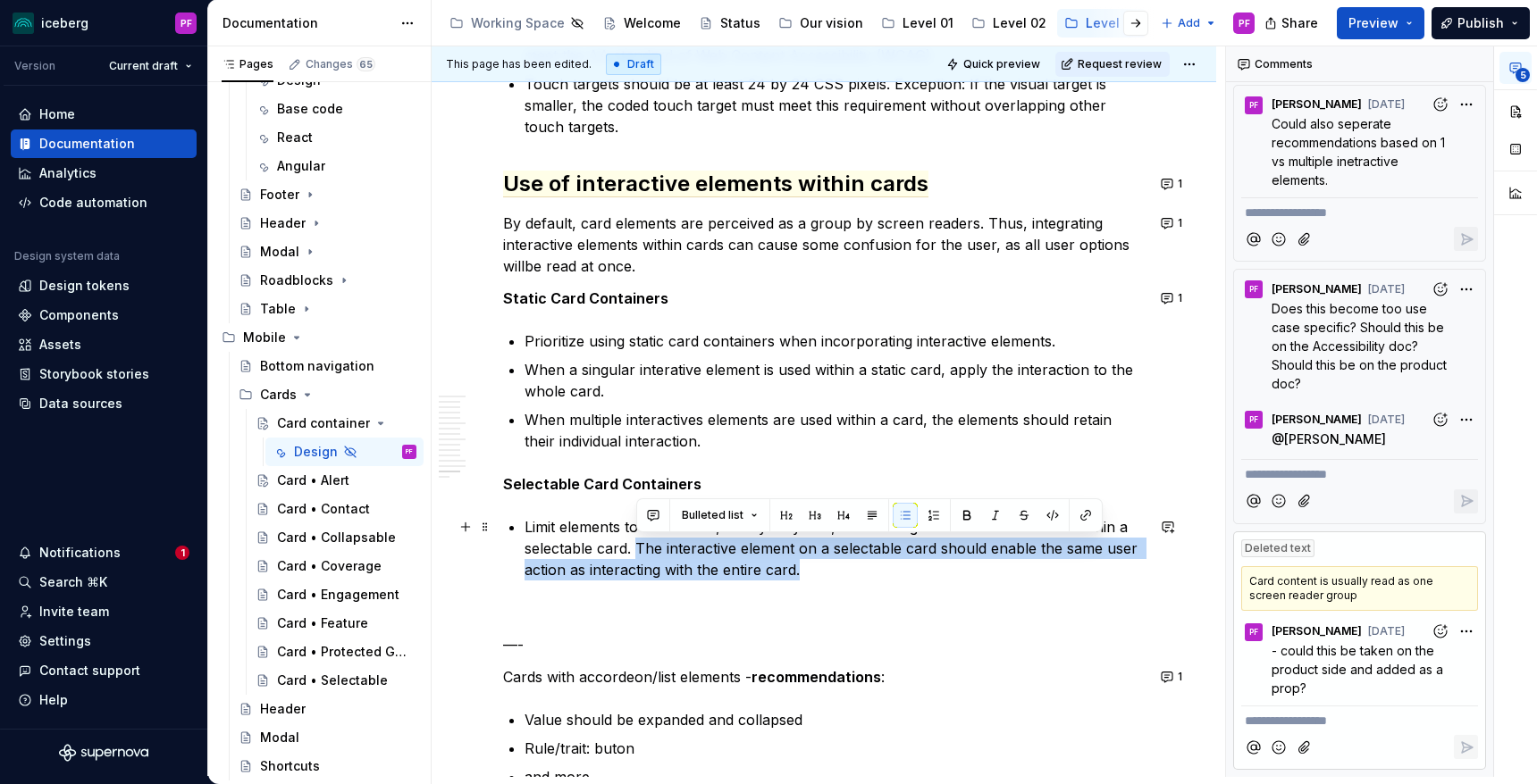
drag, startPoint x: 635, startPoint y: 546, endPoint x: 837, endPoint y: 566, distance: 203.0
click at [838, 567] on p "Limit elements to a minimum, ideally only one, when using an interactive elemen…" at bounding box center [834, 548] width 620 height 64
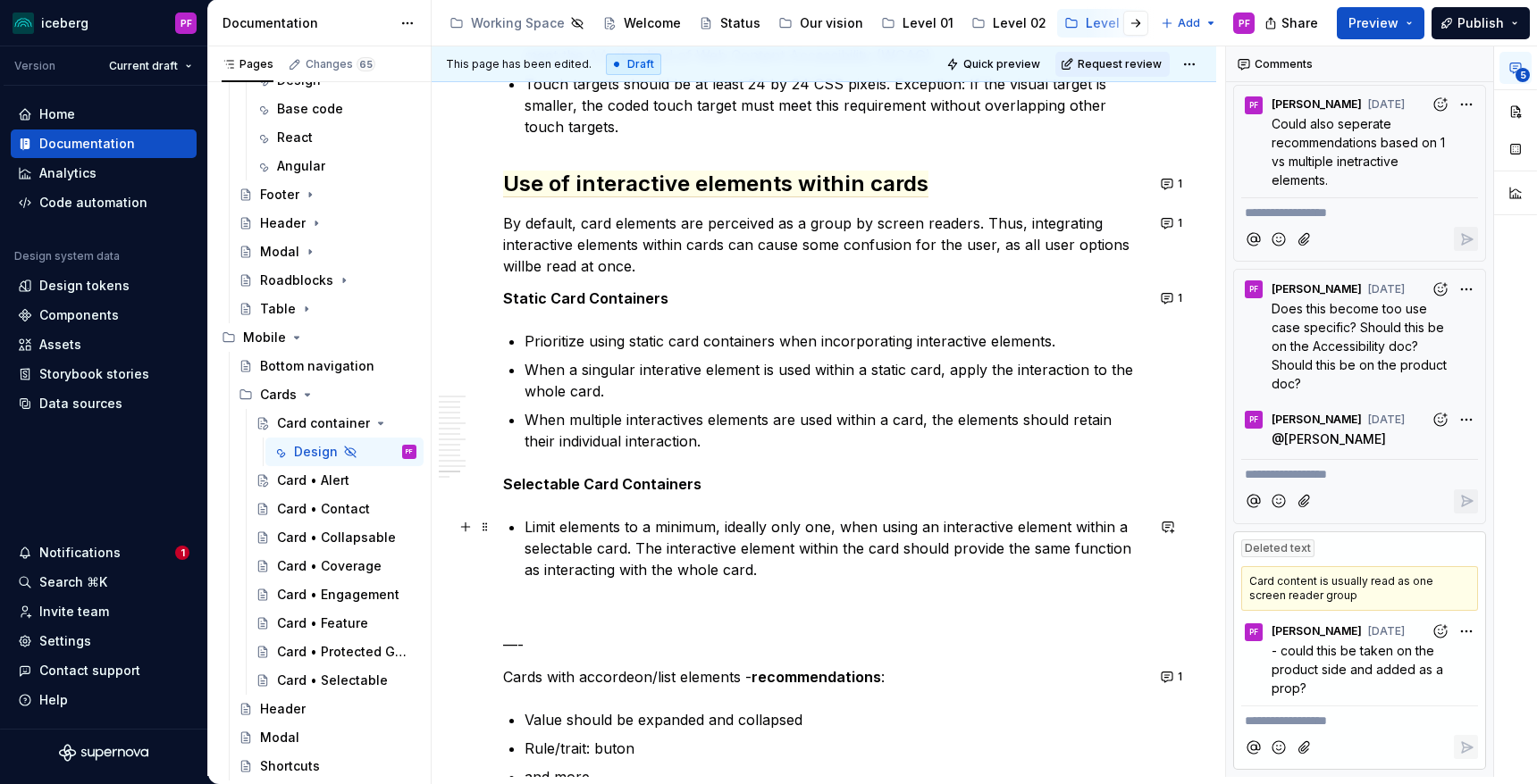
click at [1130, 550] on p "Limit elements to a minimum, ideally only one, when using an interactive elemen…" at bounding box center [834, 548] width 620 height 64
click at [1091, 552] on p "Limit elements to a minimum, ideally only one, when using an interactive elemen…" at bounding box center [834, 548] width 620 height 64
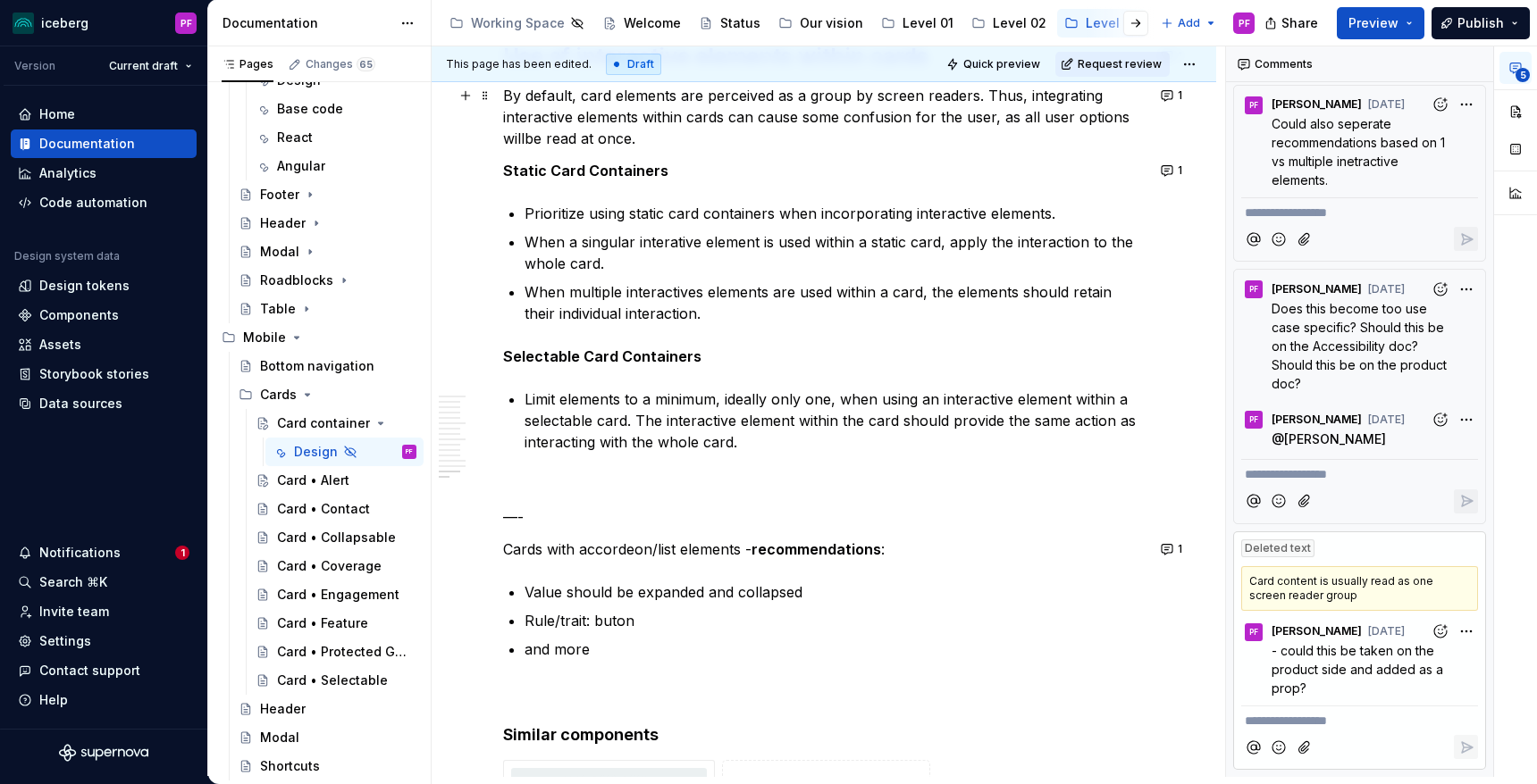
scroll to position [6739, 0]
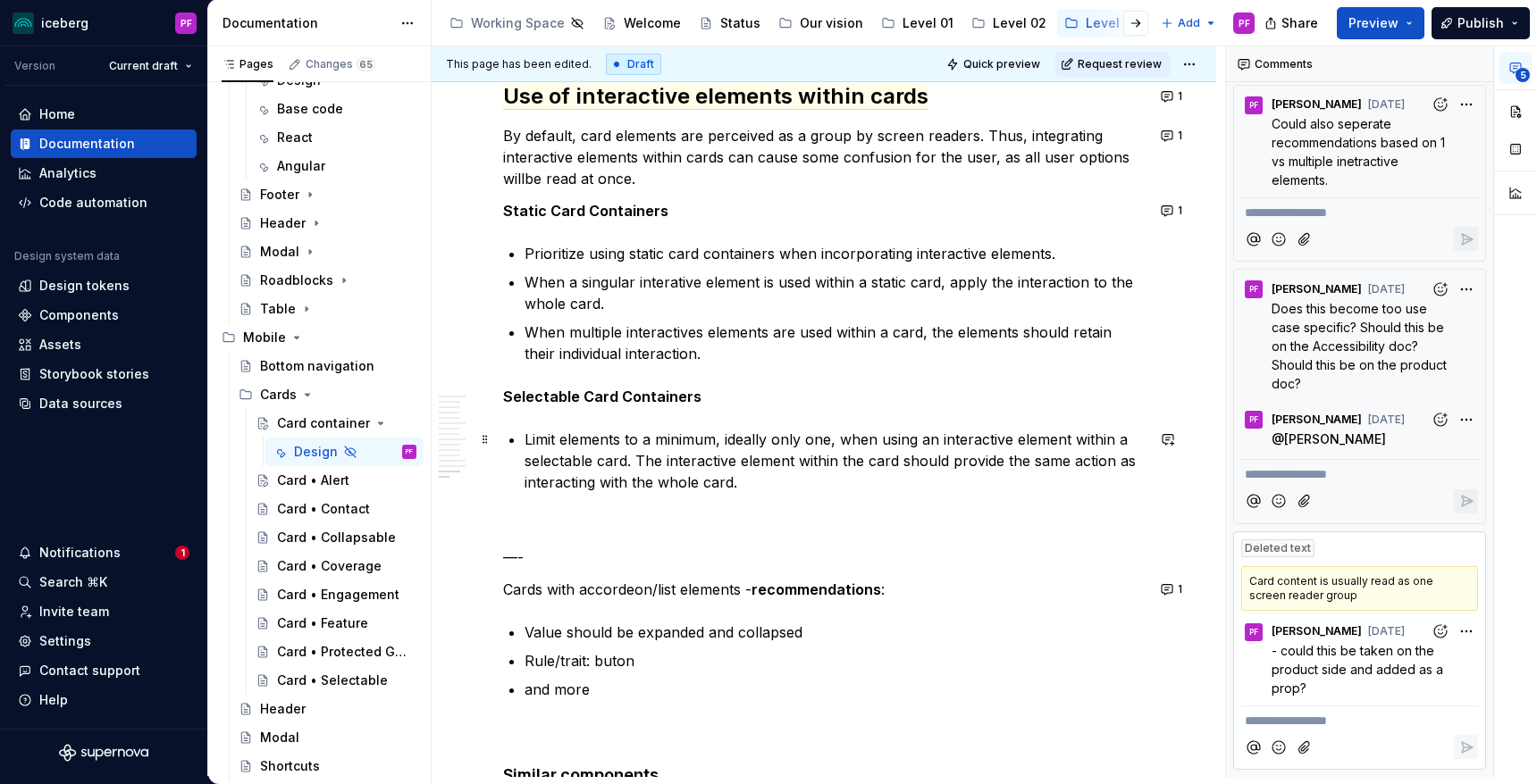
click at [524, 439] on p "Limit elements to a minimum, ideally only one, when using an interactive elemen…" at bounding box center [834, 461] width 620 height 64
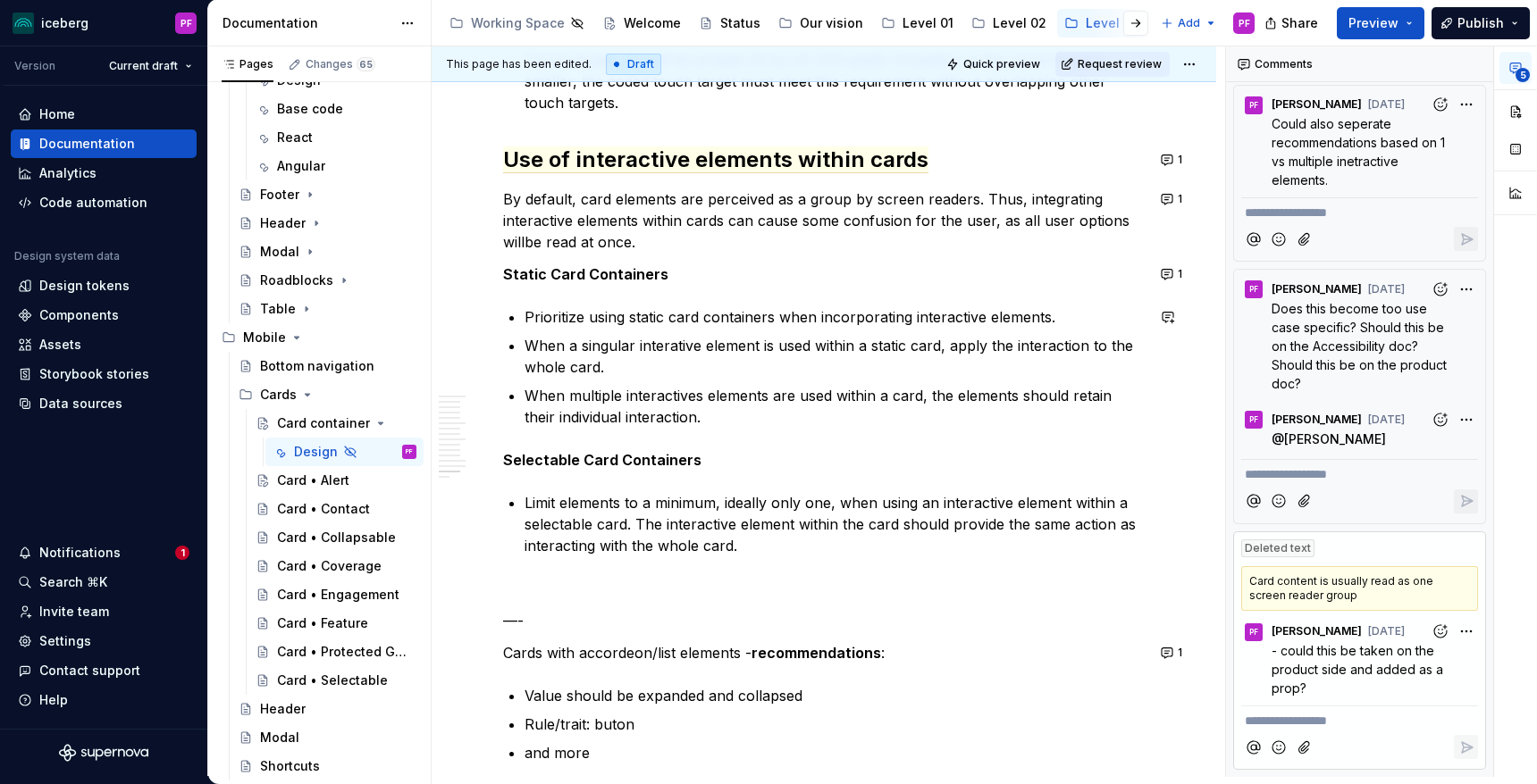
scroll to position [6678, 0]
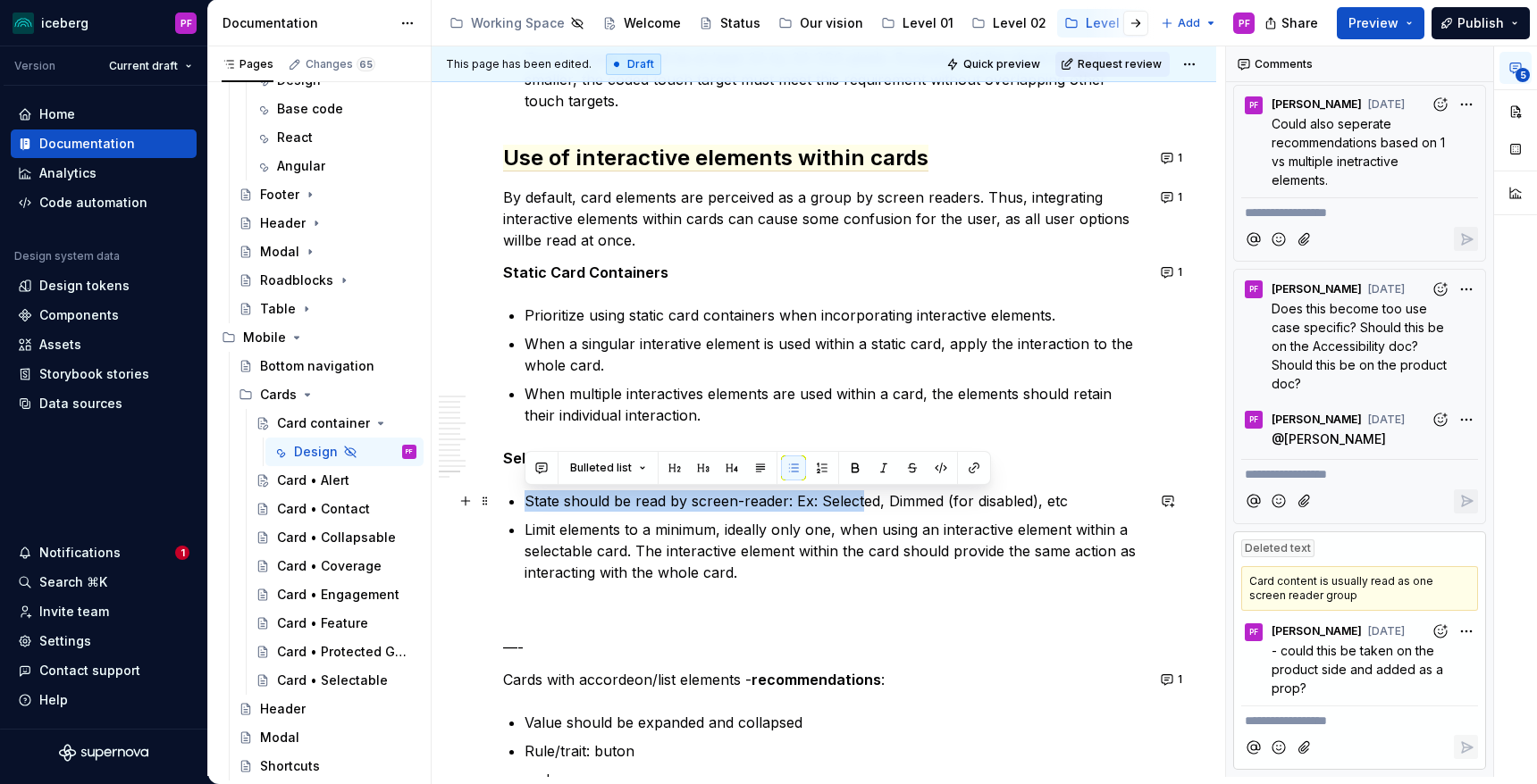
drag, startPoint x: 528, startPoint y: 494, endPoint x: 864, endPoint y: 502, distance: 336.1
click at [864, 502] on p "State should be read by screen-reader: Ex: Selected, Dimmed (for disabled), etc" at bounding box center [834, 501] width 620 height 21
drag, startPoint x: 1077, startPoint y: 506, endPoint x: 667, endPoint y: 480, distance: 410.8
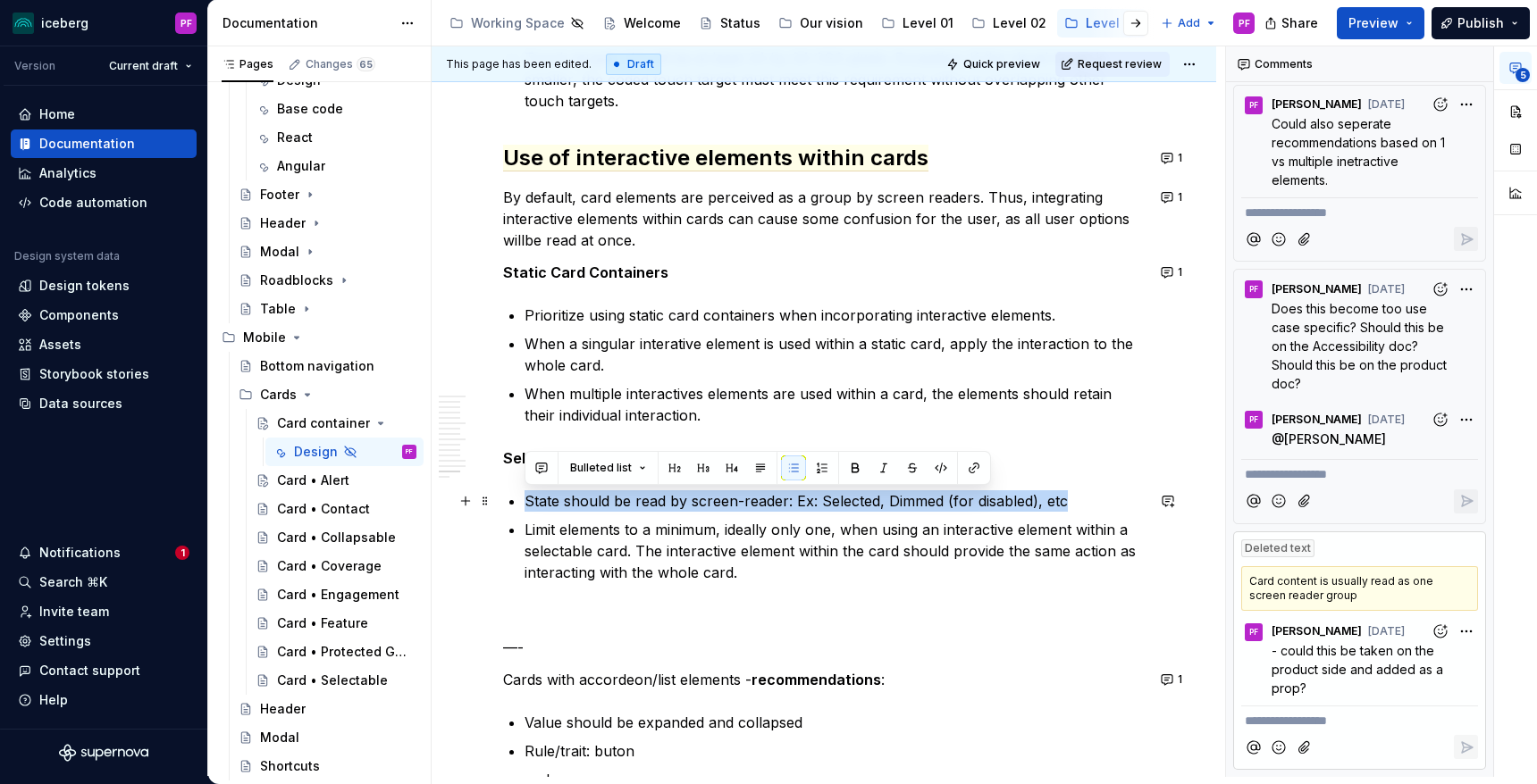
click at [528, 502] on p "State should be read by screen-reader: Ex: Selected, Dimmed (for disabled), etc" at bounding box center [834, 501] width 620 height 21
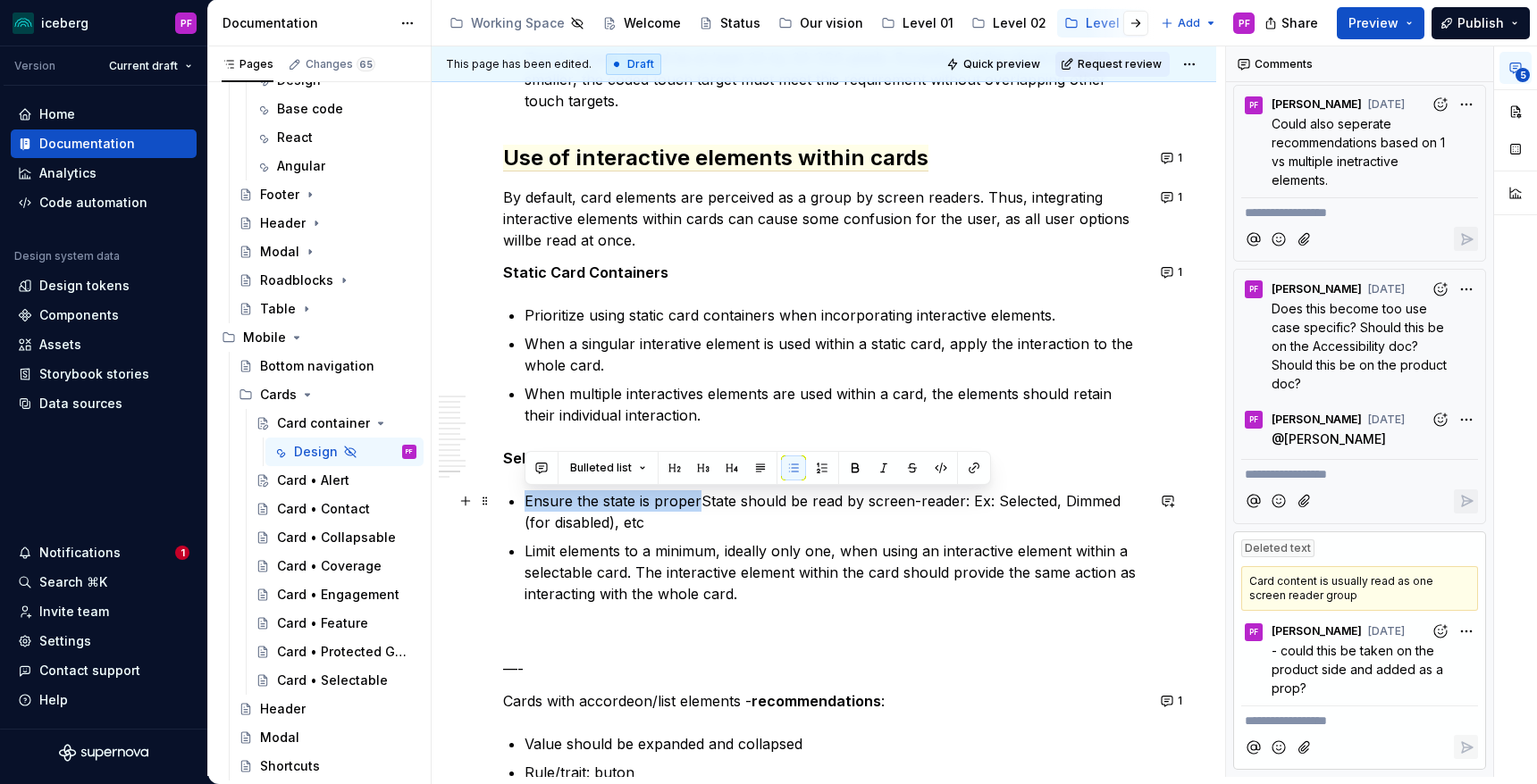
drag, startPoint x: 700, startPoint y: 500, endPoint x: 528, endPoint y: 505, distance: 172.1
click at [528, 505] on p "Ensure the state is properState should be read by screen-reader: Ex: Selected, …" at bounding box center [834, 511] width 620 height 43
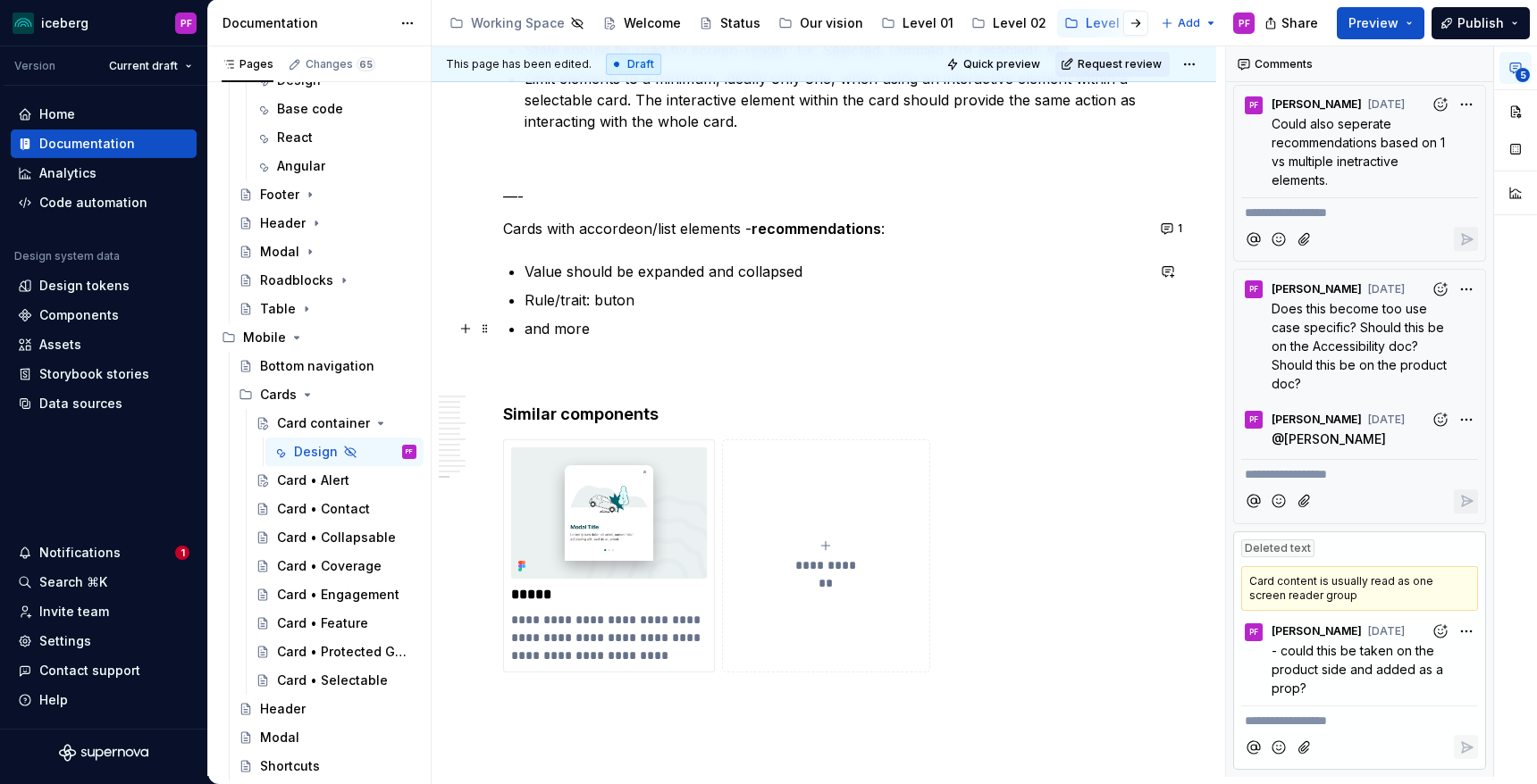
scroll to position [6814, 0]
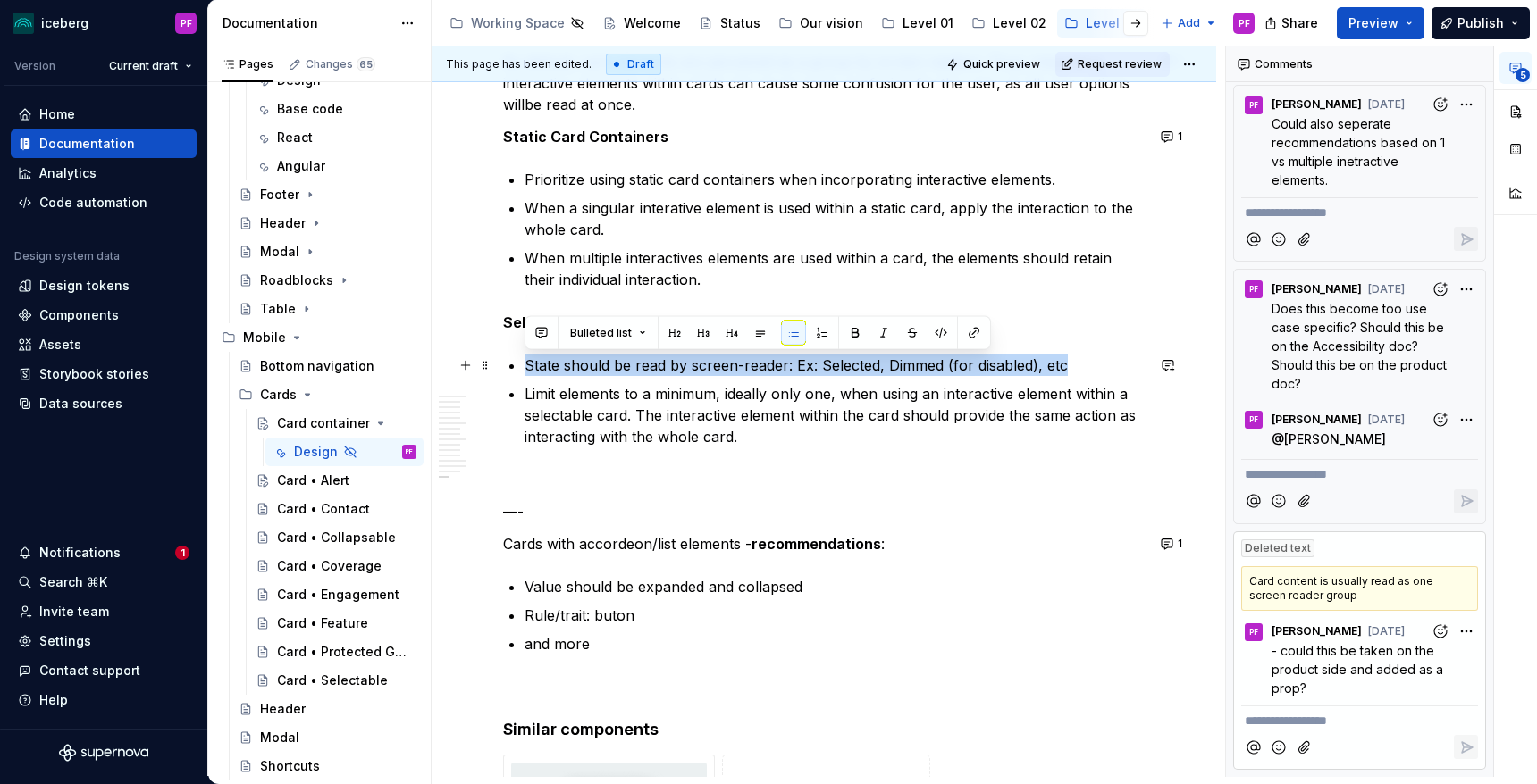
drag, startPoint x: 522, startPoint y: 365, endPoint x: 1150, endPoint y: 361, distance: 628.0
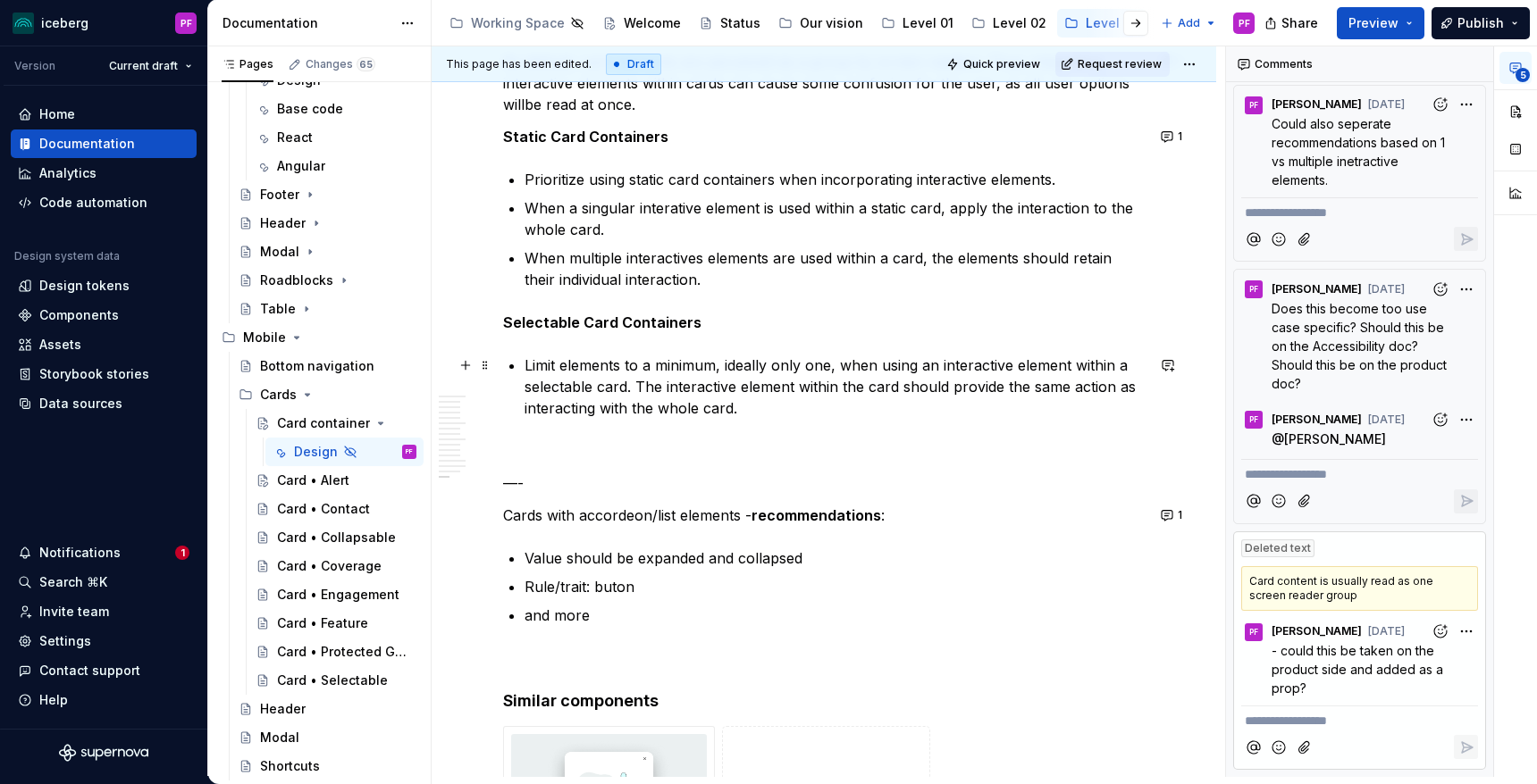
scroll to position [6794, 0]
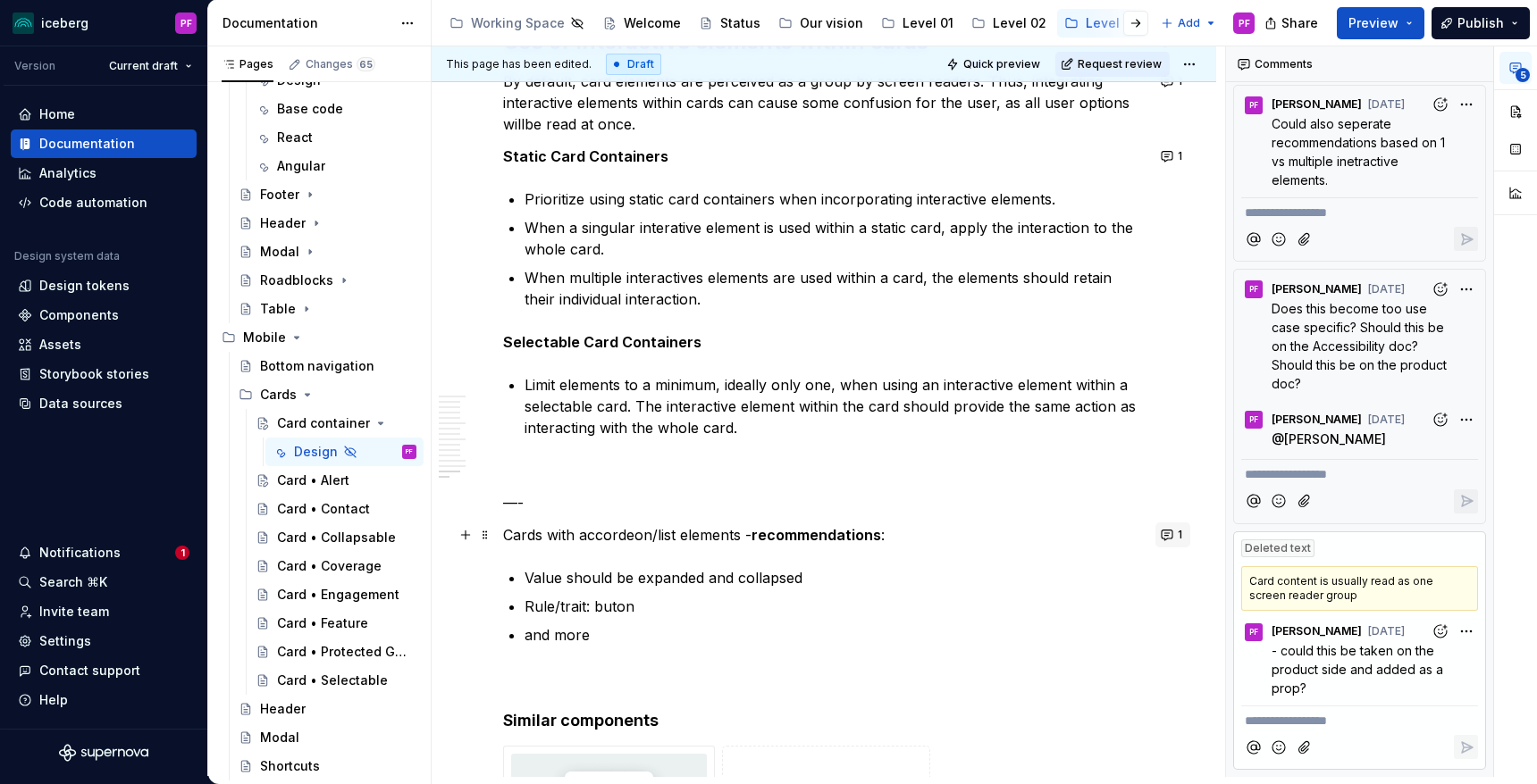
click at [1179, 532] on button "1" at bounding box center [1173, 535] width 35 height 25
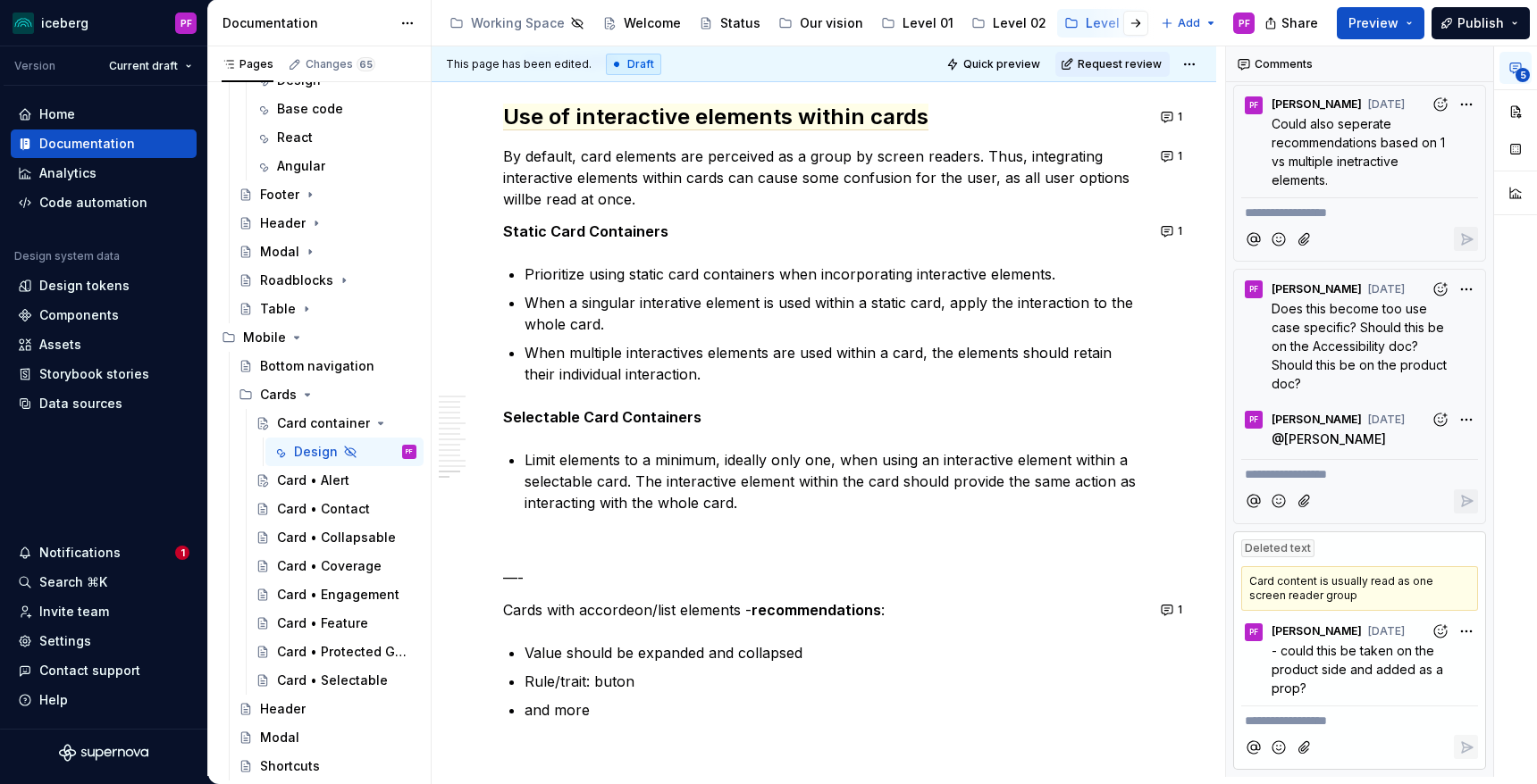
scroll to position [6718, 0]
click at [1182, 229] on button "1" at bounding box center [1173, 232] width 35 height 25
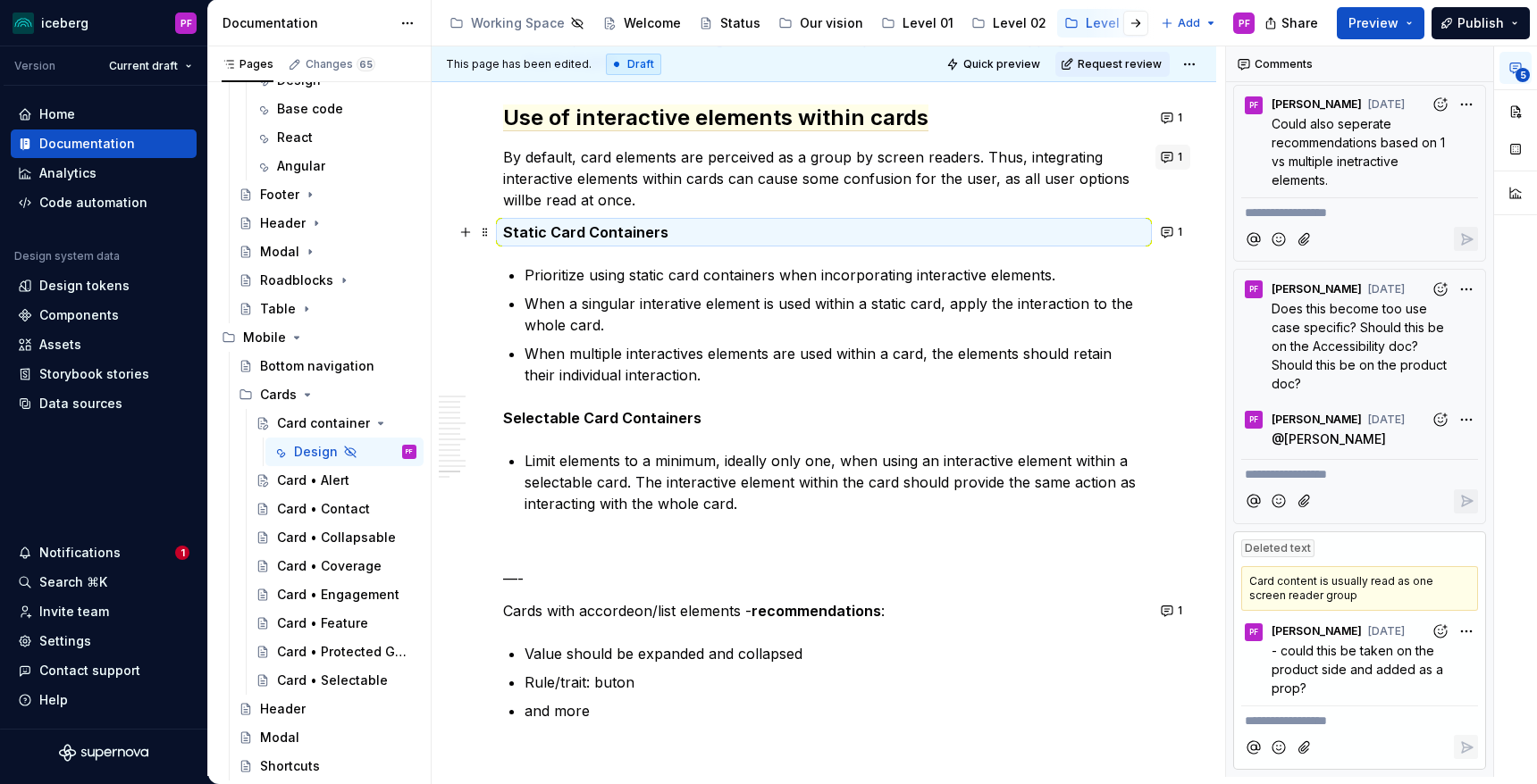
click at [1175, 157] on button "1" at bounding box center [1173, 157] width 35 height 25
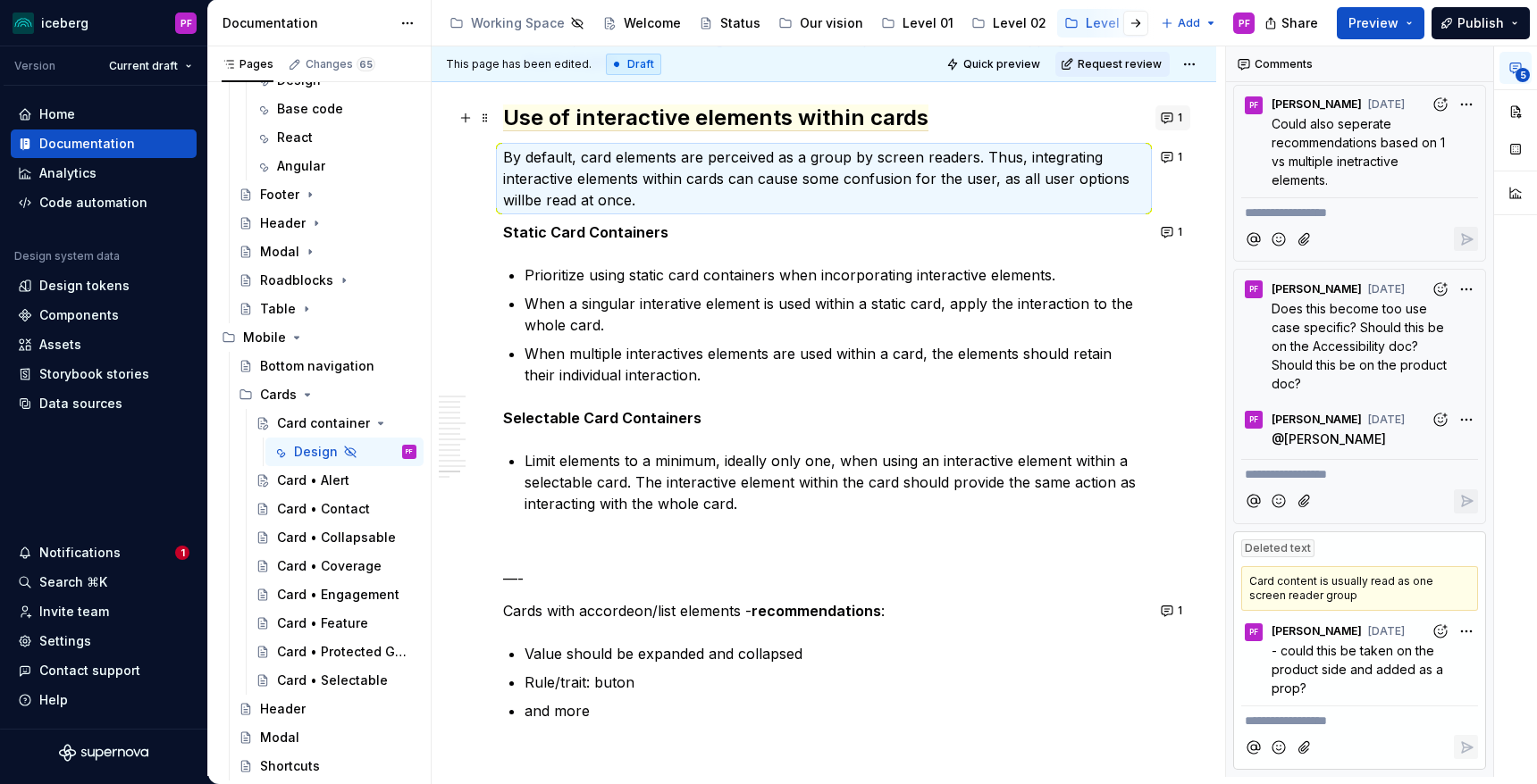
click at [1176, 120] on button "1" at bounding box center [1173, 118] width 35 height 25
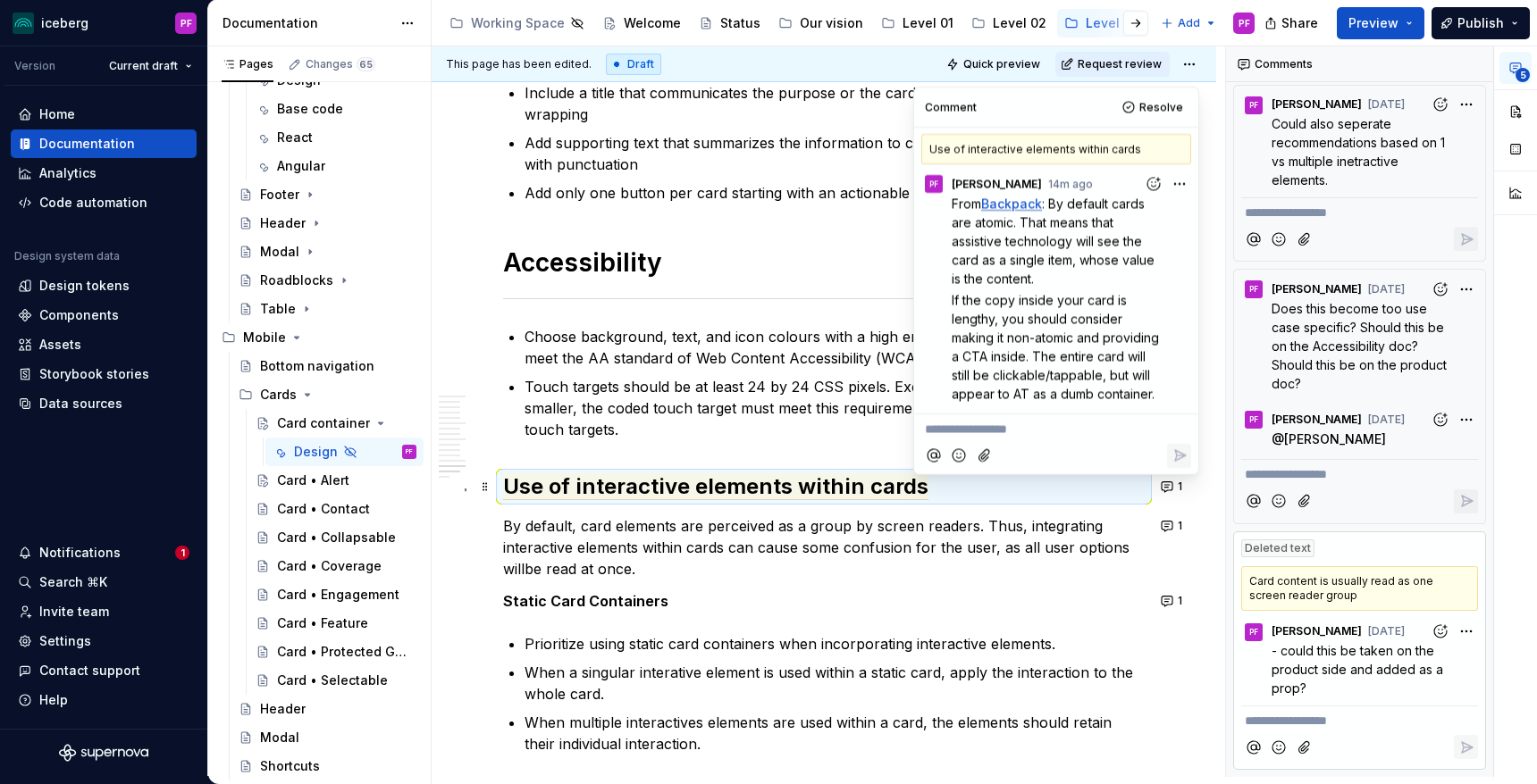
scroll to position [6351, 0]
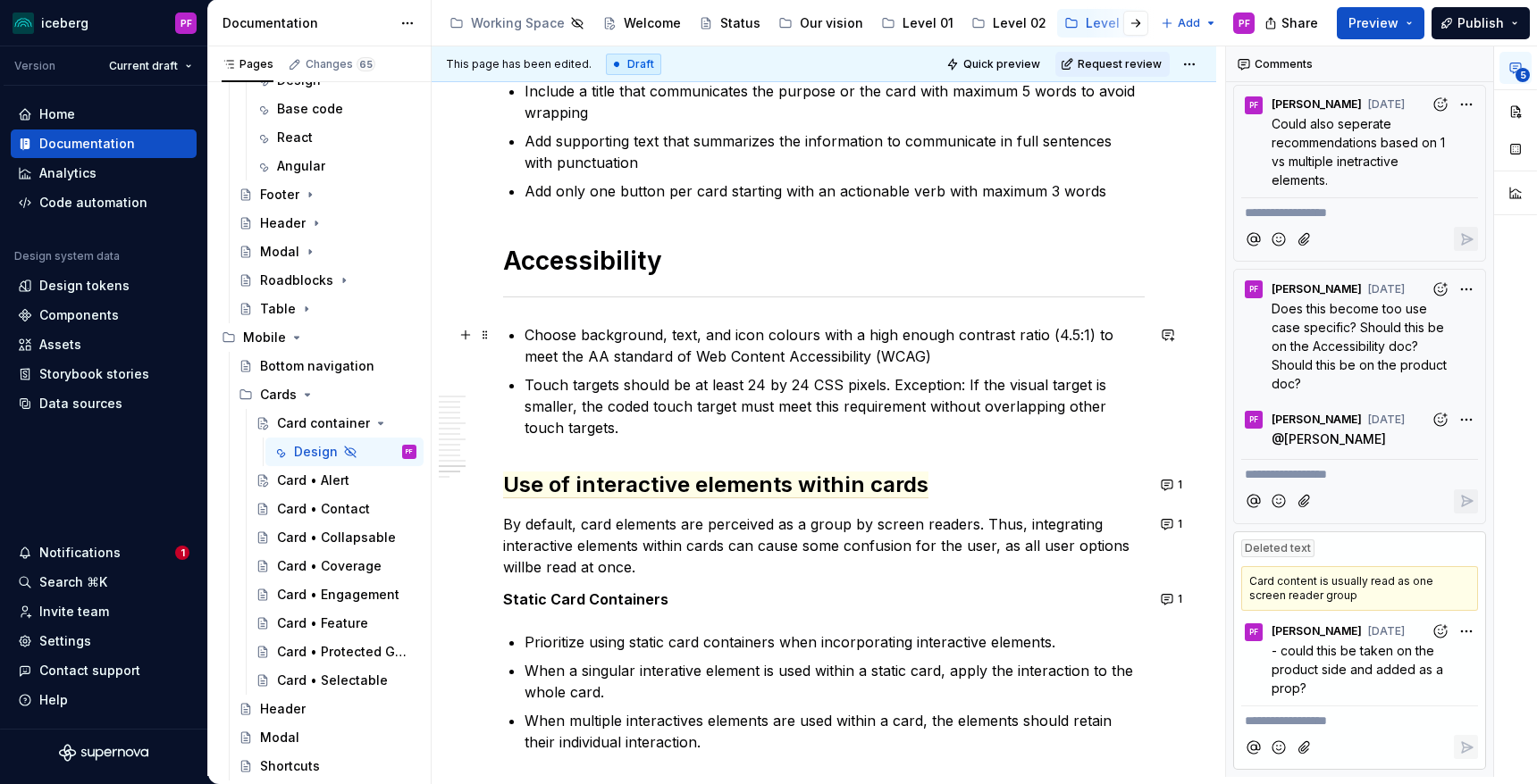
click at [824, 351] on p "Choose background, text, and icon colours with a high enough contrast ratio (4.…" at bounding box center [834, 345] width 620 height 43
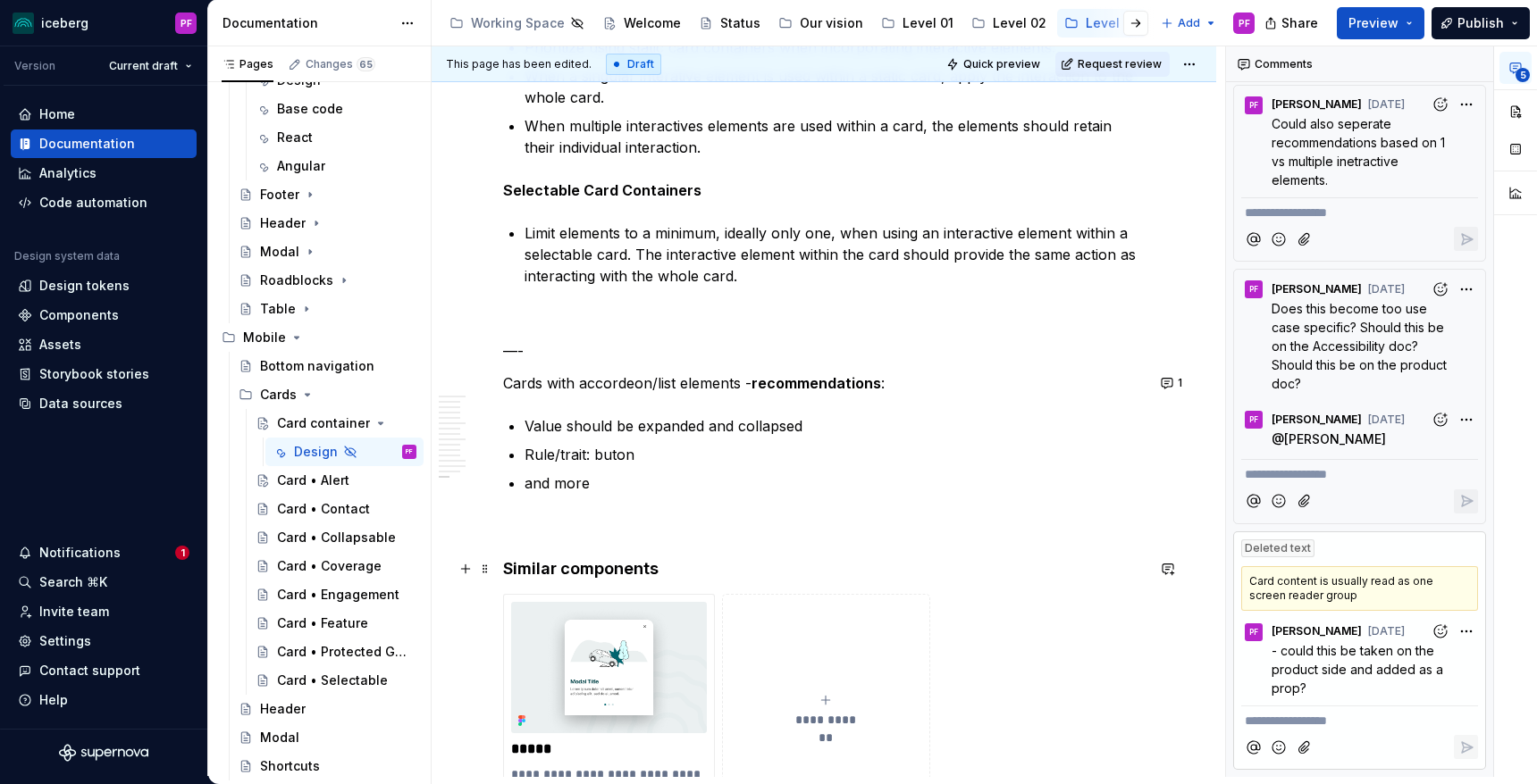
scroll to position [6635, 0]
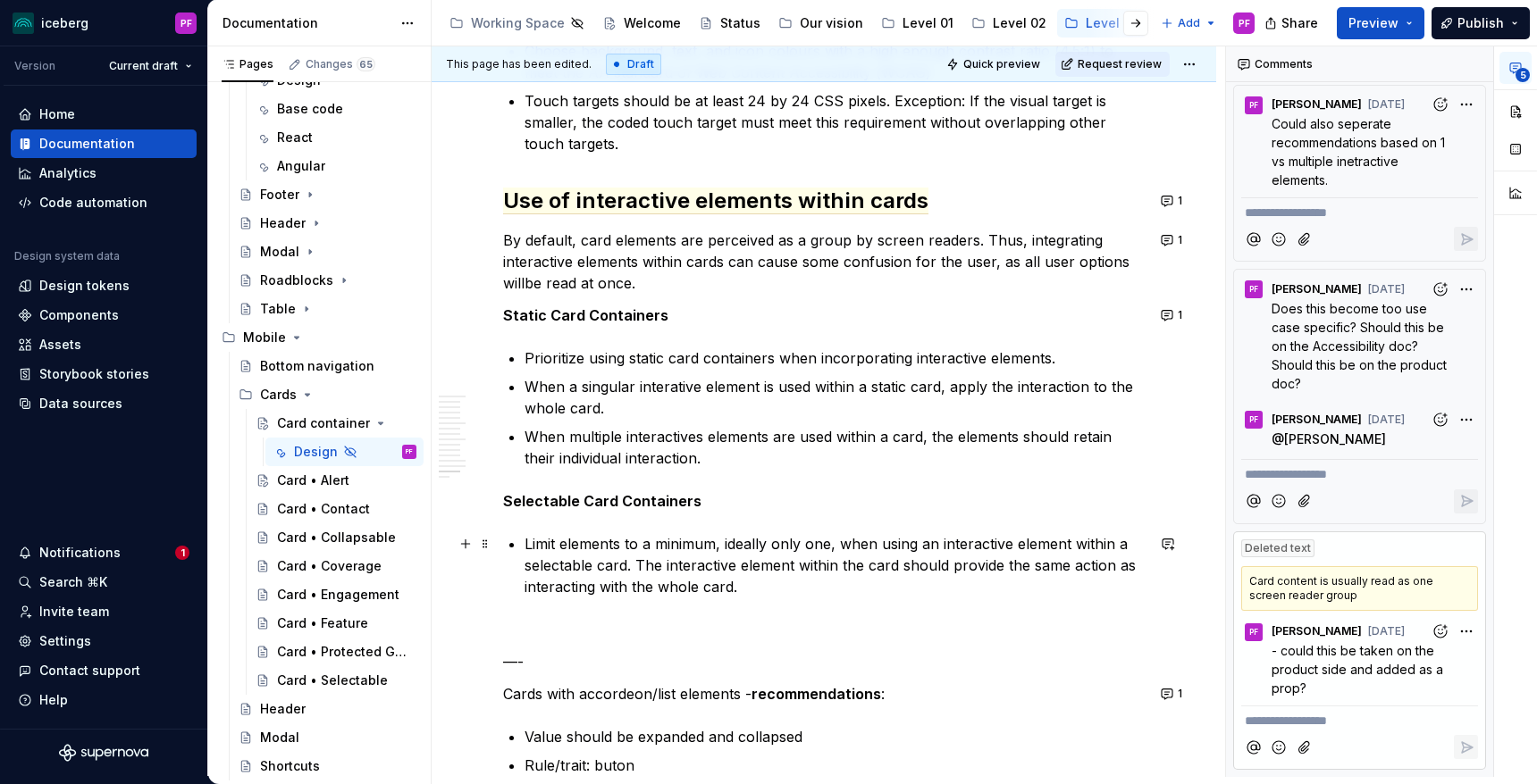
click at [771, 583] on p "Limit elements to a minimum, ideally only one, when using an interactive elemen…" at bounding box center [834, 565] width 620 height 64
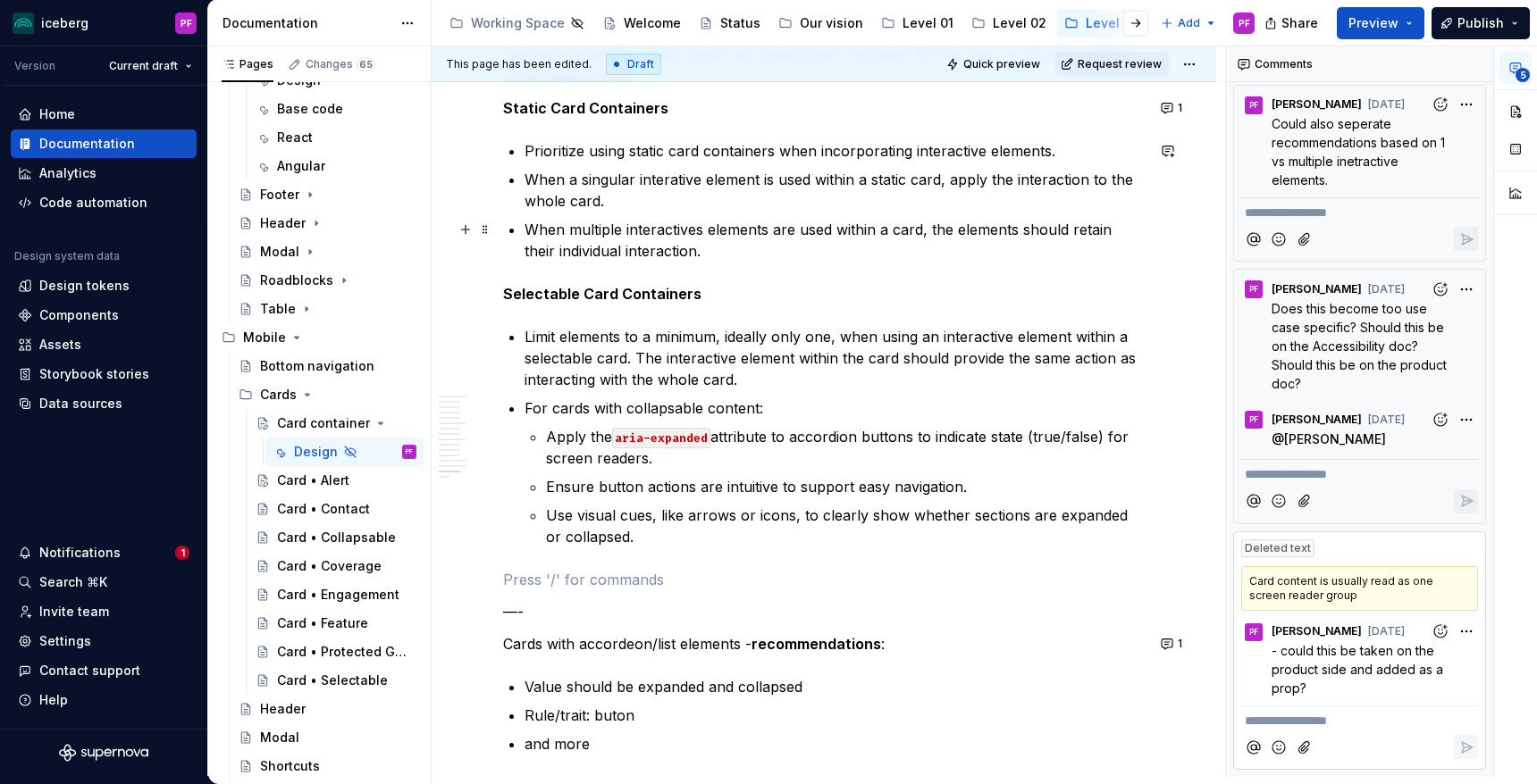
scroll to position [6865, 0]
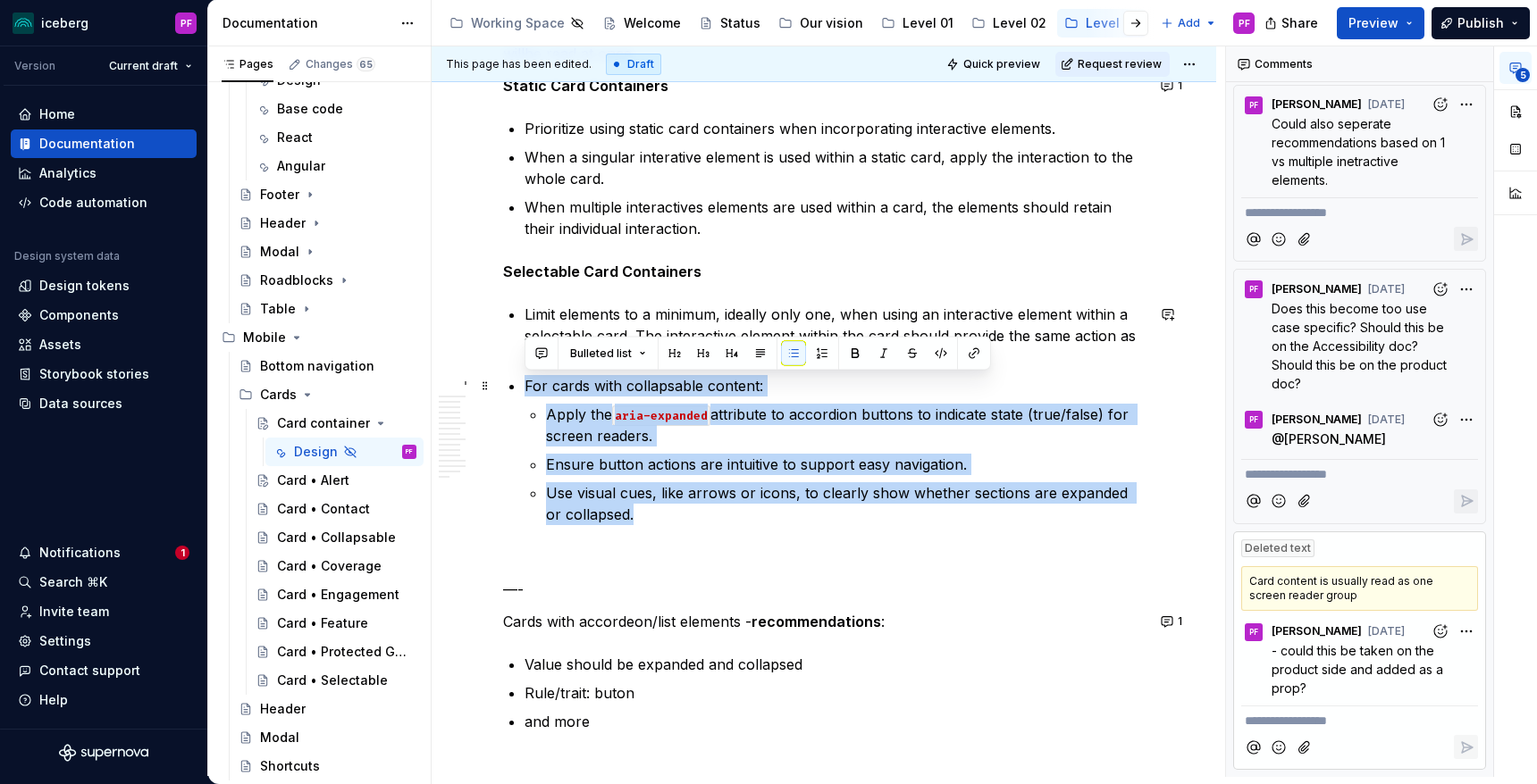
drag, startPoint x: 623, startPoint y: 515, endPoint x: 524, endPoint y: 387, distance: 161.8
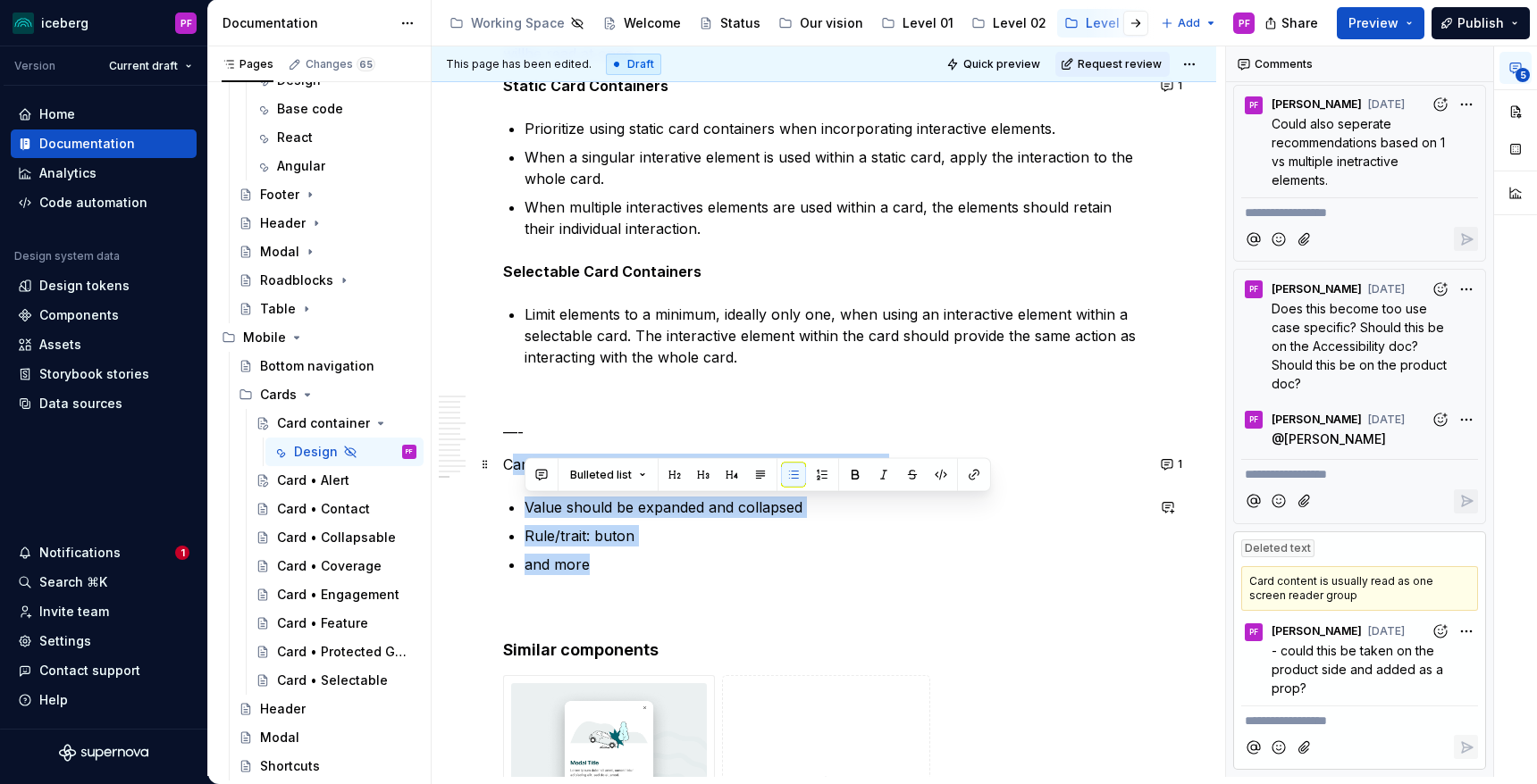
drag, startPoint x: 607, startPoint y: 564, endPoint x: 512, endPoint y: 473, distance: 131.6
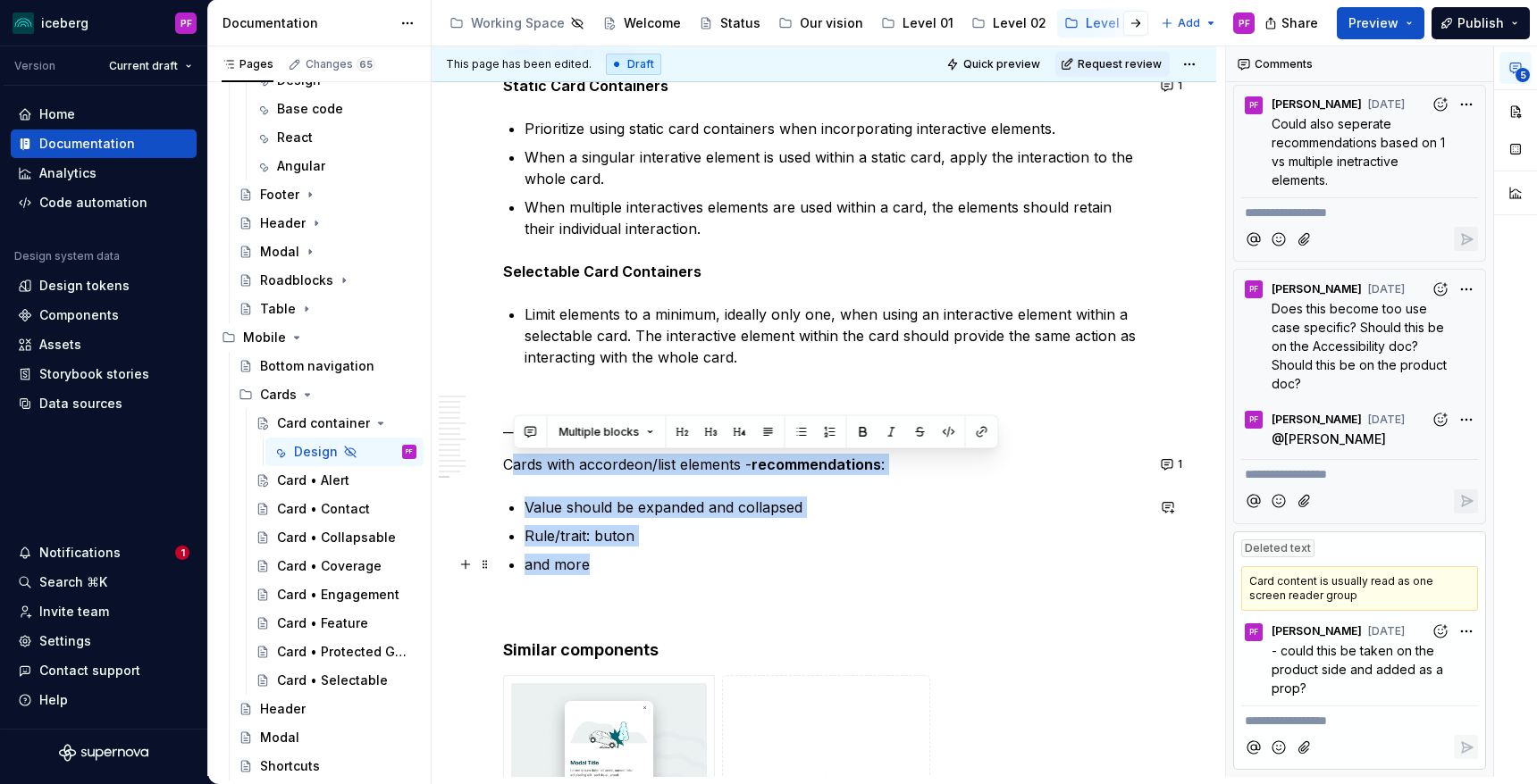
click at [588, 570] on p "and more" at bounding box center [834, 564] width 620 height 21
drag, startPoint x: 606, startPoint y: 570, endPoint x: 498, endPoint y: 459, distance: 154.9
copy div "Cards with accordeon/list elements - recommendations : Value should be expanded…"
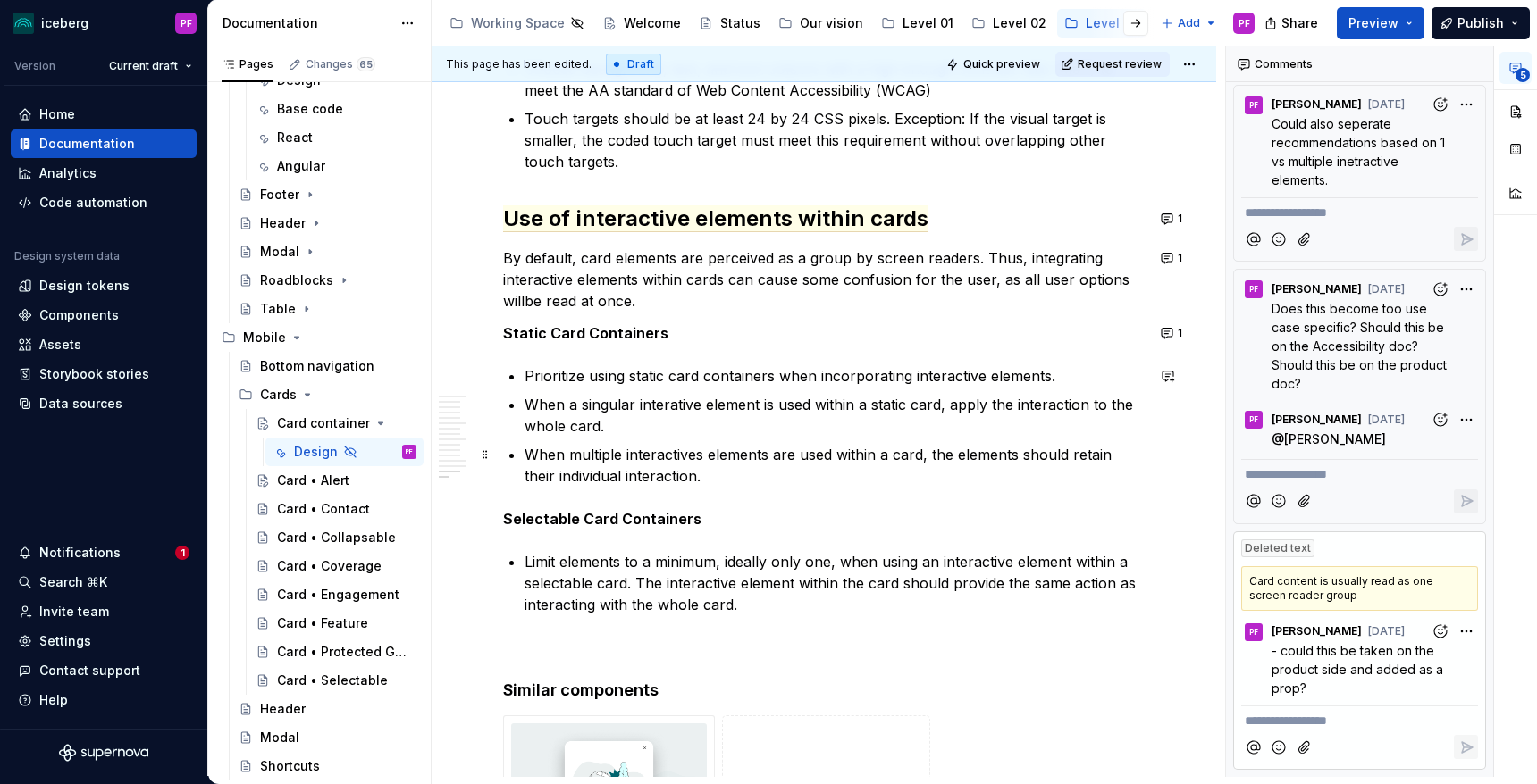
scroll to position [6616, 0]
type textarea "*"
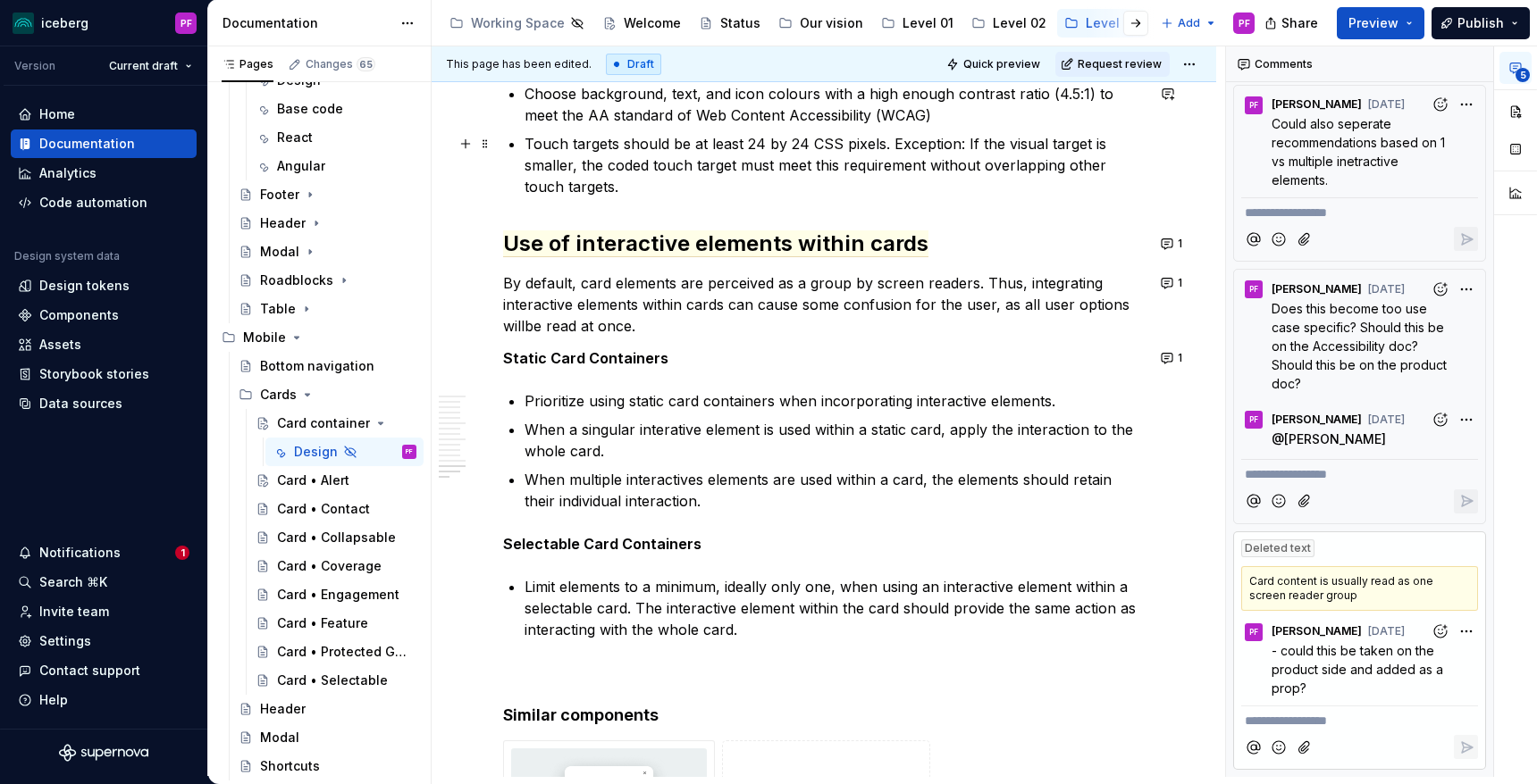
scroll to position [6493, 0]
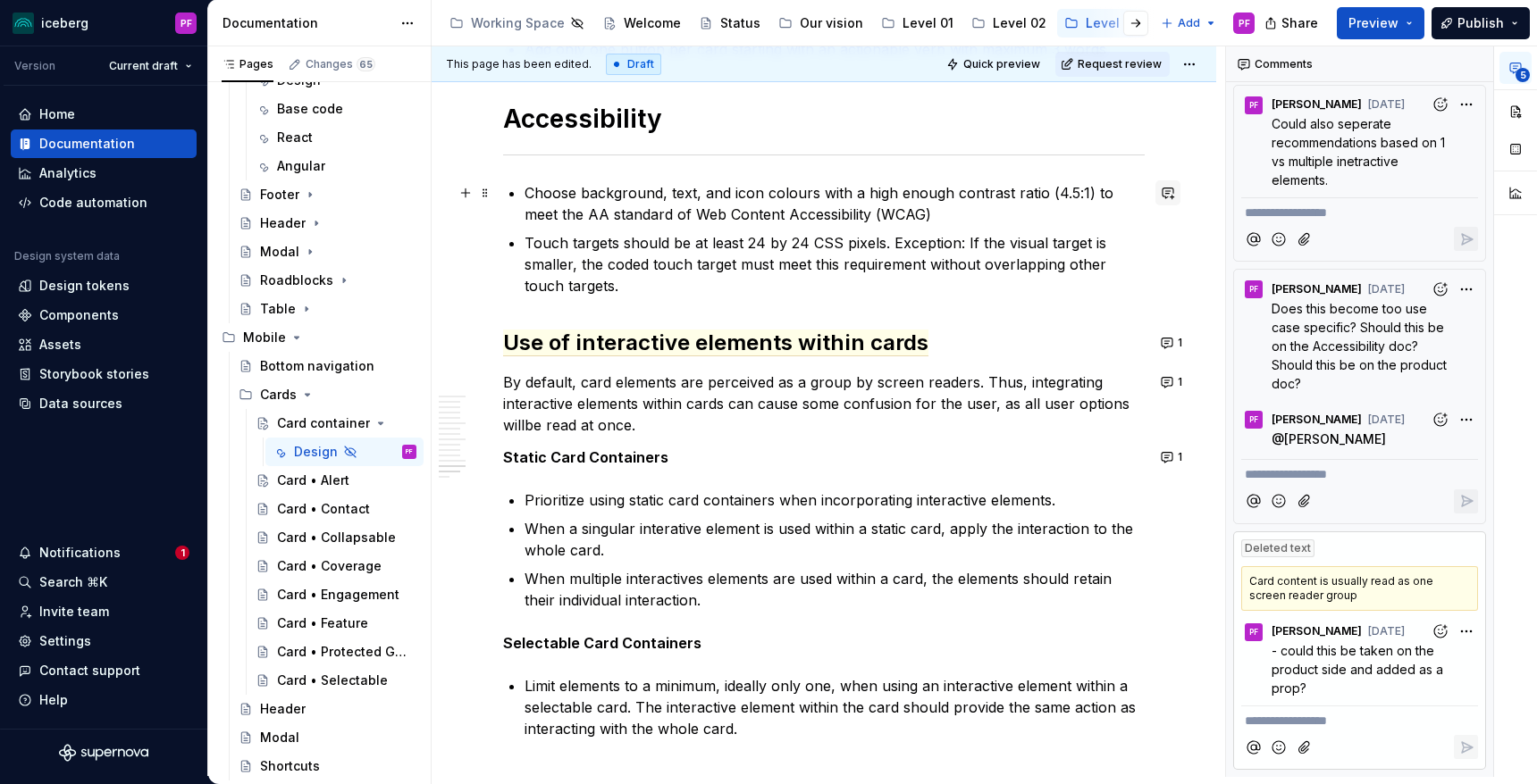
click at [1181, 199] on button "button" at bounding box center [1168, 193] width 25 height 25
click at [1181, 385] on button "1" at bounding box center [1173, 382] width 35 height 25
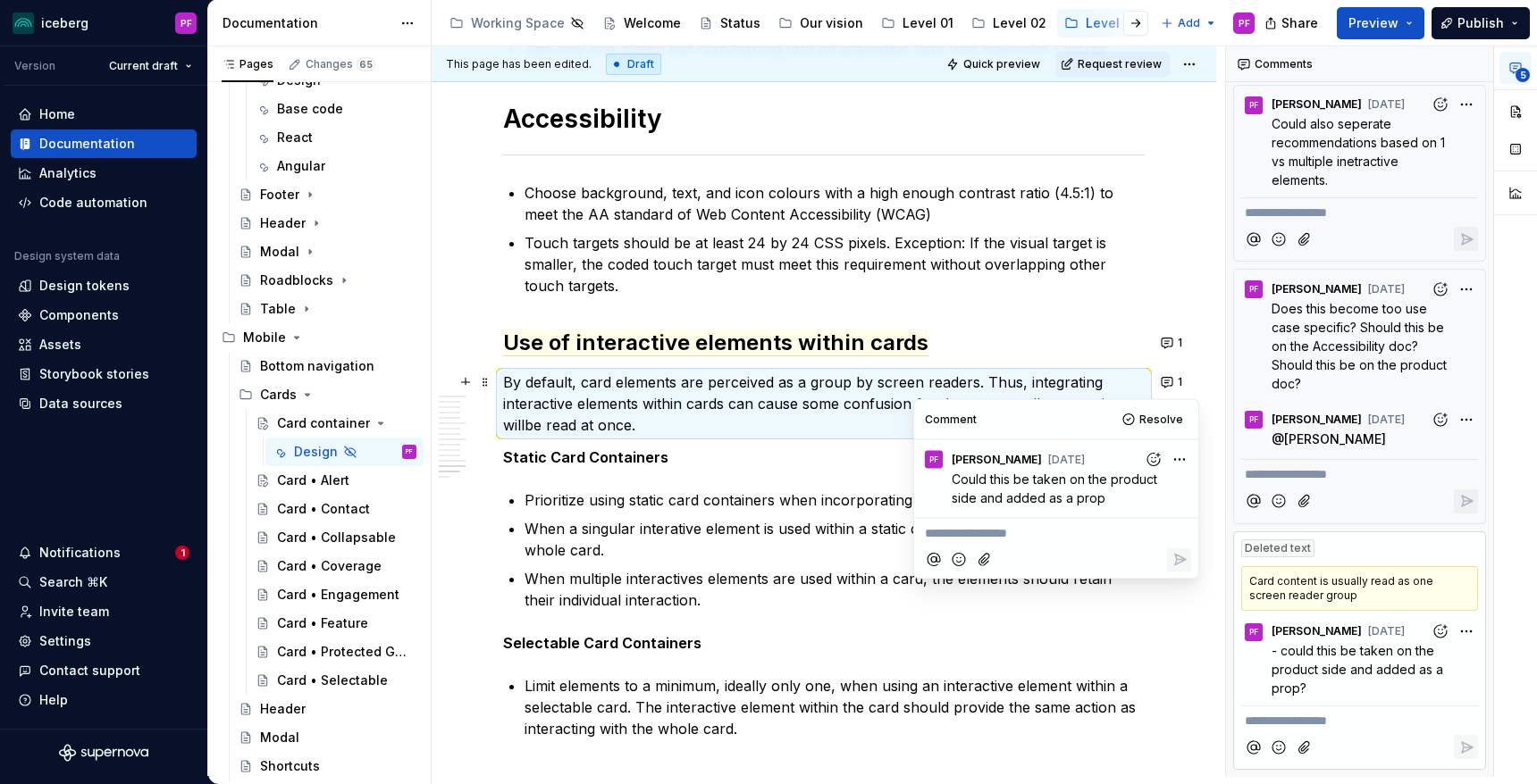
click at [1104, 351] on h2 "Use of interactive elements within cards" at bounding box center [824, 344] width 641 height 29
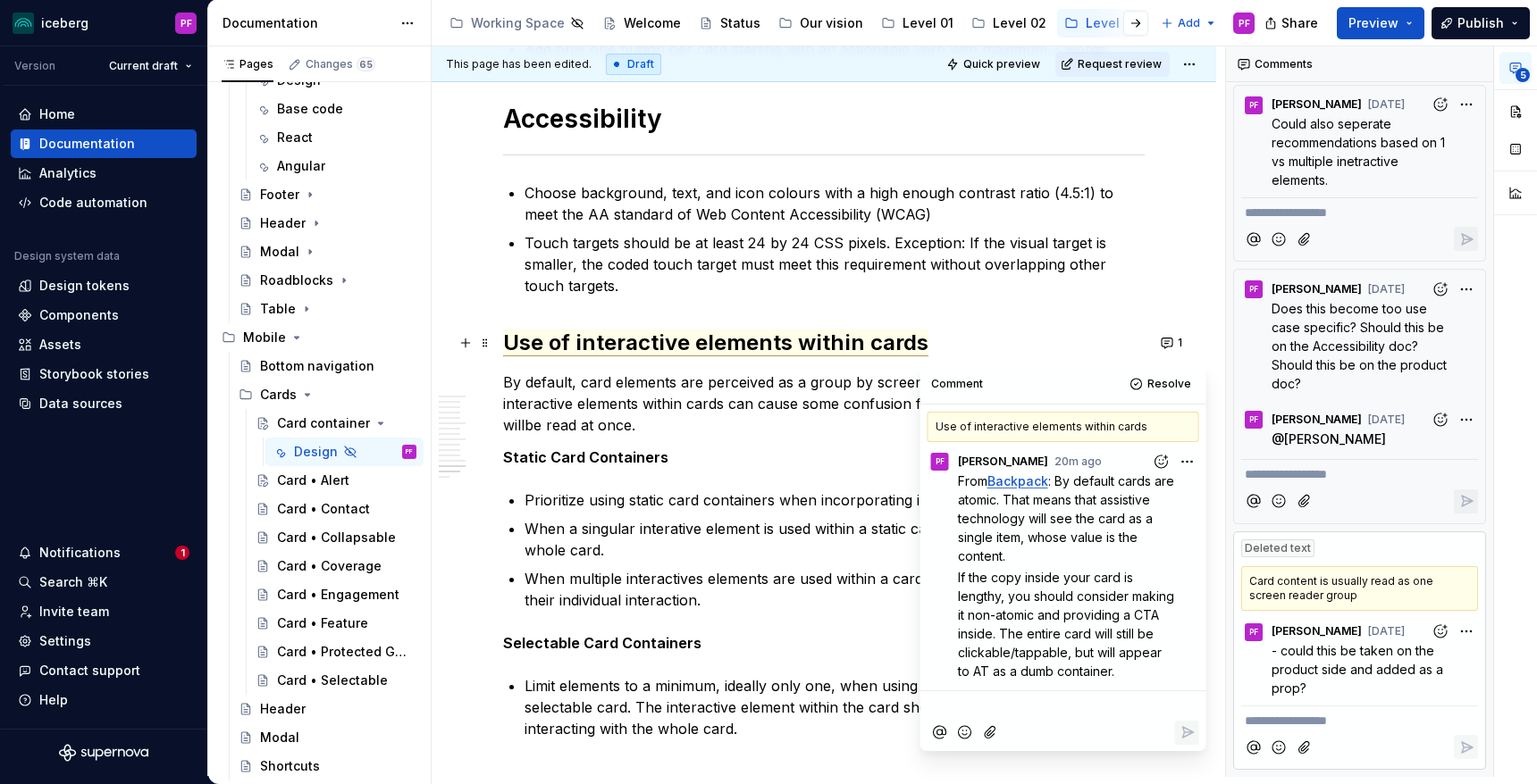
scroll to position [1, 0]
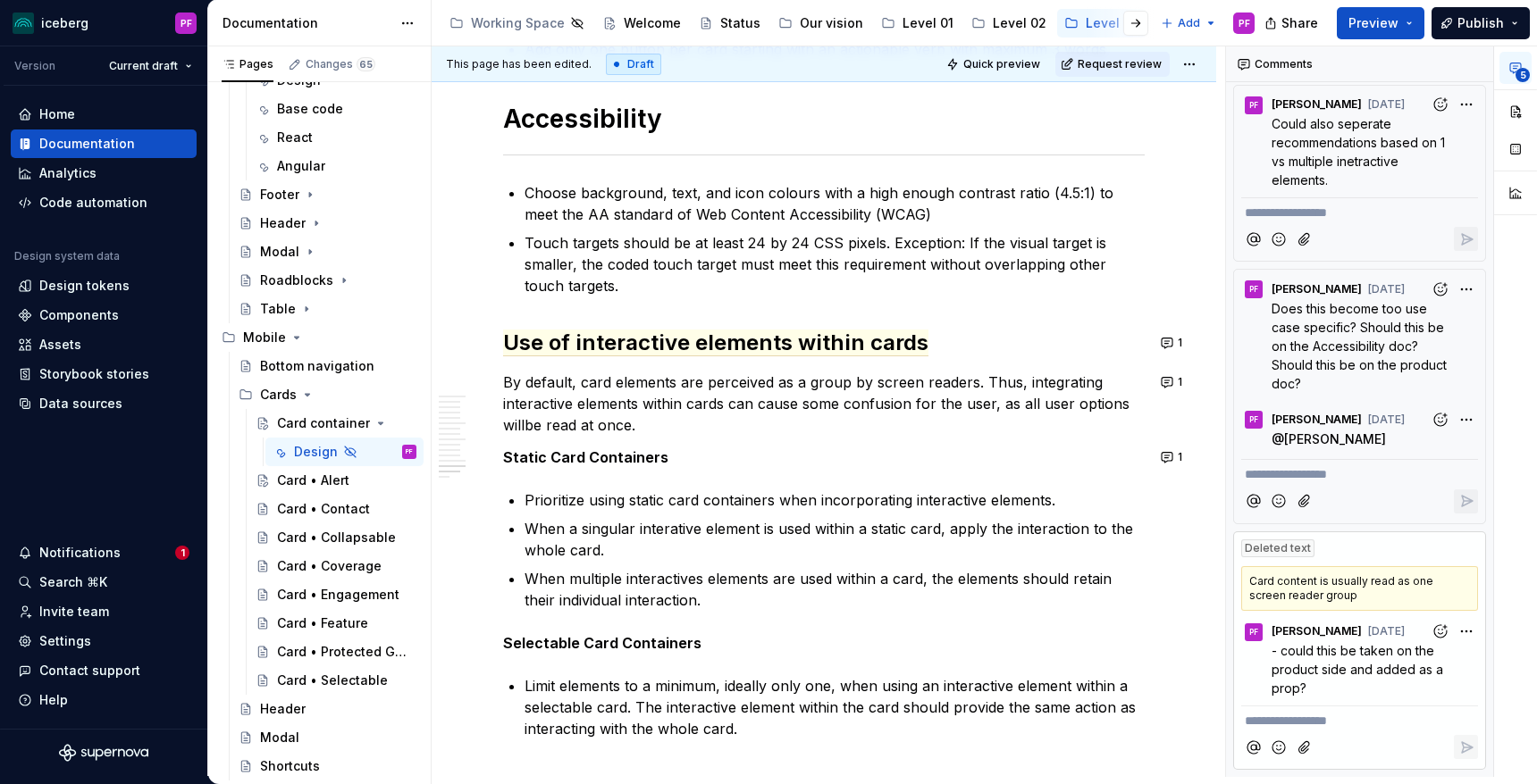
click at [1174, 459] on button "1" at bounding box center [1173, 458] width 35 height 25
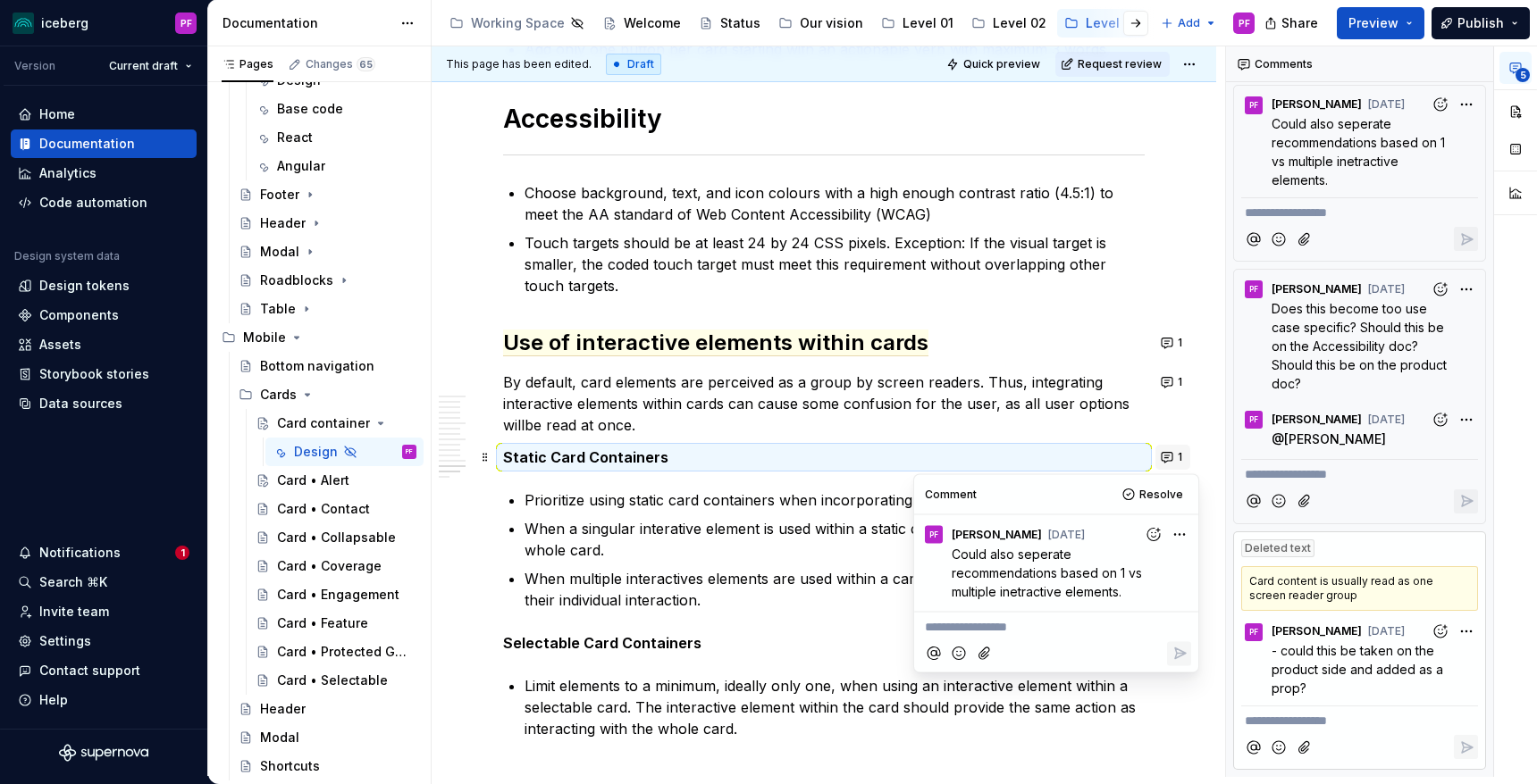
click at [1174, 459] on button "1" at bounding box center [1173, 458] width 35 height 25
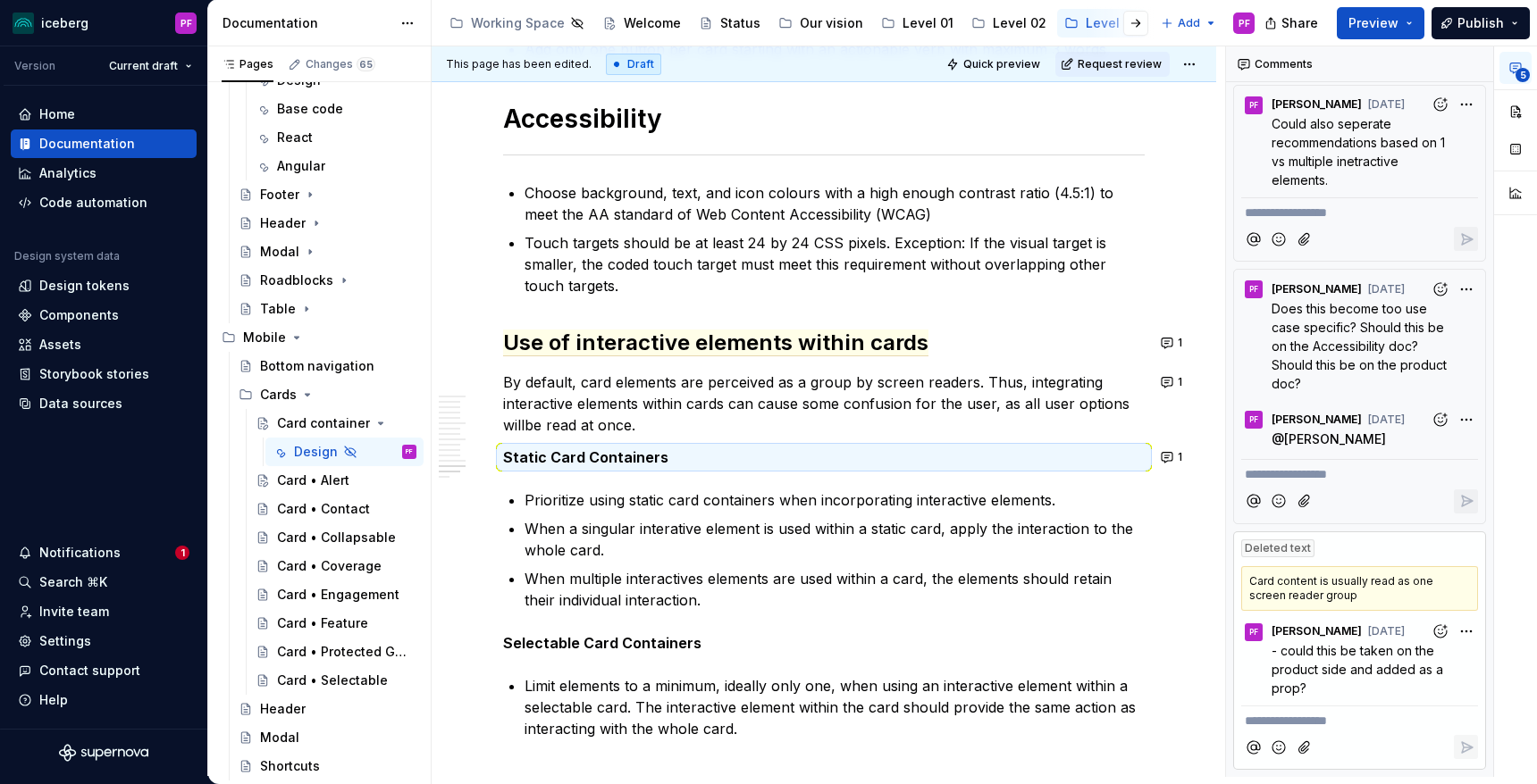
click at [975, 356] on h2 "Use of interactive elements within cards" at bounding box center [824, 344] width 641 height 29
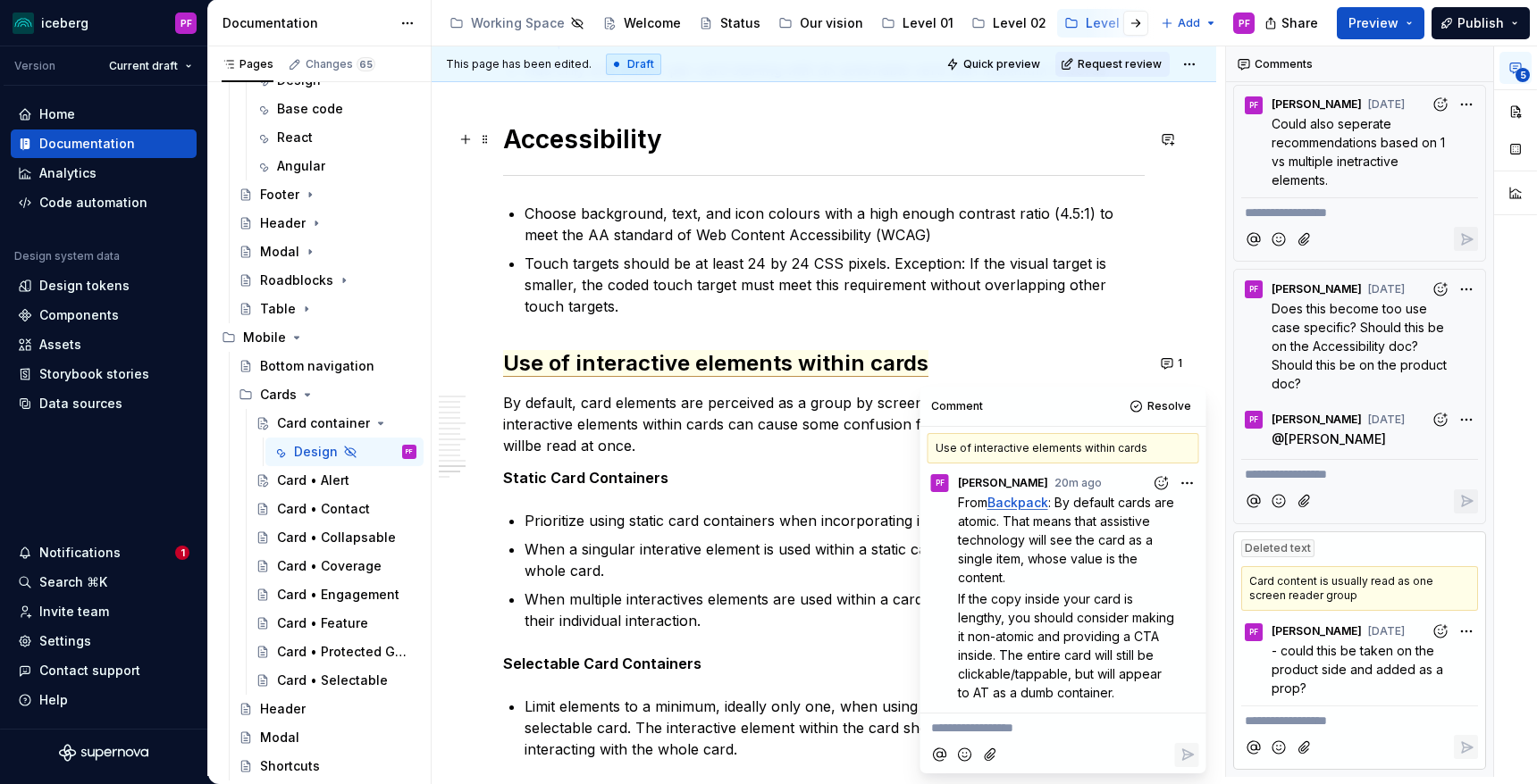
scroll to position [6469, 0]
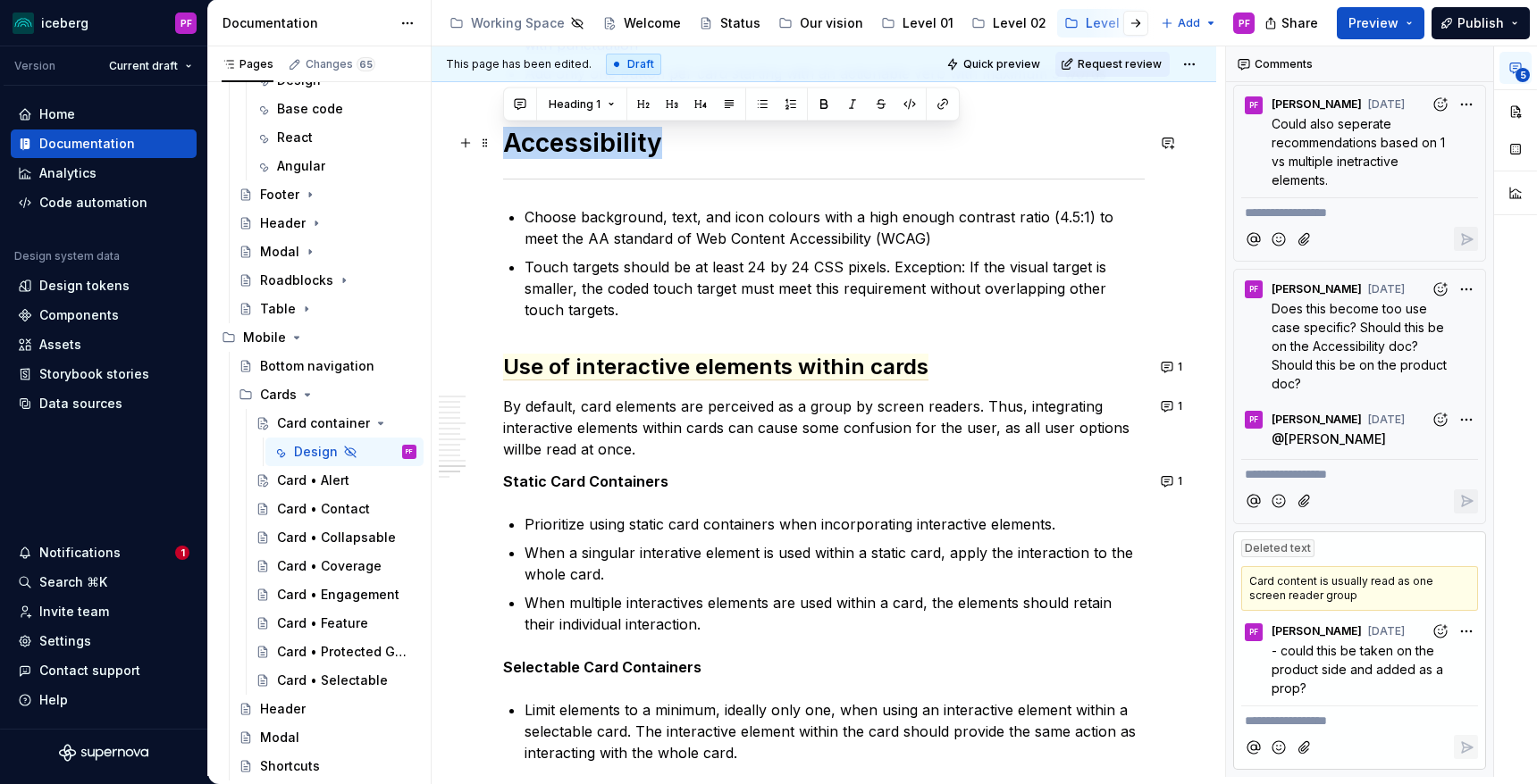
drag, startPoint x: 528, startPoint y: 144, endPoint x: 668, endPoint y: 148, distance: 140.1
click at [668, 148] on h1 "Accessibility" at bounding box center [824, 143] width 641 height 33
click at [1181, 135] on span at bounding box center [1168, 143] width 25 height 25
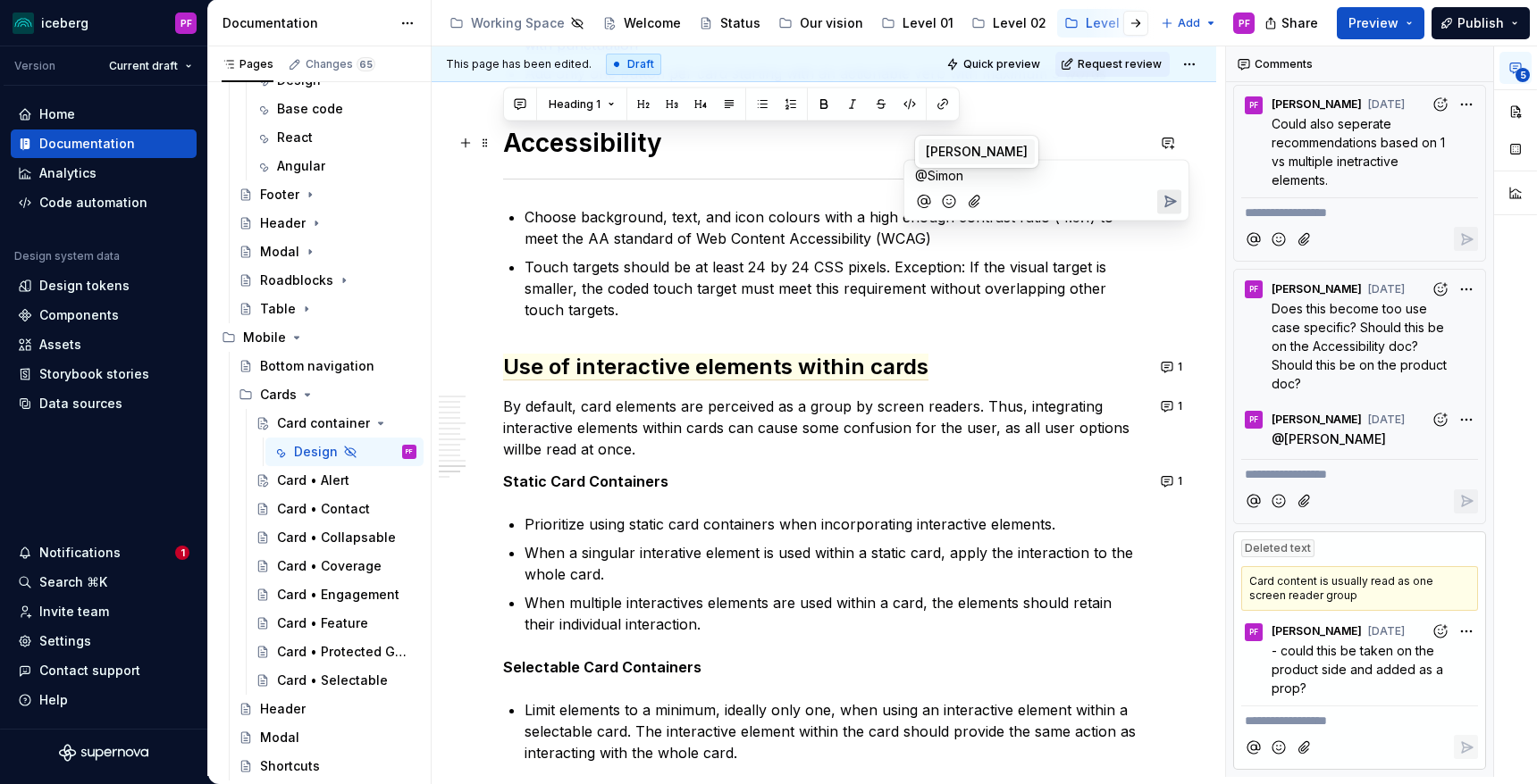
click at [1007, 151] on span "[PERSON_NAME]" at bounding box center [976, 152] width 102 height 18
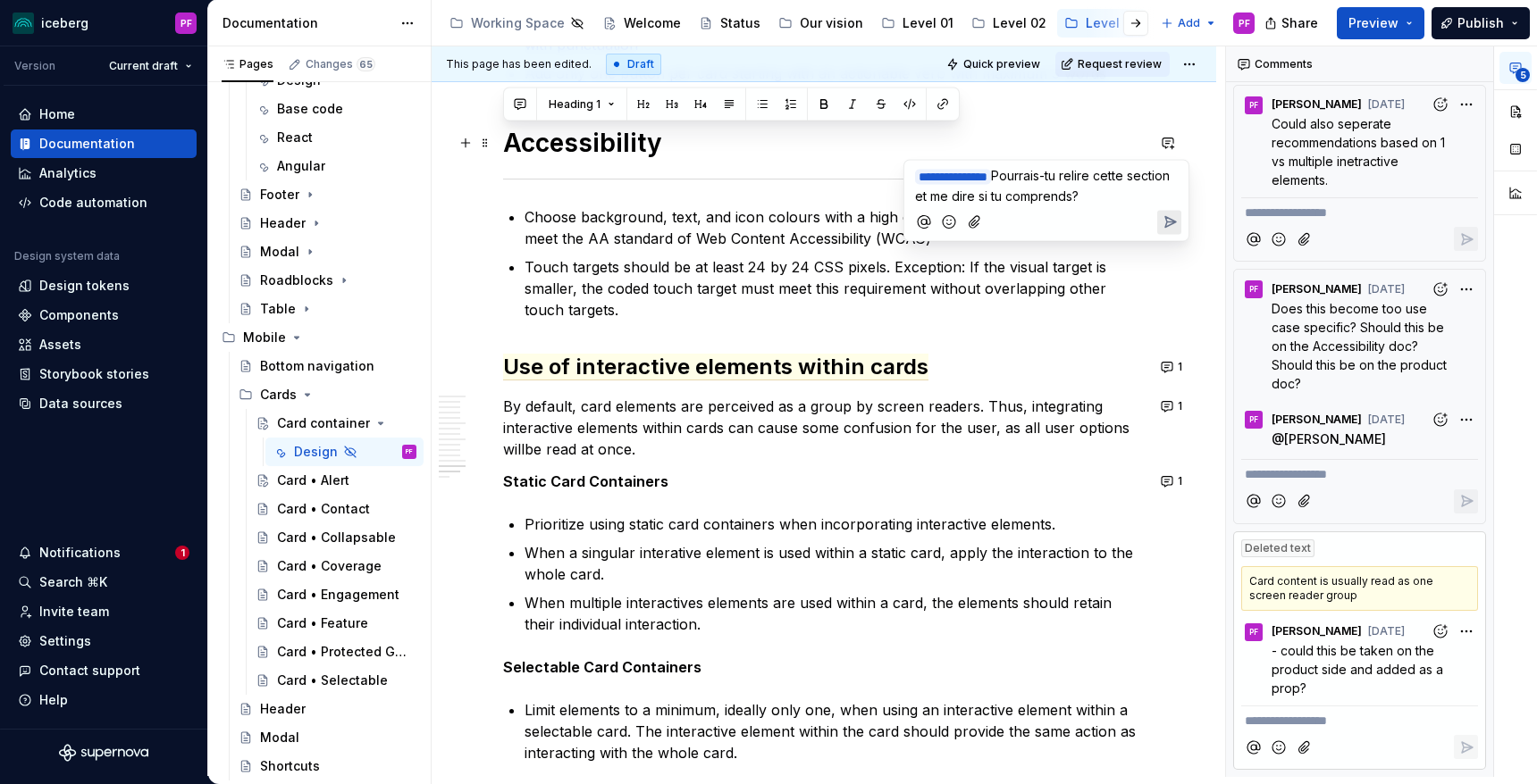
click at [1165, 224] on icon "Send" at bounding box center [1170, 222] width 11 height 11
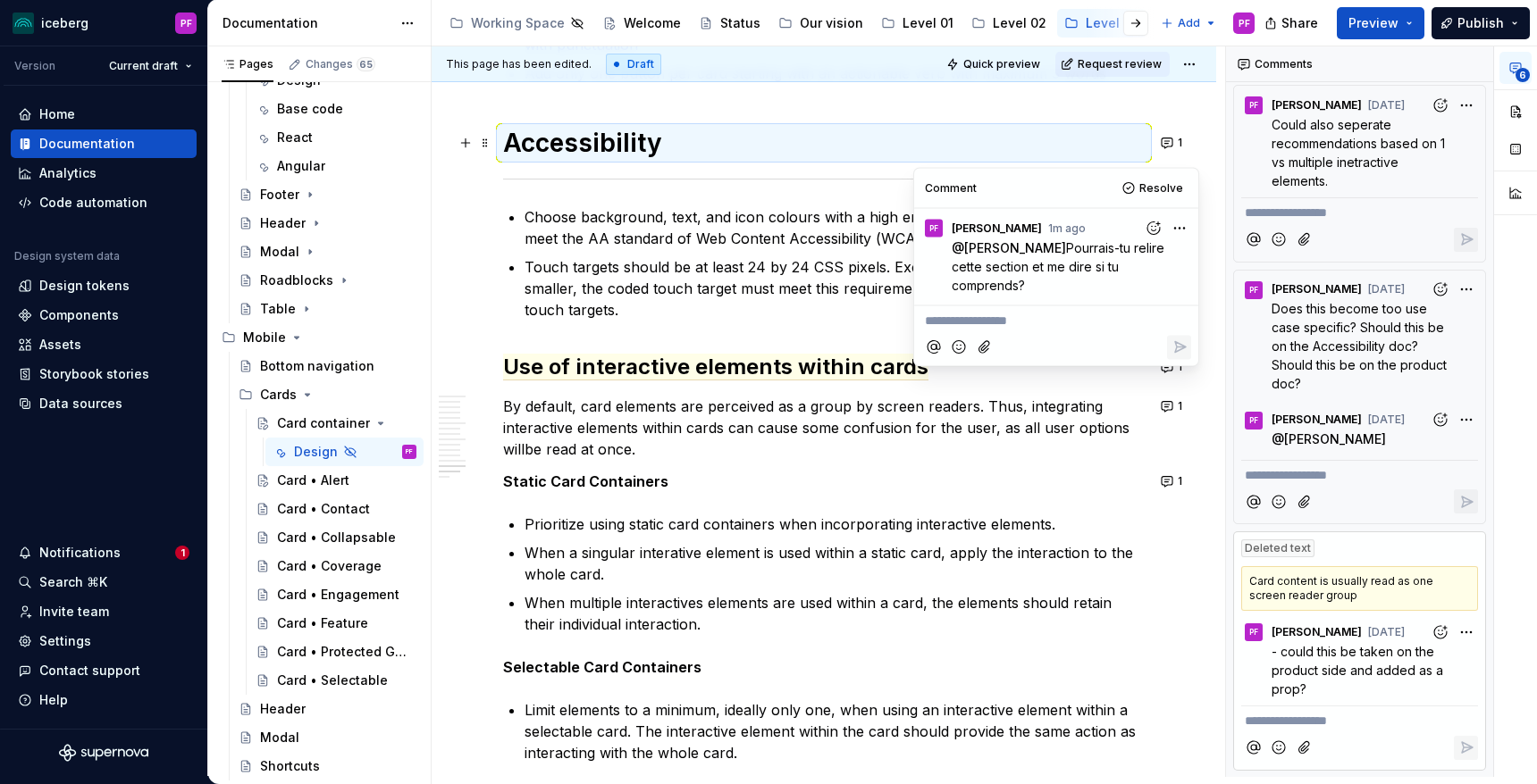
scroll to position [6396, 0]
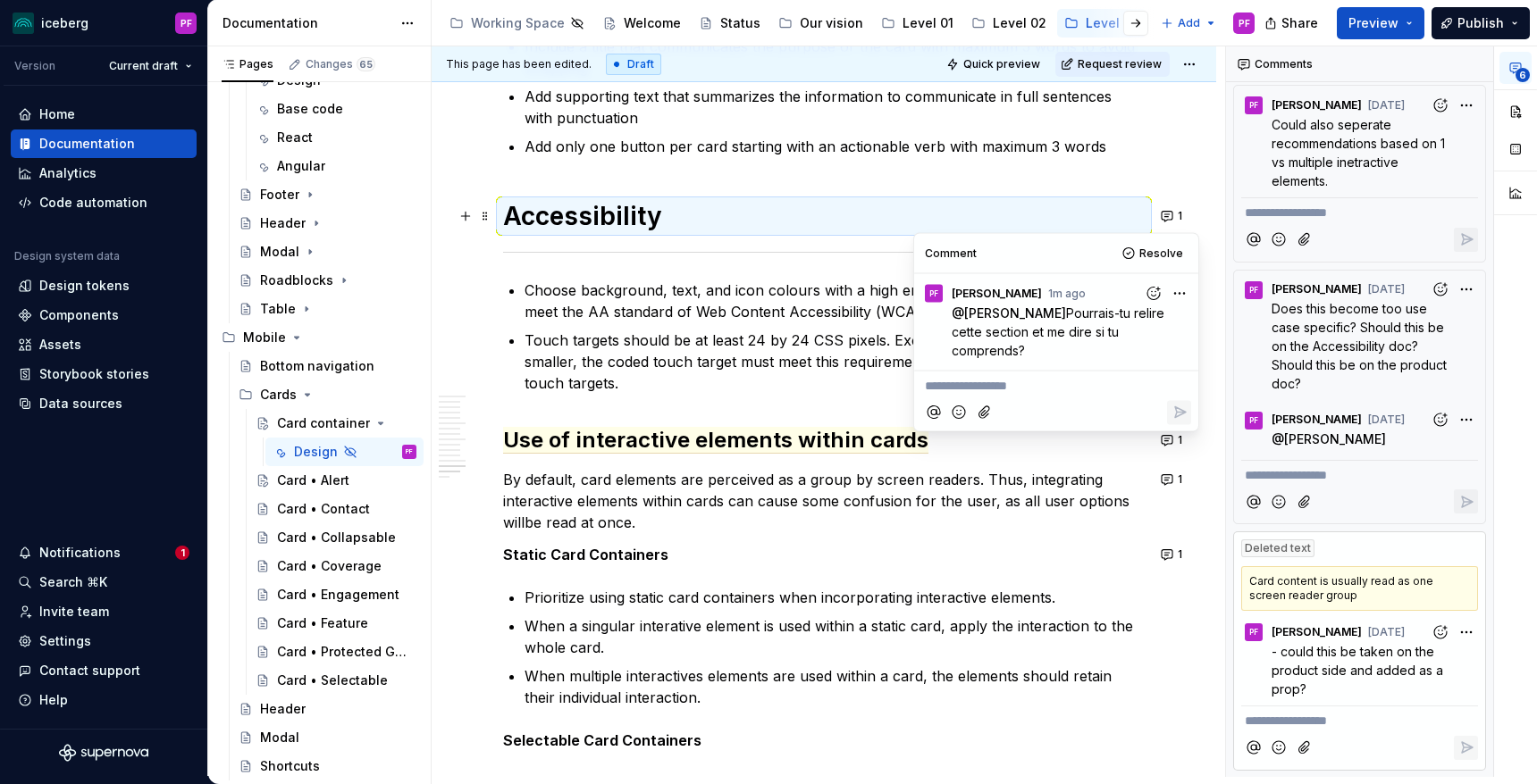
click at [555, 342] on p "Touch targets should be at least 24 by 24 CSS pixels. Exception: If the visual …" at bounding box center [834, 362] width 620 height 64
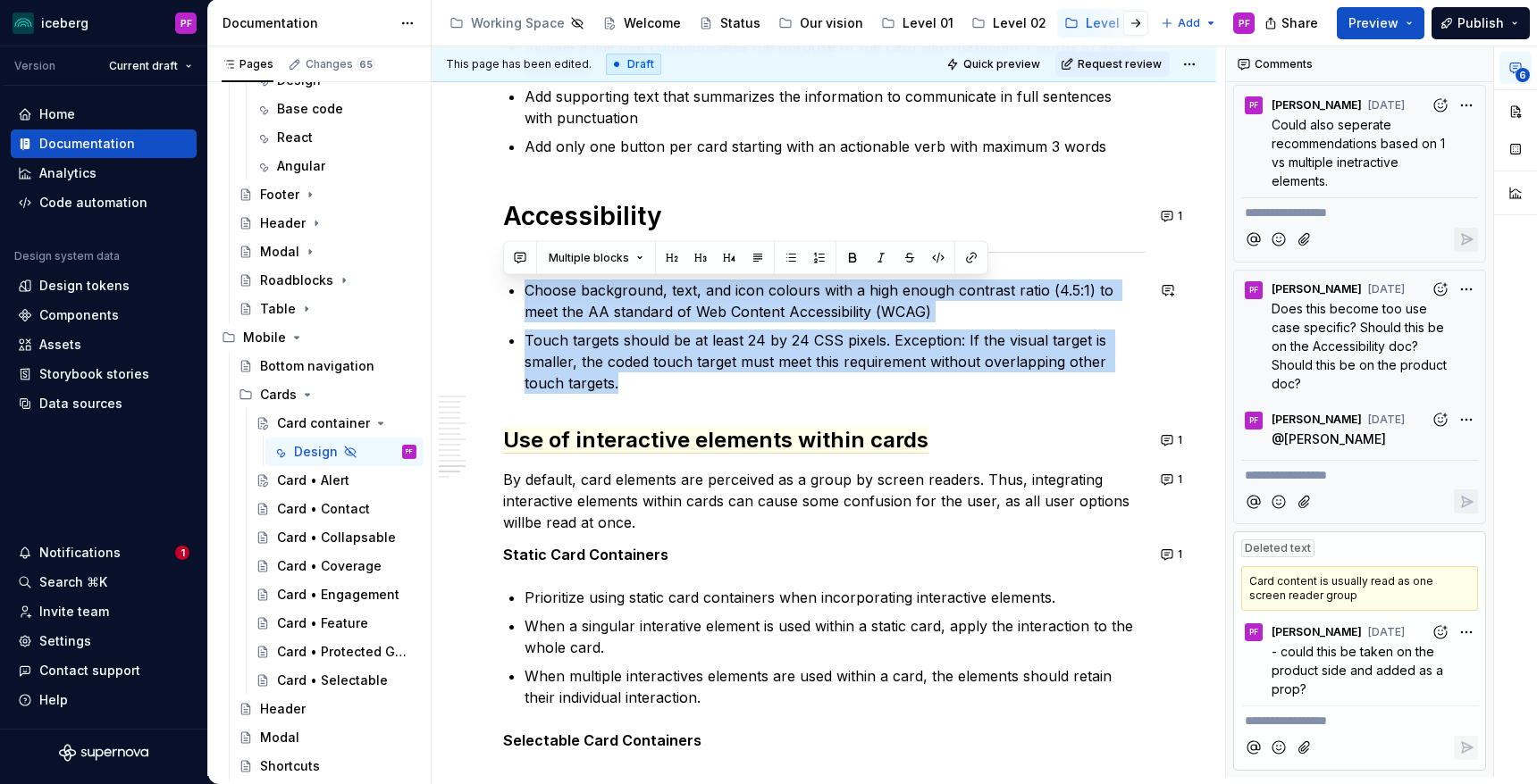
drag, startPoint x: 549, startPoint y: 314, endPoint x: 614, endPoint y: 405, distance: 111.8
click at [589, 382] on p "Touch targets should be at least 24 by 24 CSS pixels. Exception: If the visual …" at bounding box center [834, 362] width 620 height 64
drag, startPoint x: 550, startPoint y: 343, endPoint x: 527, endPoint y: 300, distance: 48.8
click at [527, 300] on ul "Choose background, text, and icon colours with a high enough contrast ratio (4.…" at bounding box center [834, 336] width 620 height 114
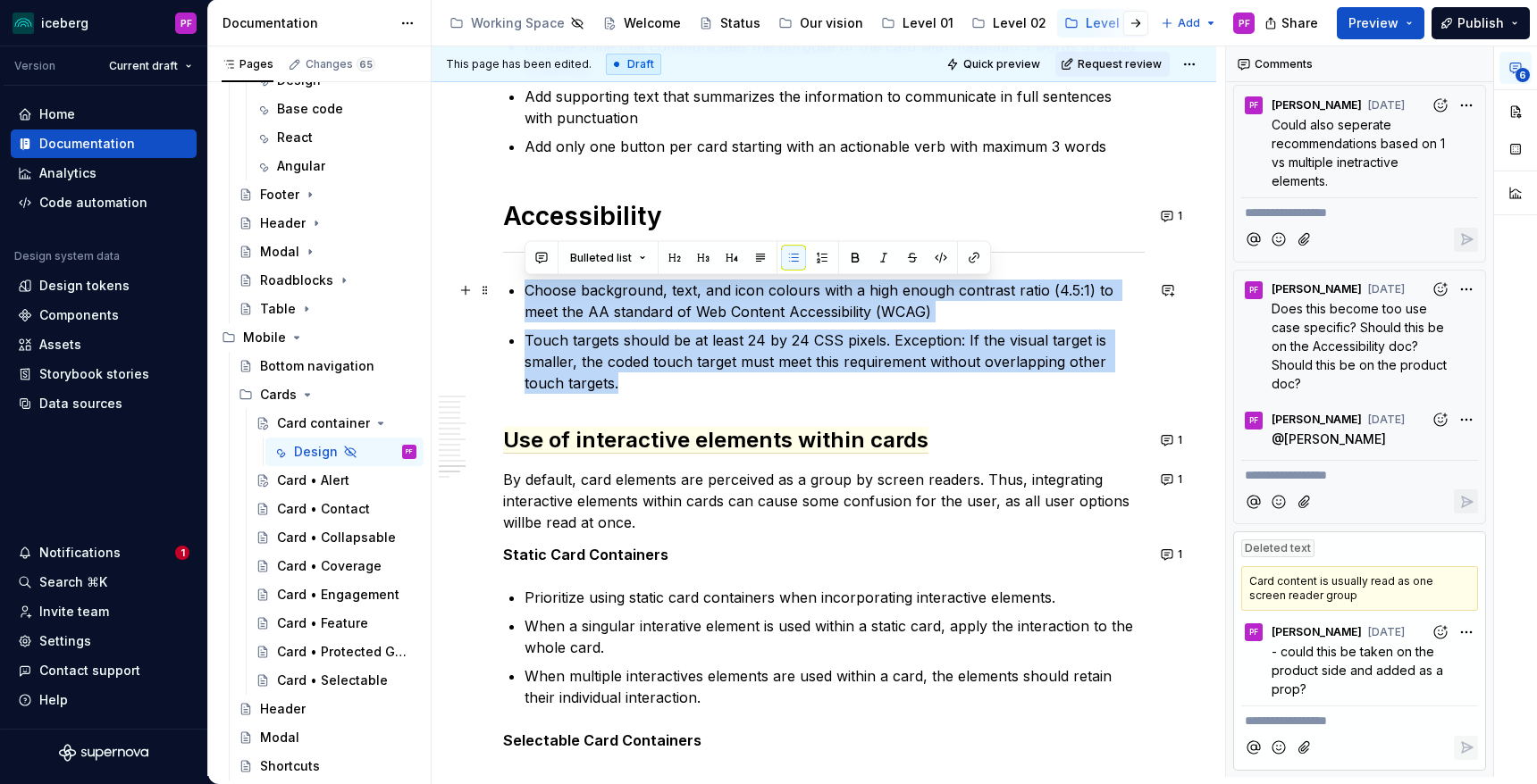
click at [527, 300] on p "Choose background, text, and icon colours with a high enough contrast ratio (4.…" at bounding box center [834, 300] width 620 height 43
drag, startPoint x: 527, startPoint y: 291, endPoint x: 601, endPoint y: 396, distance: 128.5
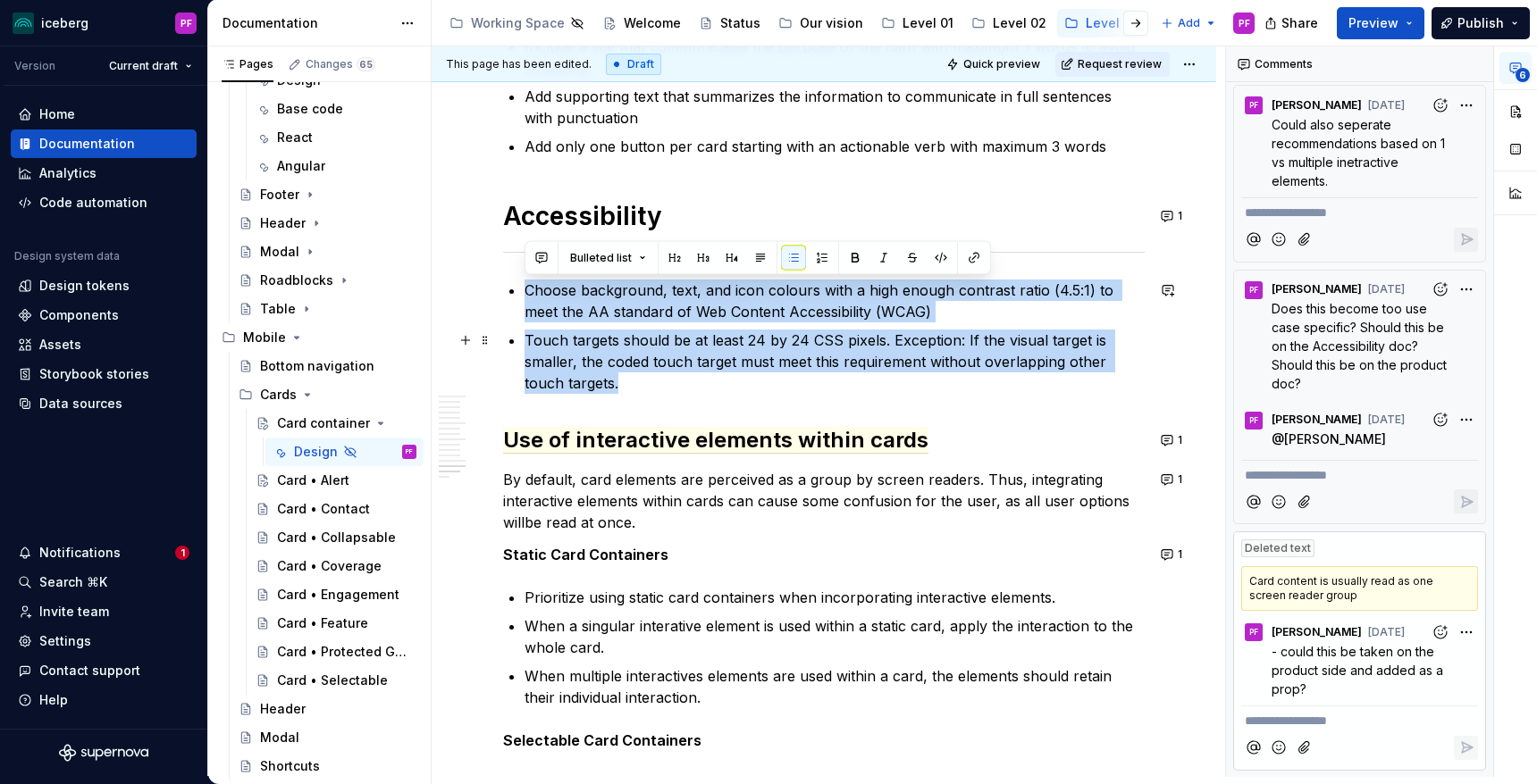
drag, startPoint x: 524, startPoint y: 290, endPoint x: 615, endPoint y: 394, distance: 138.2
click at [615, 394] on ul "Choose background, text, and icon colours with a high enough contrast ratio (4.…" at bounding box center [834, 336] width 620 height 114
click at [612, 382] on p "Touch targets should be at least 24 by 24 CSS pixels. Exception: If the visual …" at bounding box center [834, 362] width 620 height 64
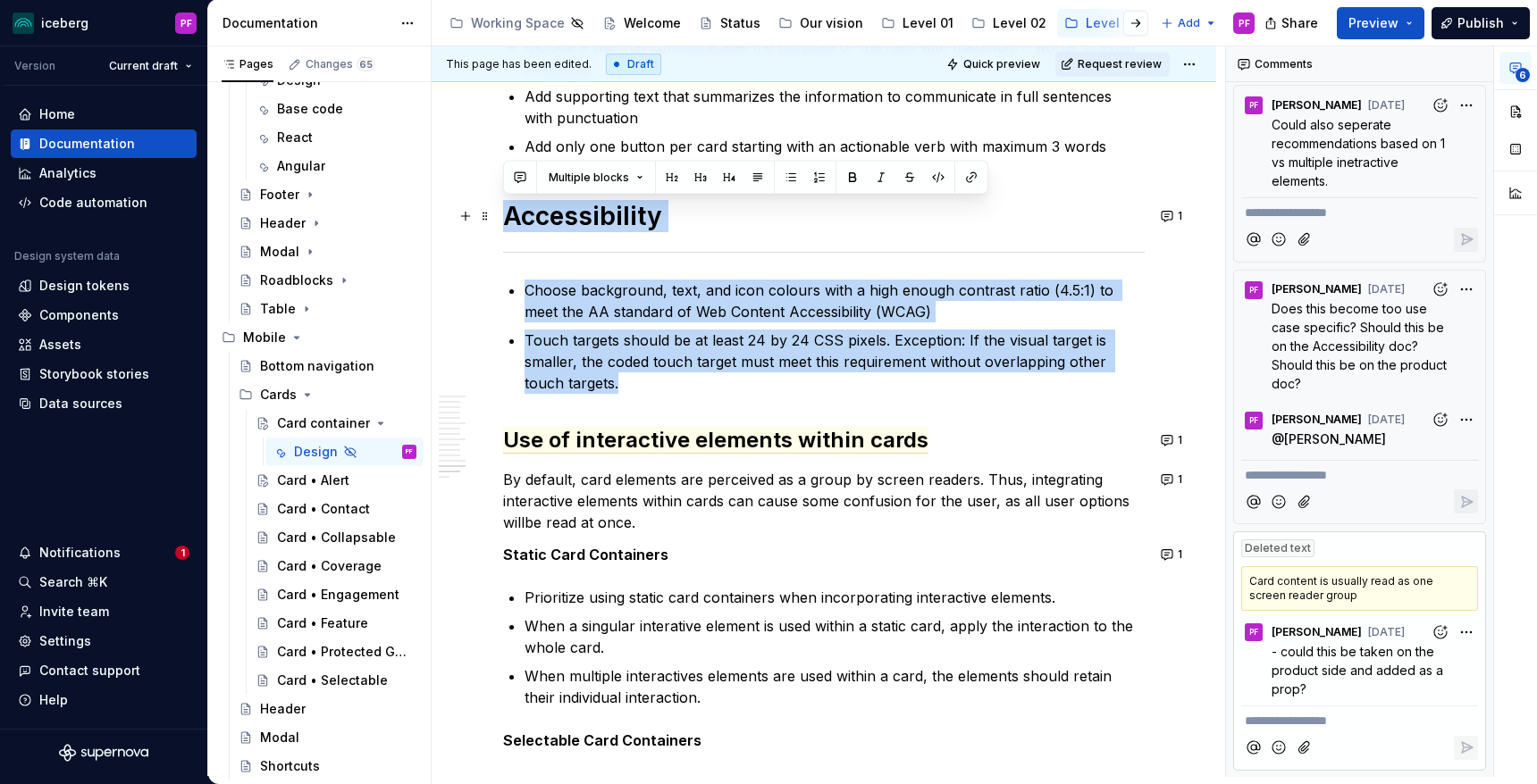
drag, startPoint x: 595, startPoint y: 380, endPoint x: 505, endPoint y: 219, distance: 184.4
click at [505, 219] on h1 "Accessibility" at bounding box center [824, 217] width 641 height 33
drag, startPoint x: 507, startPoint y: 214, endPoint x: 638, endPoint y: 380, distance: 211.5
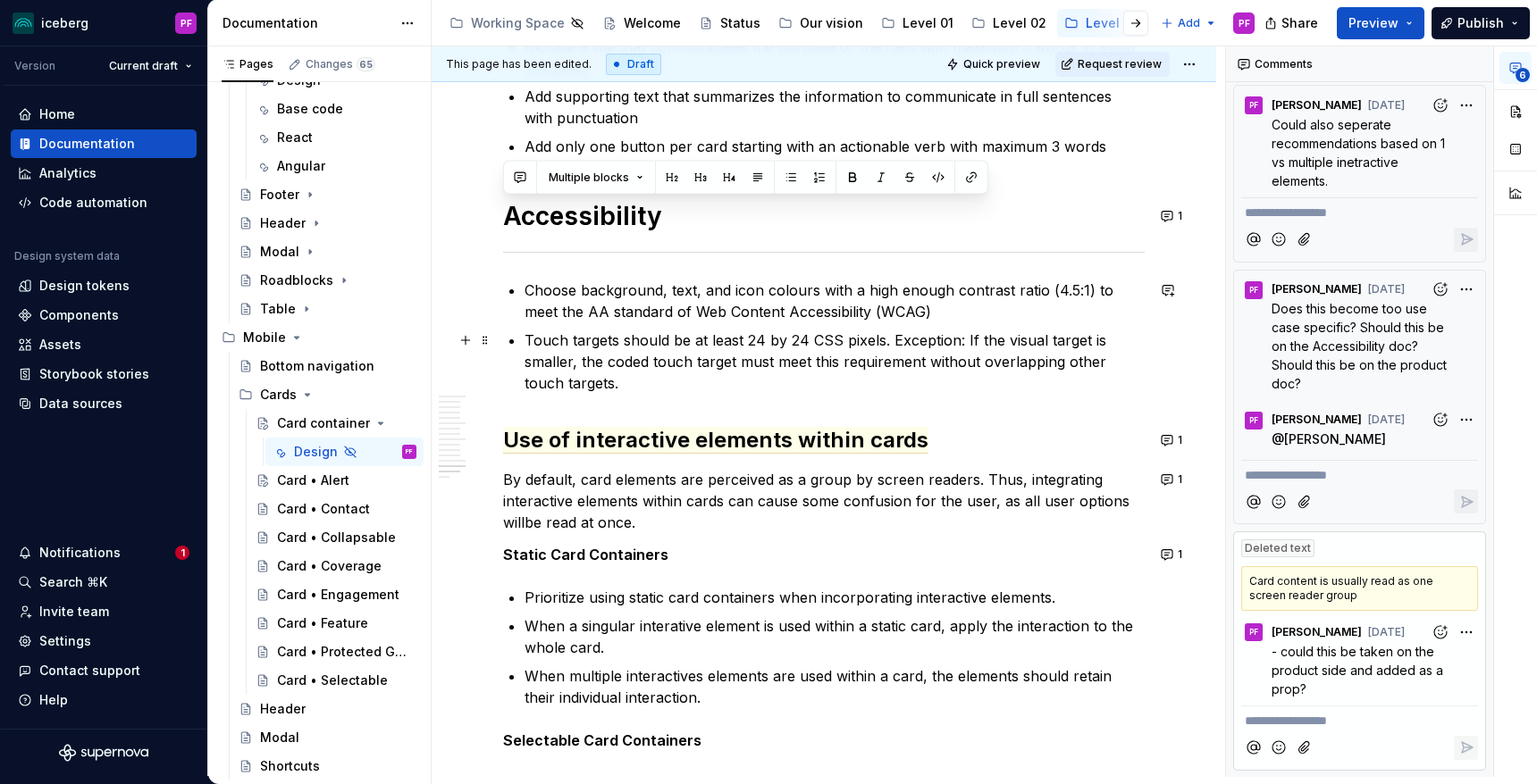
click at [638, 380] on p "Touch targets should be at least 24 by 24 CSS pixels. Exception: If the visual …" at bounding box center [834, 362] width 620 height 64
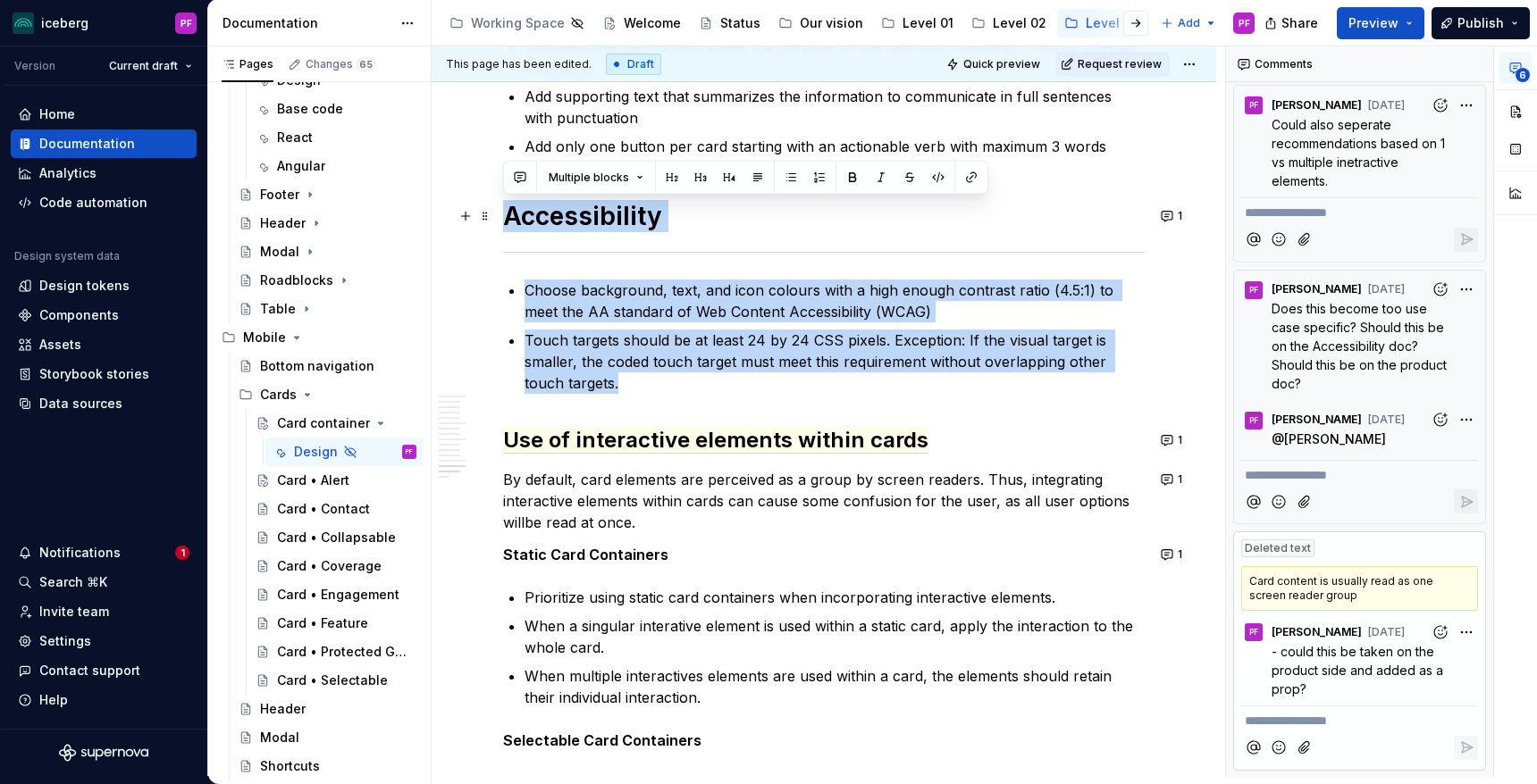
drag, startPoint x: 637, startPoint y: 378, endPoint x: 505, endPoint y: 224, distance: 202.8
click at [505, 224] on h1 "Accessibility" at bounding box center [824, 217] width 641 height 33
drag, startPoint x: 506, startPoint y: 215, endPoint x: 583, endPoint y: 375, distance: 177.6
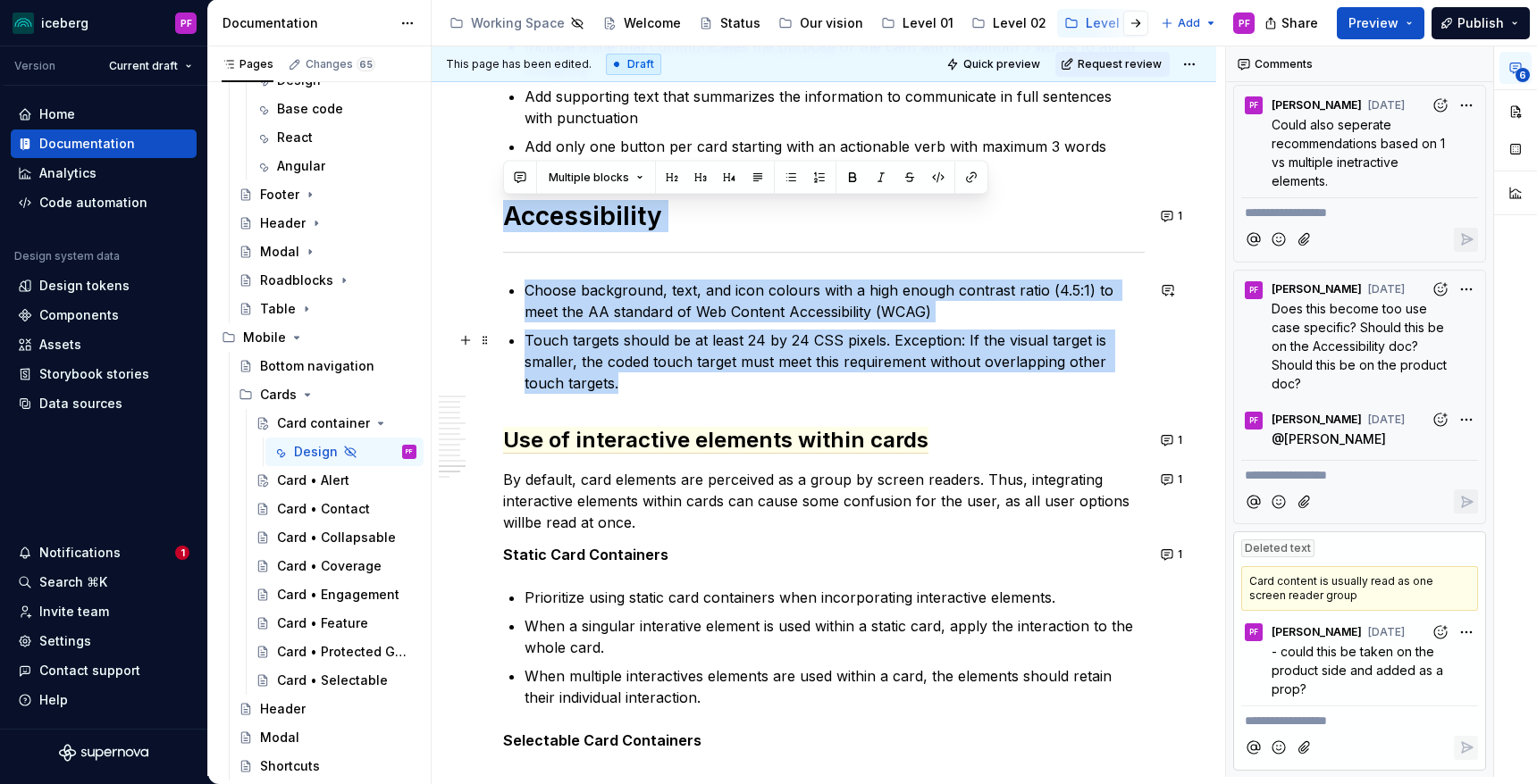
click at [583, 375] on p "Touch targets should be at least 24 by 24 CSS pixels. Exception: If the visual …" at bounding box center [834, 362] width 620 height 64
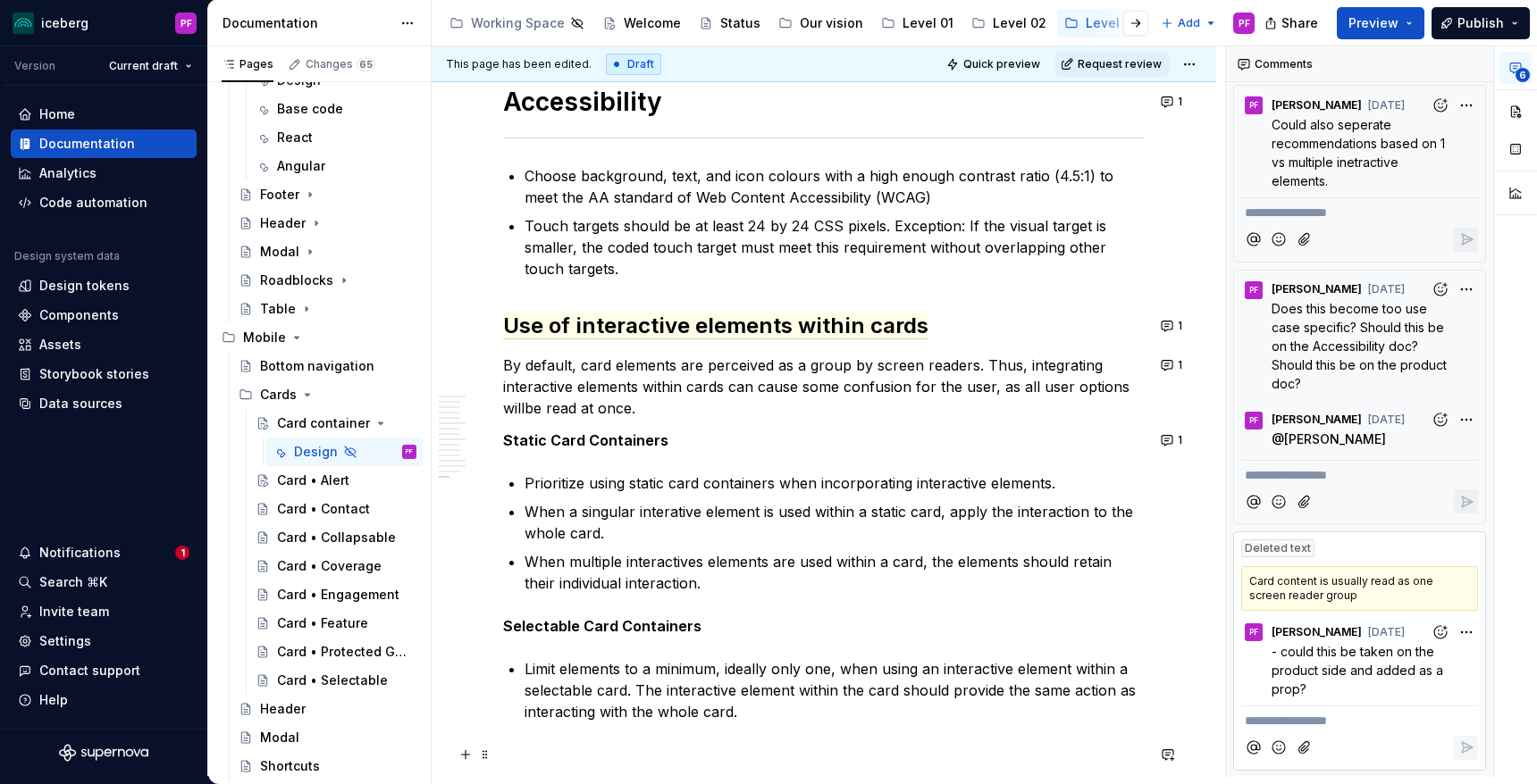
scroll to position [6815, 0]
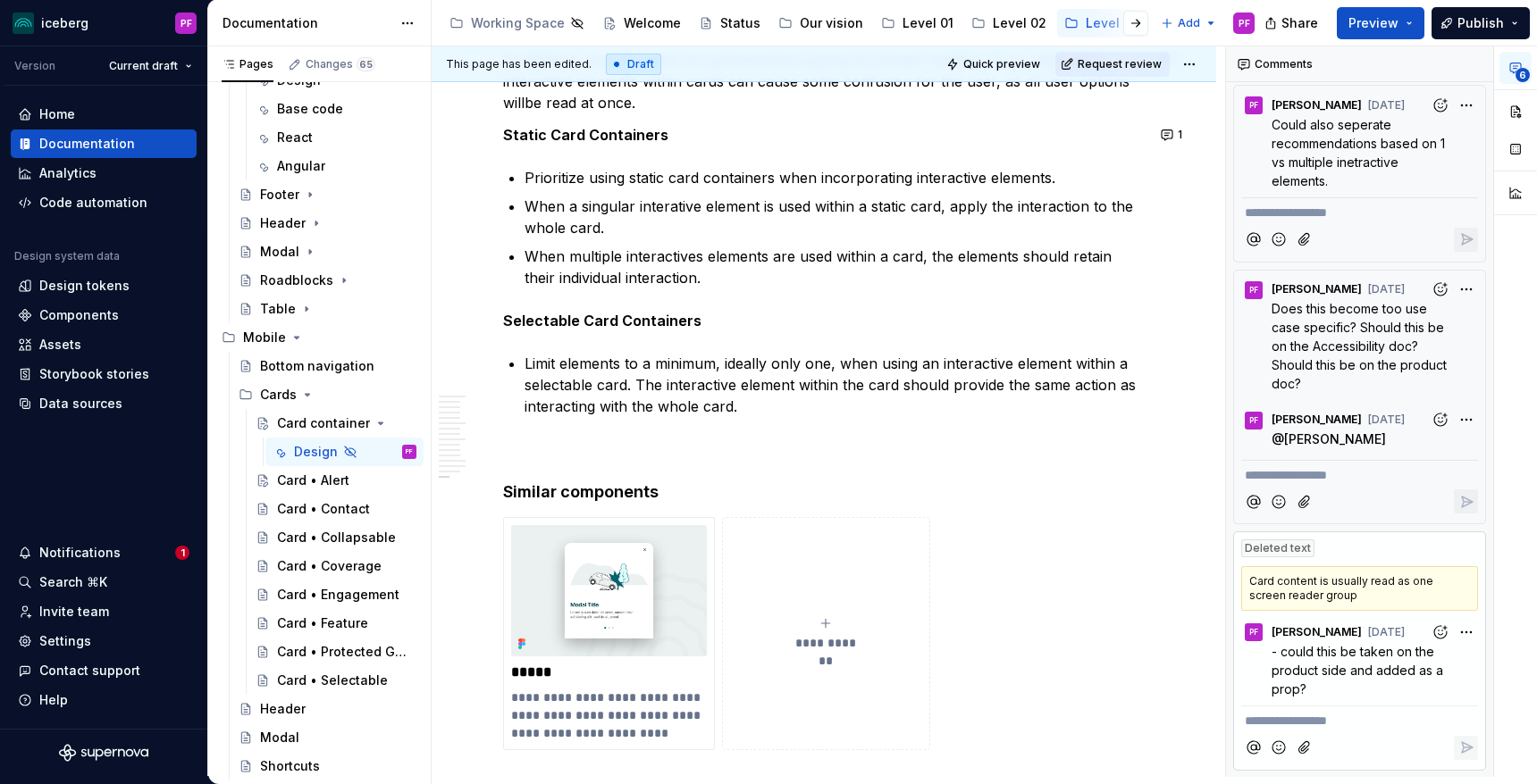
type textarea "*"
